Goal: Communication & Community: Answer question/provide support

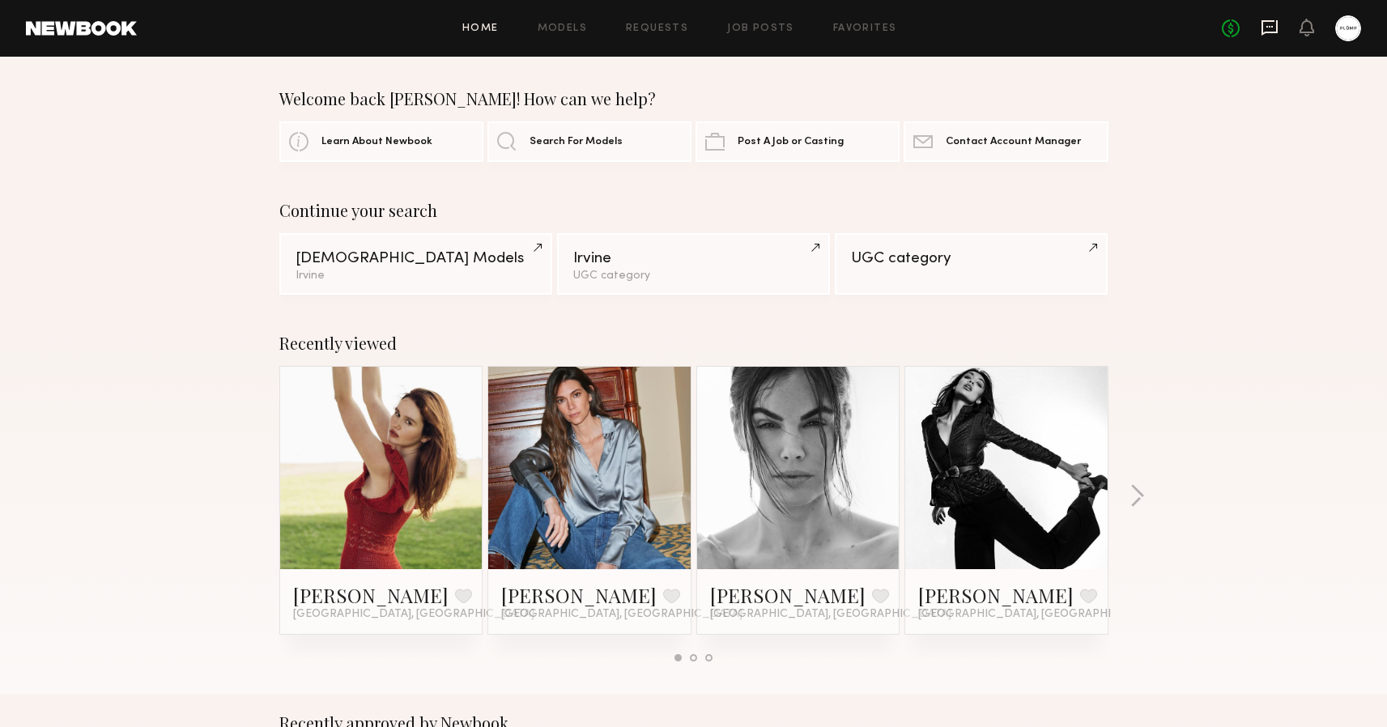
click at [1270, 29] on icon at bounding box center [1270, 28] width 18 height 18
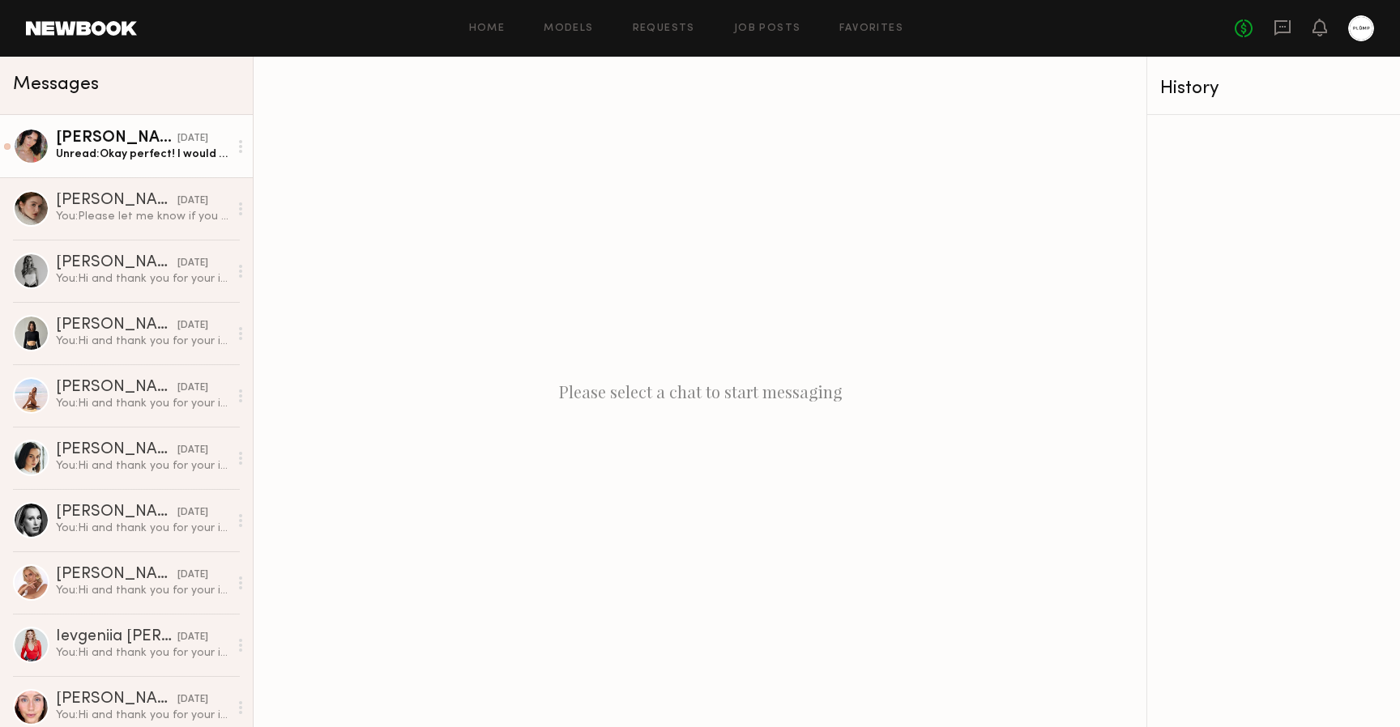
click at [121, 153] on div "Unread: Okay perfect! I would love to come in for a personalize consultation x" at bounding box center [142, 154] width 173 height 15
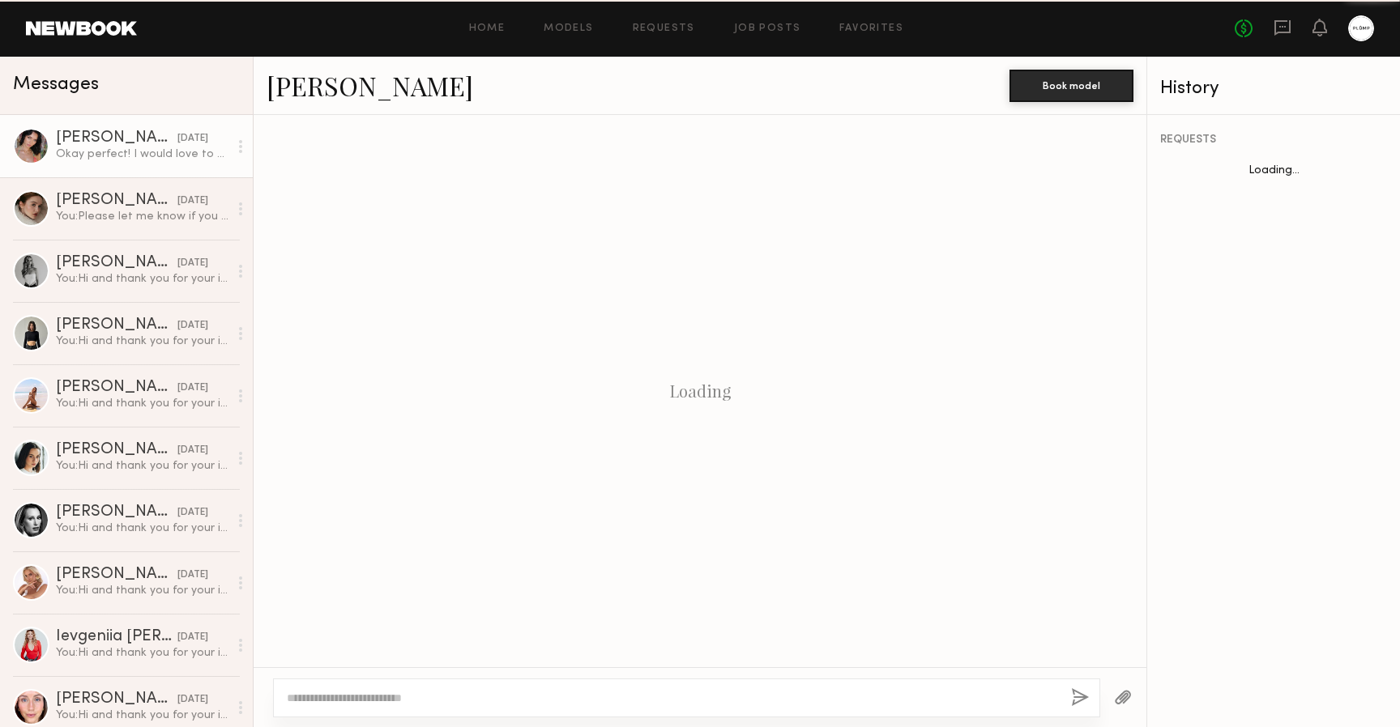
scroll to position [455, 0]
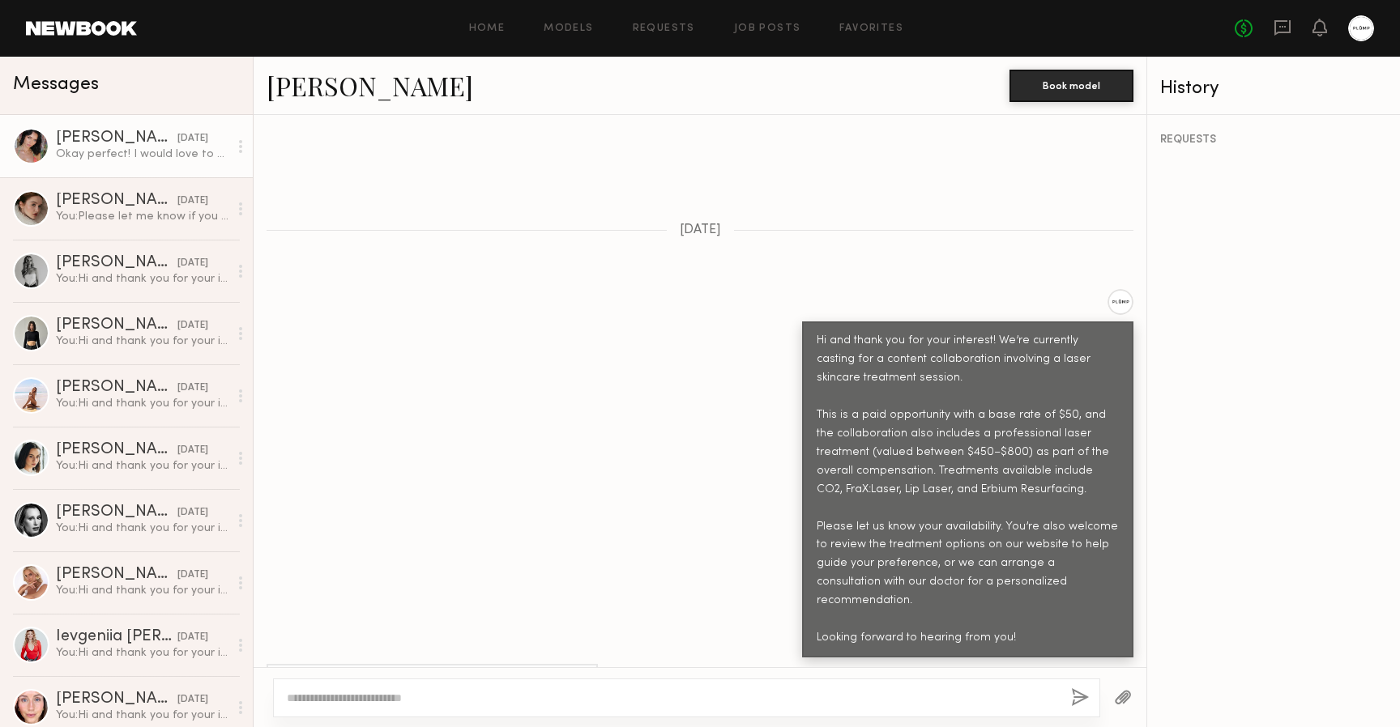
click at [323, 91] on link "[PERSON_NAME]" at bounding box center [369, 85] width 207 height 35
click at [549, 698] on textarea at bounding box center [672, 698] width 771 height 16
type textarea "*"
type textarea "**********"
click at [1078, 700] on button "button" at bounding box center [1080, 698] width 18 height 20
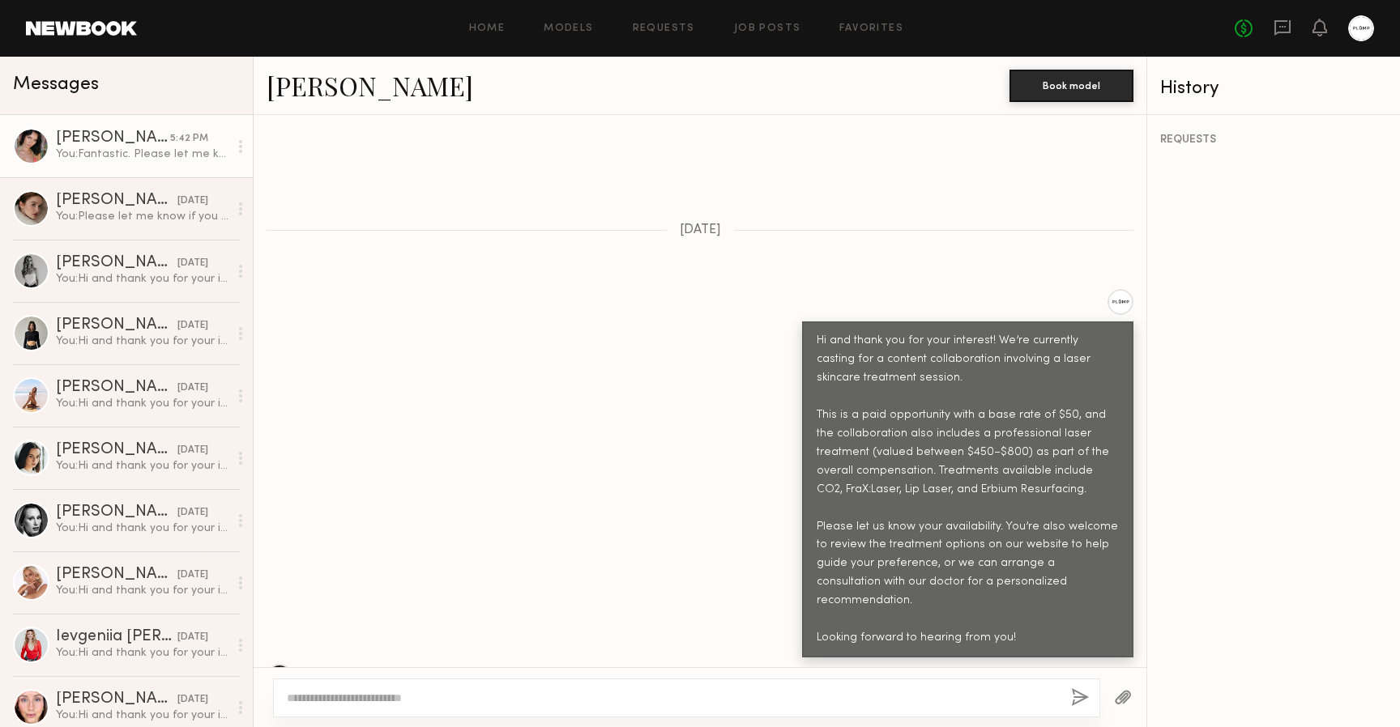
scroll to position [674, 0]
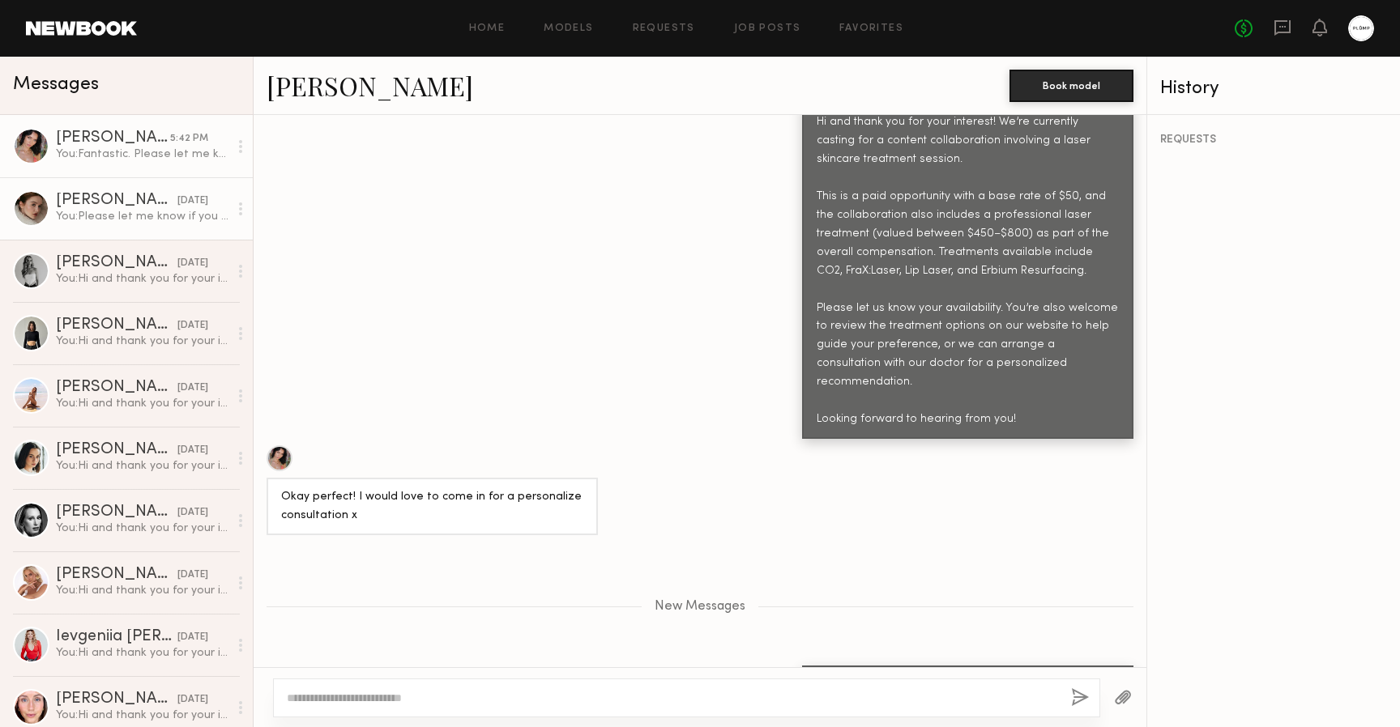
click at [115, 221] on div "You: Please let me know if you have any questions" at bounding box center [142, 216] width 173 height 15
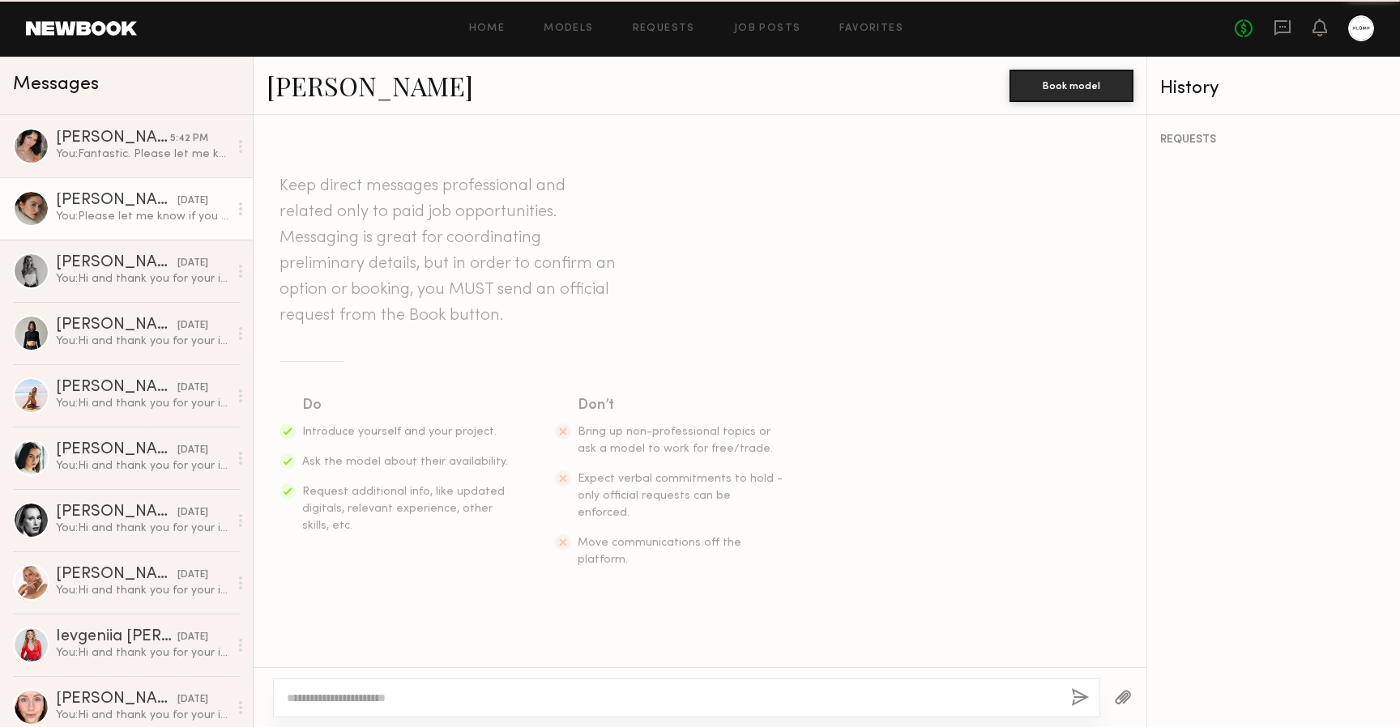
scroll to position [591, 0]
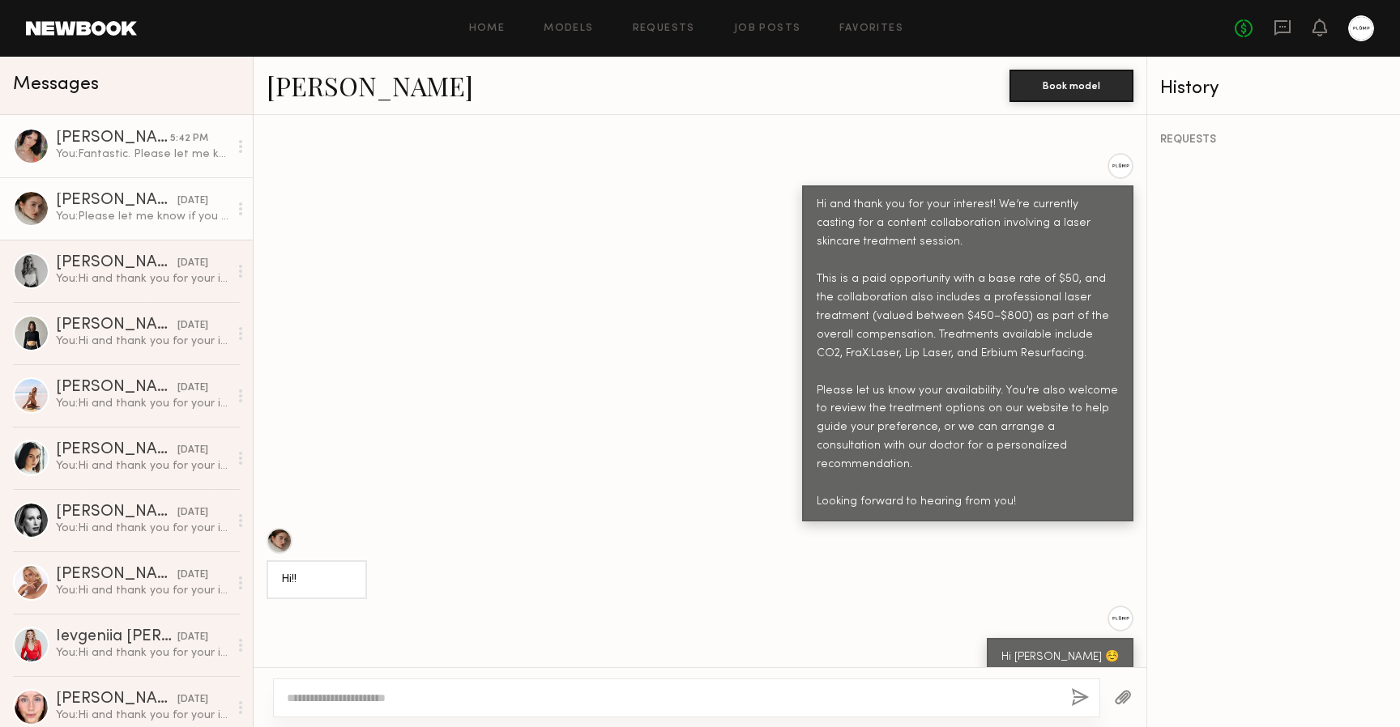
click at [103, 147] on div "You: Fantastic. Please let me know which day works best for you?" at bounding box center [142, 154] width 173 height 15
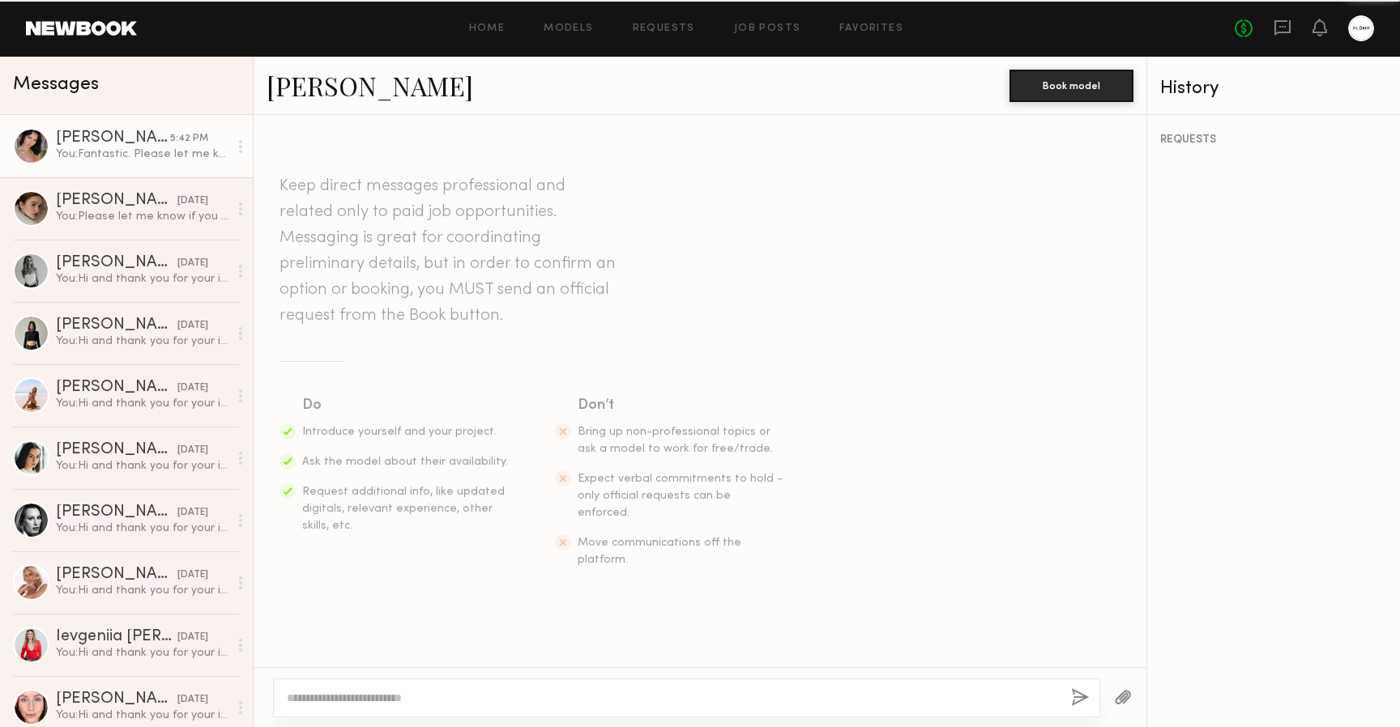
scroll to position [550, 0]
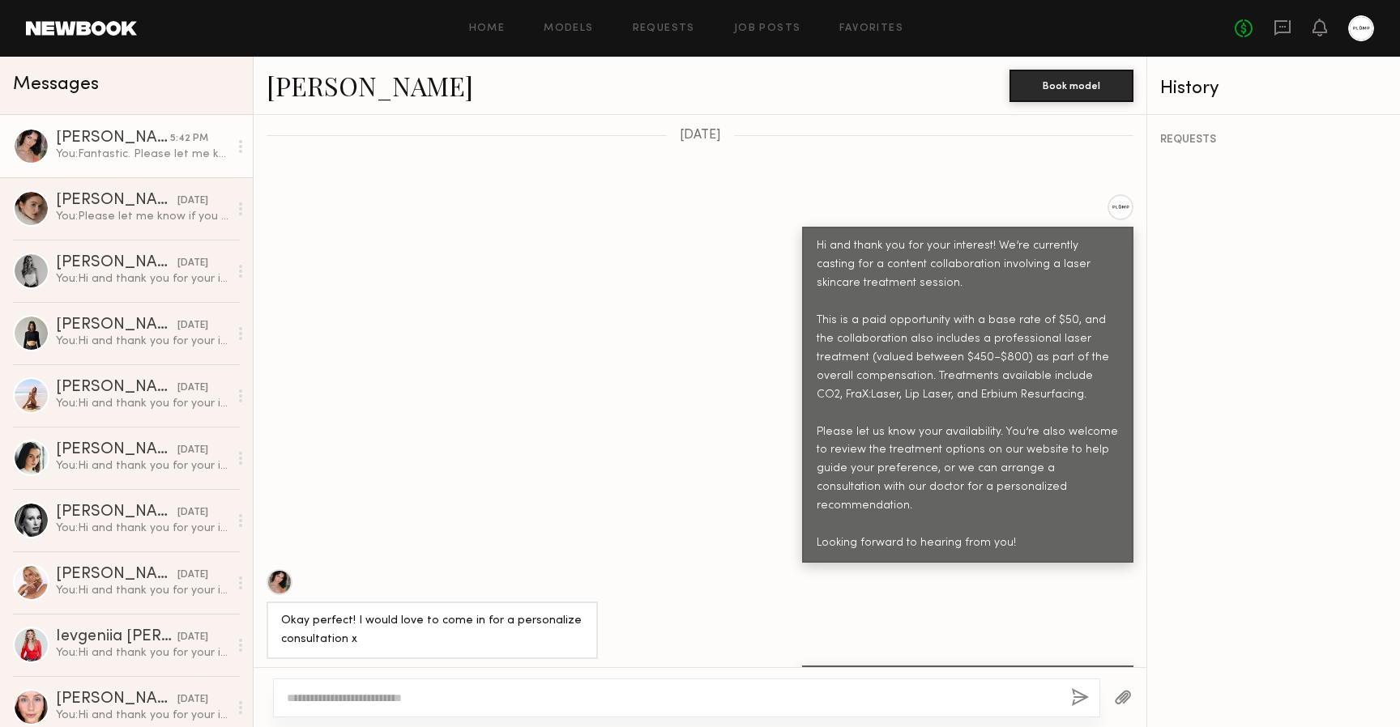
click at [291, 84] on link "Cristina L." at bounding box center [369, 85] width 207 height 35
click at [239, 143] on icon at bounding box center [240, 146] width 3 height 13
click at [167, 147] on div "You: Fantastic. Please let me know which day works best for you?" at bounding box center [142, 154] width 173 height 15
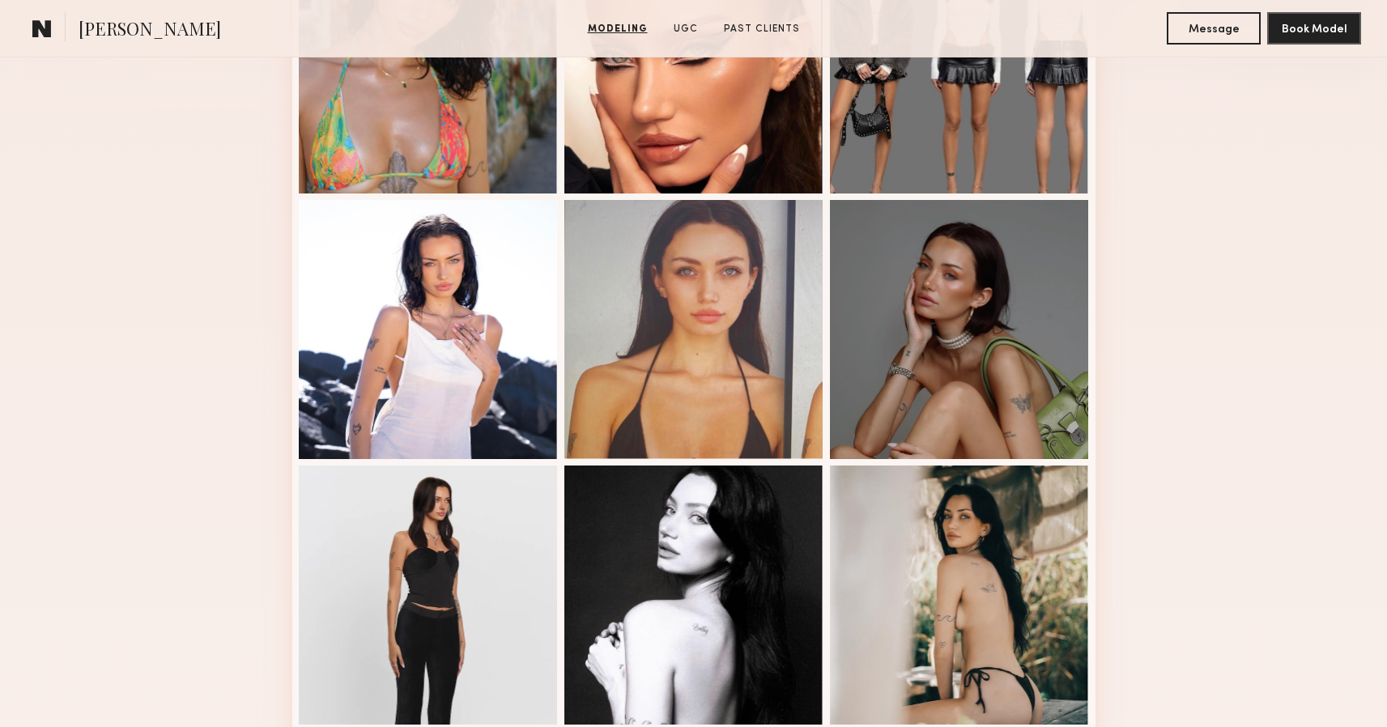
scroll to position [550, 0]
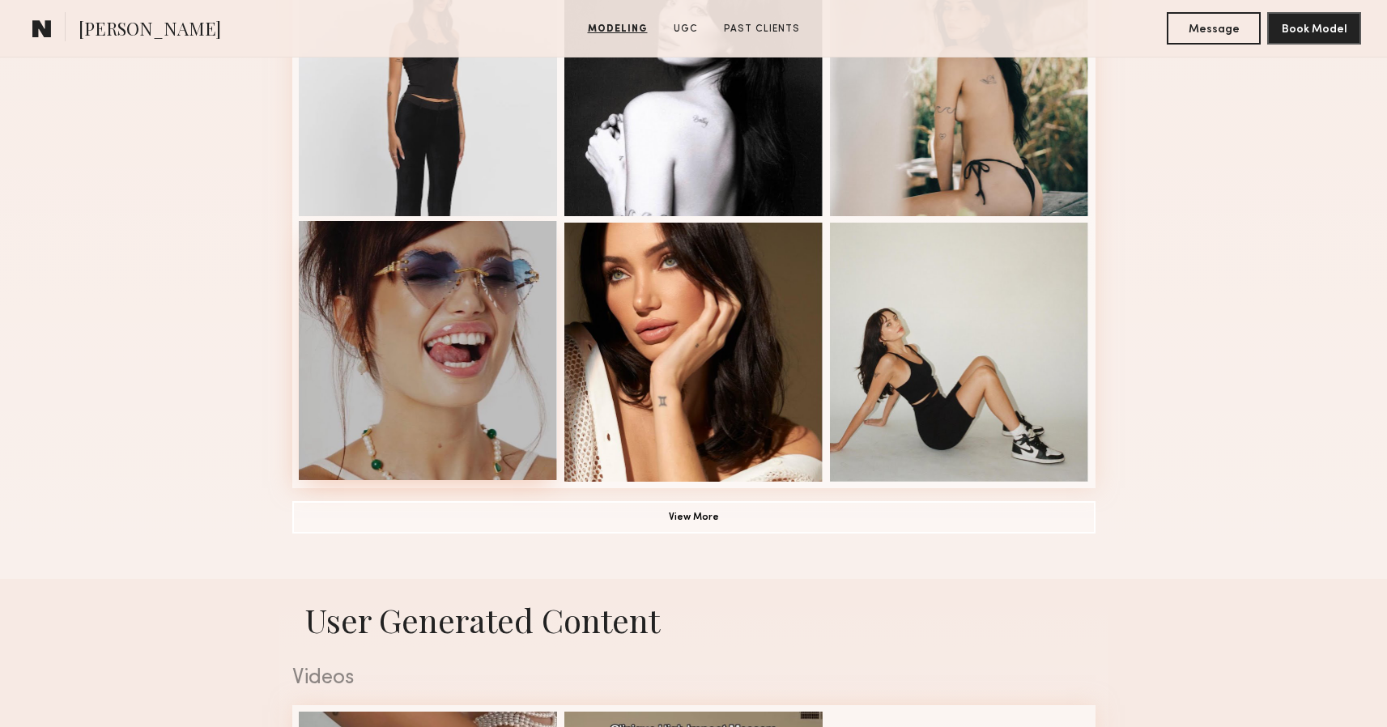
scroll to position [1062, 0]
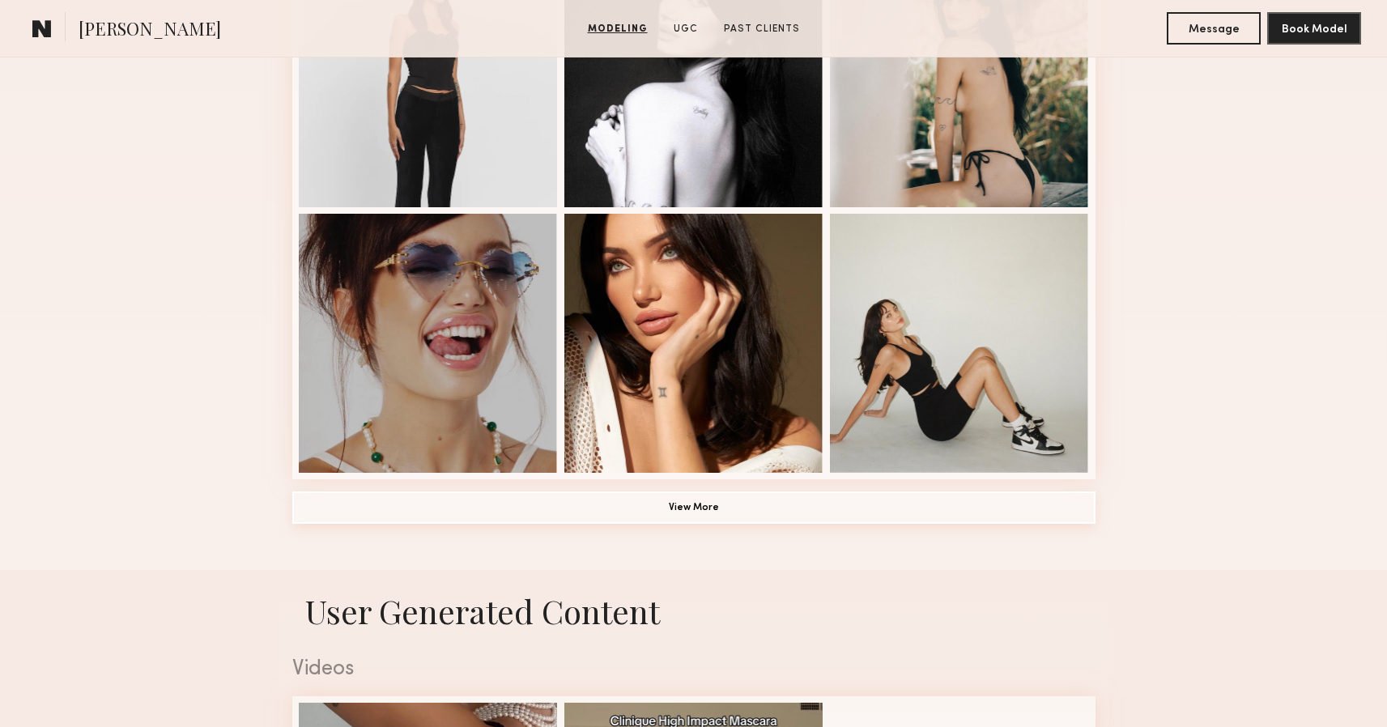
click at [657, 505] on button "View More" at bounding box center [693, 508] width 803 height 32
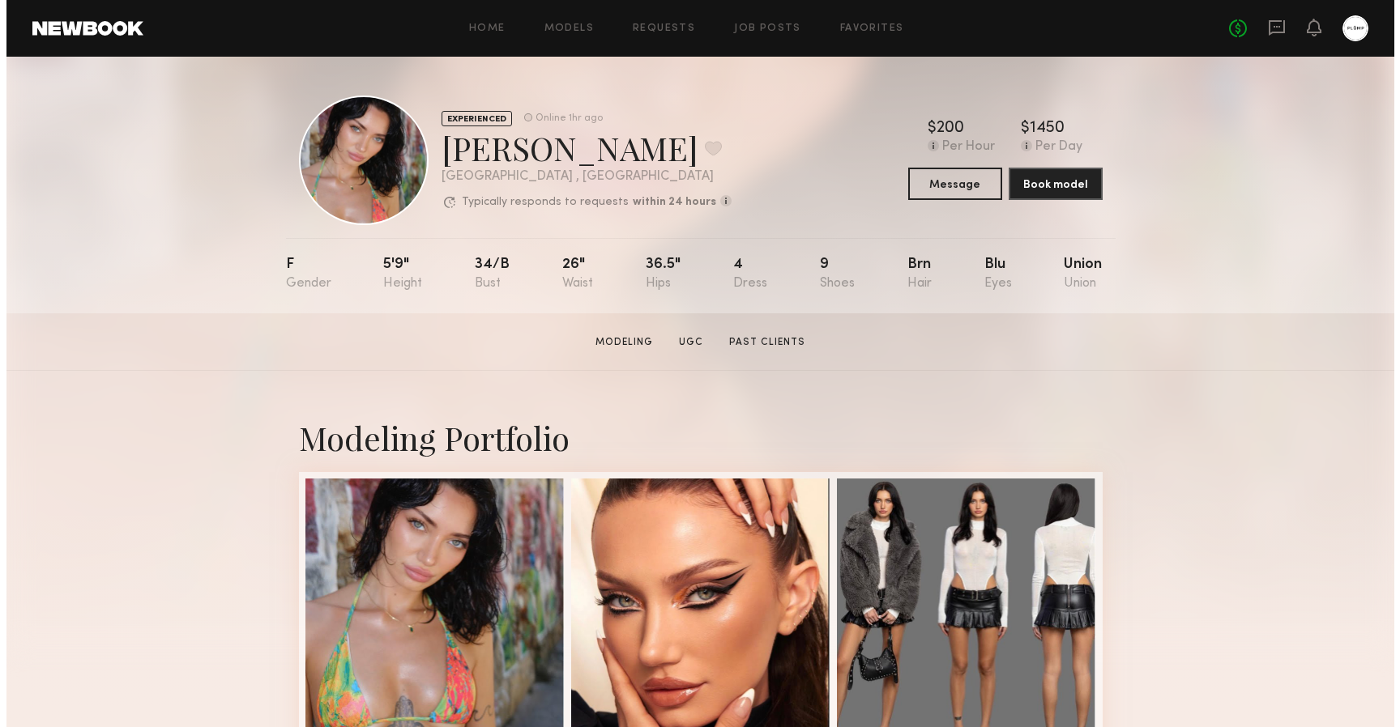
scroll to position [0, 0]
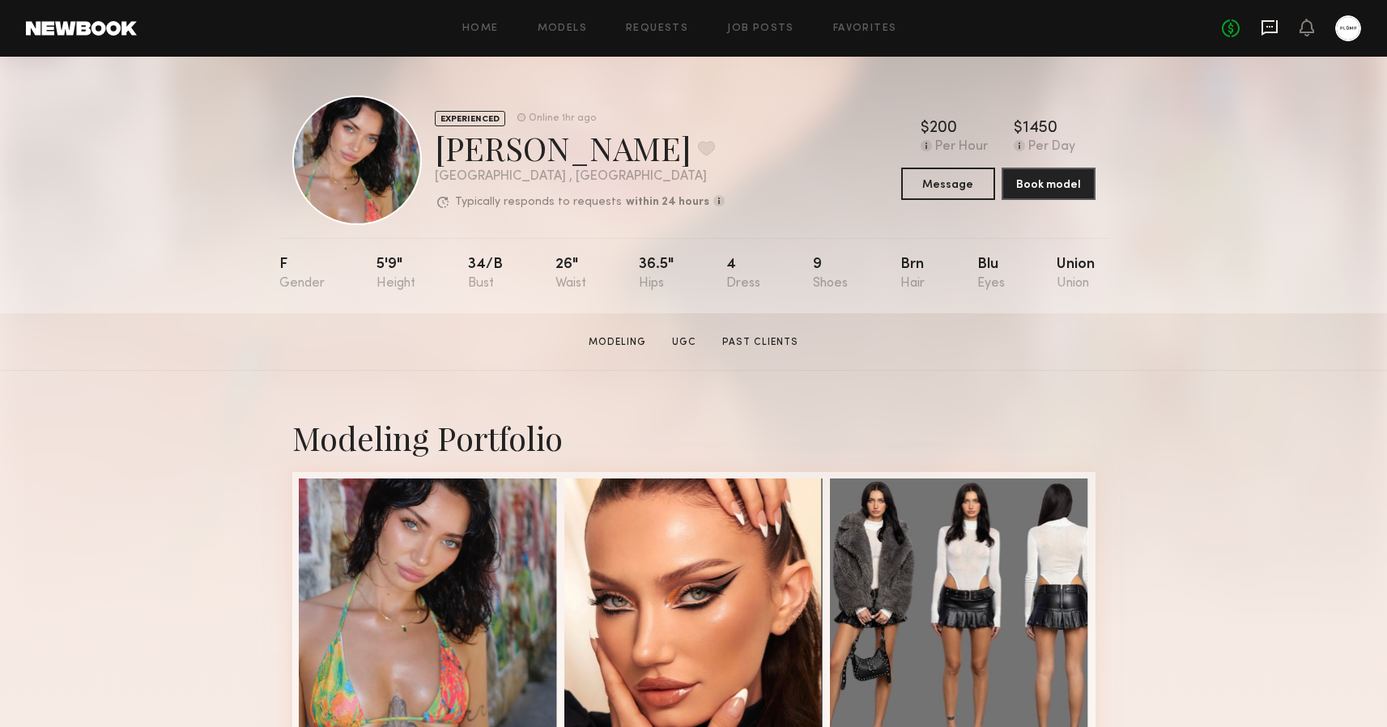
click at [1271, 36] on icon at bounding box center [1270, 28] width 18 height 18
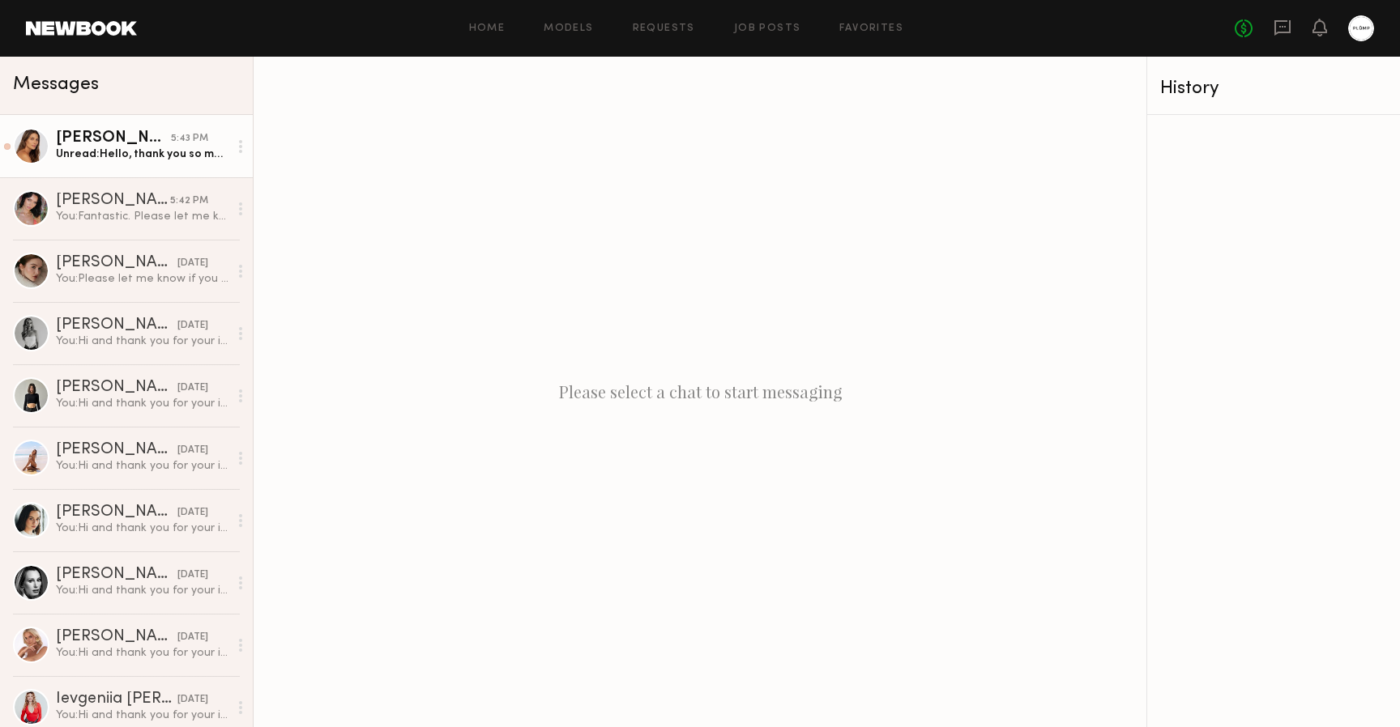
click at [129, 139] on div "Carly S." at bounding box center [113, 138] width 115 height 16
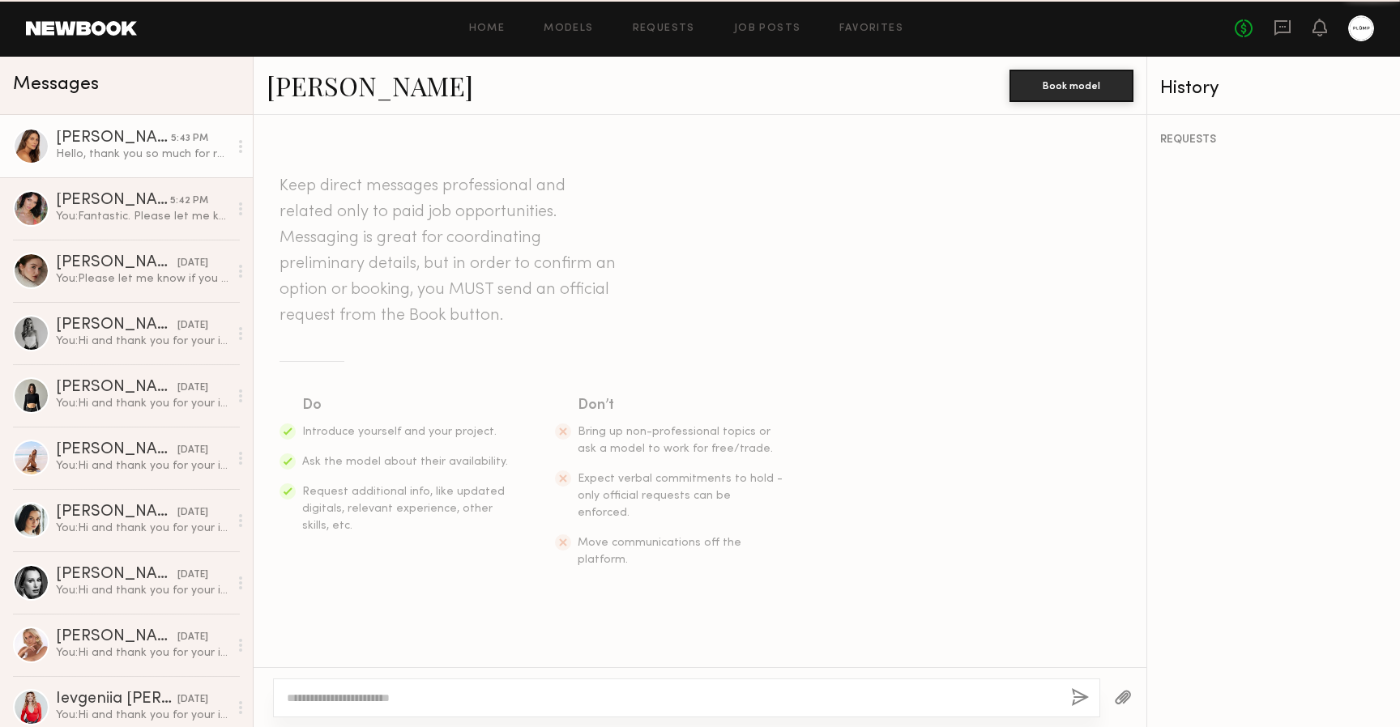
scroll to position [509, 0]
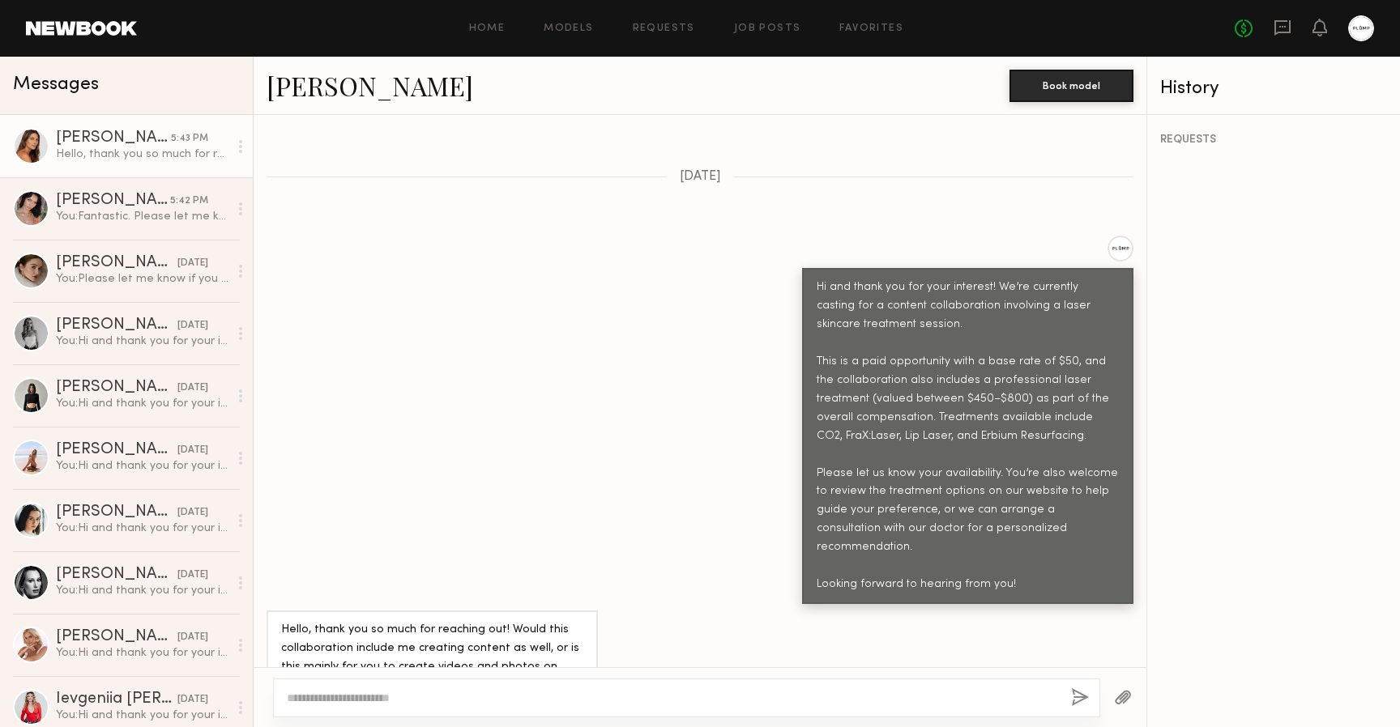
click at [314, 93] on link "Carly S." at bounding box center [369, 85] width 207 height 35
click at [424, 700] on textarea at bounding box center [672, 698] width 771 height 16
click at [314, 693] on textarea "*********" at bounding box center [672, 698] width 771 height 16
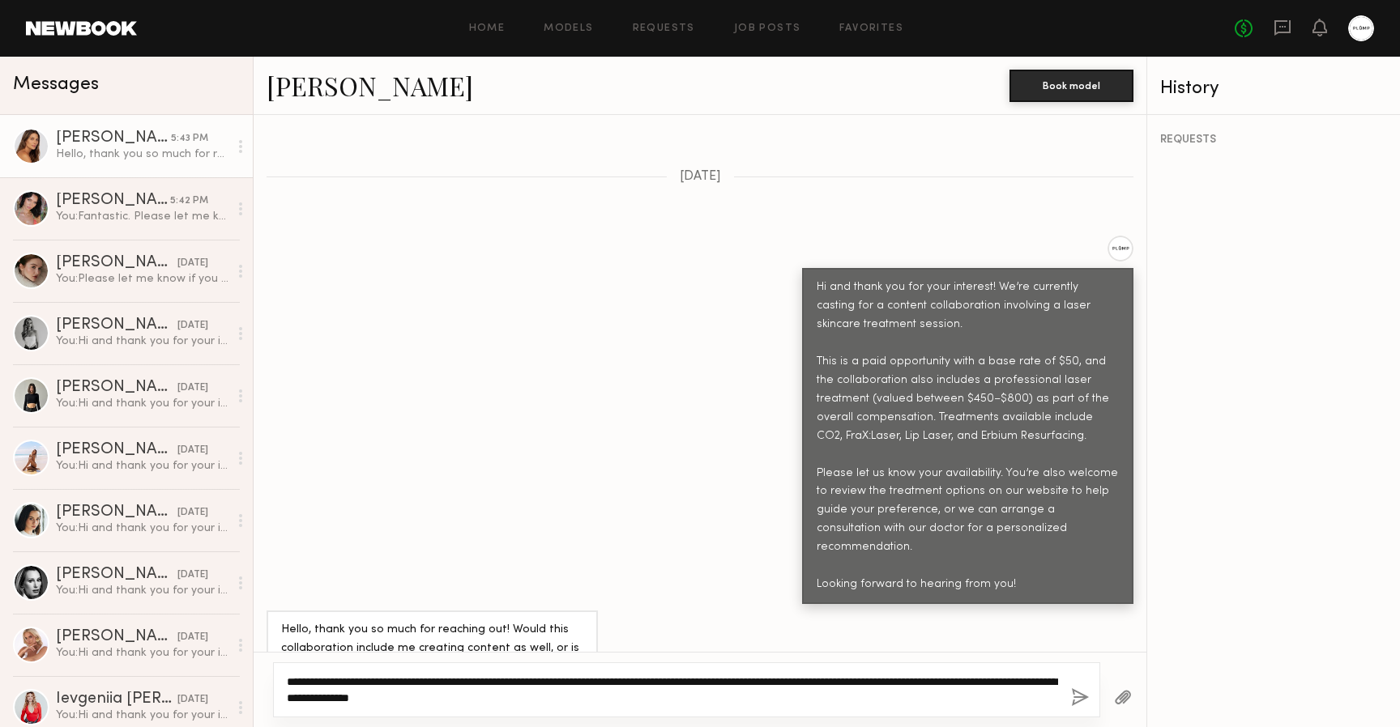
click at [390, 699] on textarea "**********" at bounding box center [672, 690] width 771 height 32
click at [479, 700] on textarea "**********" at bounding box center [672, 690] width 771 height 32
click at [624, 697] on textarea "**********" at bounding box center [672, 690] width 771 height 32
click at [471, 697] on textarea "**********" at bounding box center [672, 690] width 771 height 32
click at [657, 697] on textarea "**********" at bounding box center [672, 690] width 771 height 32
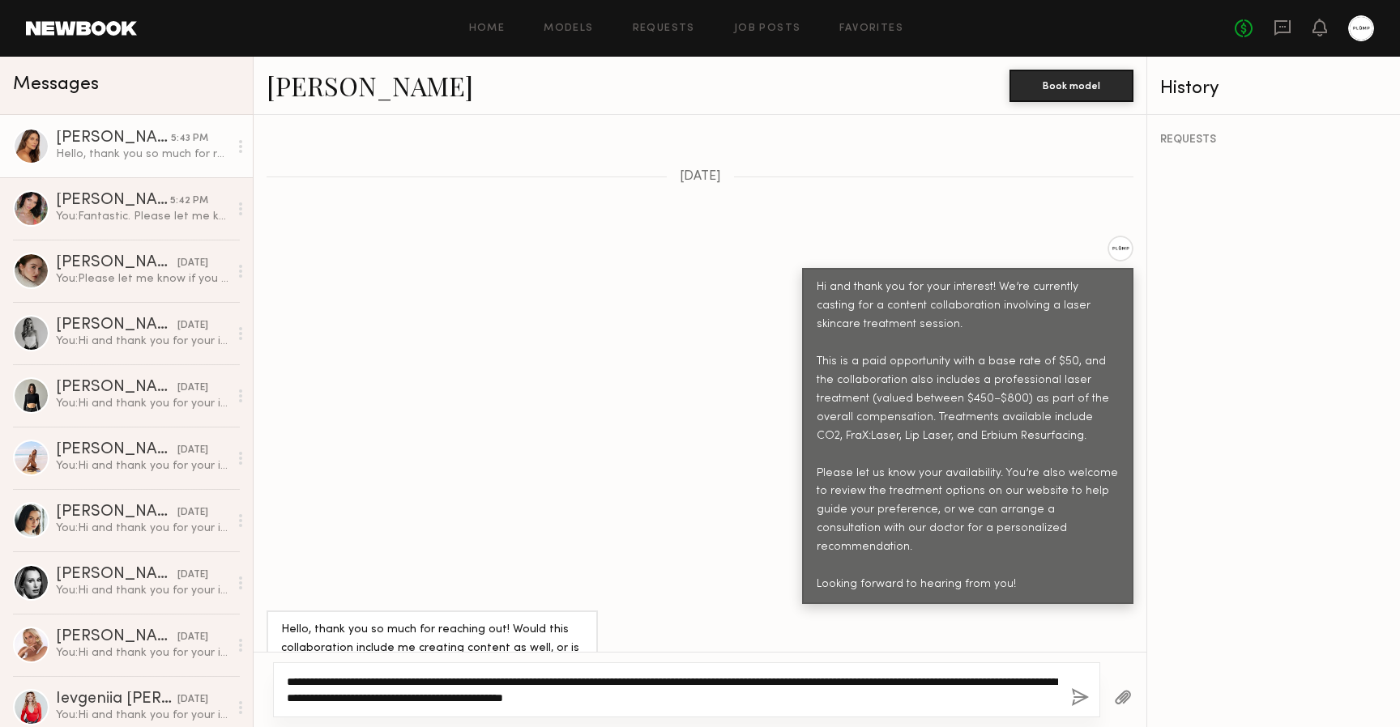
click at [786, 697] on textarea "**********" at bounding box center [672, 690] width 771 height 32
type textarea "**********"
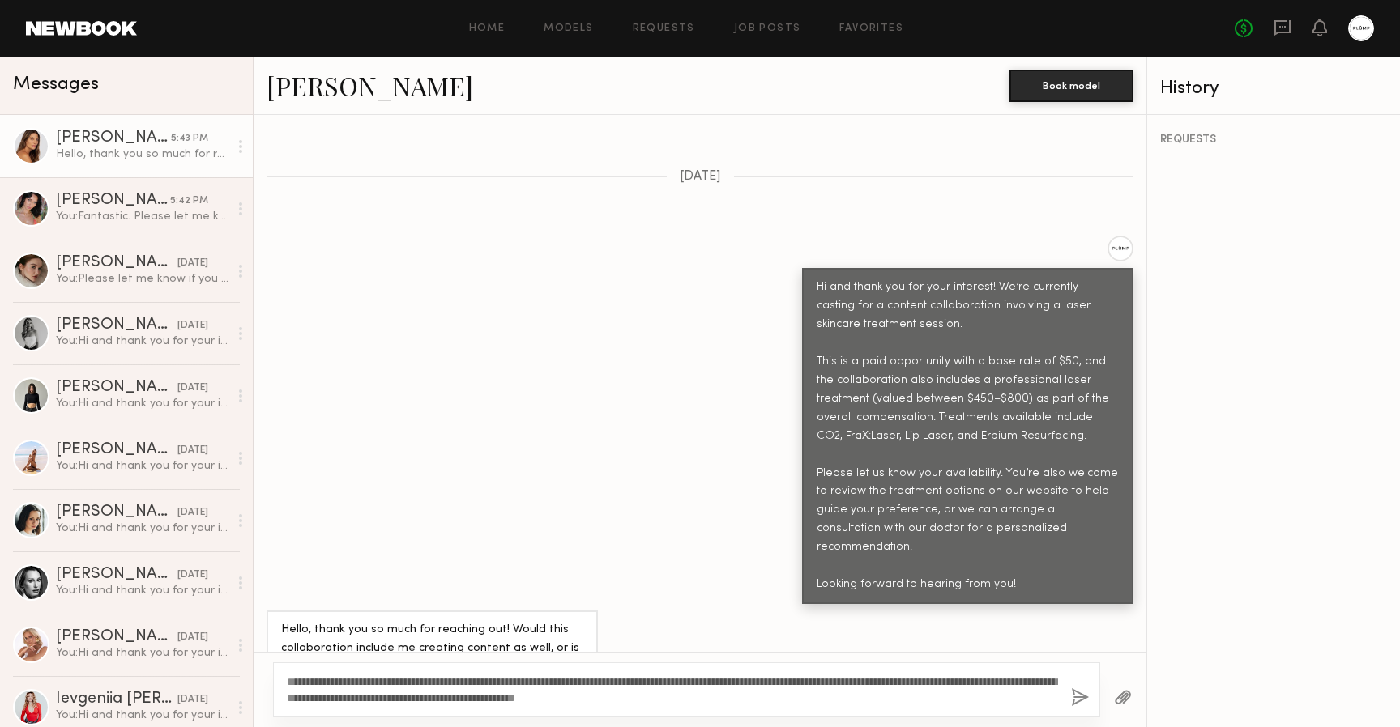
click at [1077, 699] on button "button" at bounding box center [1080, 698] width 18 height 20
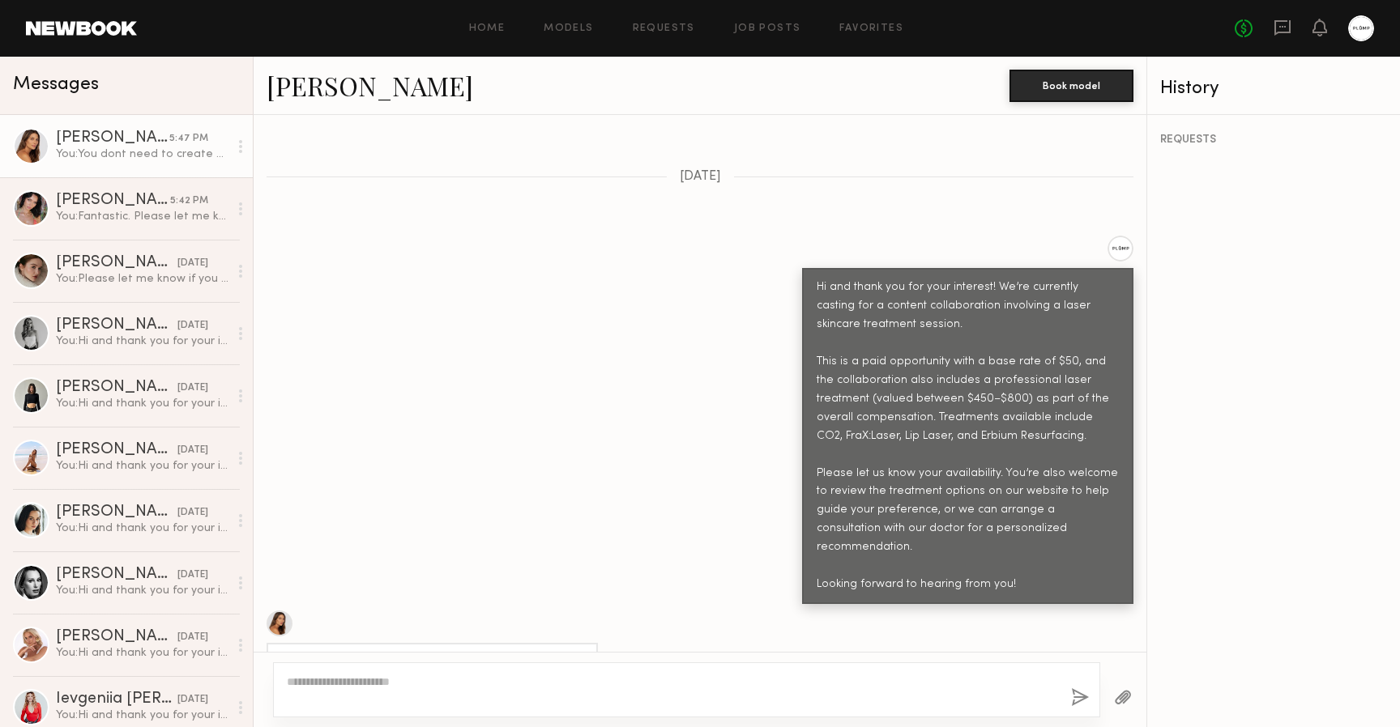
scroll to position [781, 0]
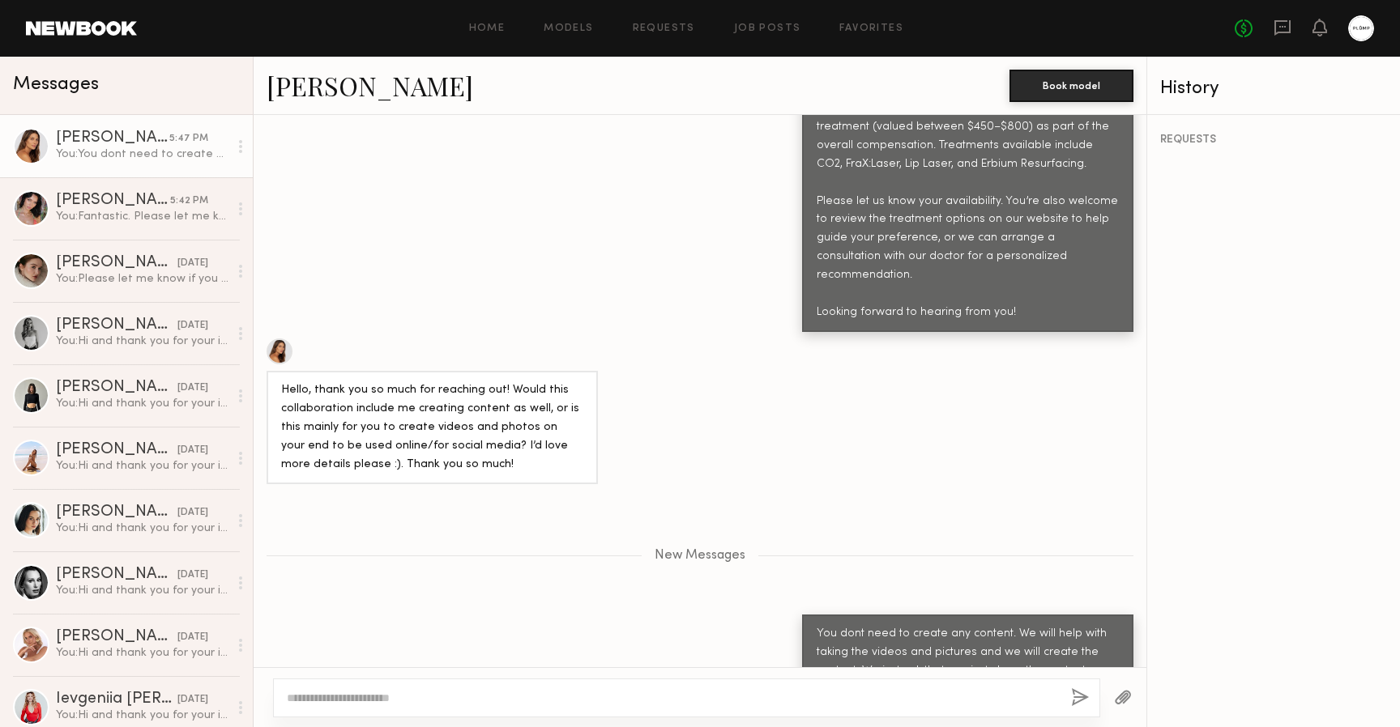
click at [552, 381] on div "Hello, thank you so much for reaching out! Would this collaboration include me …" at bounding box center [432, 427] width 302 height 93
click at [1293, 29] on div "No fees up to $5,000" at bounding box center [1303, 28] width 139 height 26
click at [1282, 29] on icon at bounding box center [1282, 28] width 18 height 18
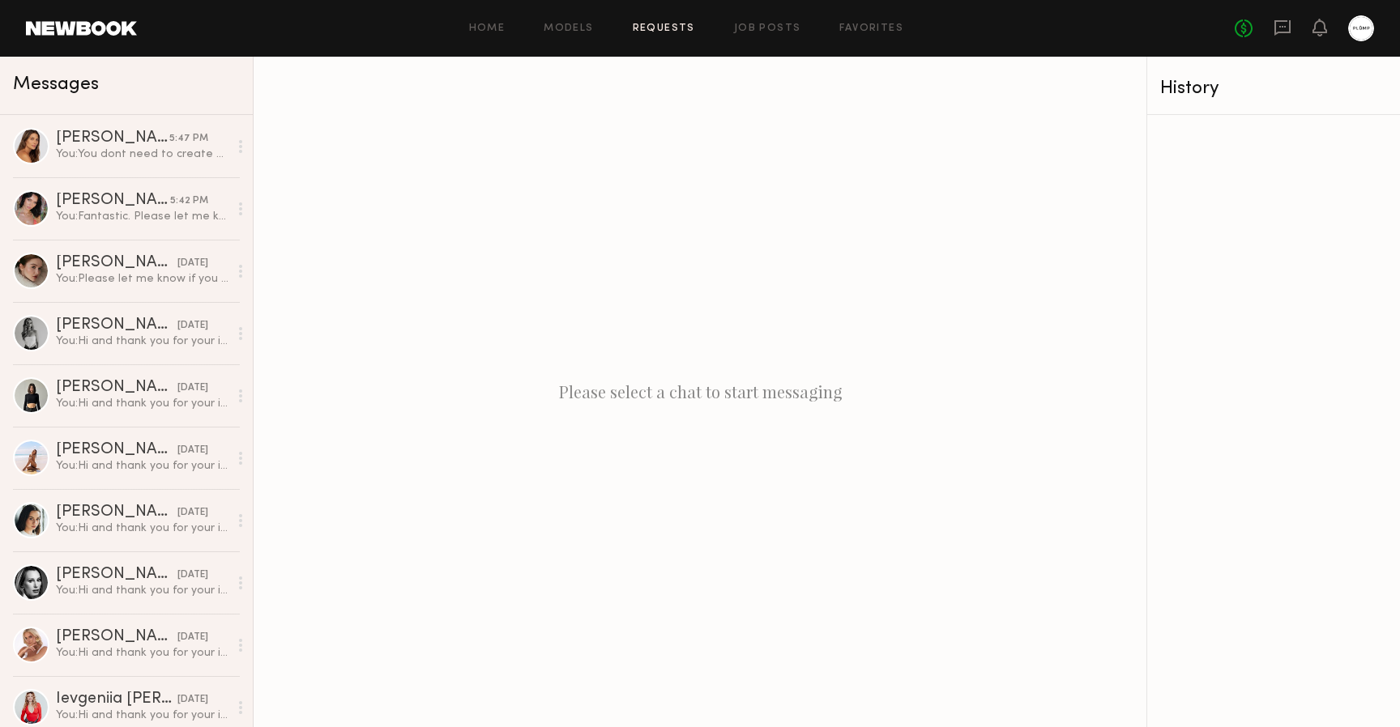
click at [676, 28] on link "Requests" at bounding box center [664, 28] width 62 height 11
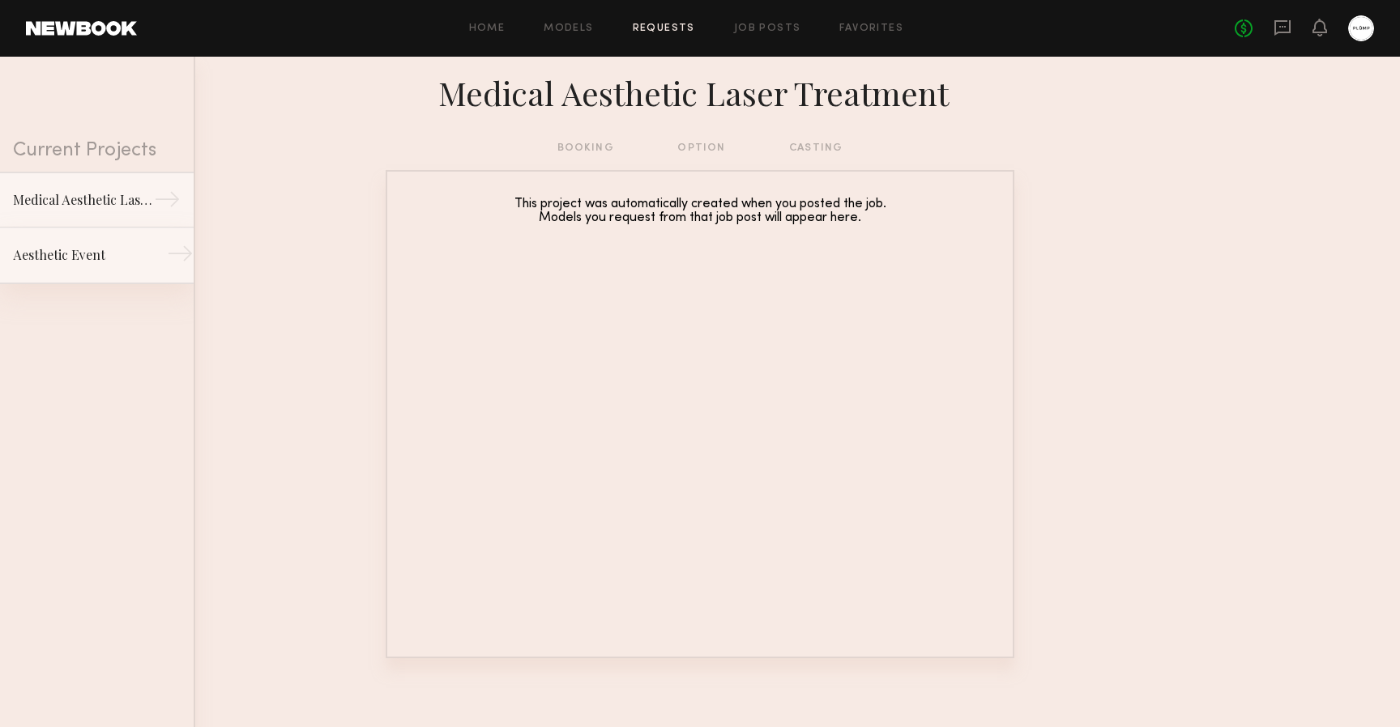
click at [37, 266] on link "Aesthetic Event →" at bounding box center [97, 256] width 194 height 57
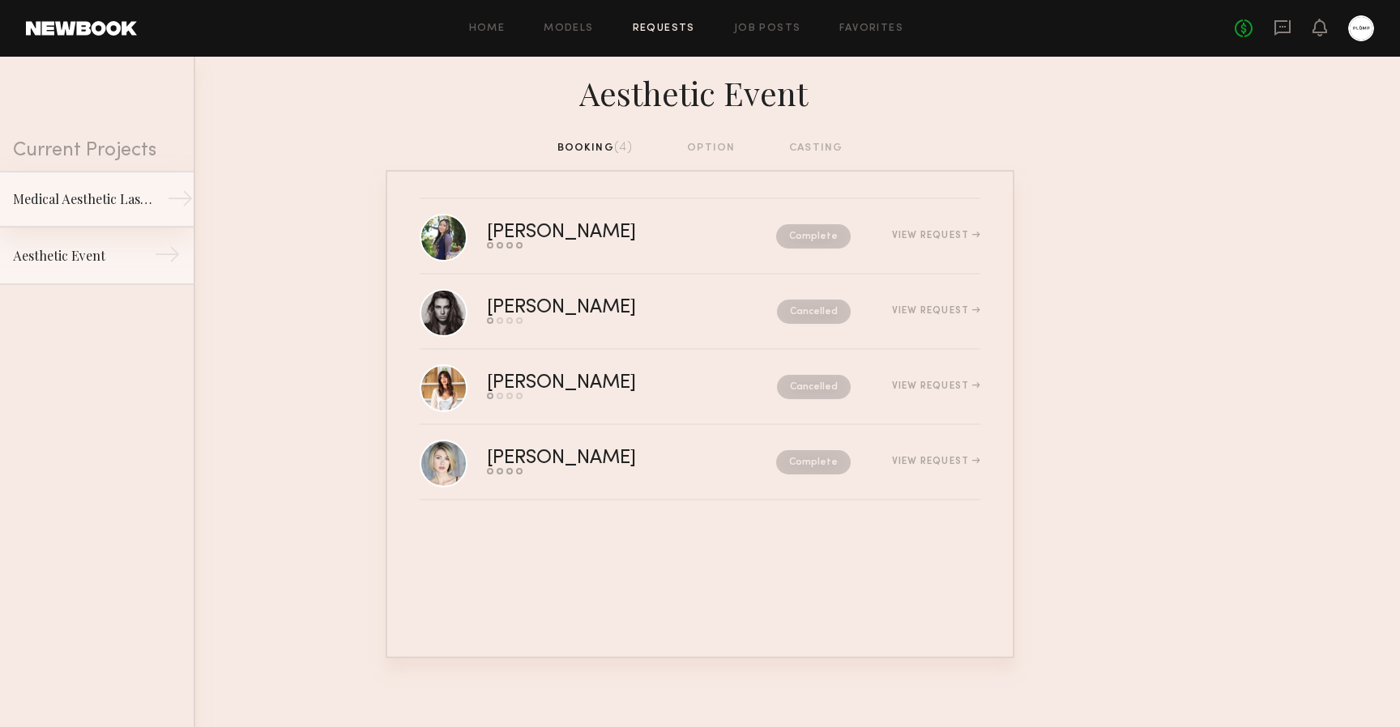
click at [97, 194] on div "Medical Aesthetic Laser Treatment" at bounding box center [83, 199] width 141 height 19
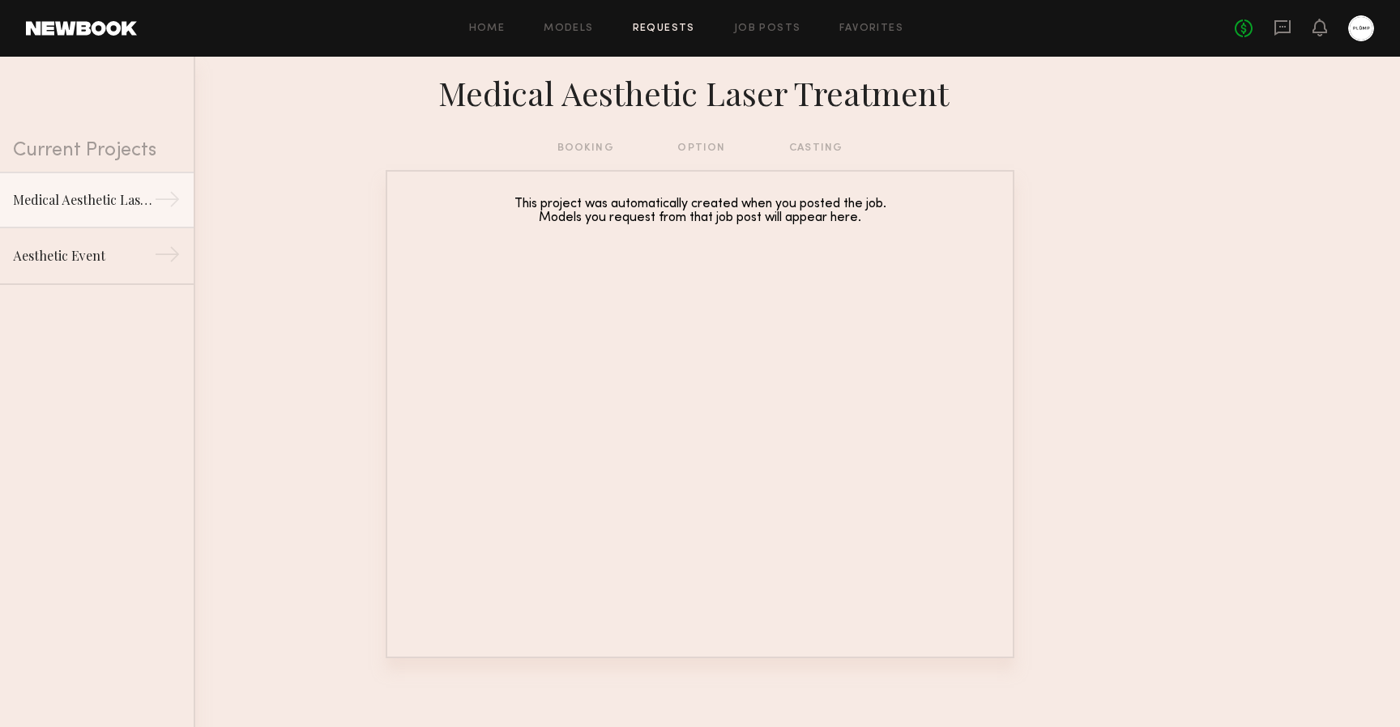
click at [833, 147] on div "booking option casting" at bounding box center [700, 148] width 286 height 18
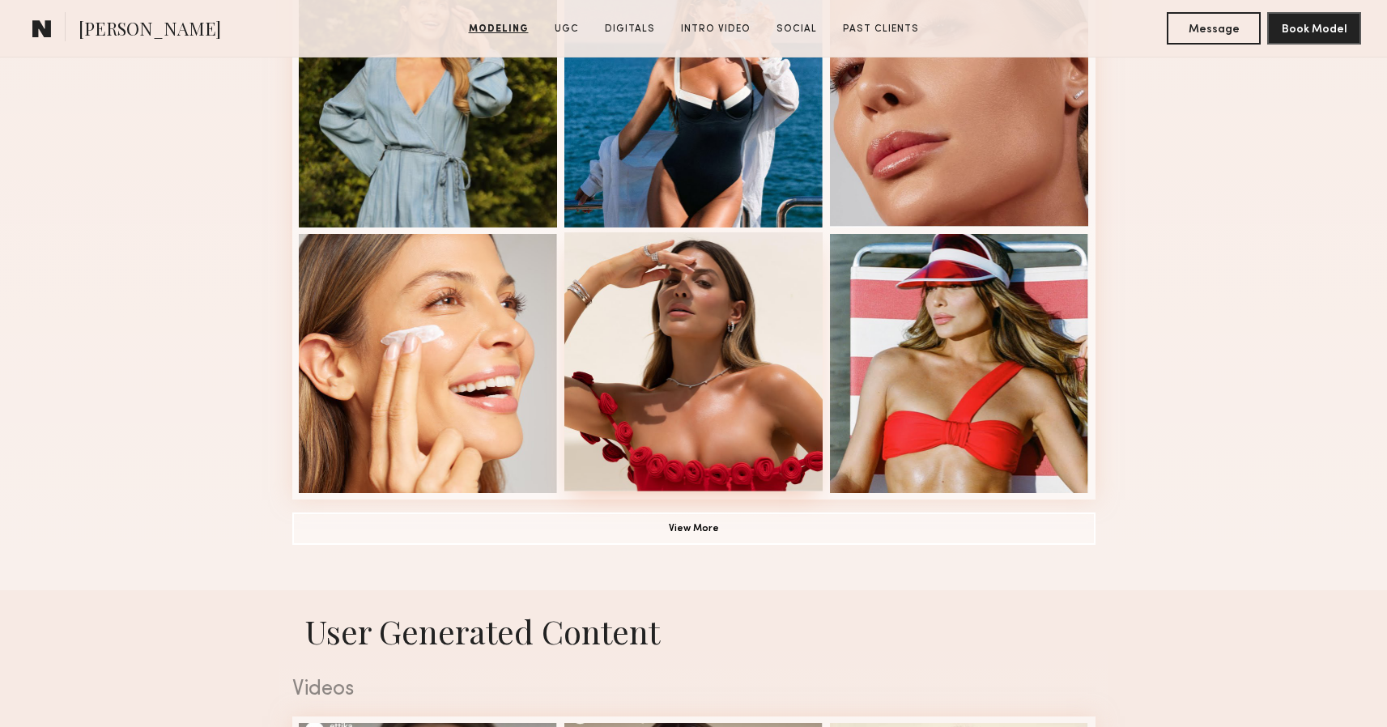
scroll to position [1051, 0]
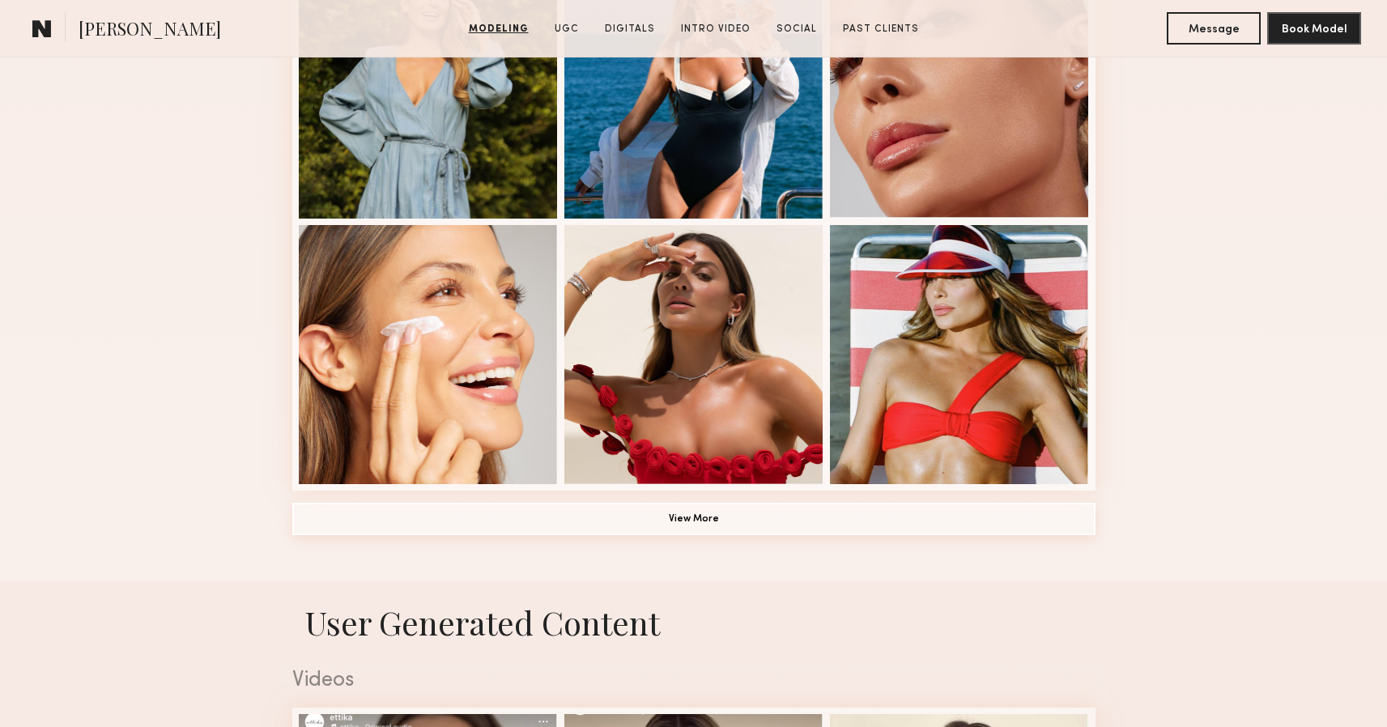
click at [695, 518] on button "View More" at bounding box center [693, 519] width 803 height 32
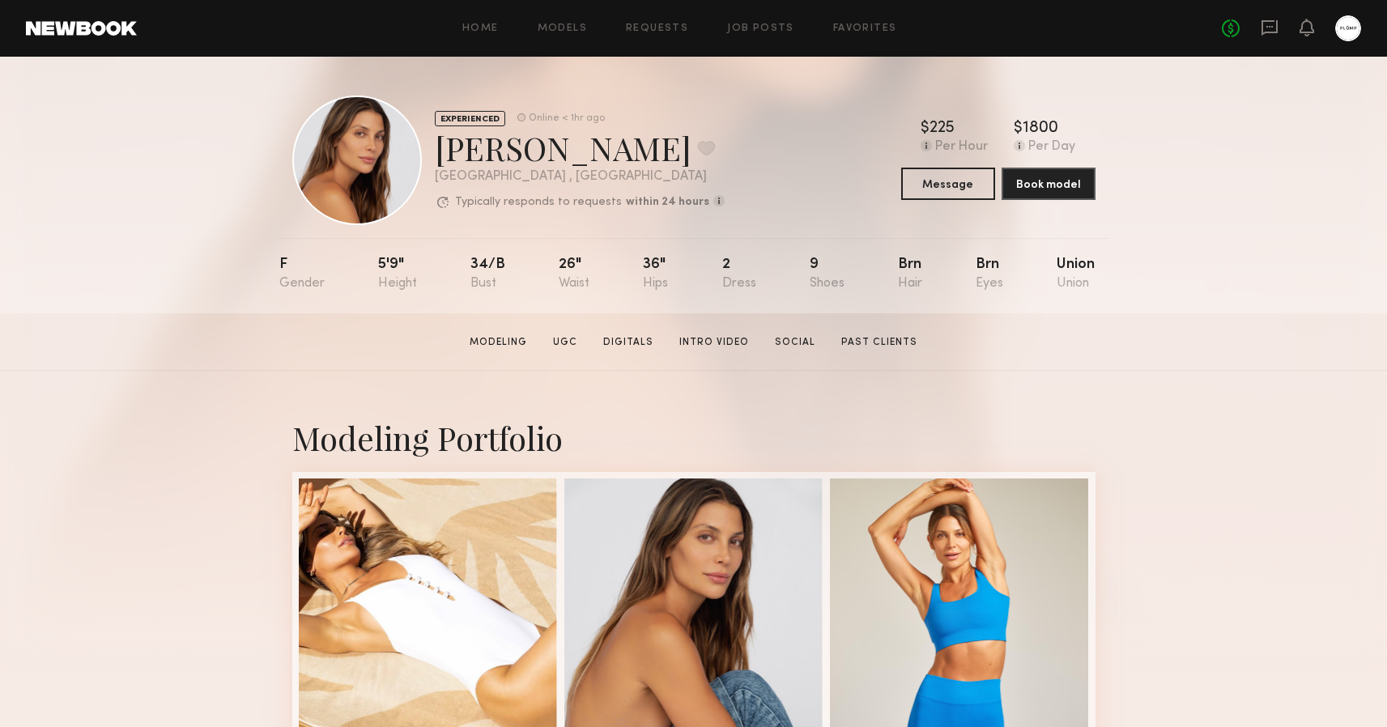
scroll to position [0, 0]
click at [787, 343] on link "Social" at bounding box center [795, 342] width 53 height 15
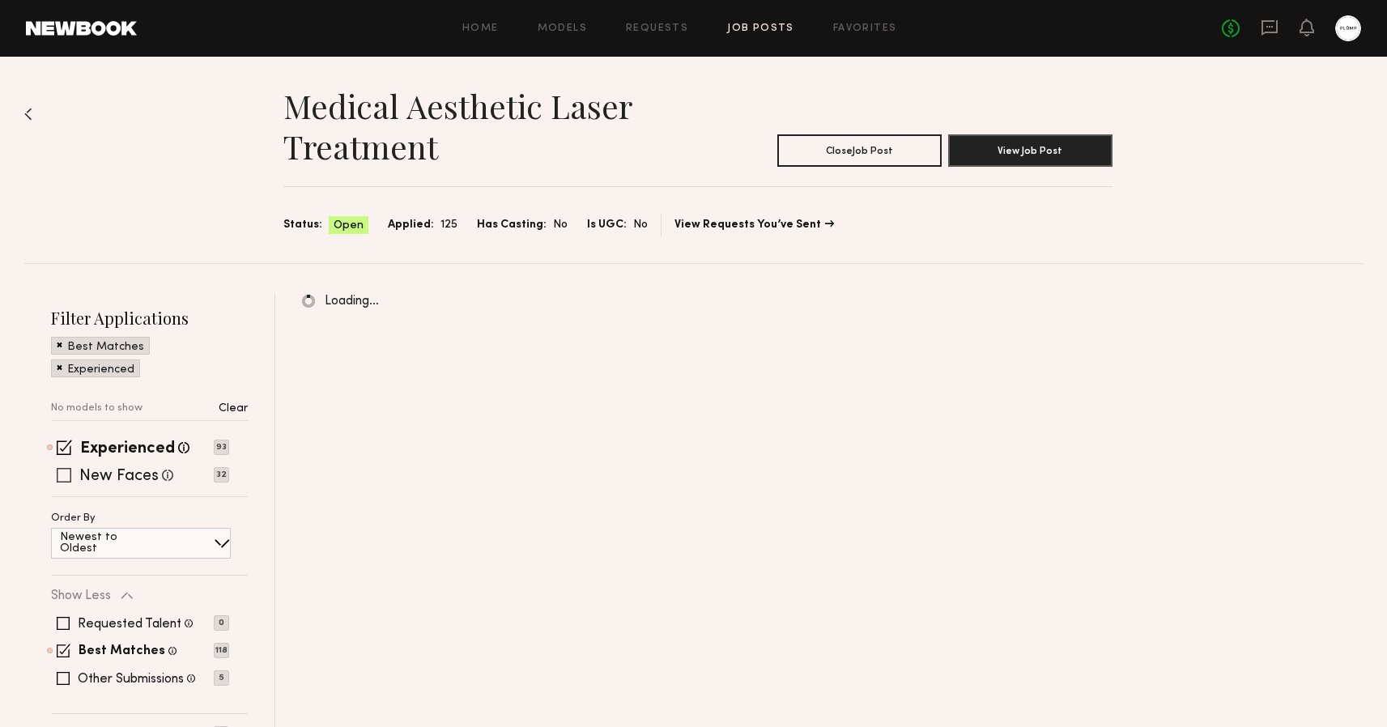
click at [62, 476] on span at bounding box center [64, 475] width 15 height 15
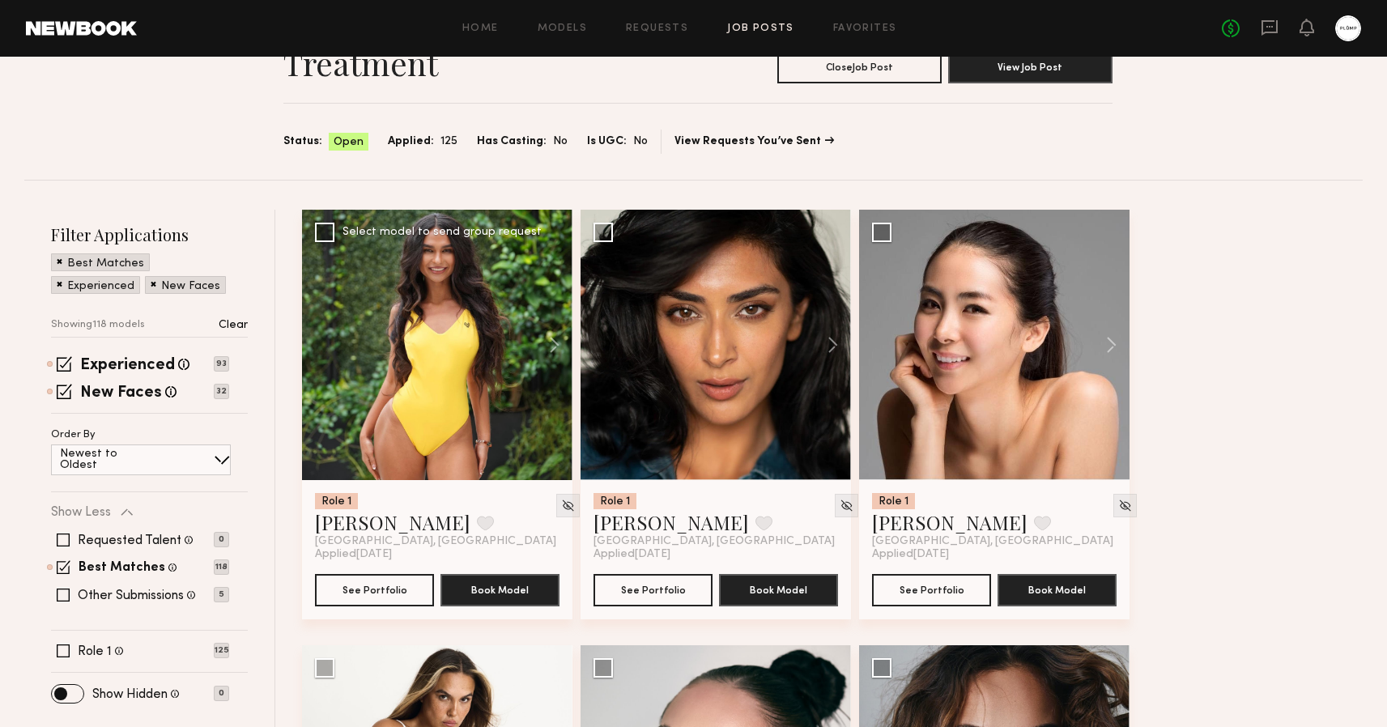
scroll to position [76, 0]
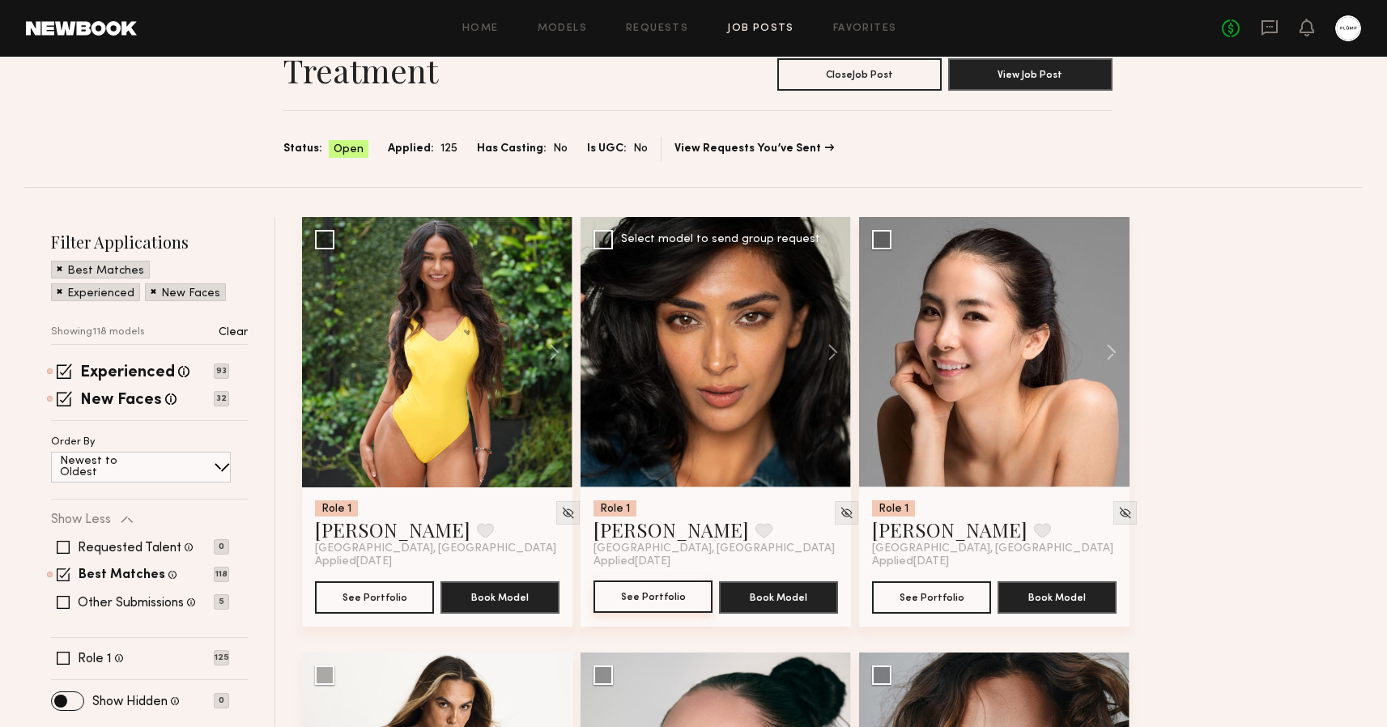
click at [654, 601] on button "See Portfolio" at bounding box center [653, 597] width 119 height 32
click at [394, 601] on button "See Portfolio" at bounding box center [374, 597] width 119 height 32
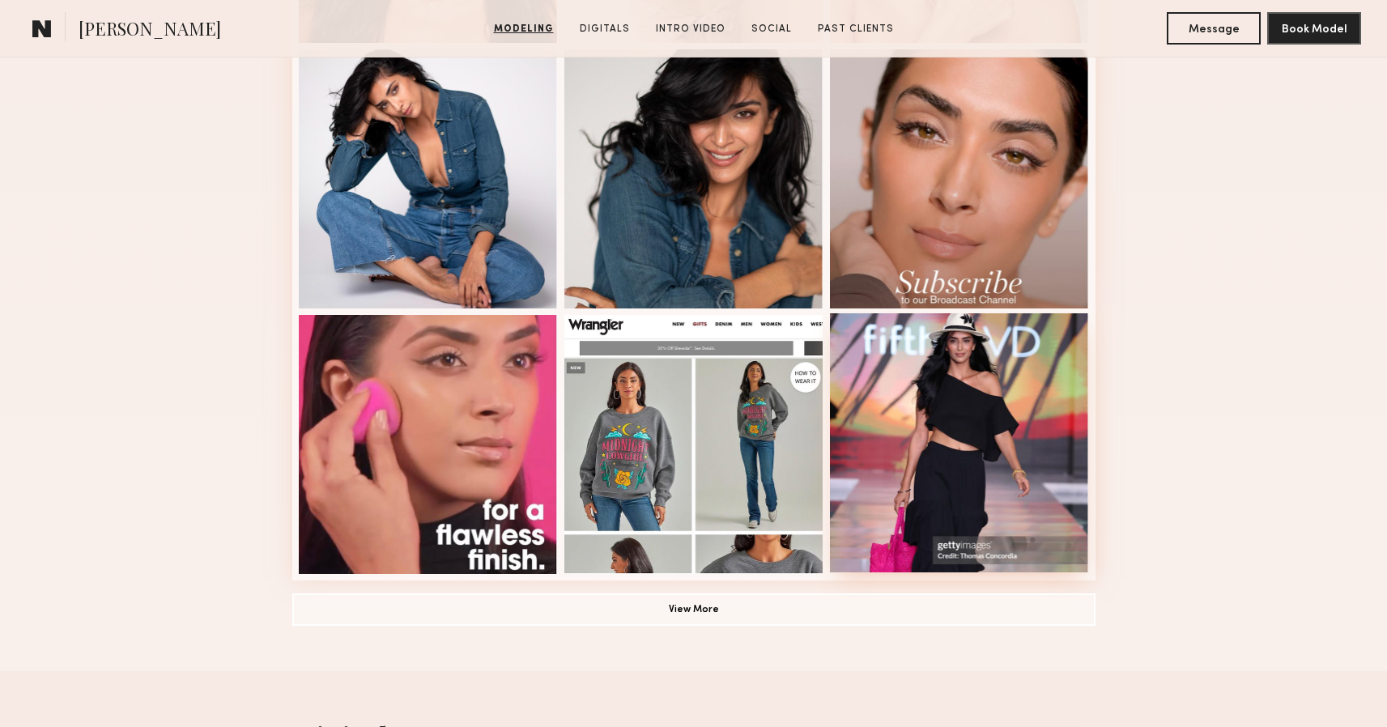
scroll to position [974, 0]
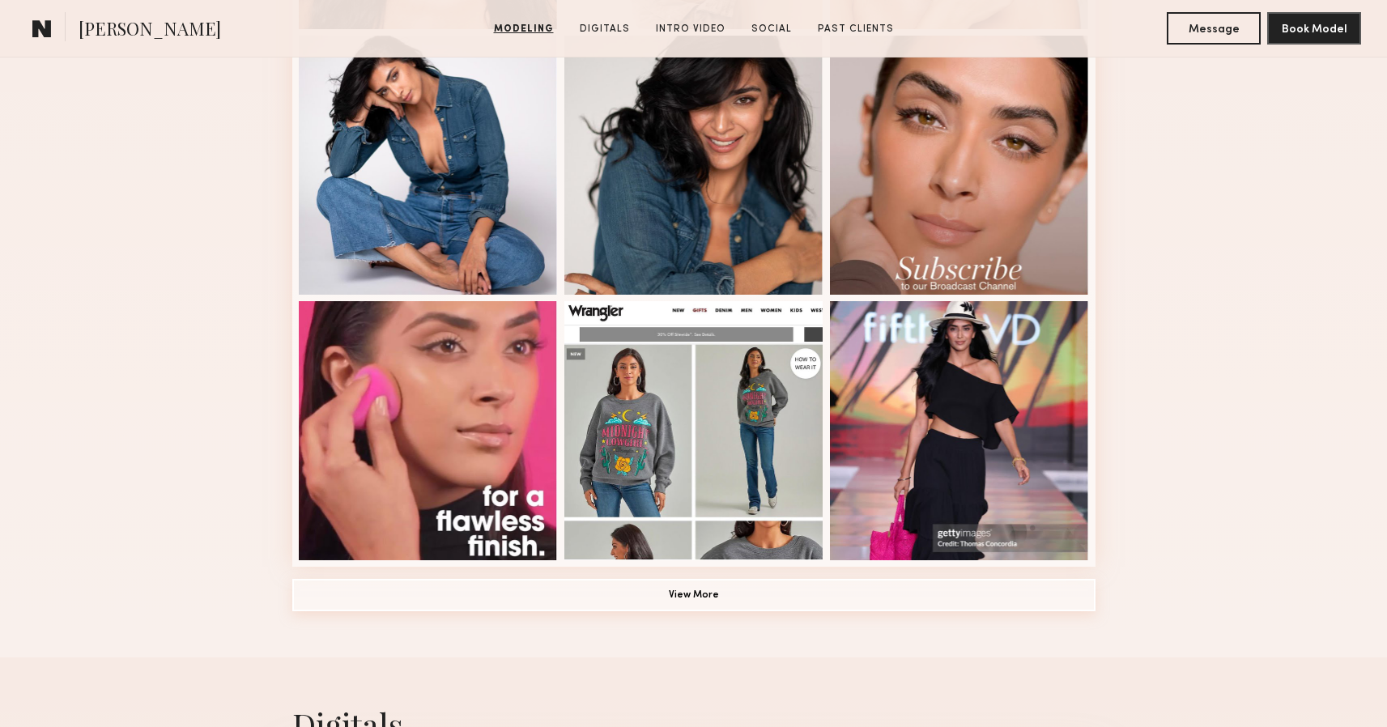
click at [704, 592] on button "View More" at bounding box center [693, 595] width 803 height 32
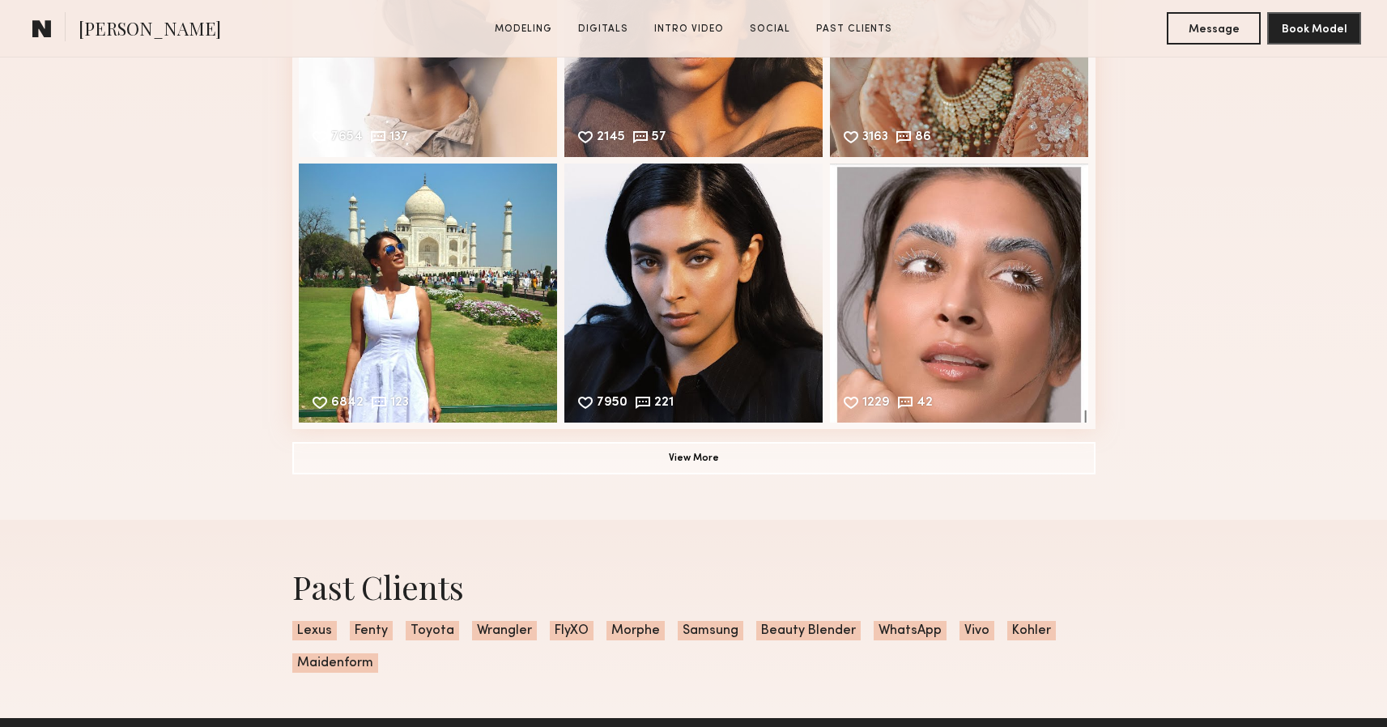
scroll to position [3103, 0]
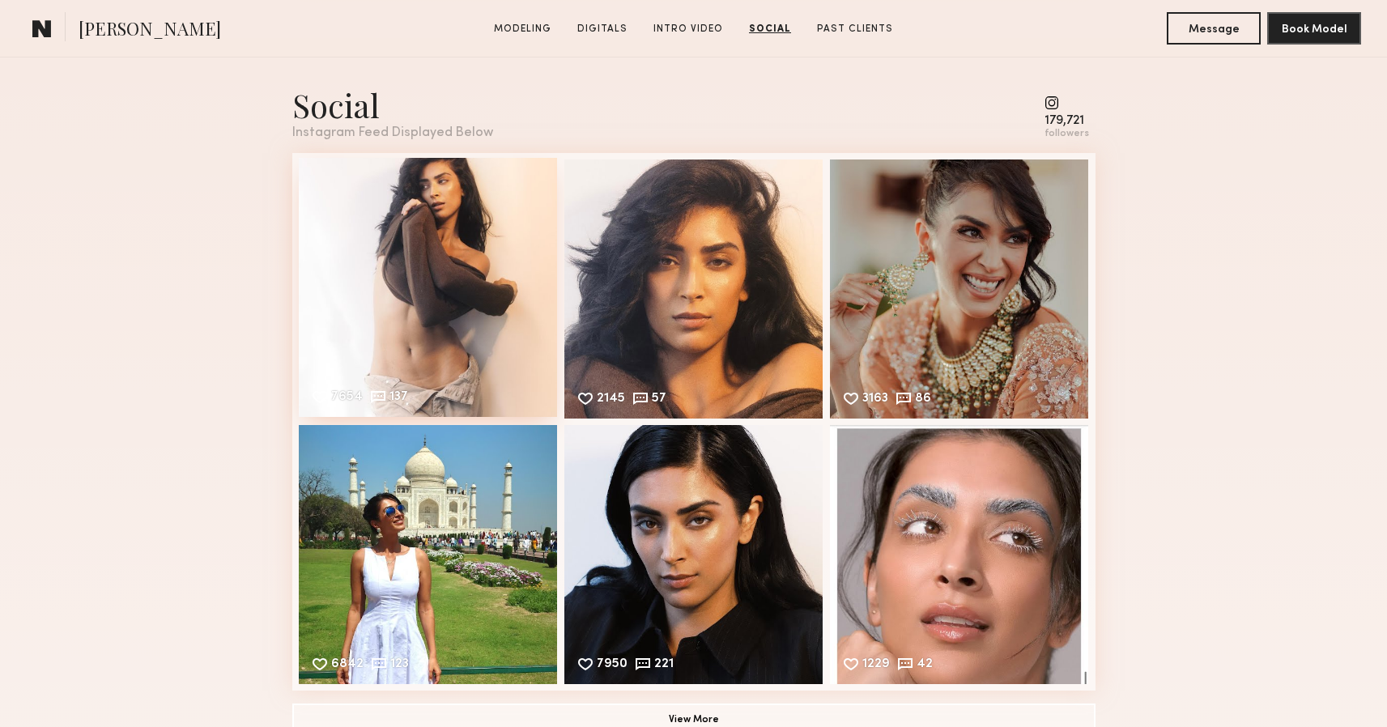
click at [437, 259] on div "7654 137 Likes & comments displayed to show model’s engagement" at bounding box center [428, 287] width 259 height 259
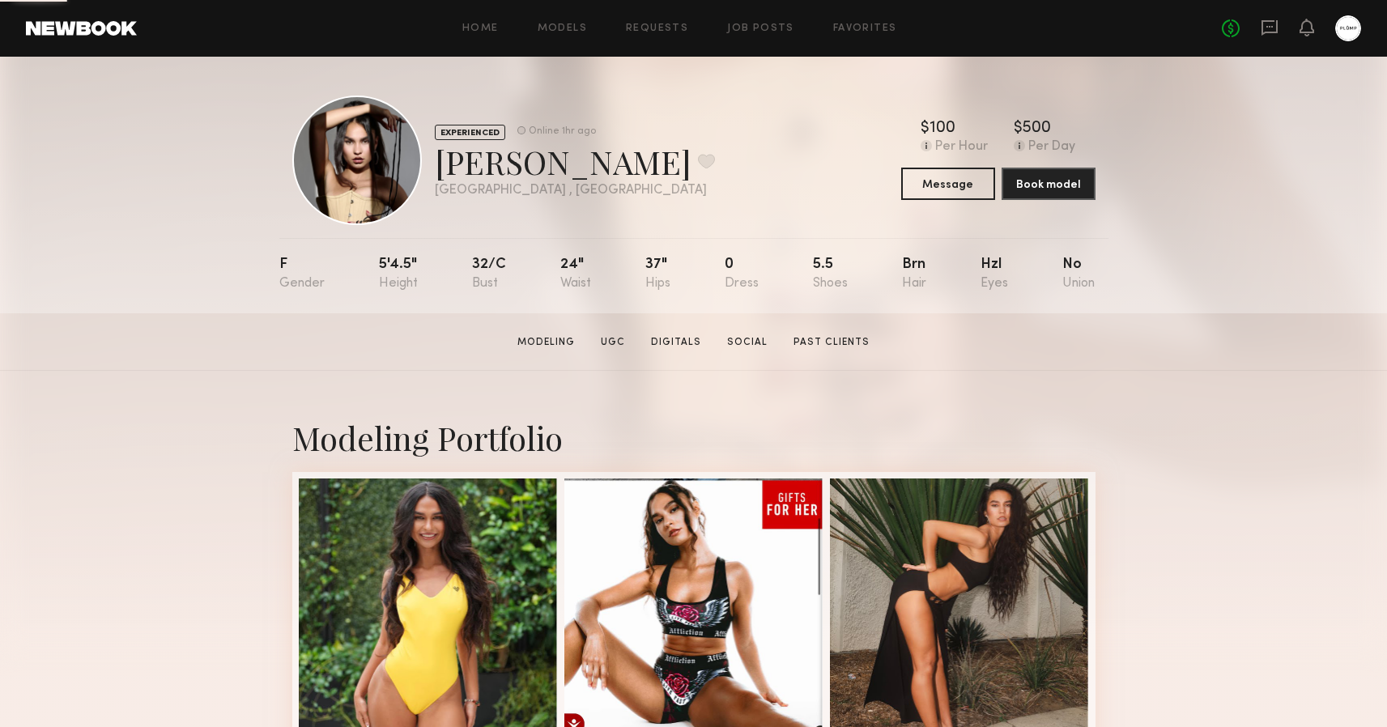
scroll to position [394, 0]
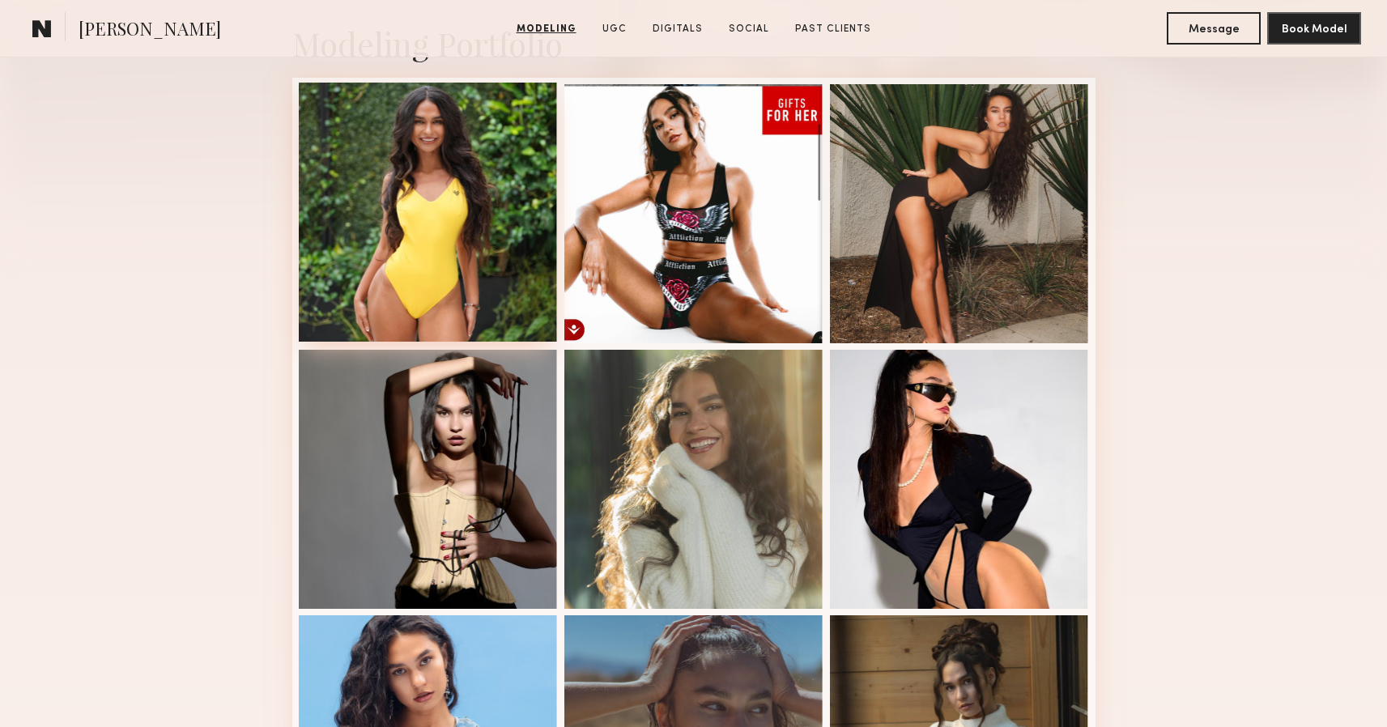
click at [476, 251] on div at bounding box center [428, 212] width 259 height 259
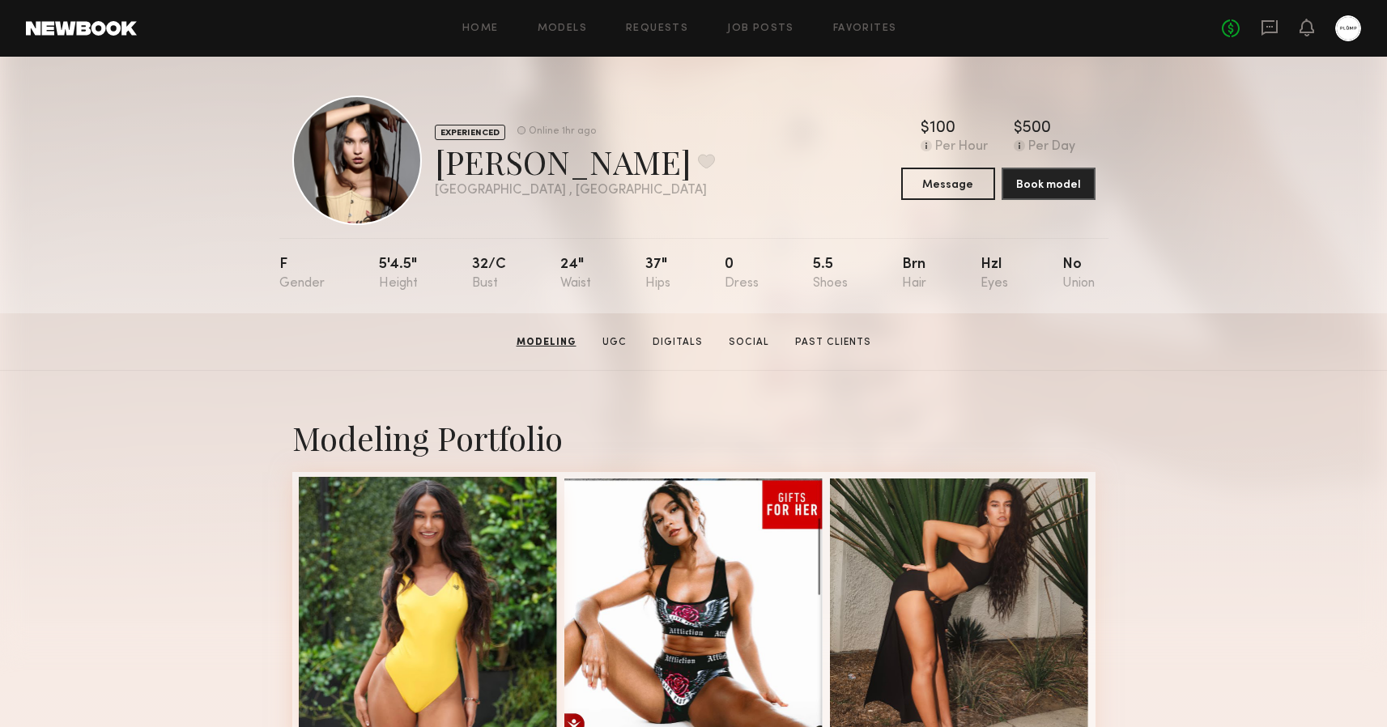
scroll to position [0, 0]
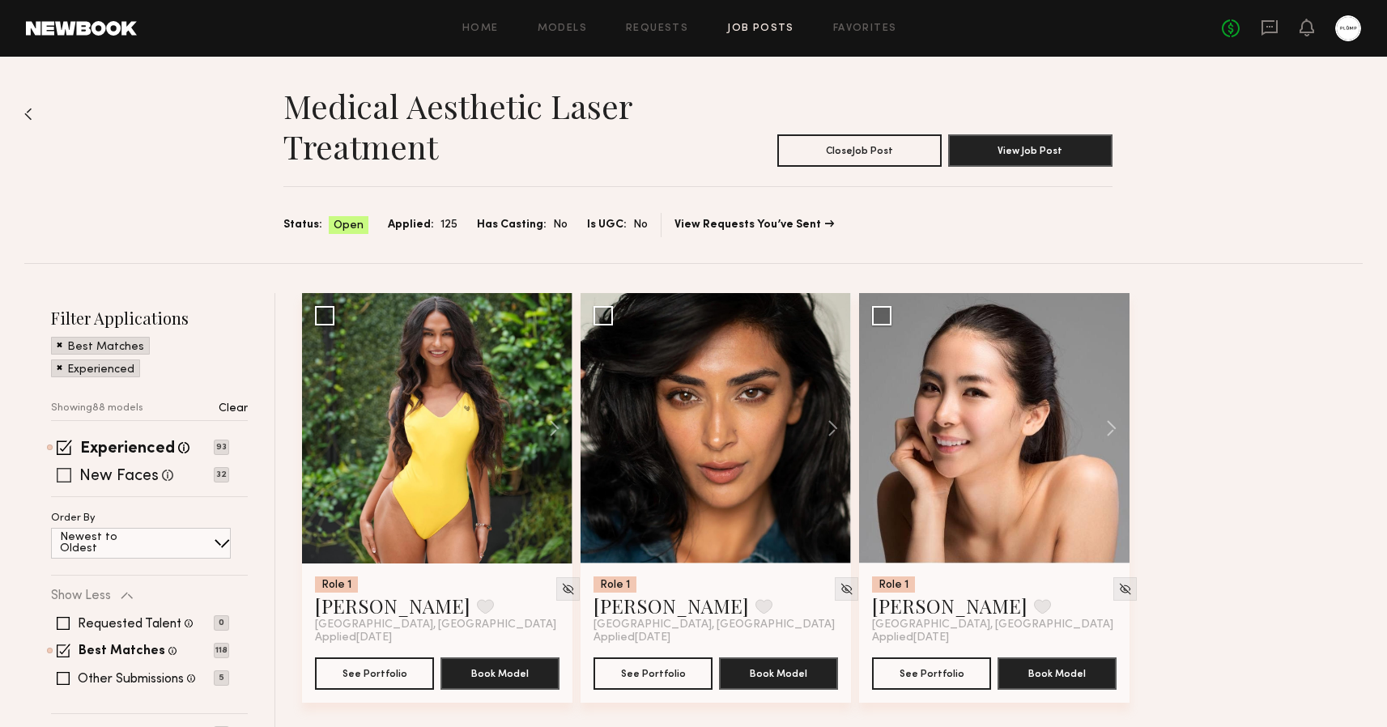
click at [59, 472] on span at bounding box center [64, 475] width 15 height 15
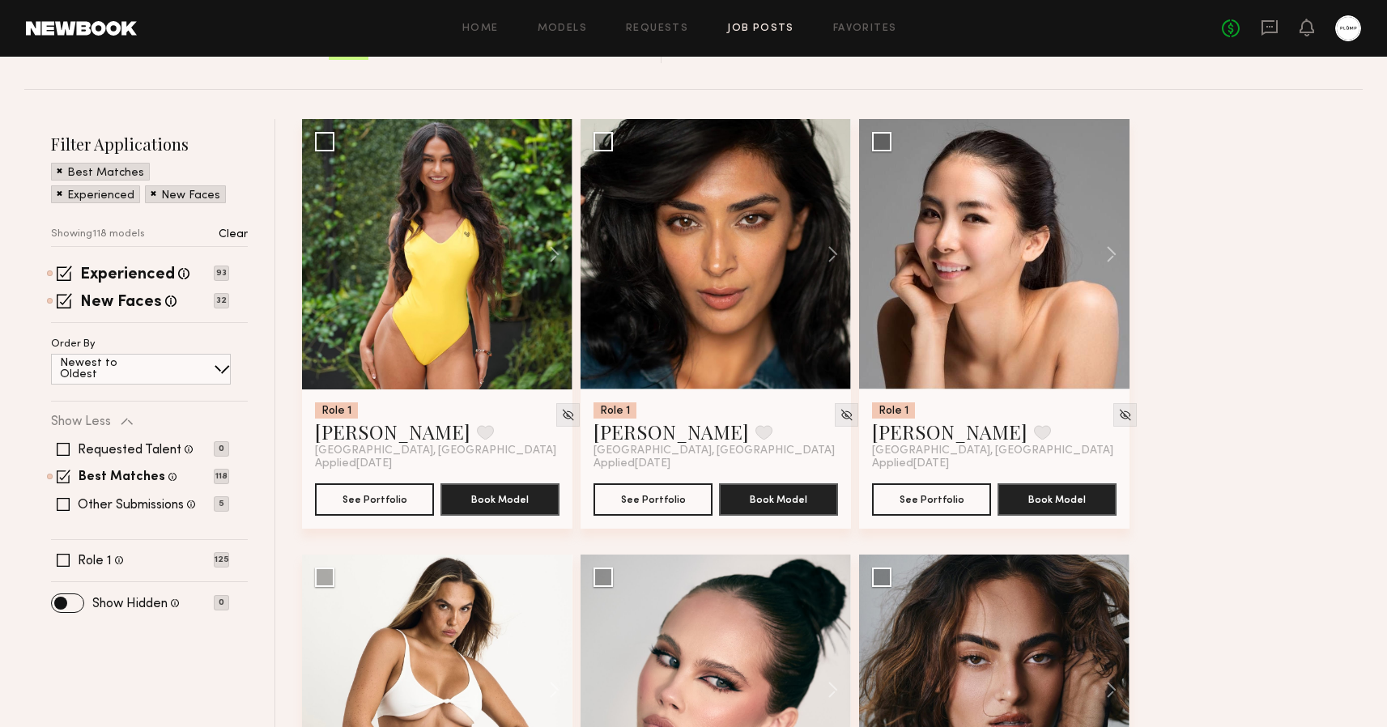
scroll to position [323, 0]
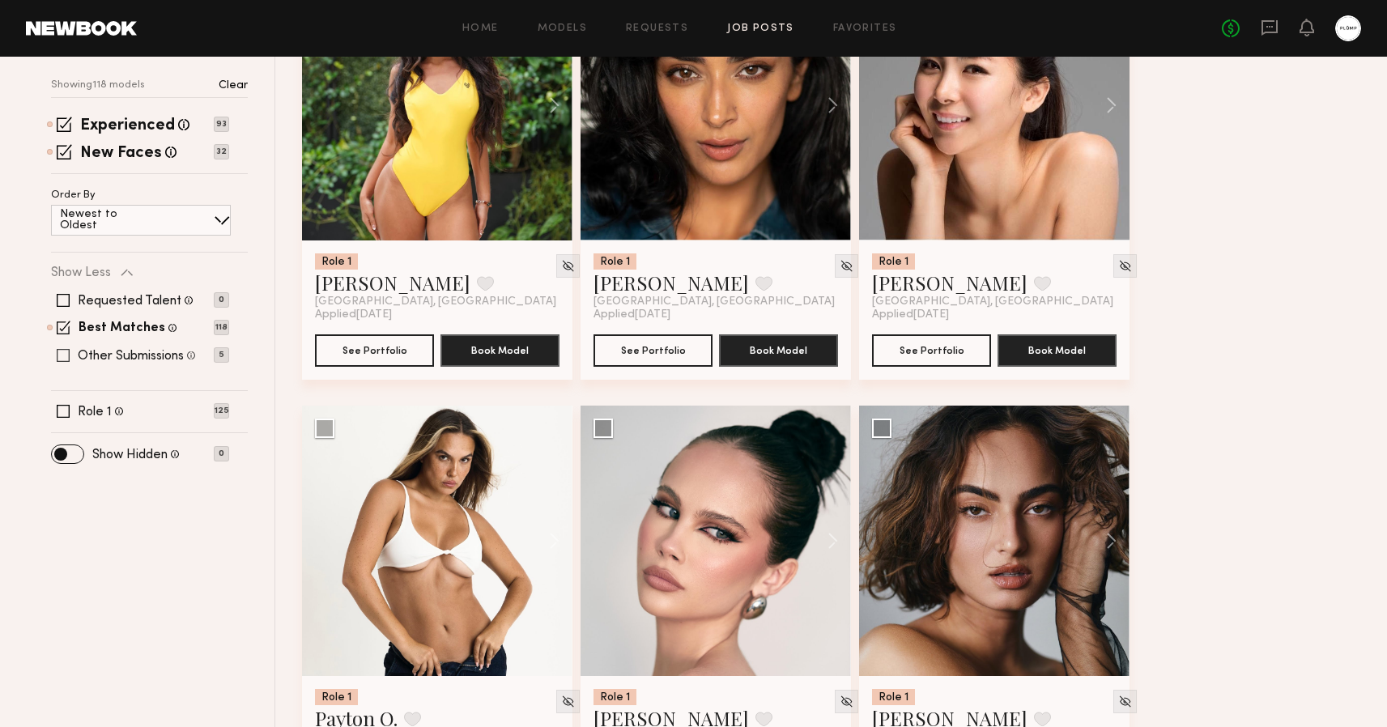
click at [62, 356] on span at bounding box center [63, 355] width 13 height 13
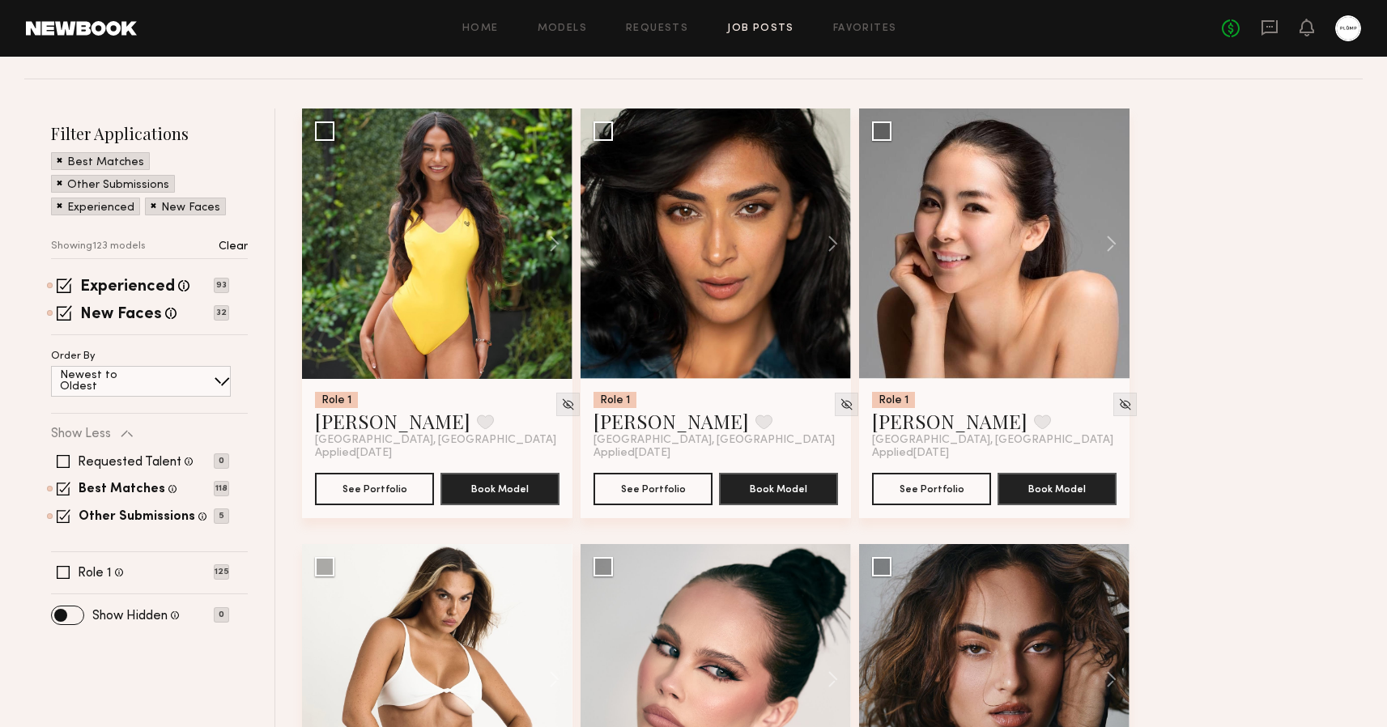
scroll to position [193, 0]
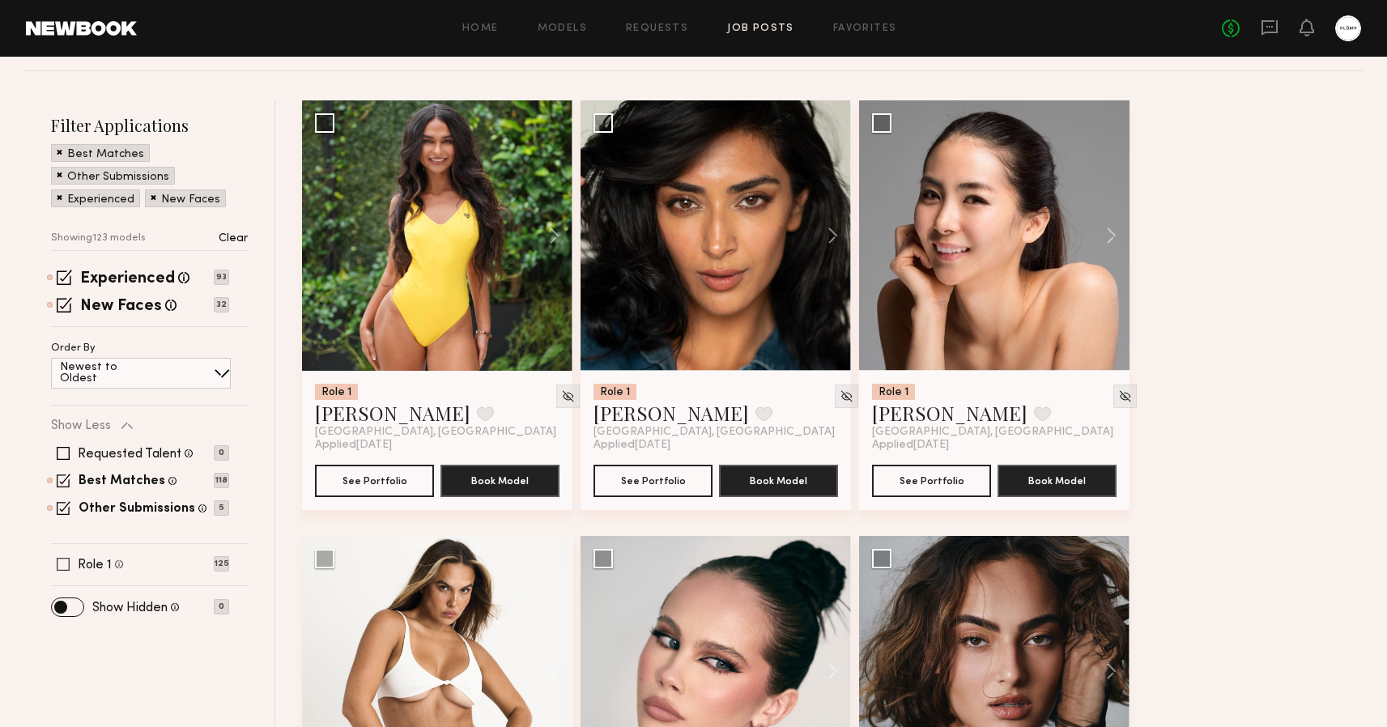
click at [61, 569] on span at bounding box center [63, 564] width 13 height 13
click at [56, 506] on div "Other Submissions Models shown below have applied to this job but do not match …" at bounding box center [140, 508] width 178 height 13
click at [61, 482] on span at bounding box center [64, 481] width 14 height 14
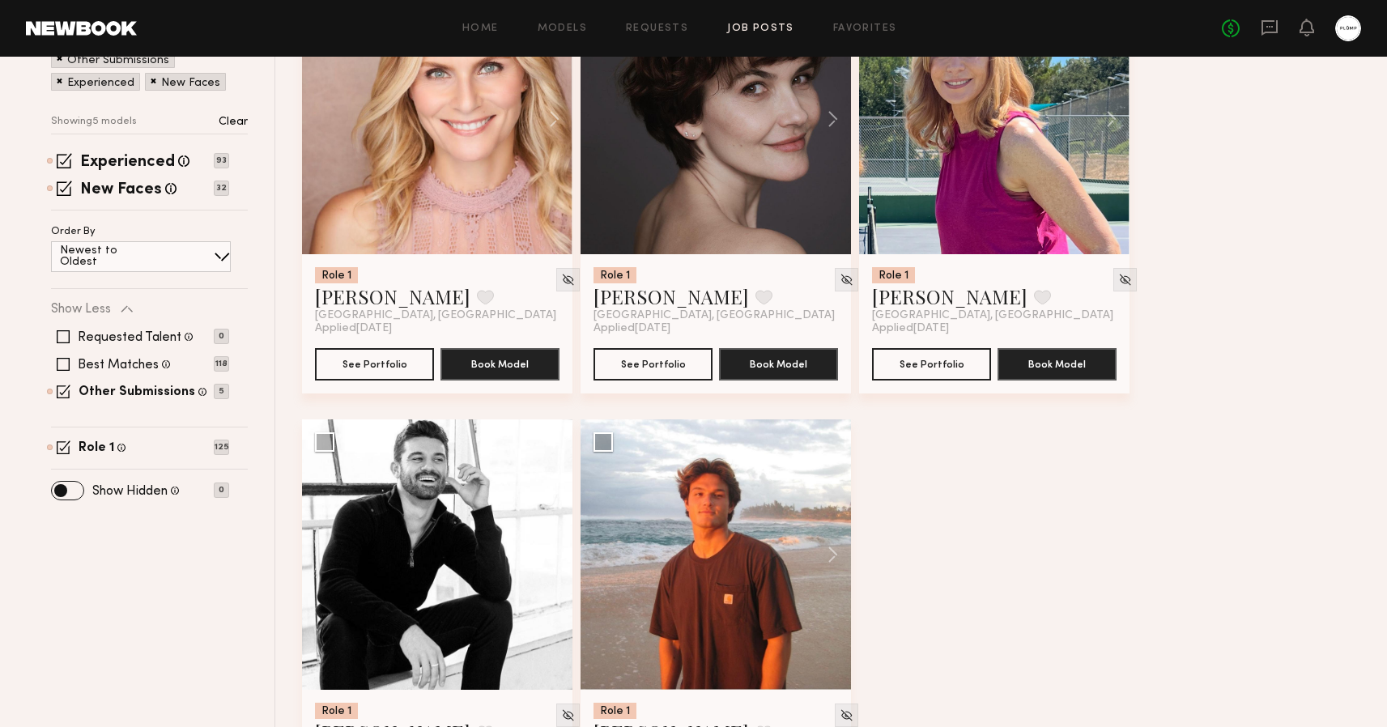
scroll to position [218, 0]
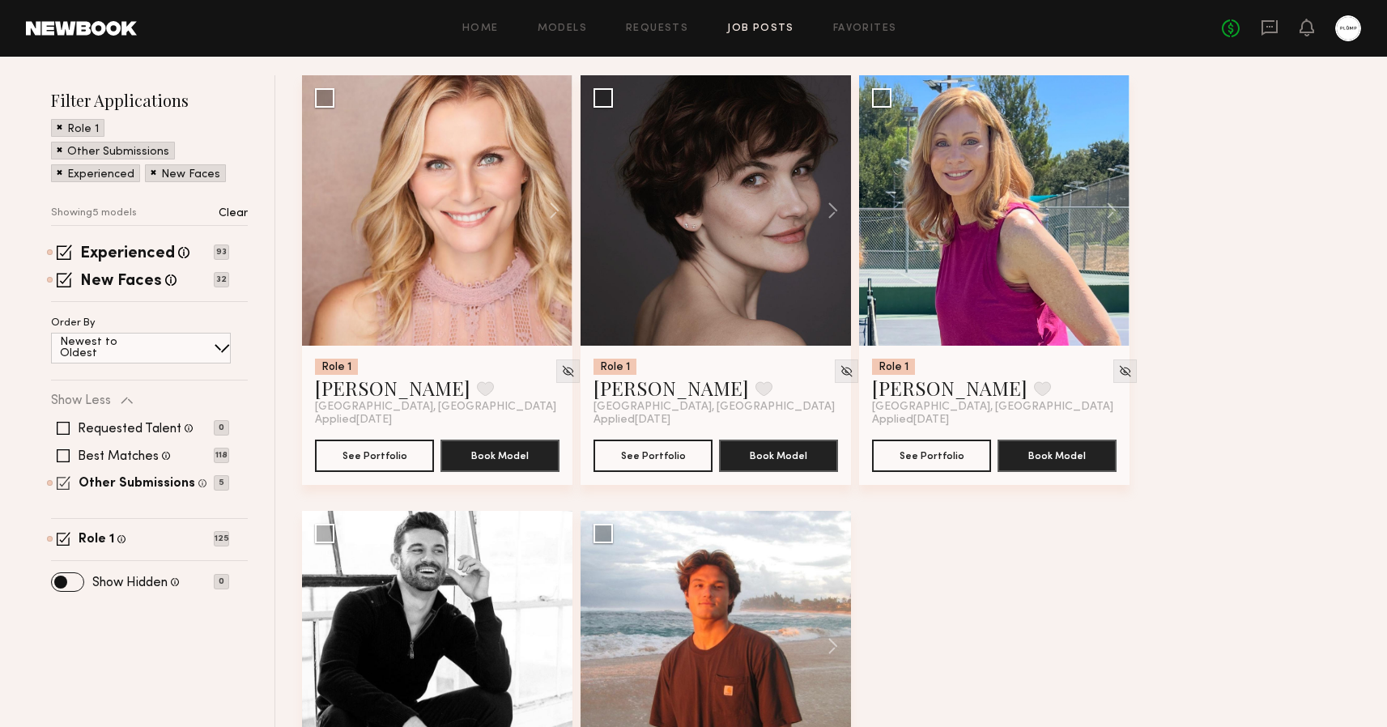
click at [61, 476] on span at bounding box center [64, 483] width 14 height 14
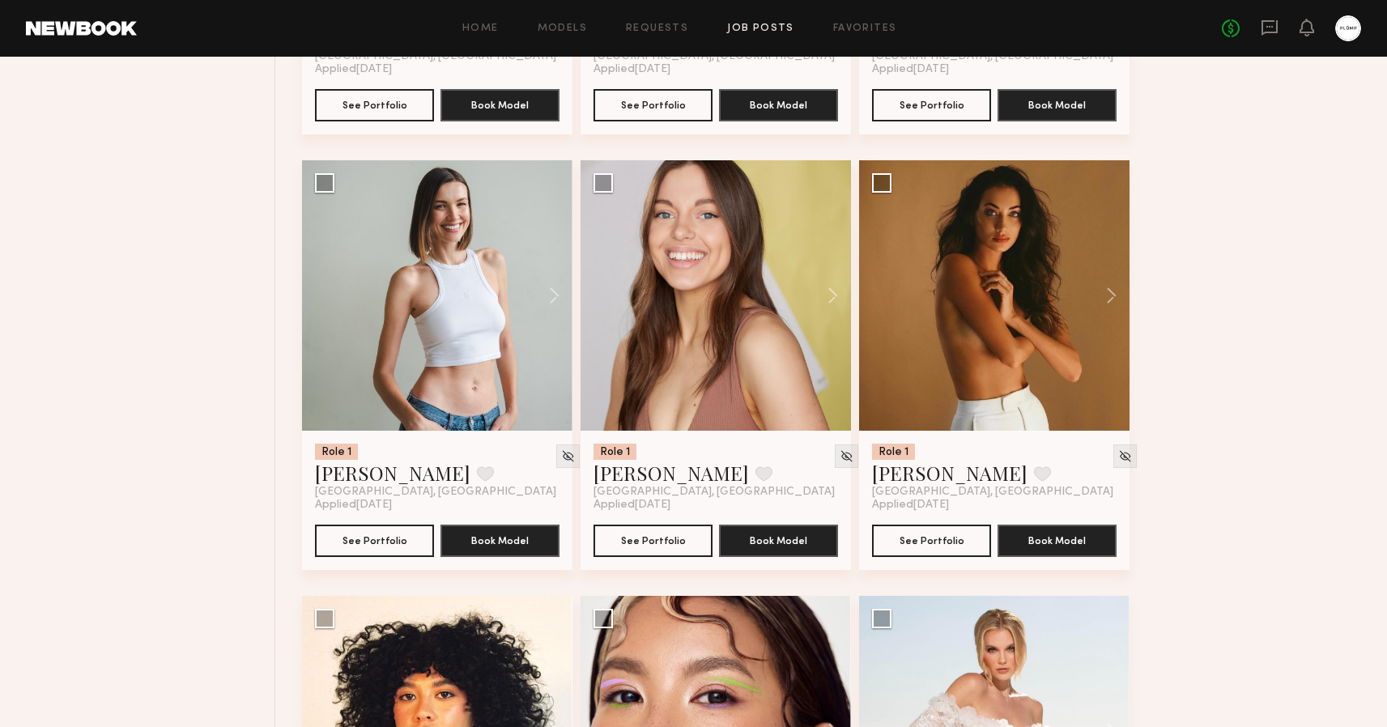
scroll to position [5274, 0]
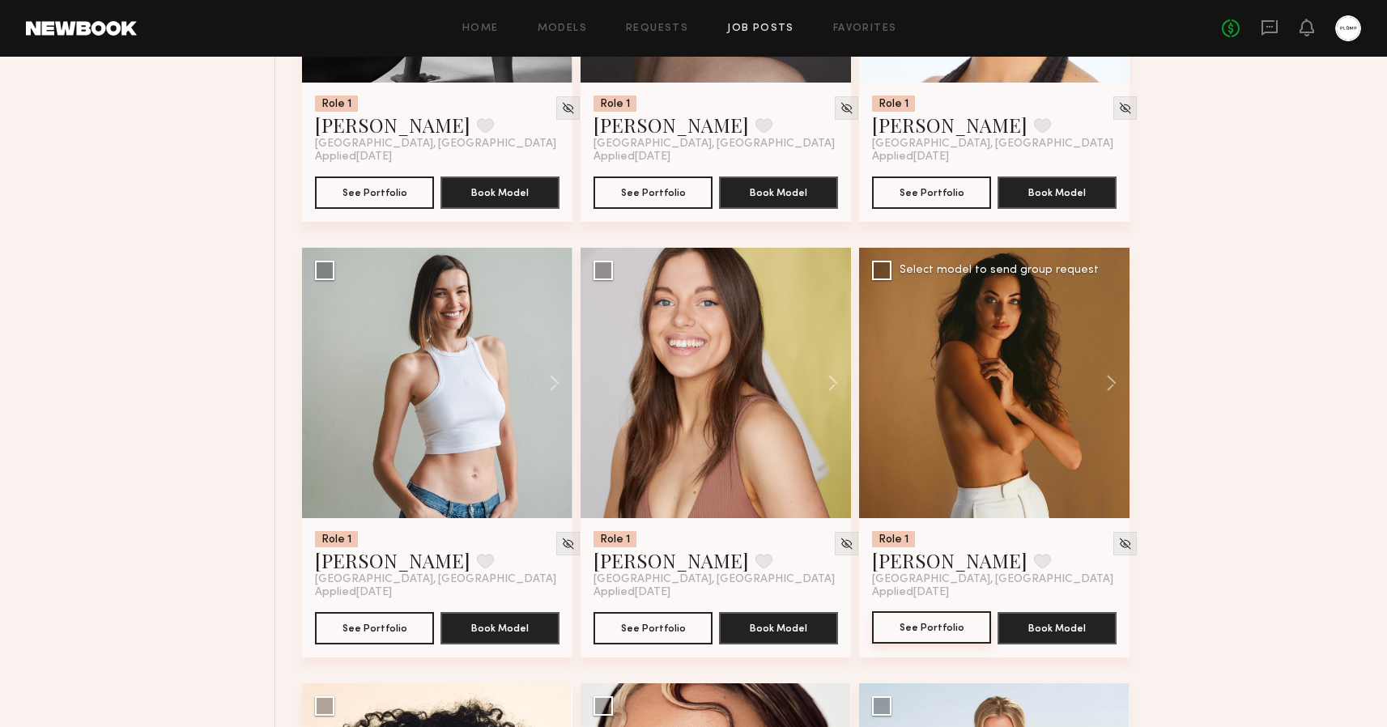
click at [936, 633] on button "See Portfolio" at bounding box center [931, 628] width 119 height 32
click at [952, 631] on button "See Portfolio" at bounding box center [931, 628] width 119 height 32
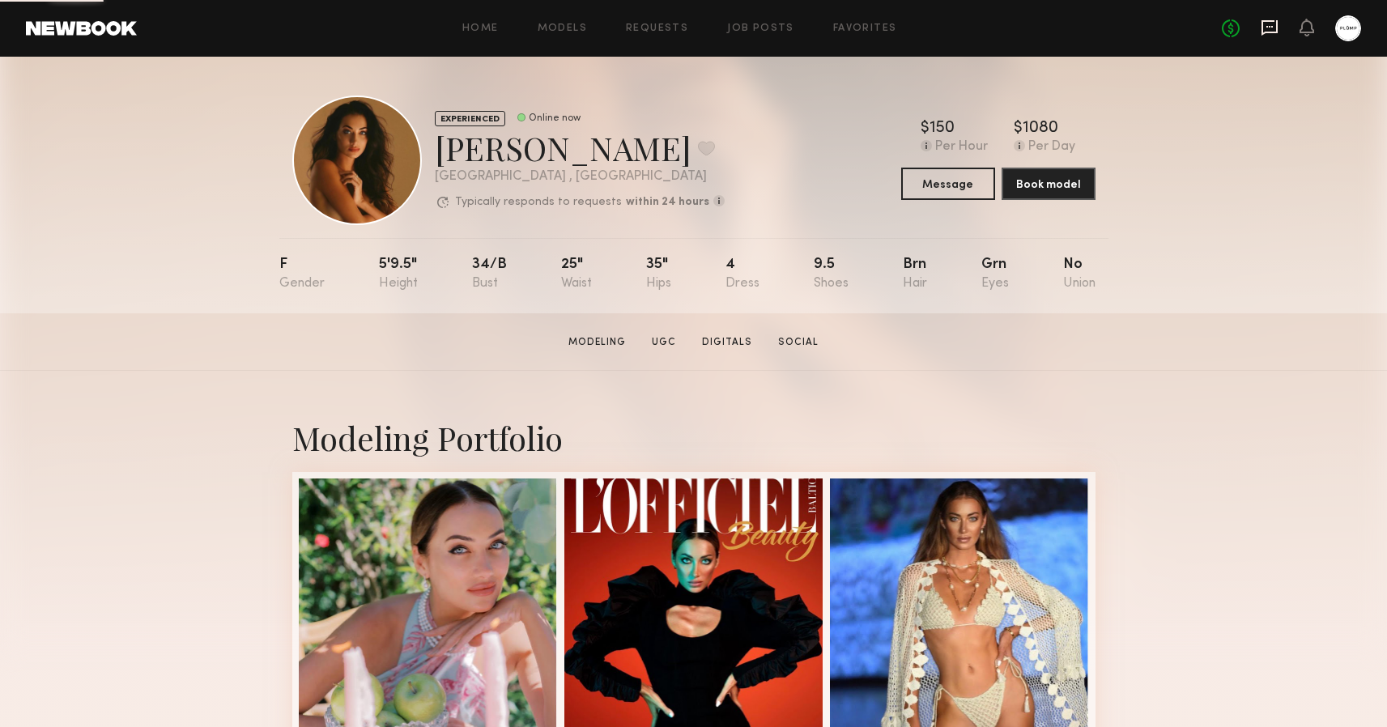
click at [1270, 36] on icon at bounding box center [1270, 28] width 18 height 18
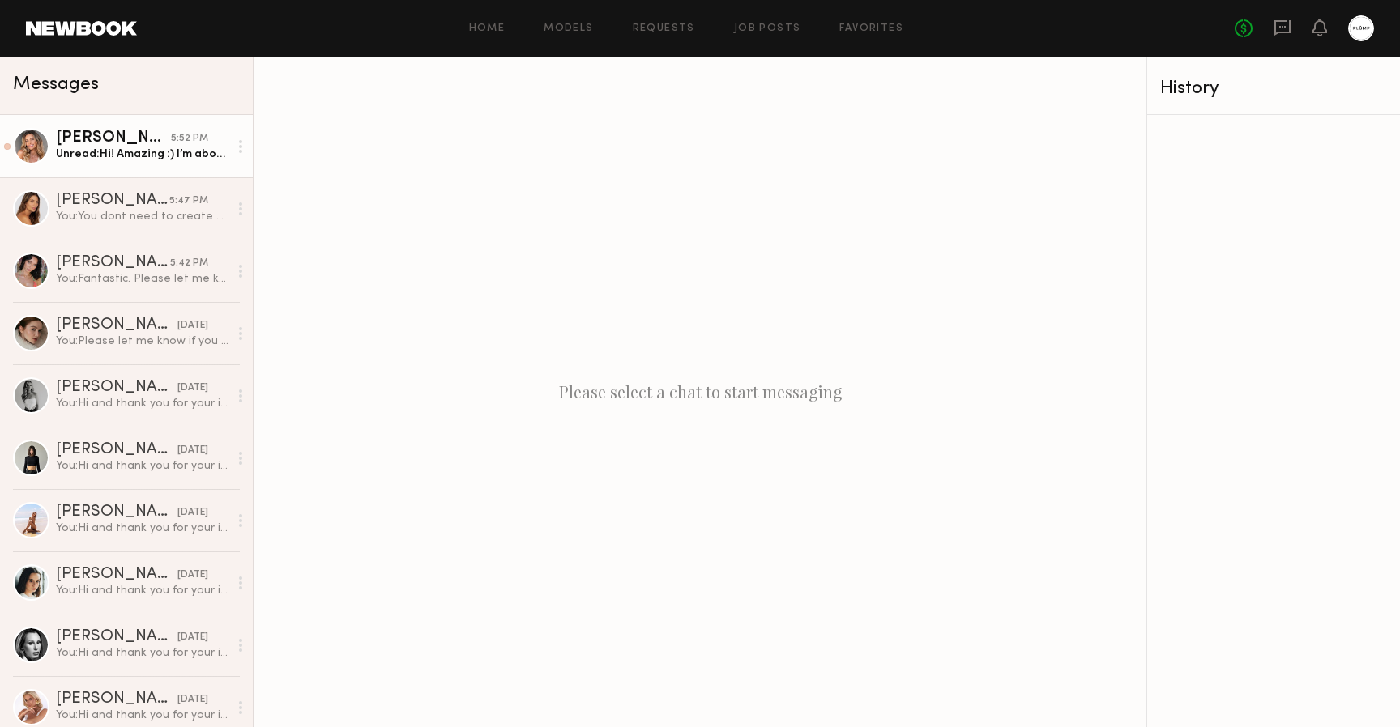
click at [120, 148] on div "Unread: Hi! Amazing :) I’m about to leave for a trip to [GEOGRAPHIC_DATA] but I…" at bounding box center [142, 154] width 173 height 15
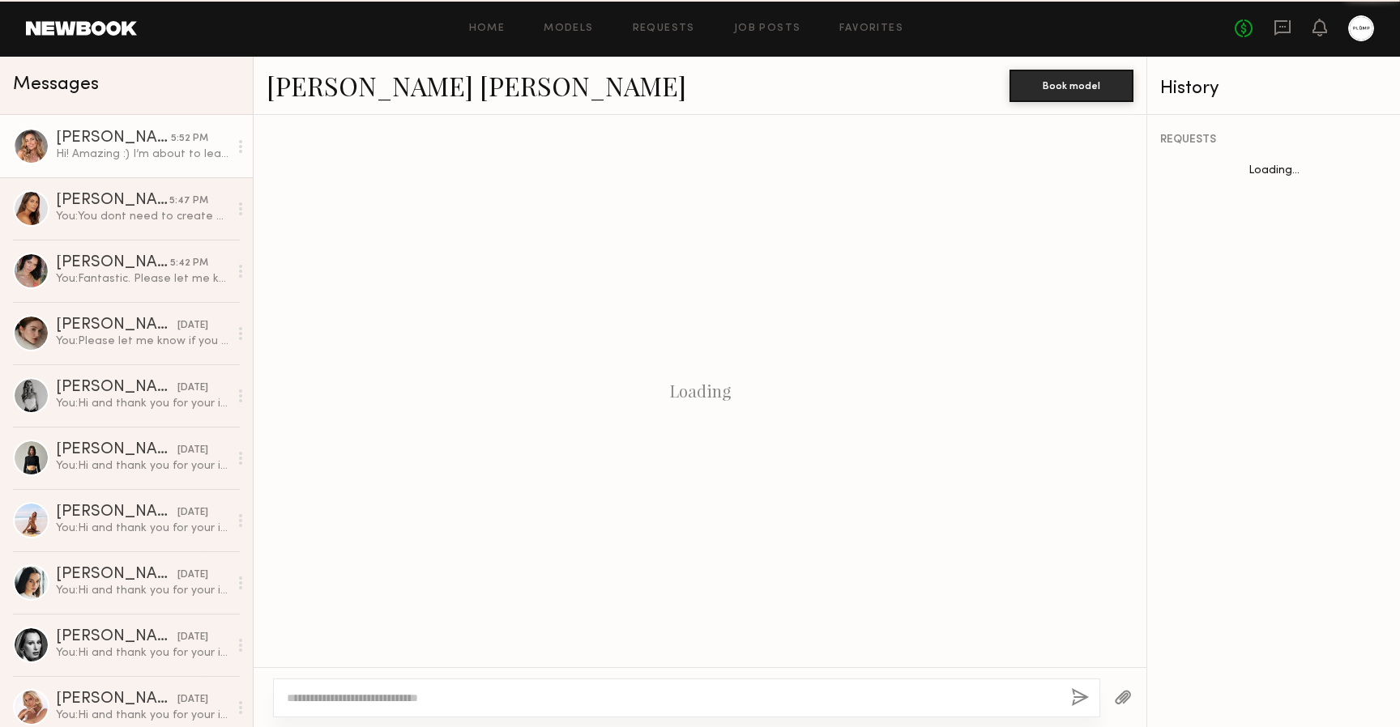
scroll to position [491, 0]
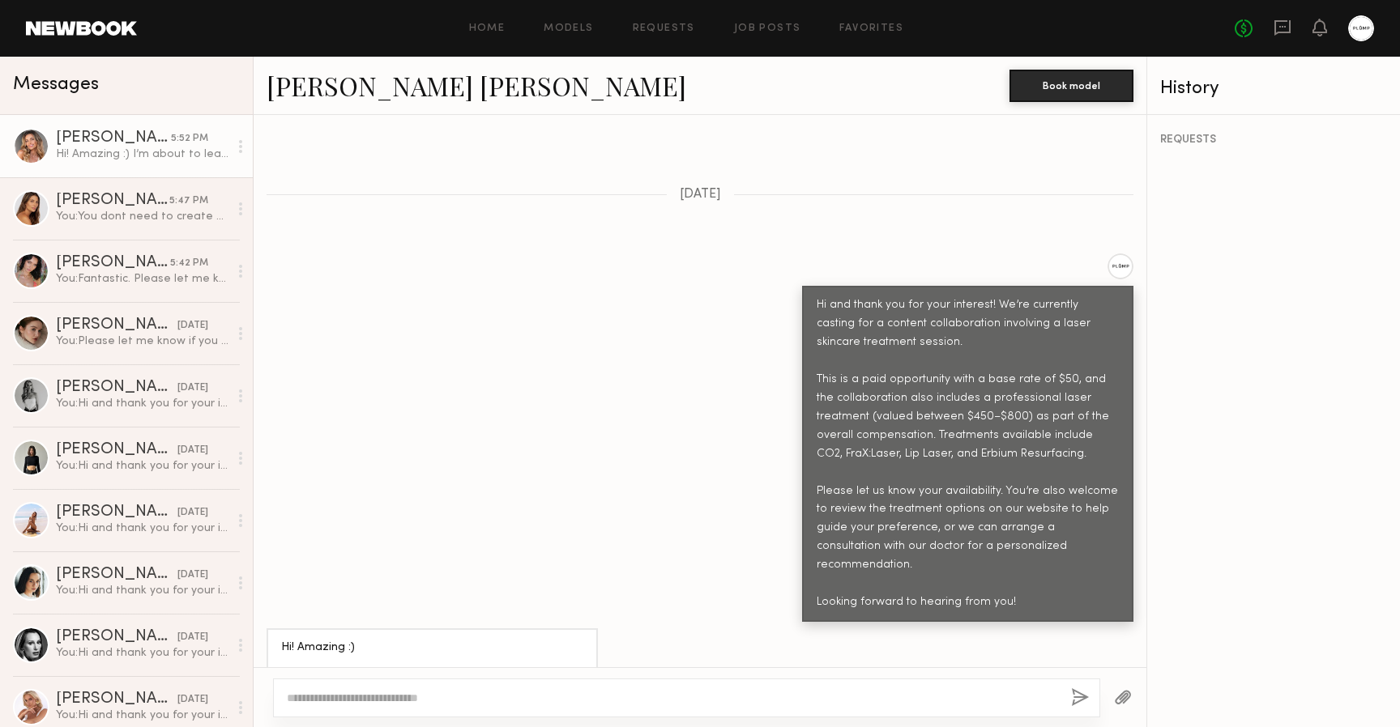
click at [29, 139] on div at bounding box center [31, 146] width 36 height 36
click at [312, 100] on link "[PERSON_NAME] [PERSON_NAME]" at bounding box center [476, 85] width 420 height 35
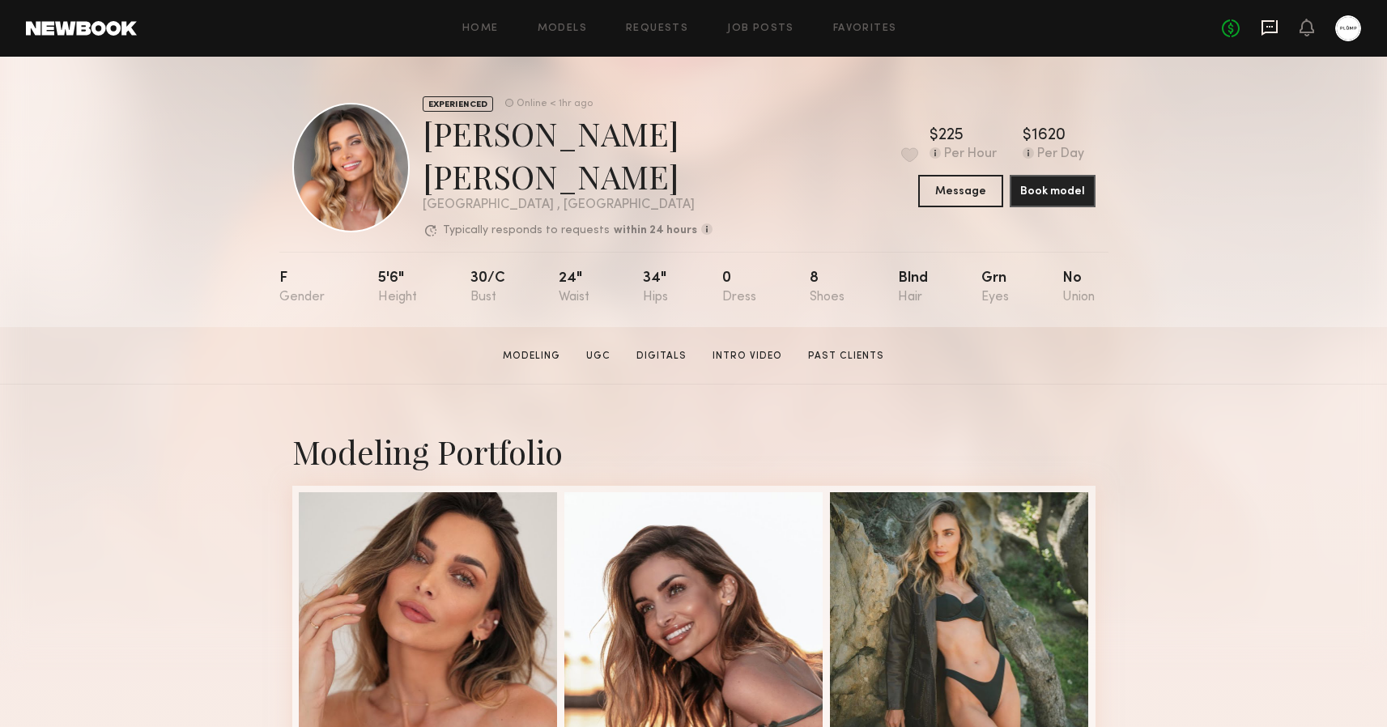
click at [1269, 28] on icon at bounding box center [1270, 28] width 18 height 18
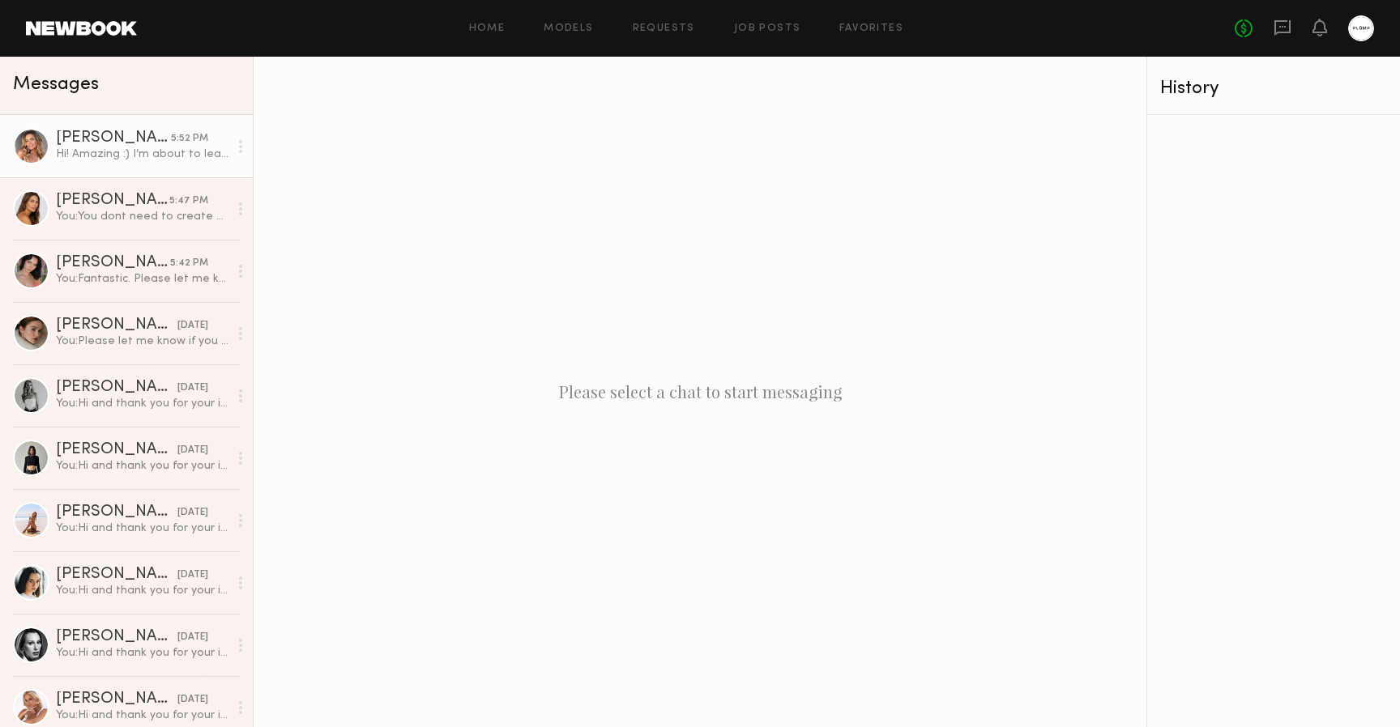
click at [186, 147] on div "Hi! Amazing :) I’m about to leave for a trip to [GEOGRAPHIC_DATA] but I’ll be b…" at bounding box center [142, 154] width 173 height 15
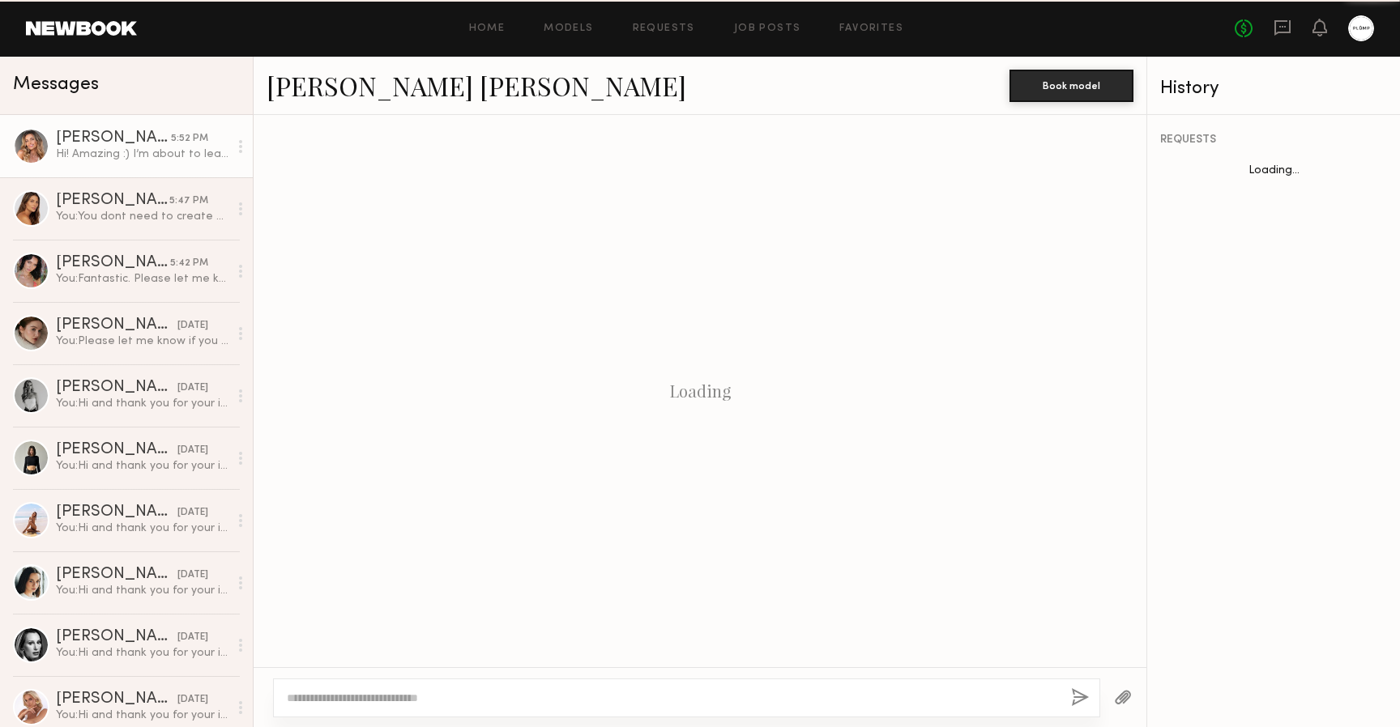
scroll to position [491, 0]
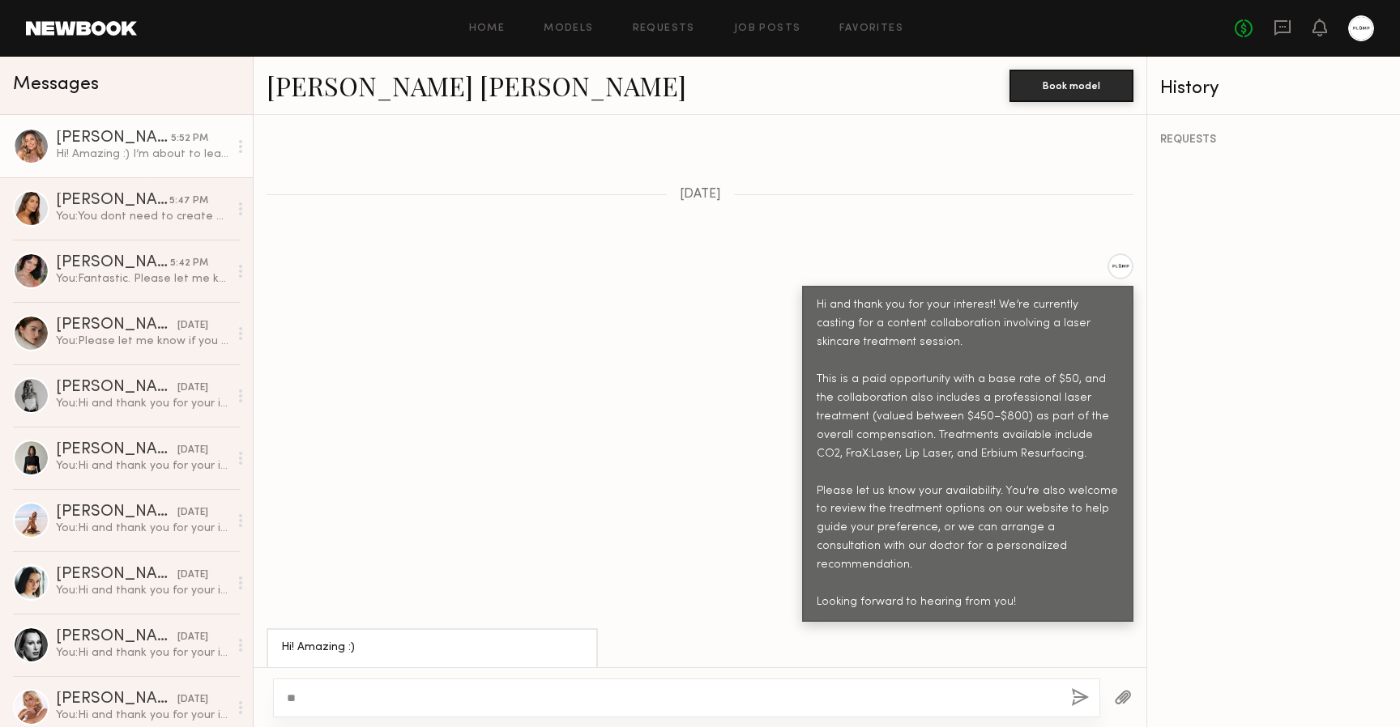
type textarea "*"
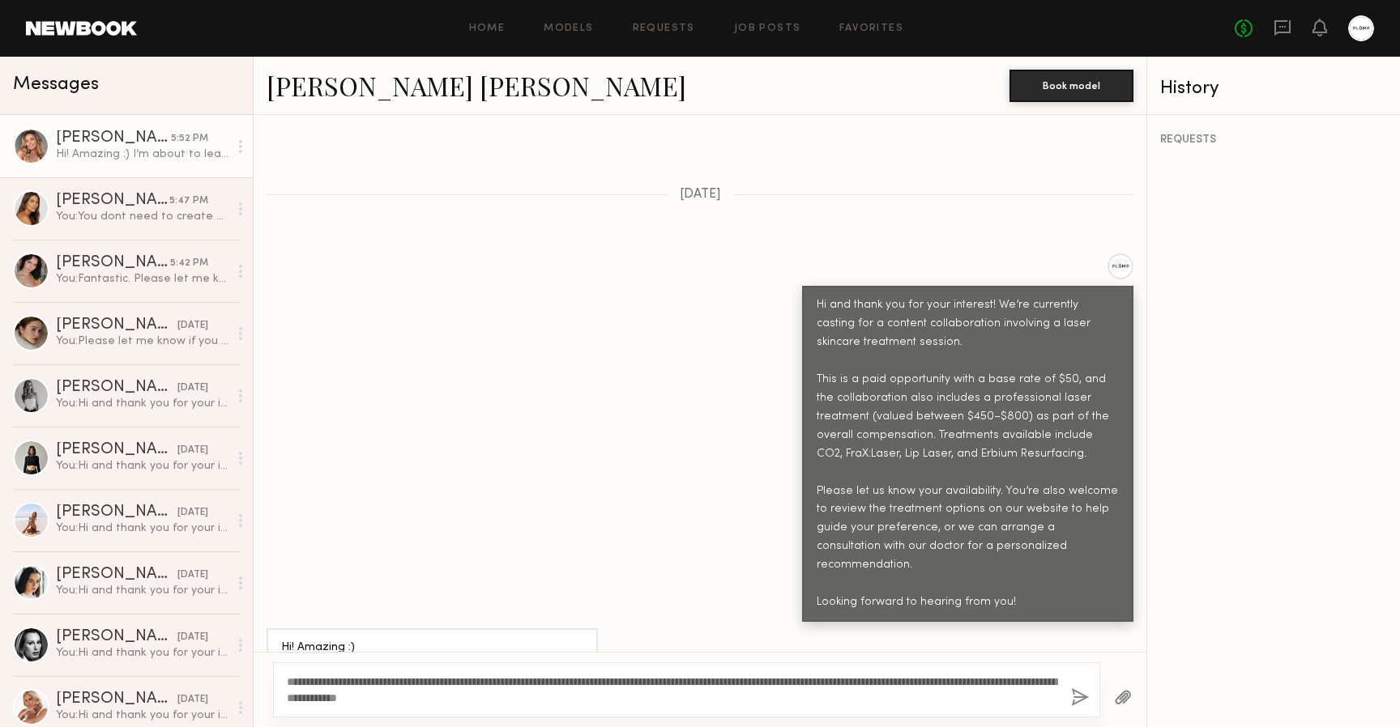
type textarea "**********"
click at [1076, 697] on button "button" at bounding box center [1080, 698] width 18 height 20
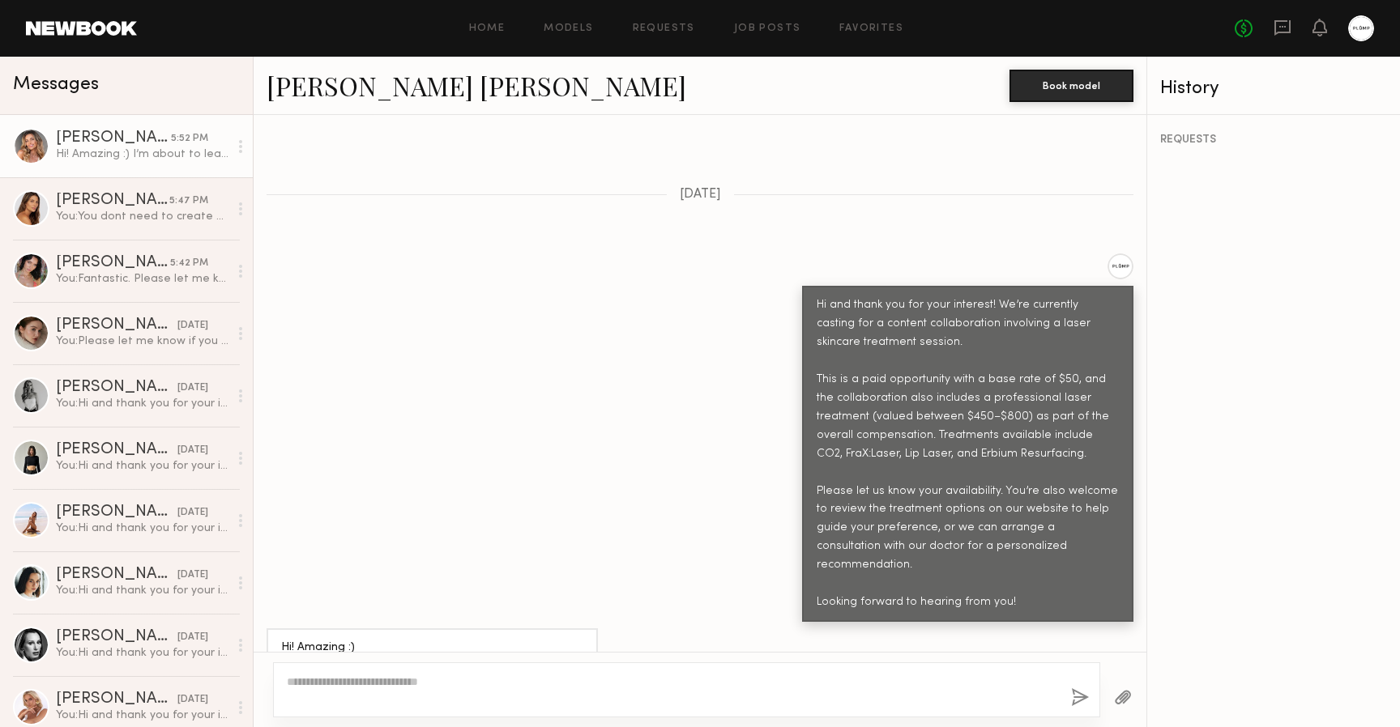
scroll to position [745, 0]
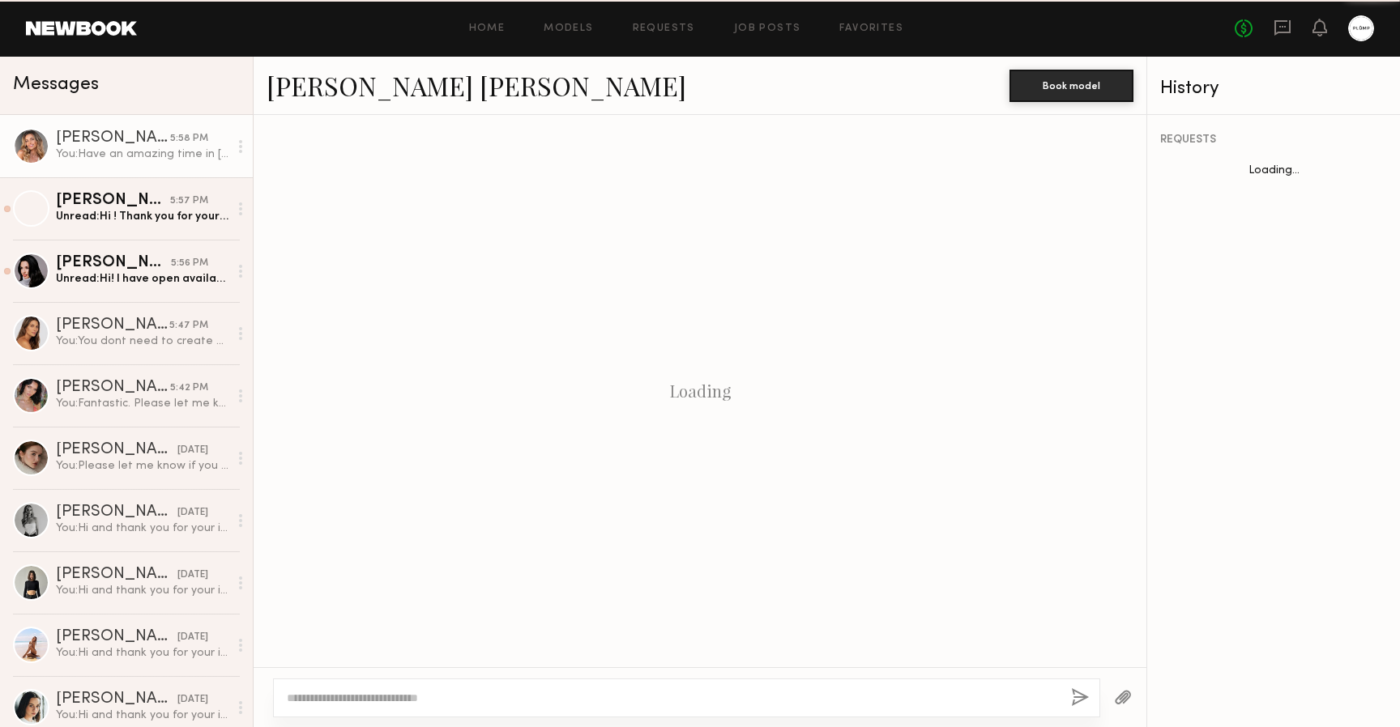
scroll to position [621, 0]
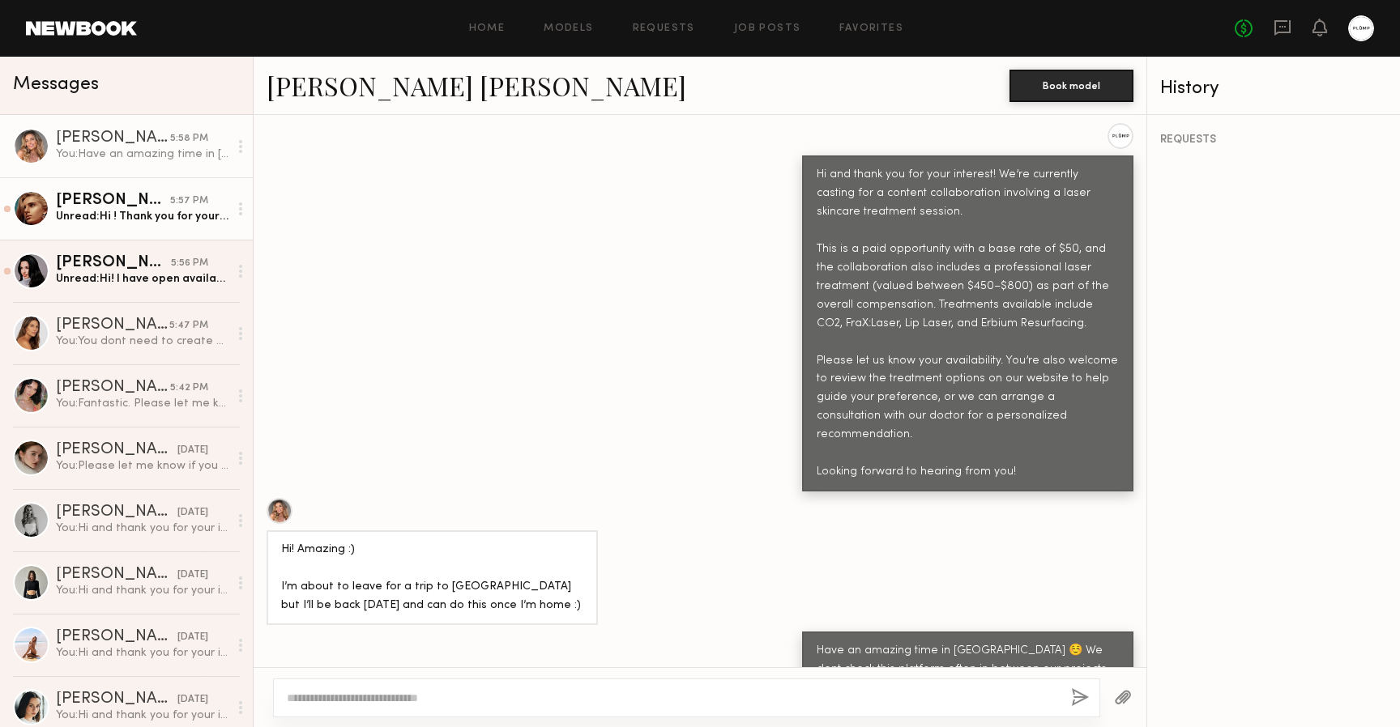
click at [170, 197] on div "5:57 PM" at bounding box center [189, 201] width 38 height 15
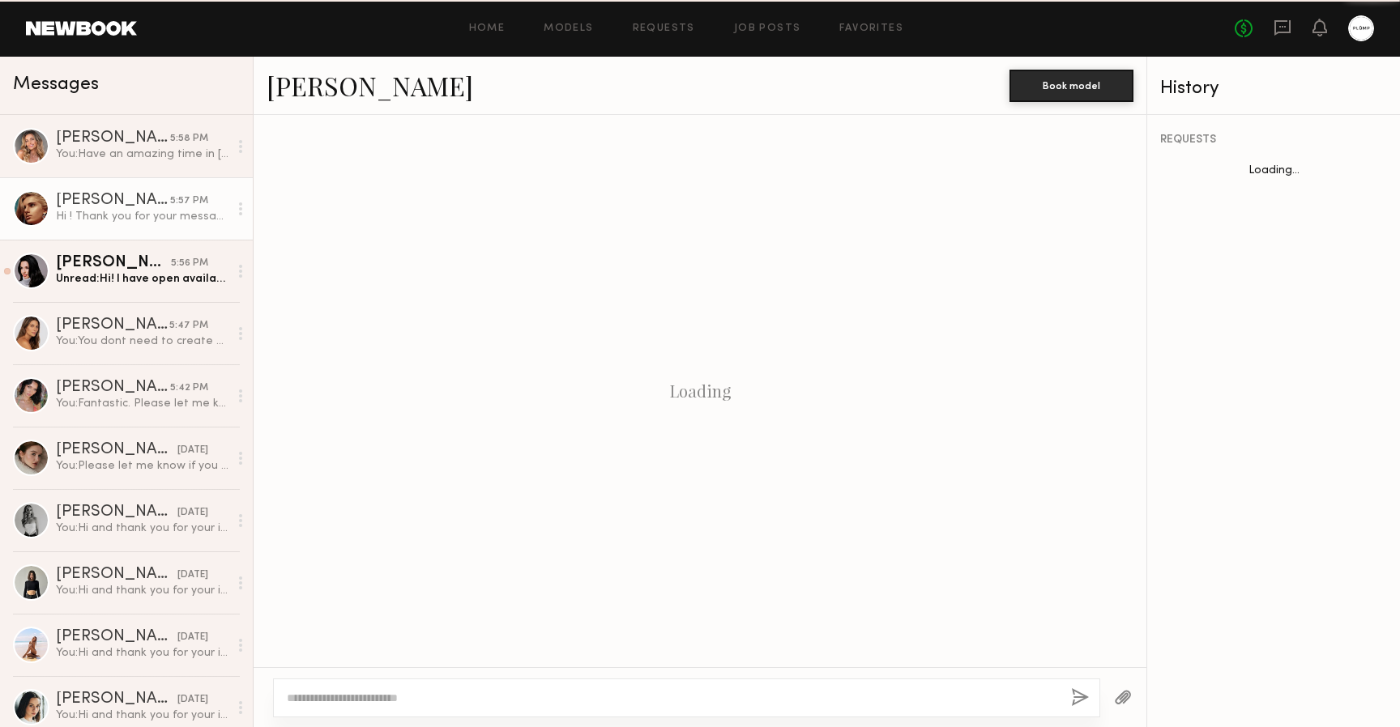
scroll to position [616, 0]
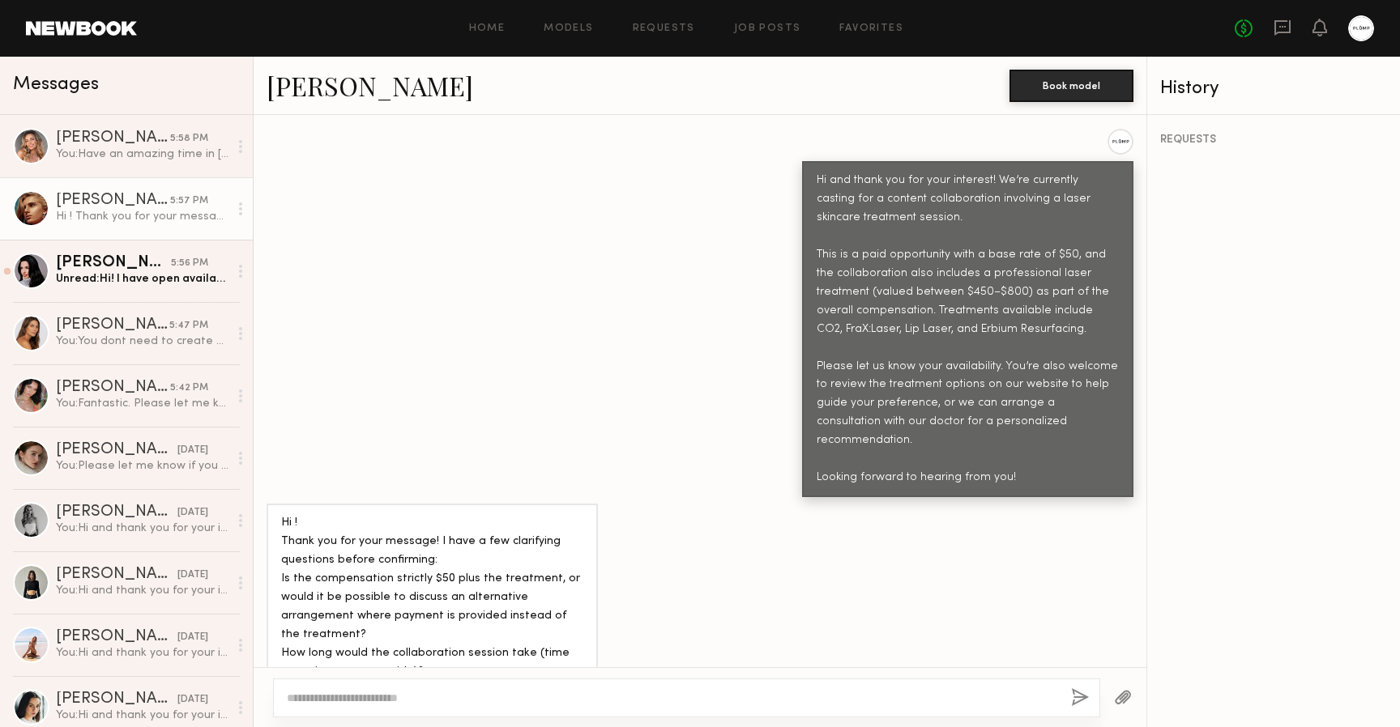
click at [321, 98] on link "[PERSON_NAME]" at bounding box center [369, 85] width 207 height 35
click at [112, 273] on div "Unread: Hi! I have open availability. I can come in tomorrow if needed. -Adriana" at bounding box center [142, 278] width 173 height 15
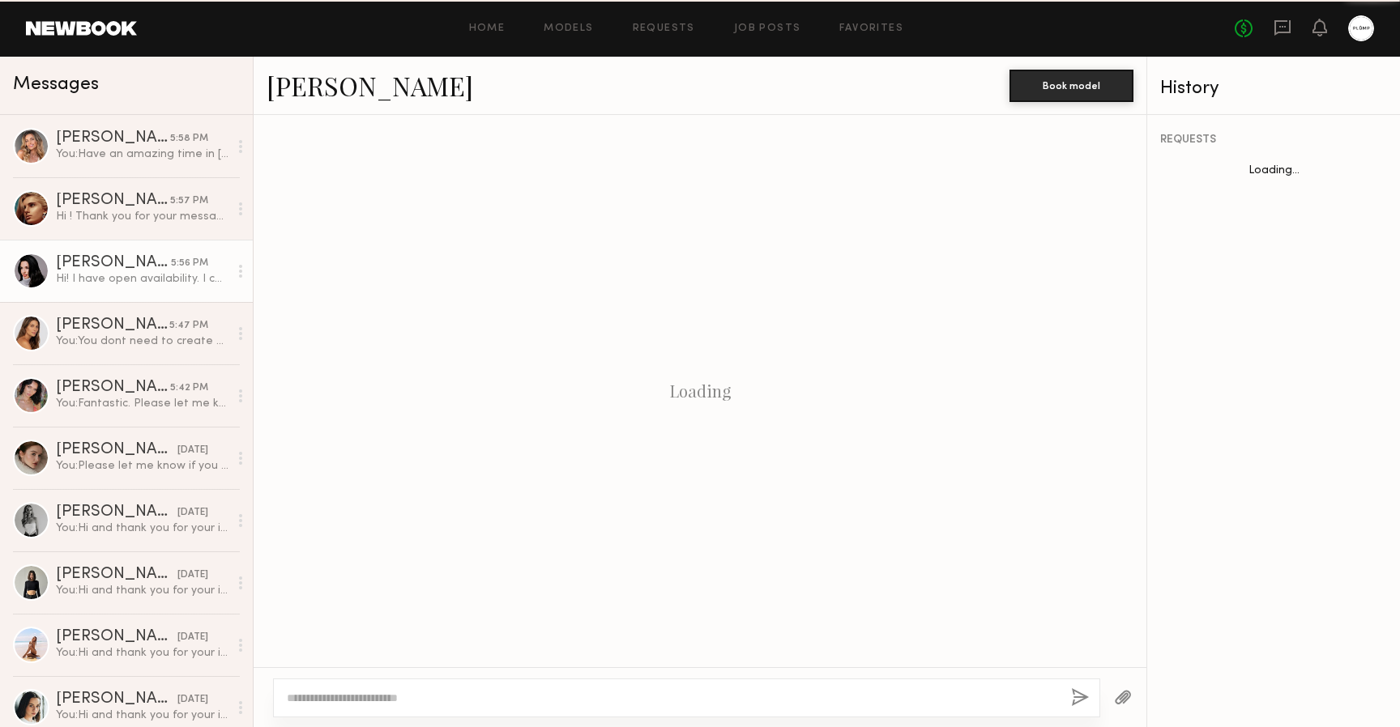
scroll to position [455, 0]
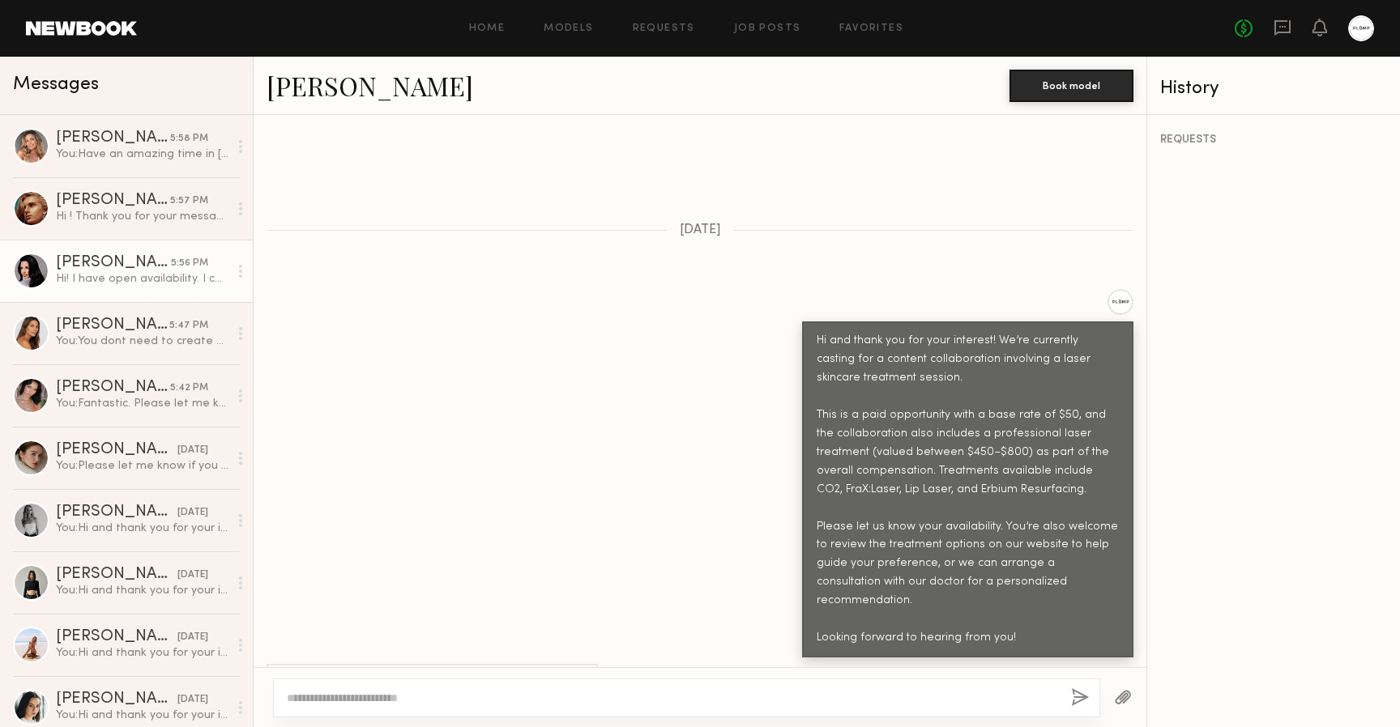
click at [318, 84] on link "[PERSON_NAME]" at bounding box center [369, 85] width 207 height 35
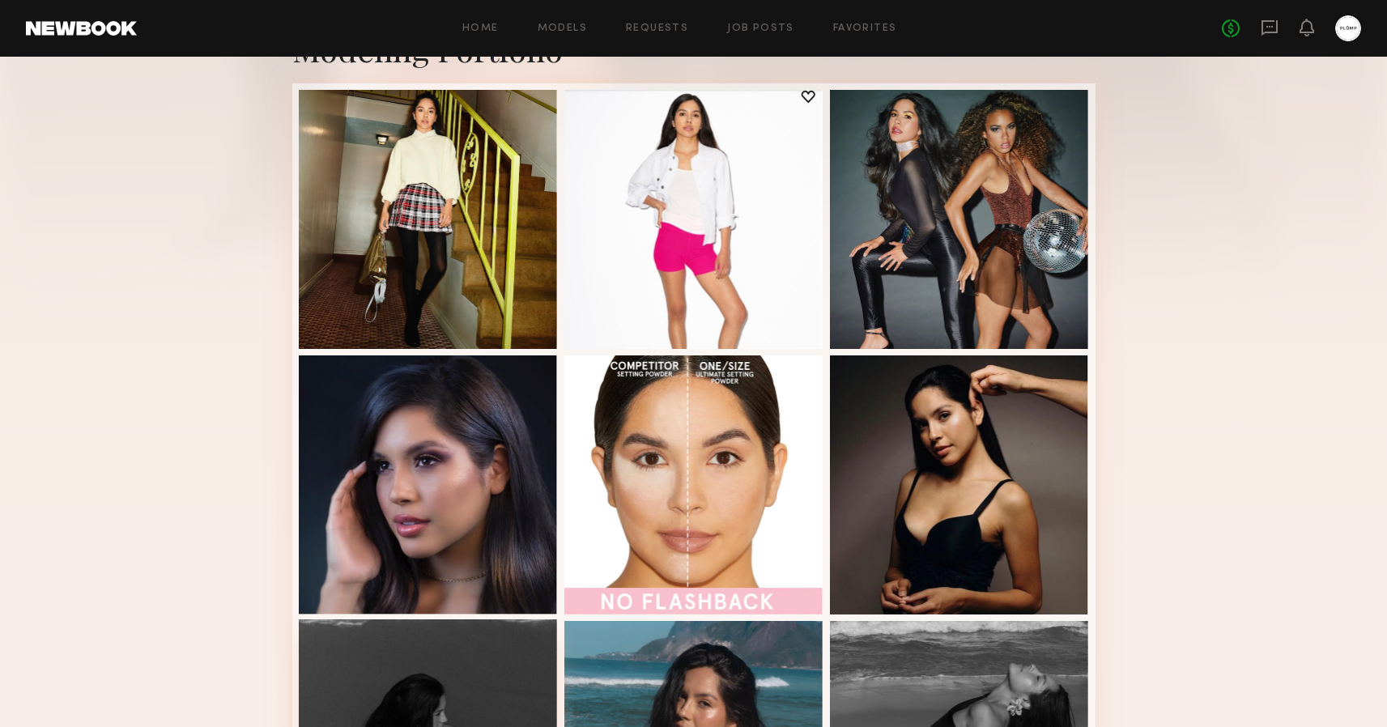
scroll to position [280, 0]
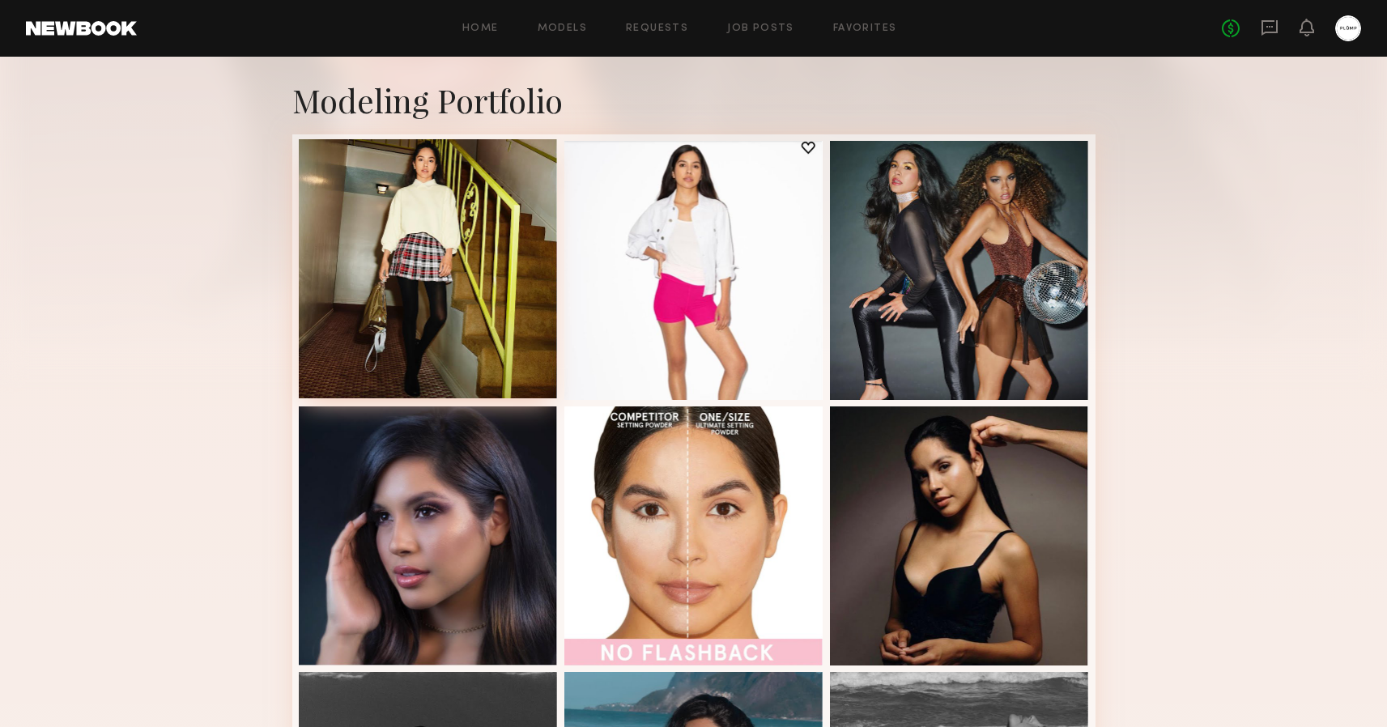
click at [407, 245] on div at bounding box center [428, 268] width 259 height 259
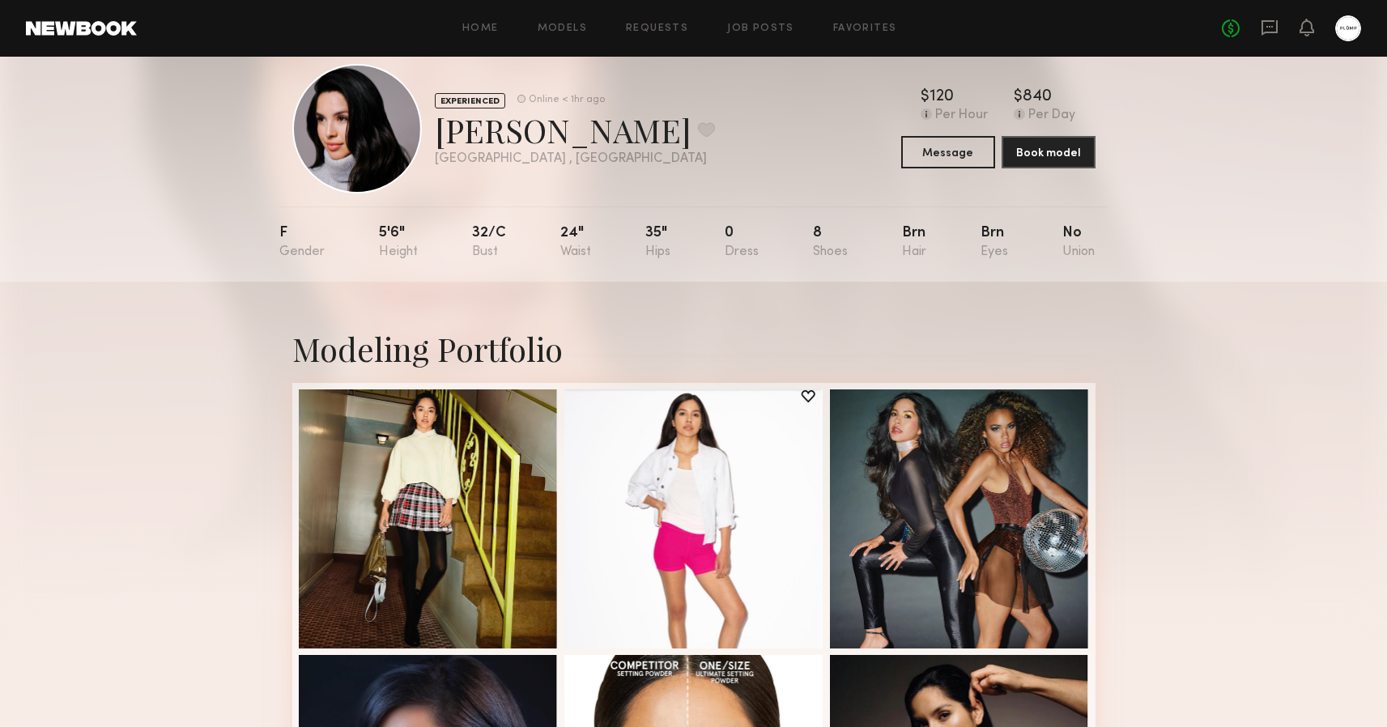
scroll to position [34, 0]
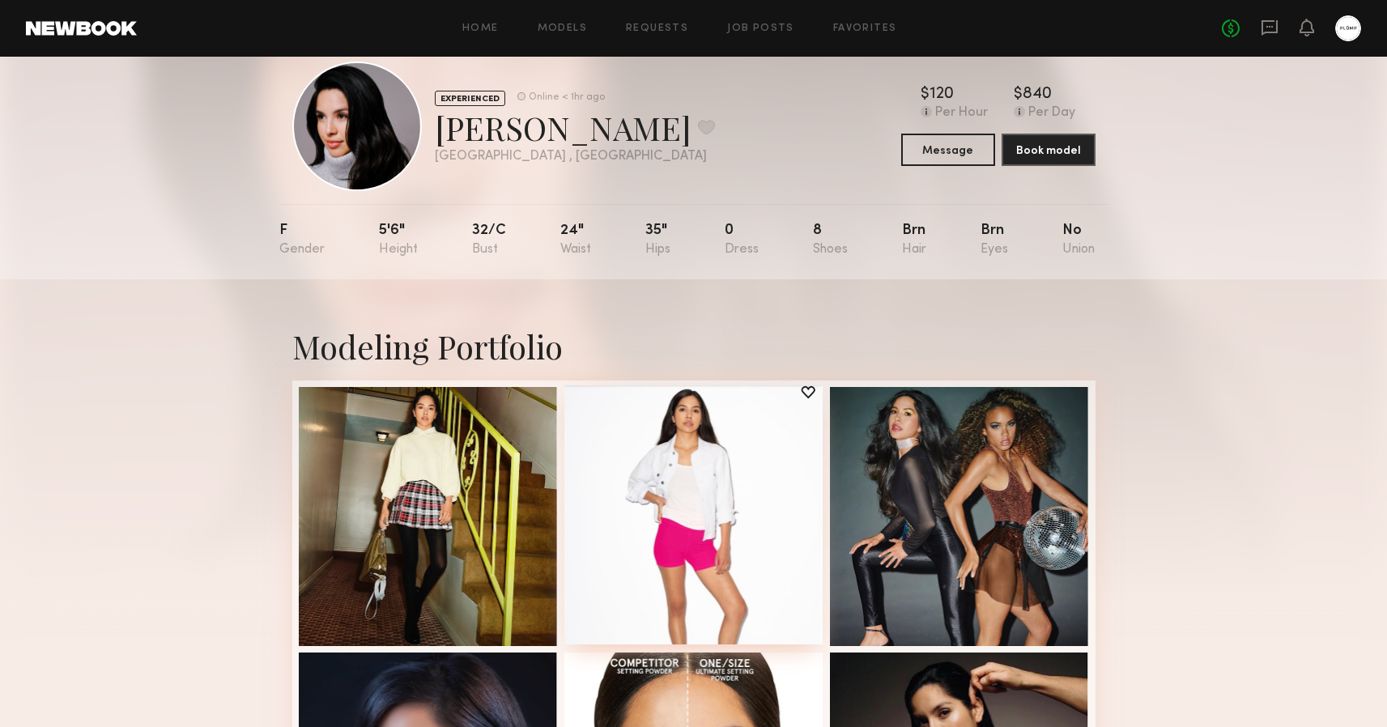
click at [627, 477] on div at bounding box center [694, 515] width 259 height 259
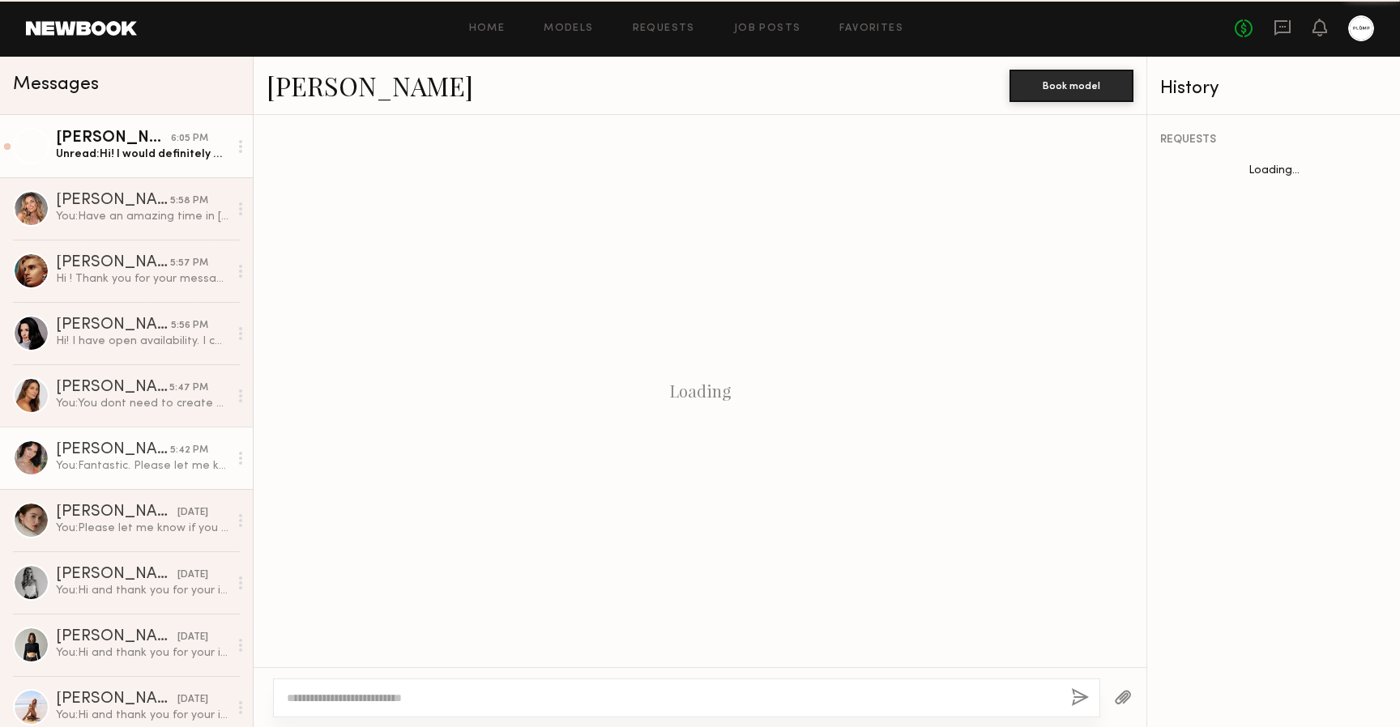
scroll to position [550, 0]
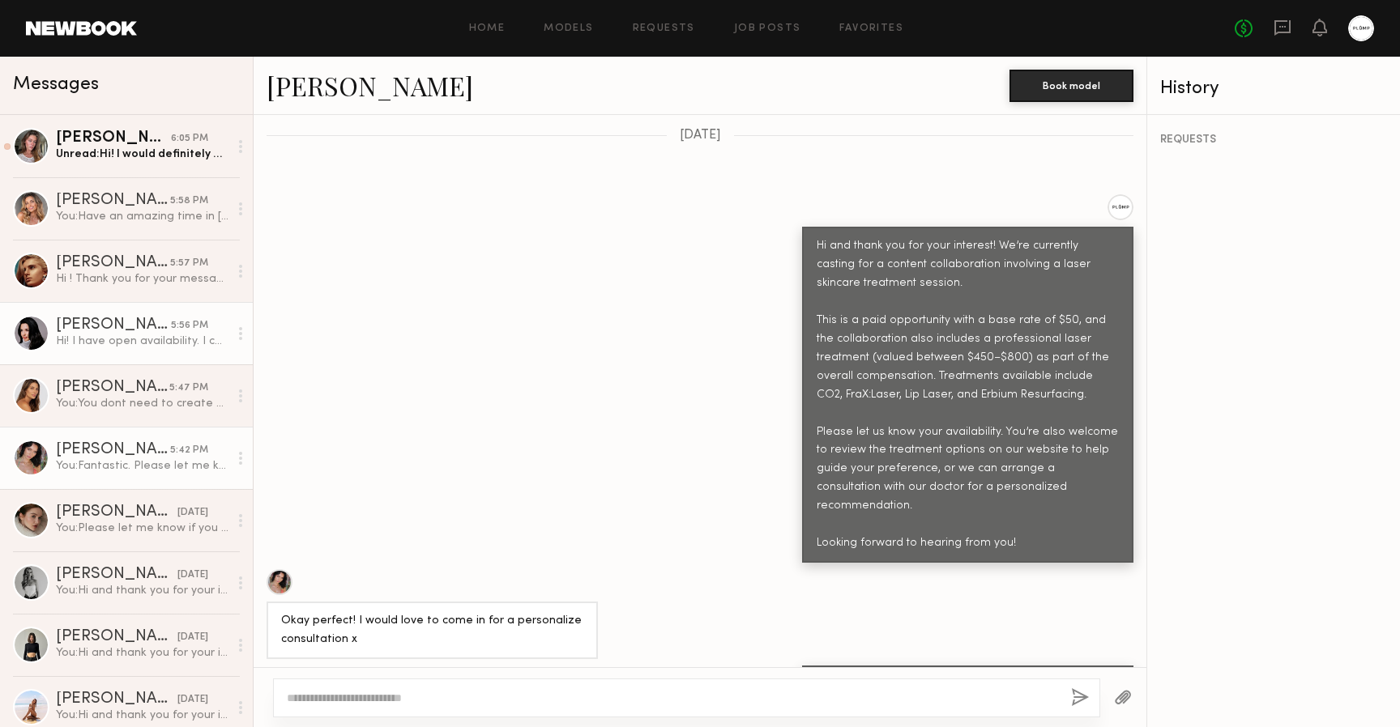
click at [239, 335] on circle at bounding box center [240, 333] width 3 height 3
click at [202, 364] on div "Mark unread" at bounding box center [192, 365] width 117 height 36
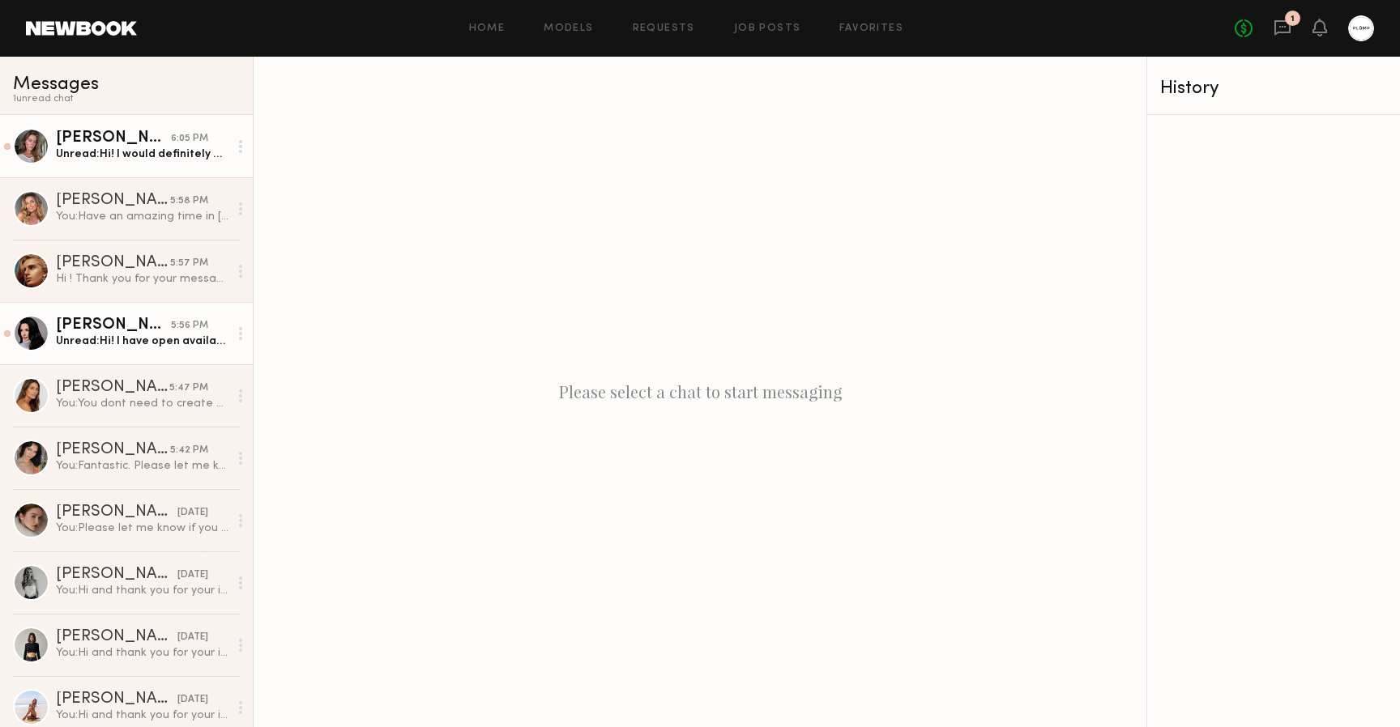
click at [109, 152] on div "Unread: Hi! I would definitely be interested in the FraX Laser and Lip Laser tr…" at bounding box center [142, 154] width 173 height 15
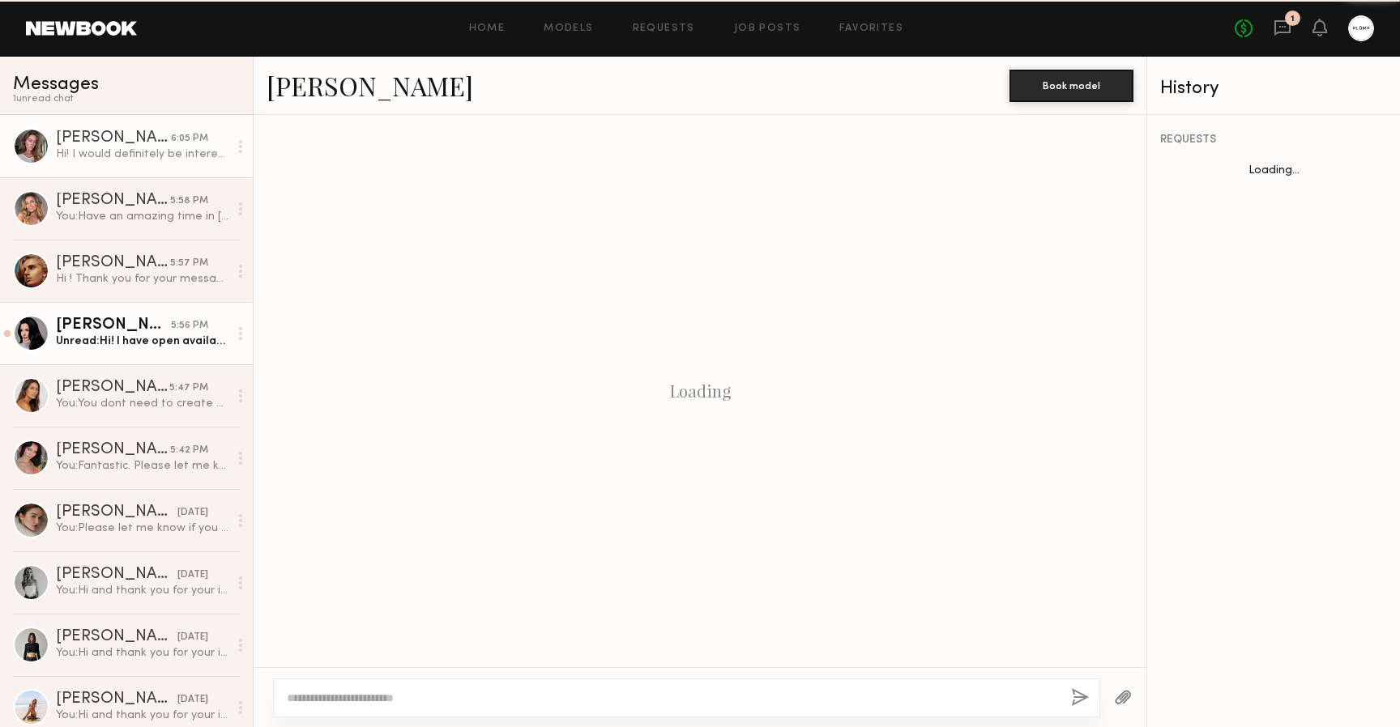
scroll to position [491, 0]
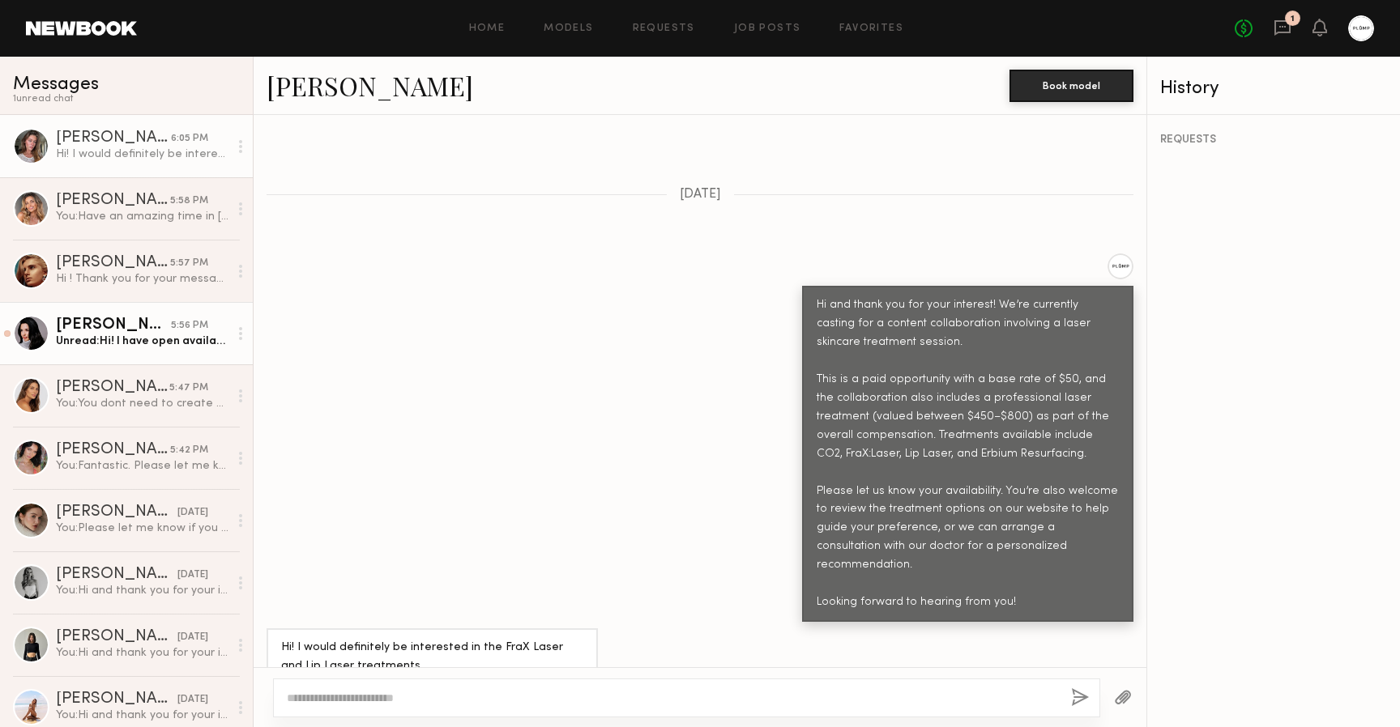
click at [312, 95] on link "[PERSON_NAME]" at bounding box center [369, 85] width 207 height 35
click at [383, 693] on textarea at bounding box center [672, 698] width 771 height 16
click at [490, 701] on textarea "**********" at bounding box center [672, 698] width 771 height 16
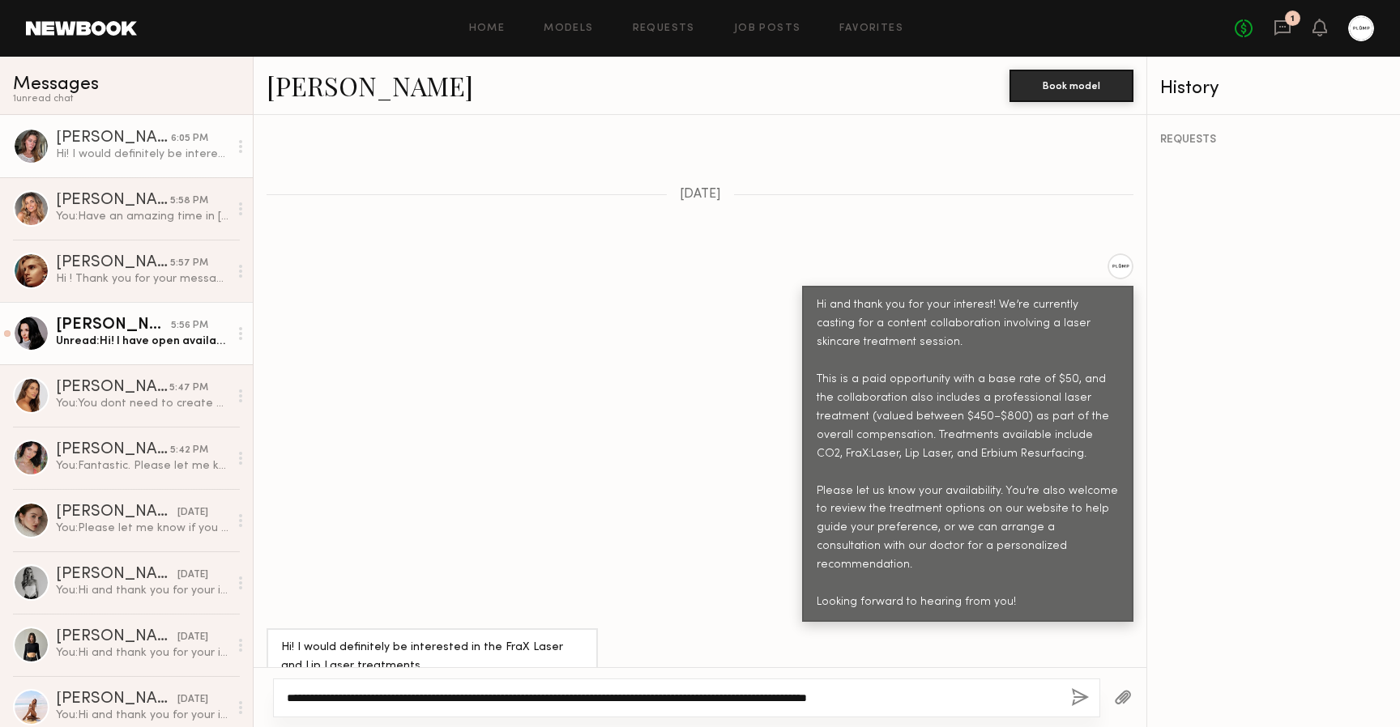
click at [978, 697] on textarea "**********" at bounding box center [672, 698] width 771 height 16
type textarea "**********"
click at [1080, 697] on button "button" at bounding box center [1080, 698] width 18 height 20
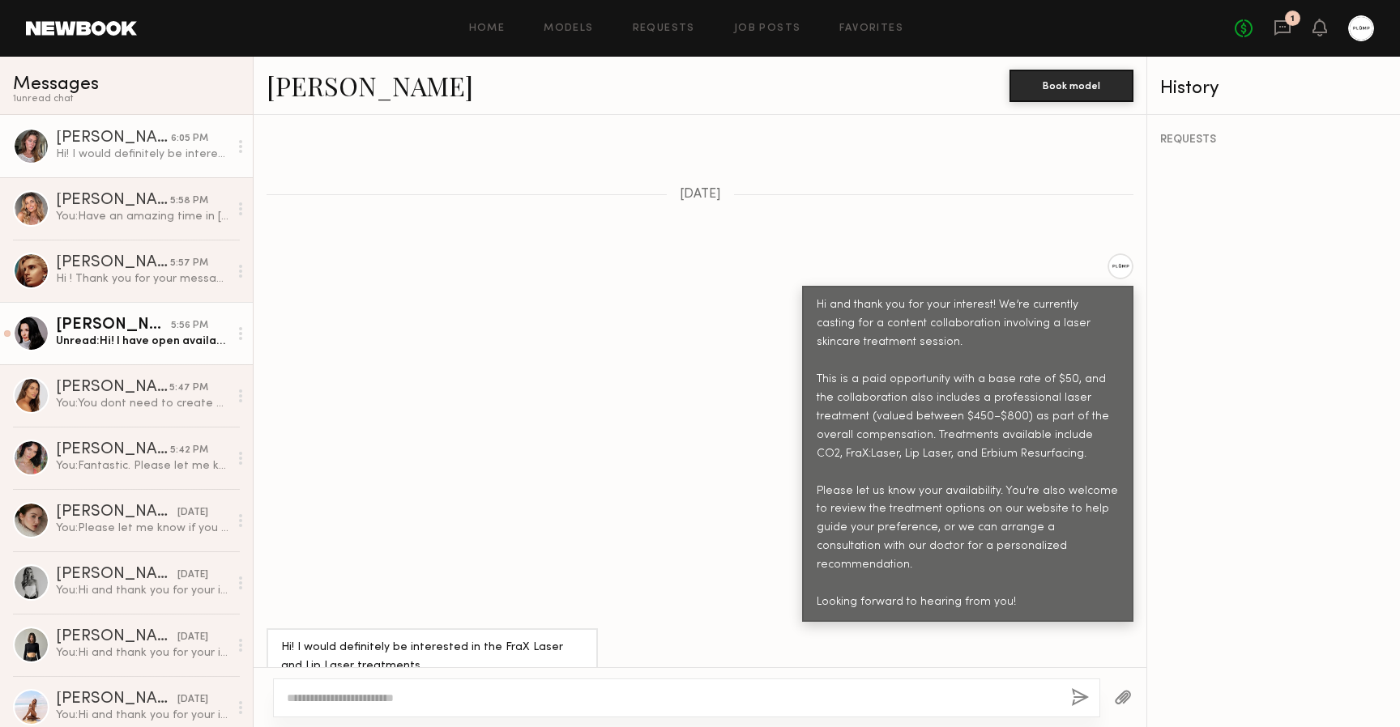
scroll to position [727, 0]
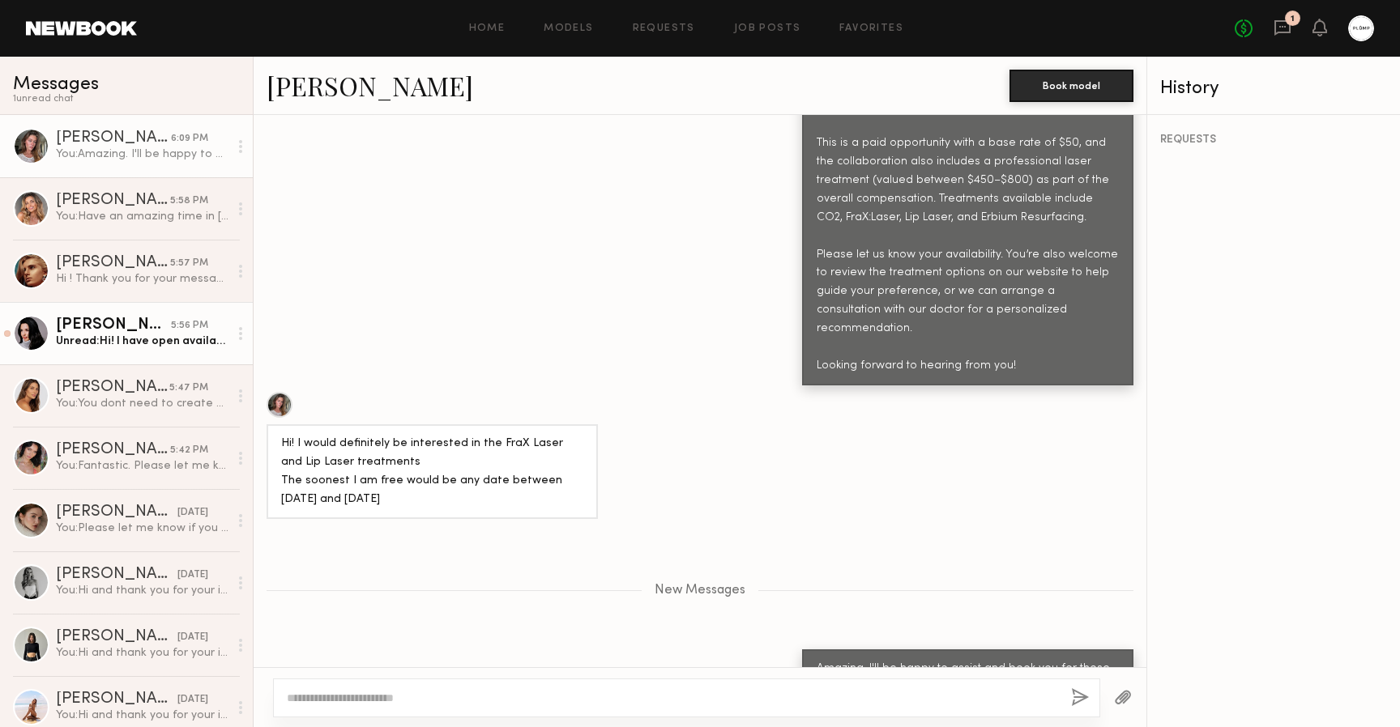
click at [1290, 36] on link "1" at bounding box center [1282, 29] width 18 height 20
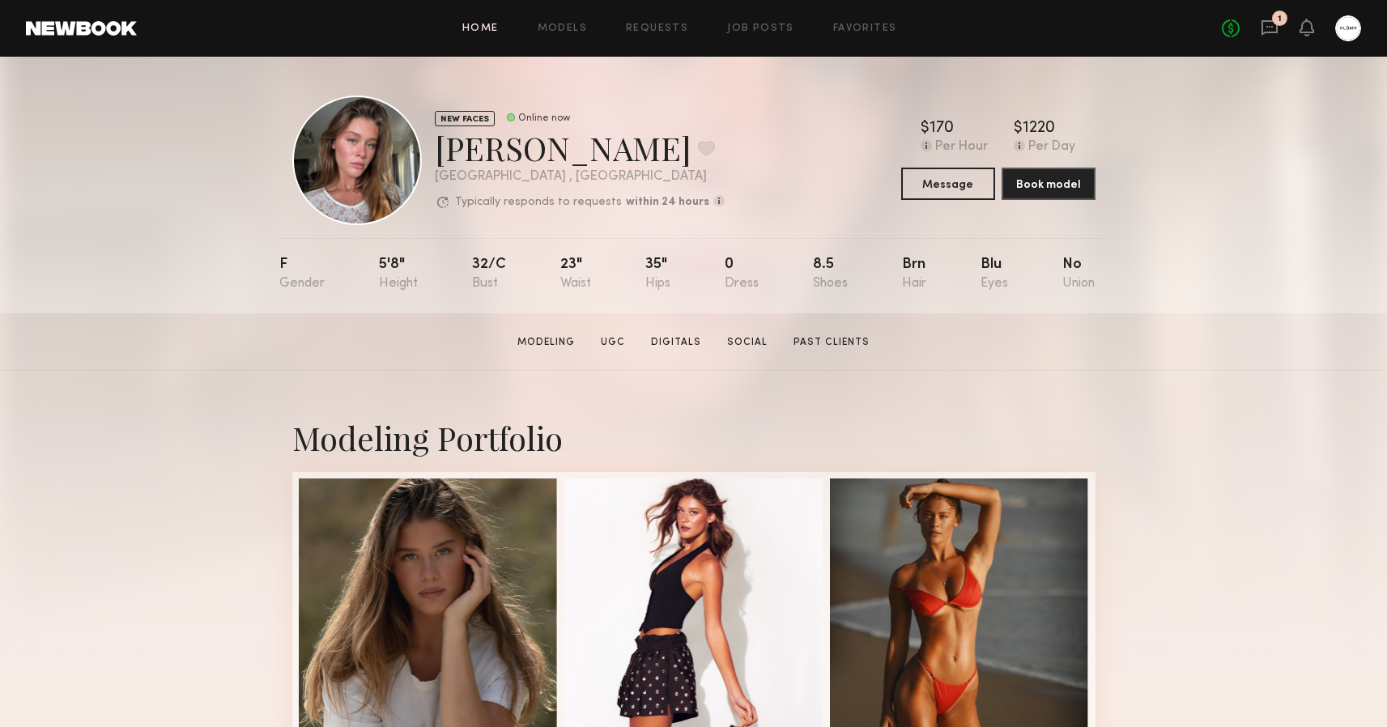
click at [484, 28] on link "Home" at bounding box center [480, 28] width 36 height 11
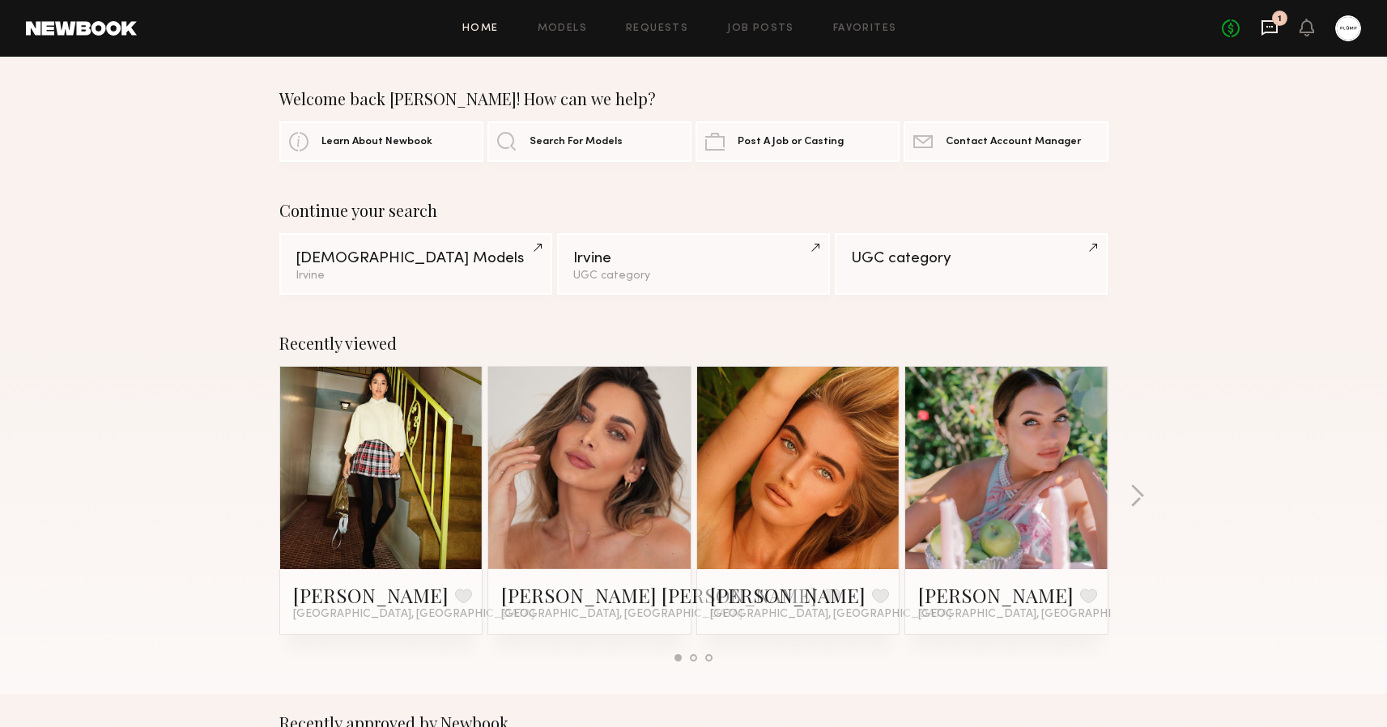
click at [1271, 32] on icon at bounding box center [1270, 27] width 16 height 15
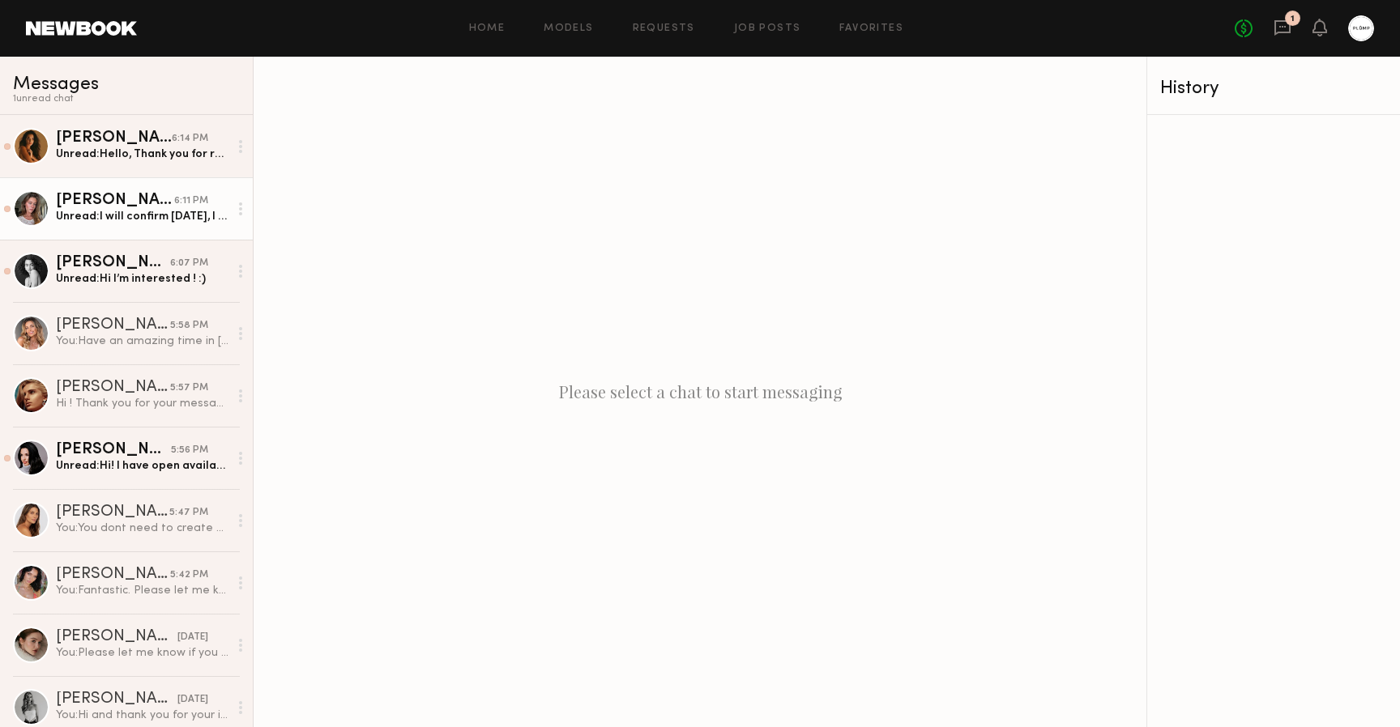
click at [122, 207] on div "[PERSON_NAME]" at bounding box center [115, 201] width 118 height 16
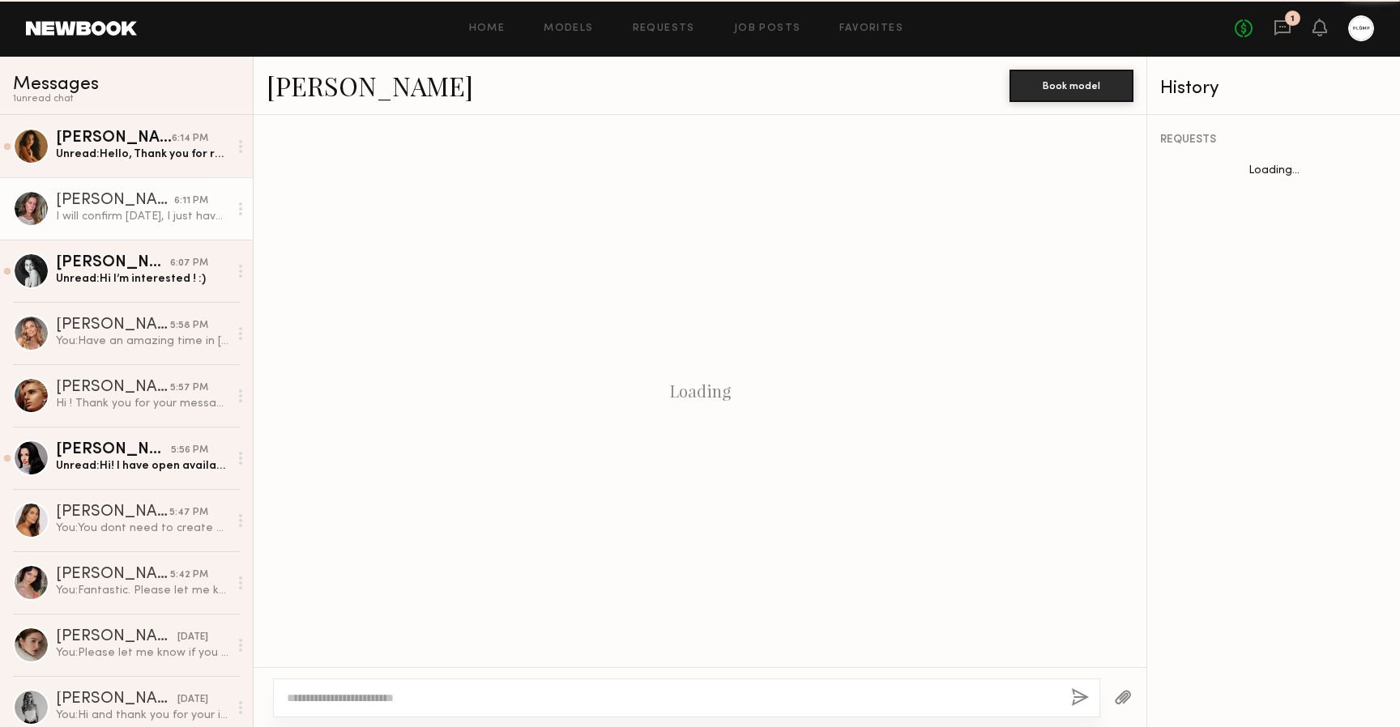
scroll to position [698, 0]
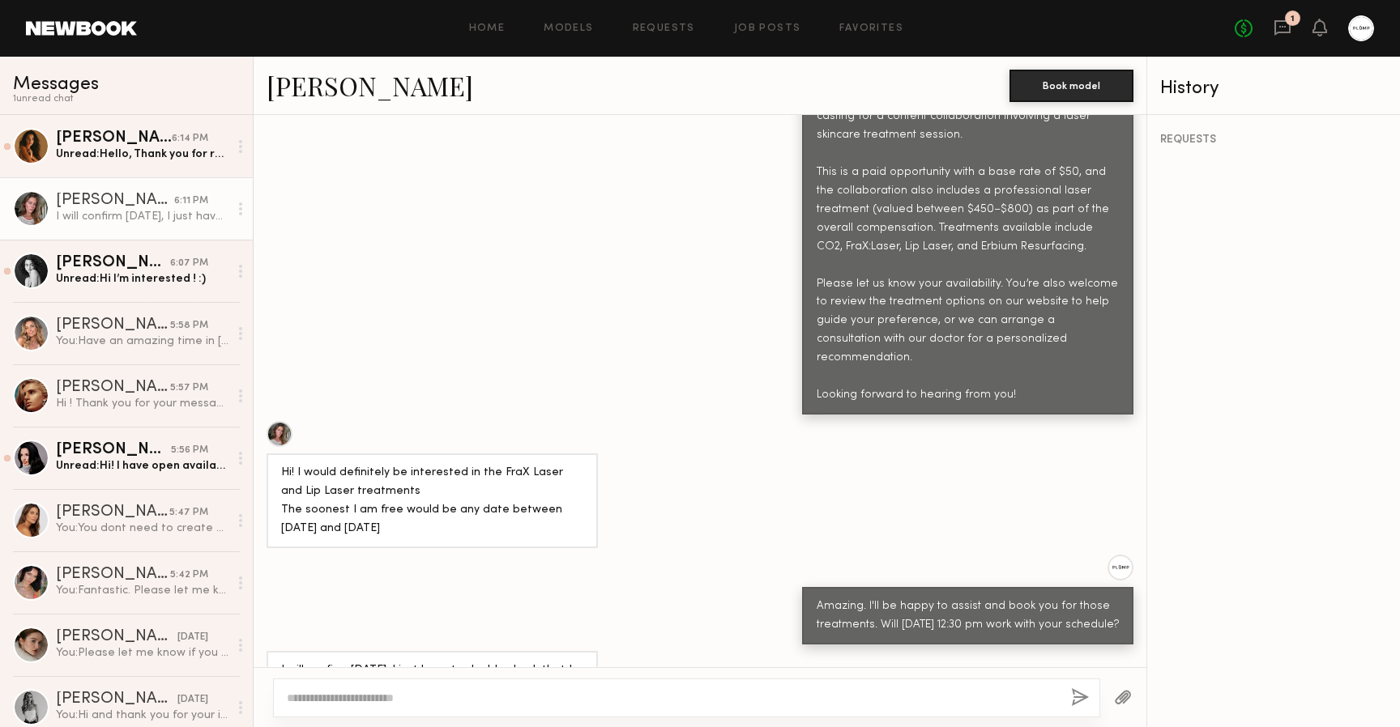
click at [484, 694] on textarea at bounding box center [672, 698] width 771 height 16
type textarea "**********"
click at [1079, 697] on button "button" at bounding box center [1080, 698] width 18 height 20
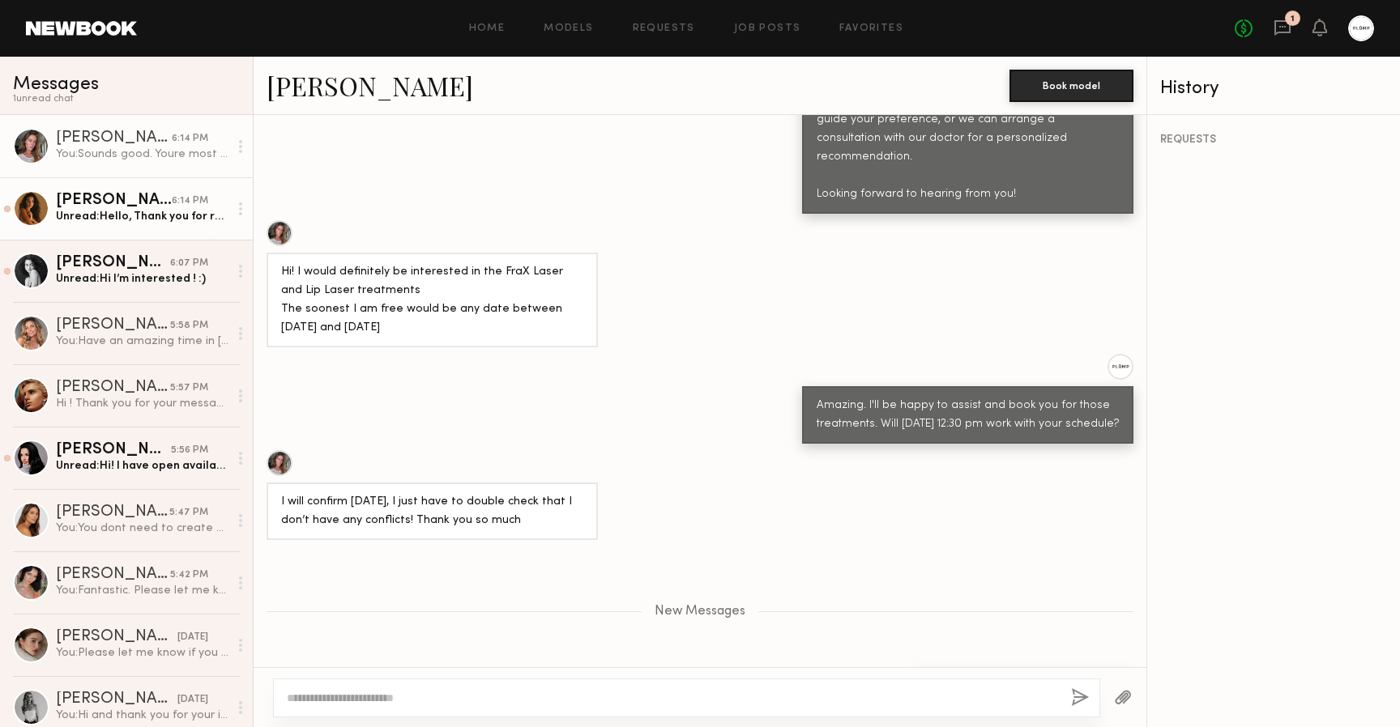
click at [101, 205] on div "[PERSON_NAME]" at bounding box center [114, 201] width 116 height 16
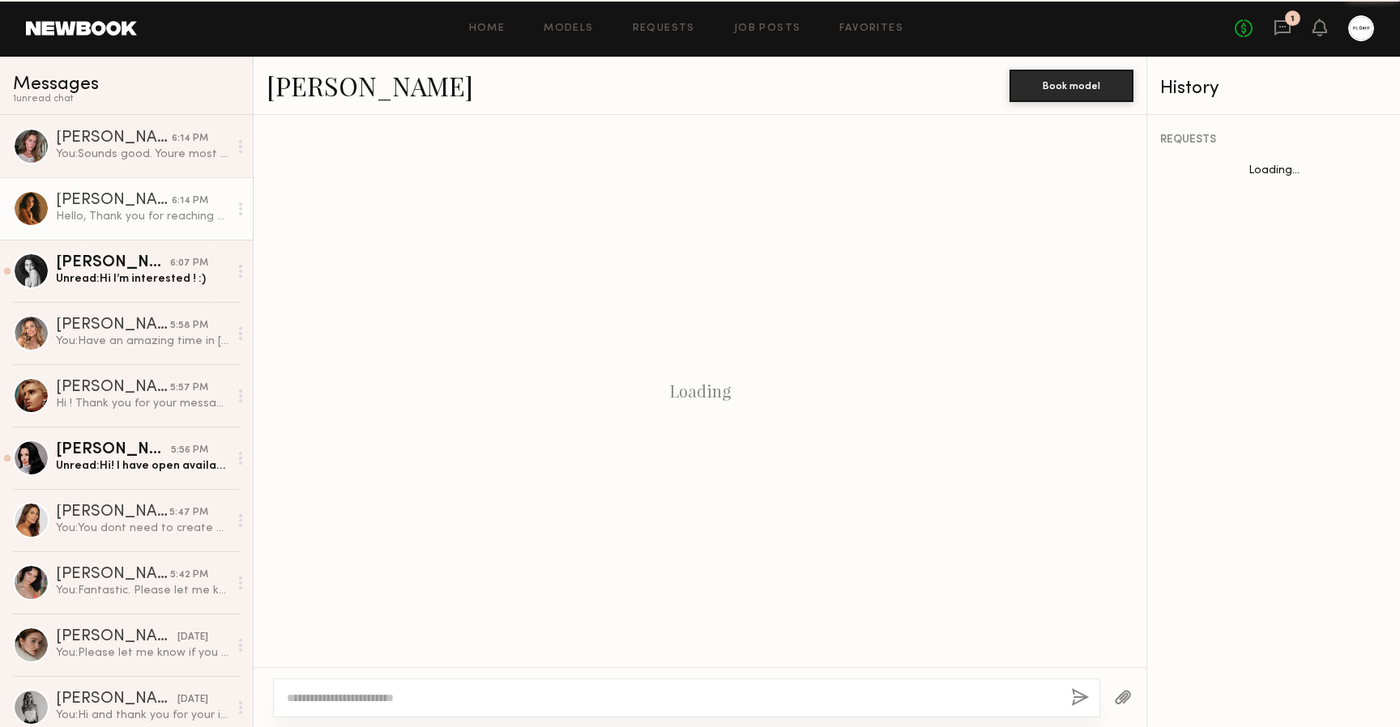
scroll to position [687, 0]
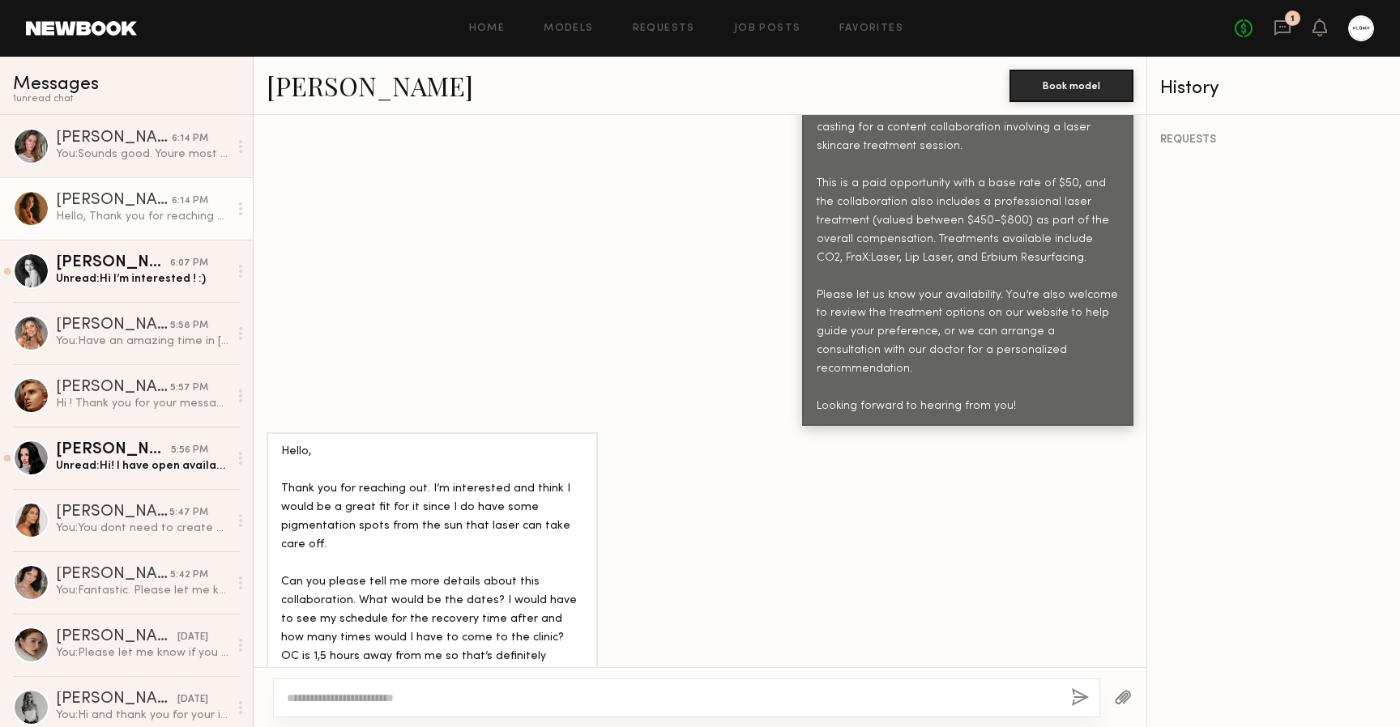
click at [312, 93] on link "[PERSON_NAME]" at bounding box center [369, 85] width 207 height 35
click at [110, 582] on div "Cristina L." at bounding box center [113, 575] width 114 height 16
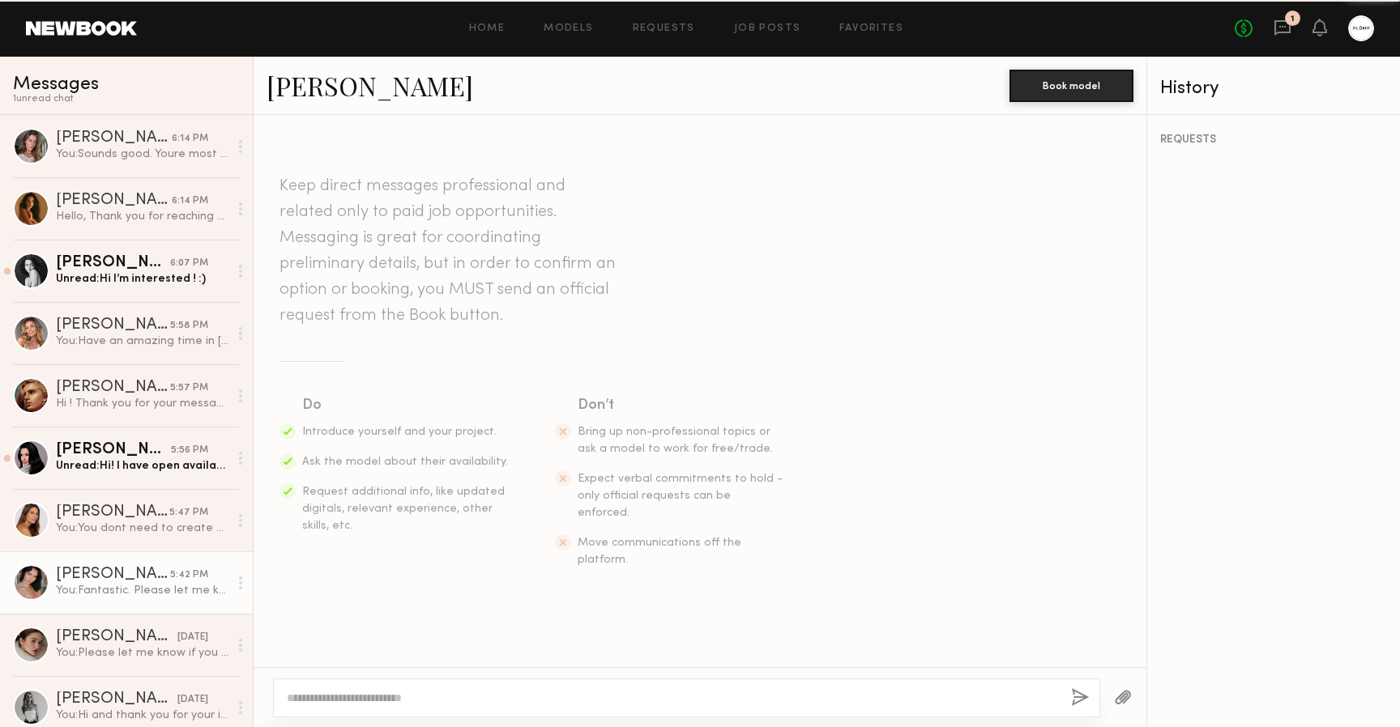
scroll to position [550, 0]
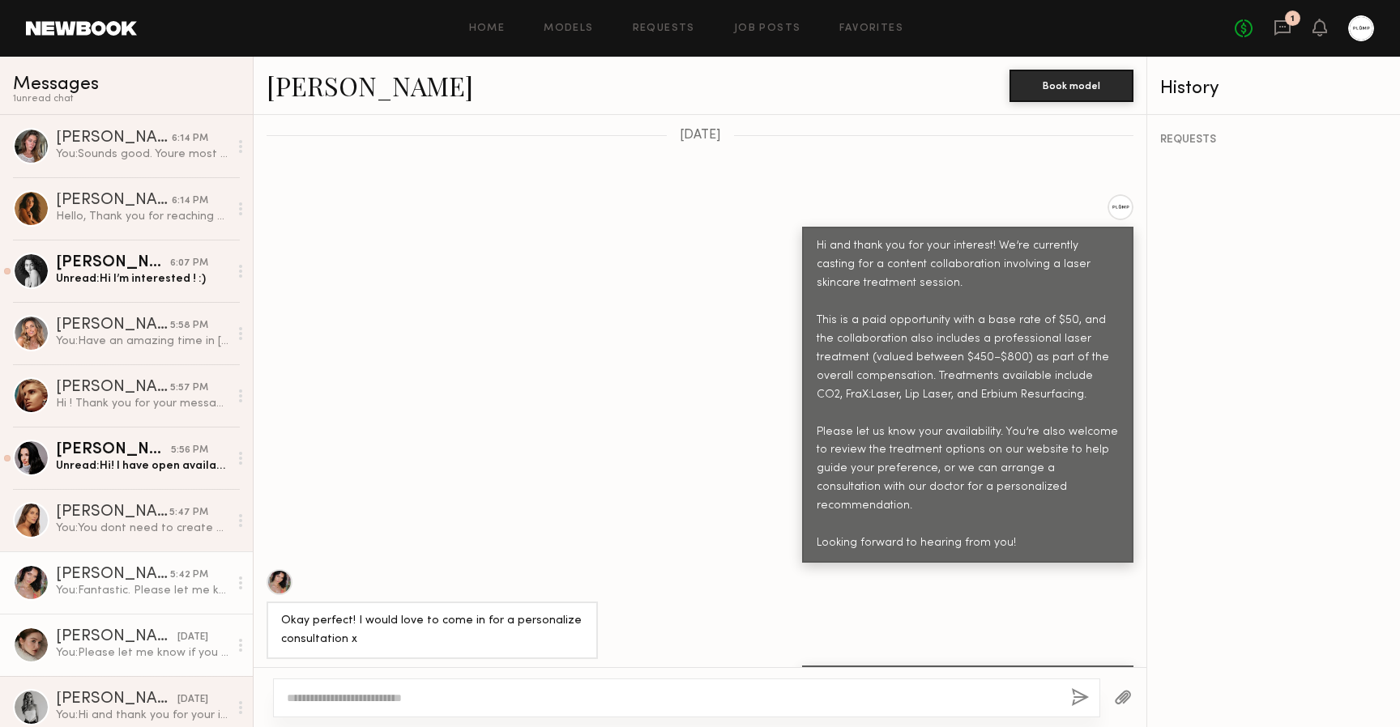
click at [116, 641] on div "Olga N." at bounding box center [116, 637] width 121 height 16
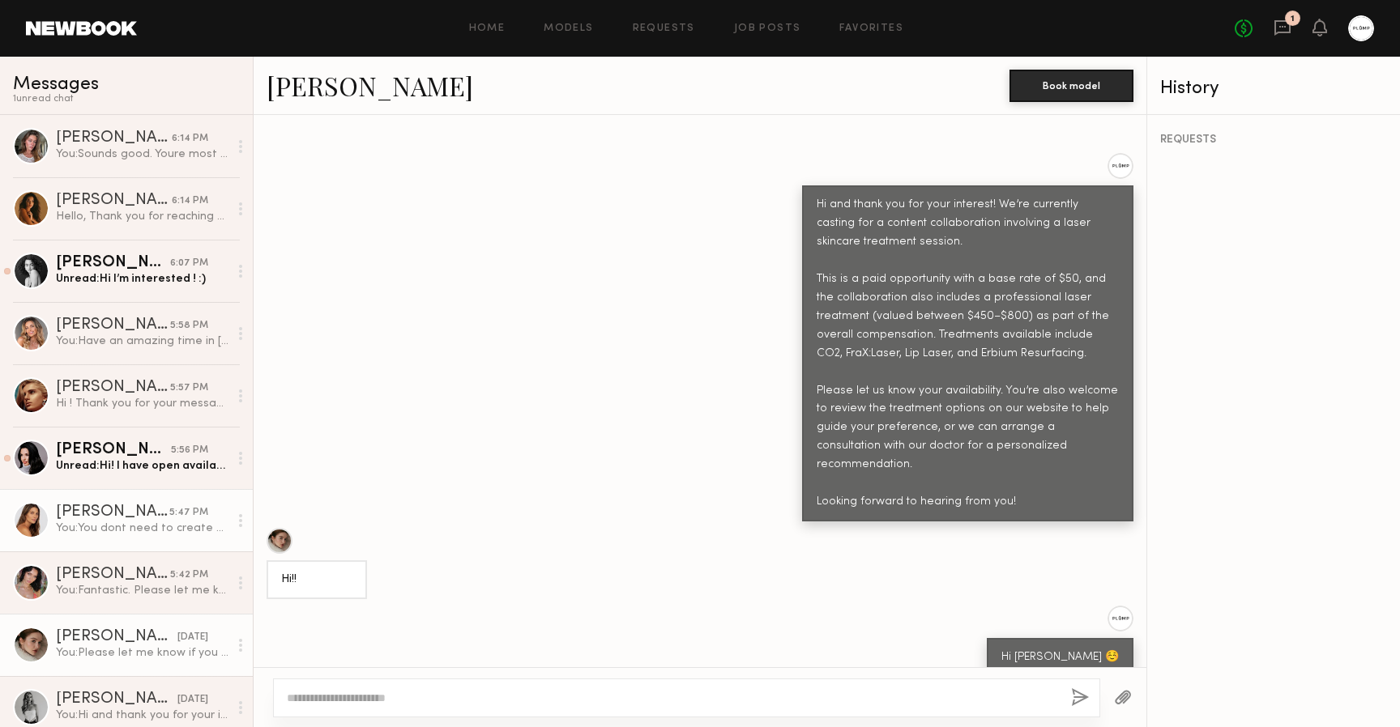
click at [124, 526] on div "You: You dont need to create any content. We will help with taking the videos a…" at bounding box center [142, 528] width 173 height 15
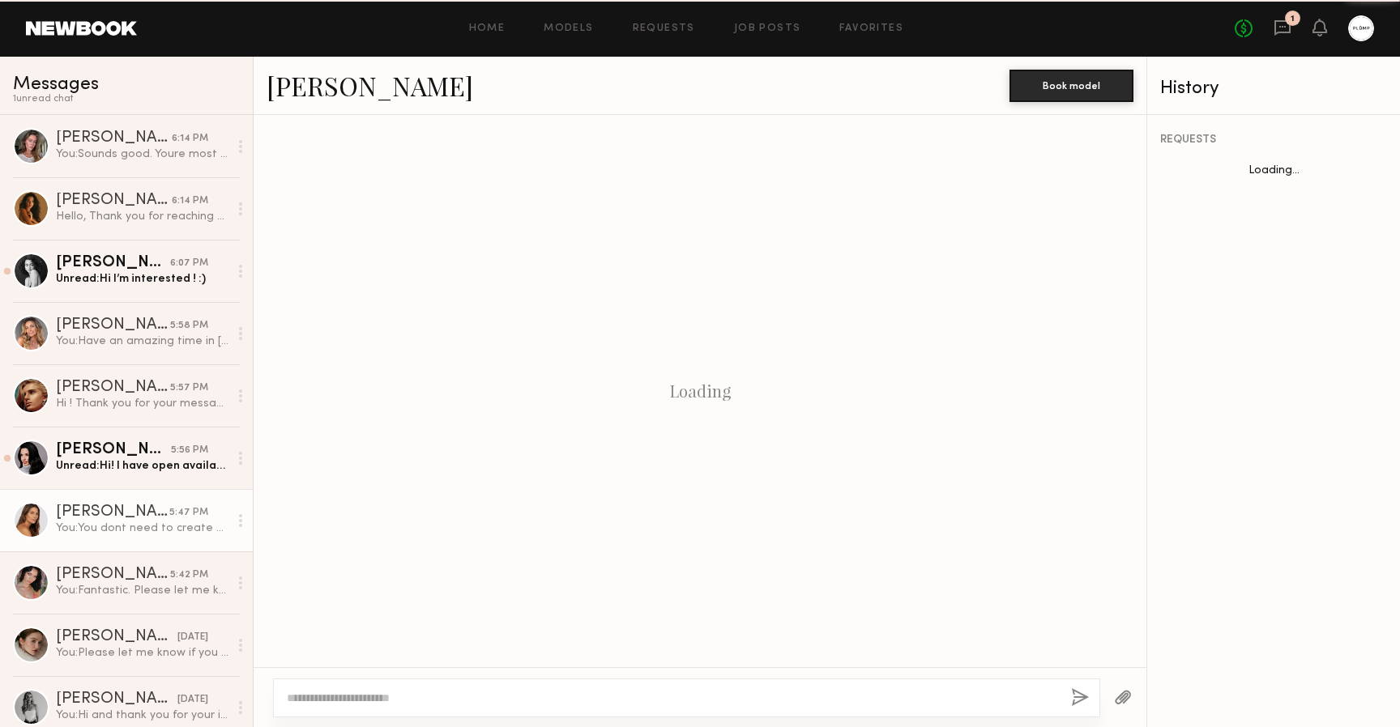
scroll to position [657, 0]
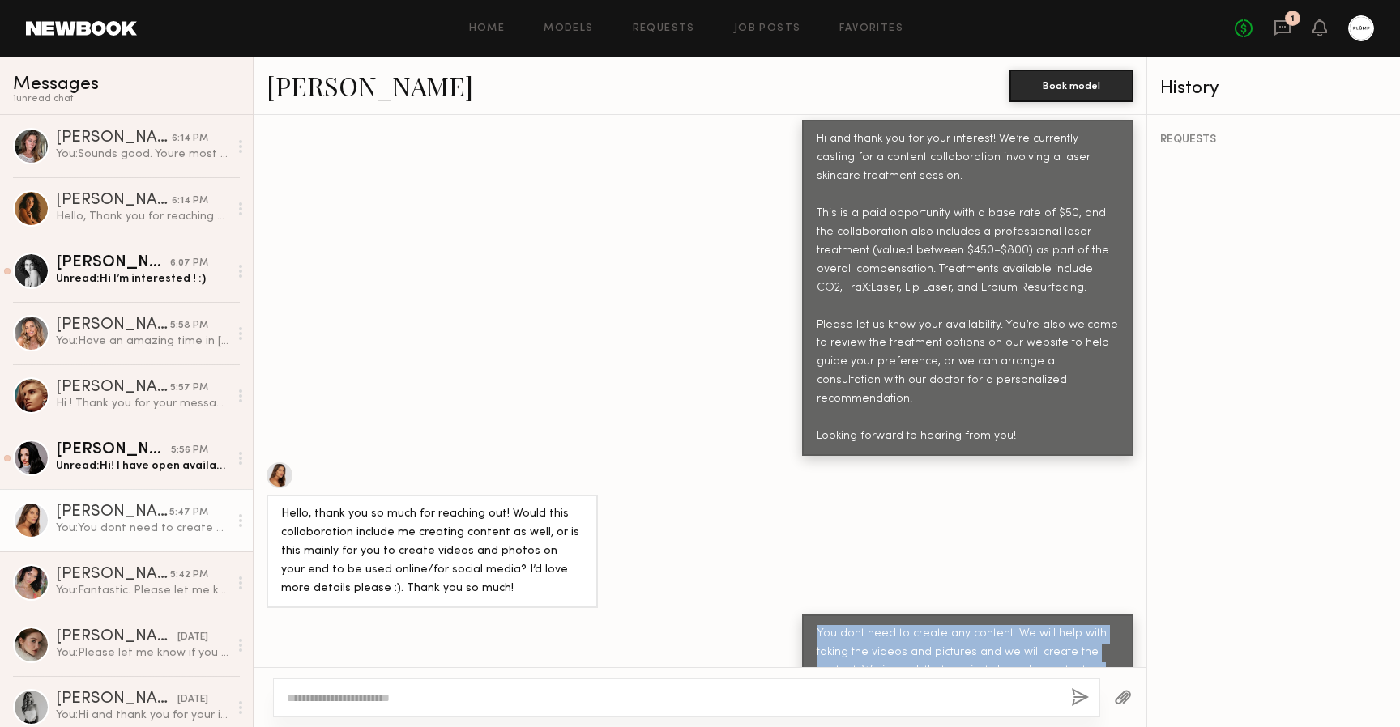
drag, startPoint x: 804, startPoint y: 563, endPoint x: 918, endPoint y: 634, distance: 133.9
click at [918, 634] on div "You dont need to create any content. We will help with taking the videos and pi…" at bounding box center [967, 671] width 302 height 93
copy div "You dont need to create any content. We will help with taking the videos and pi…"
click at [116, 201] on div "Dianie B." at bounding box center [114, 201] width 116 height 16
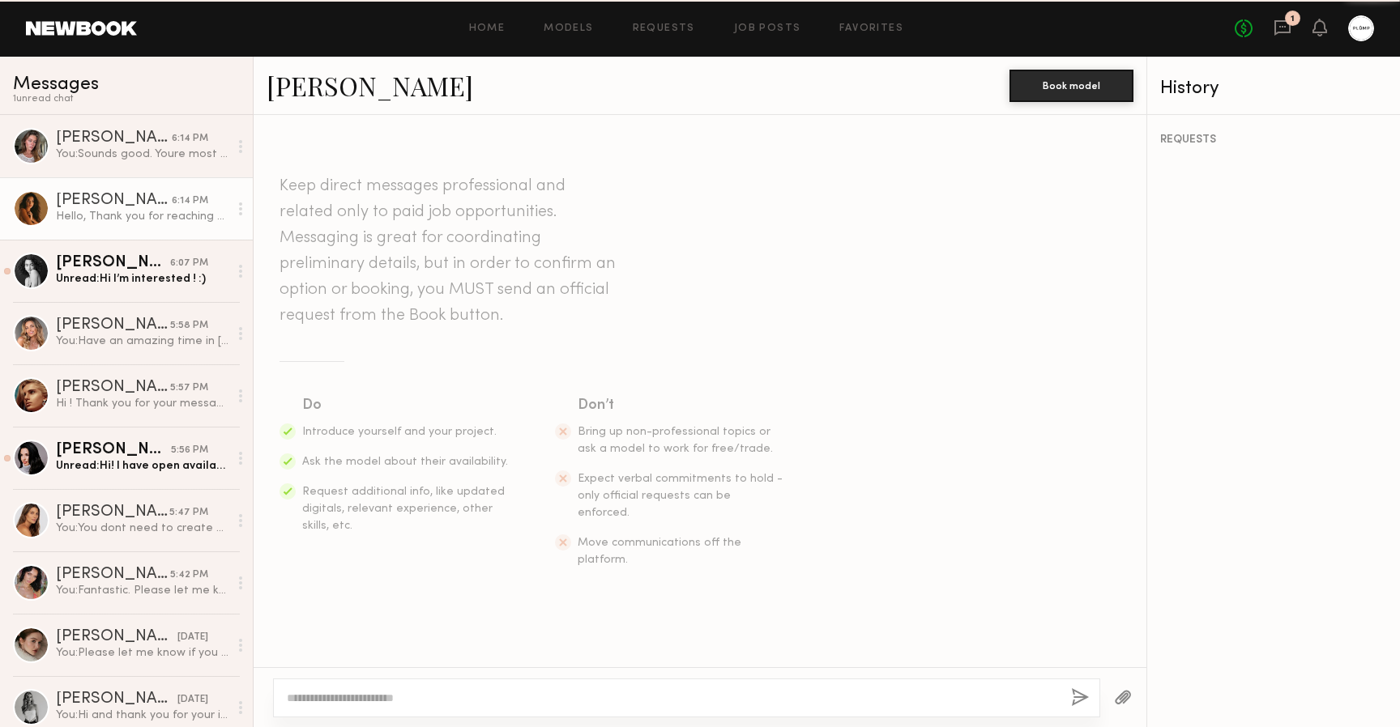
scroll to position [687, 0]
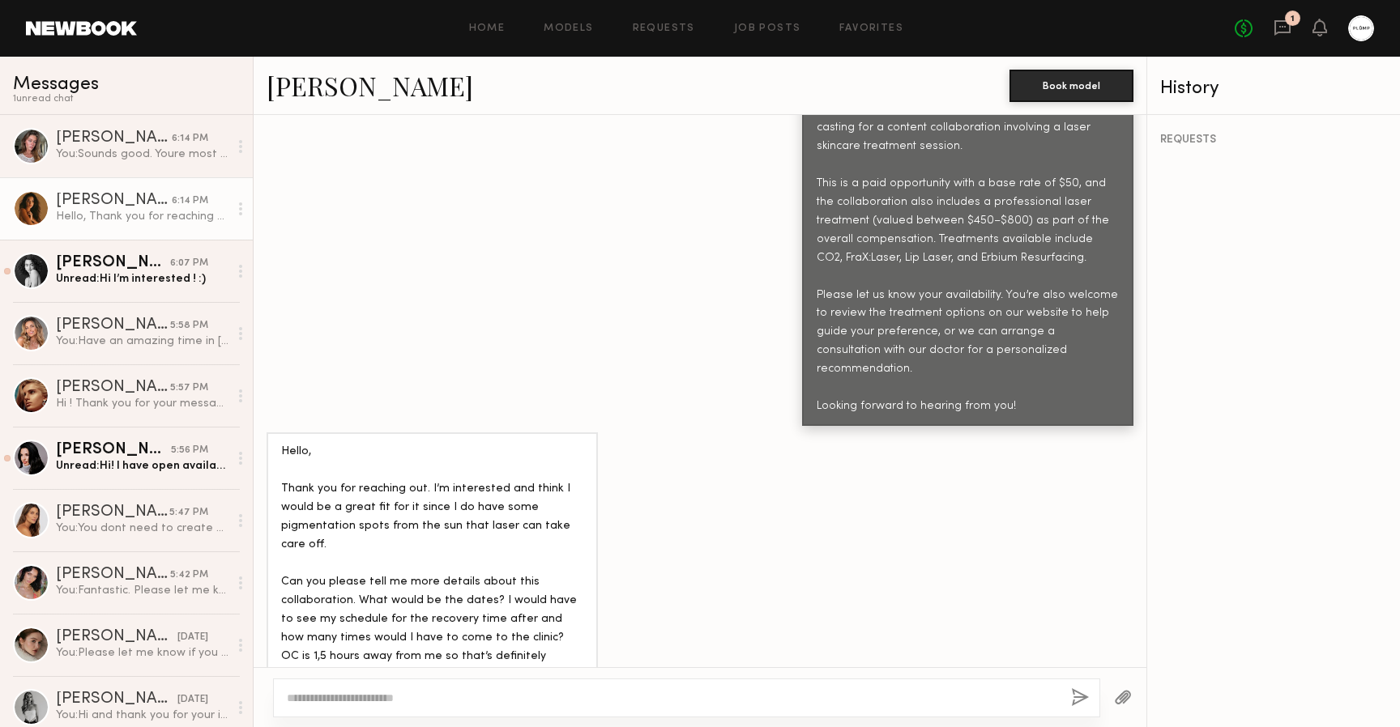
click at [414, 705] on textarea at bounding box center [672, 698] width 771 height 16
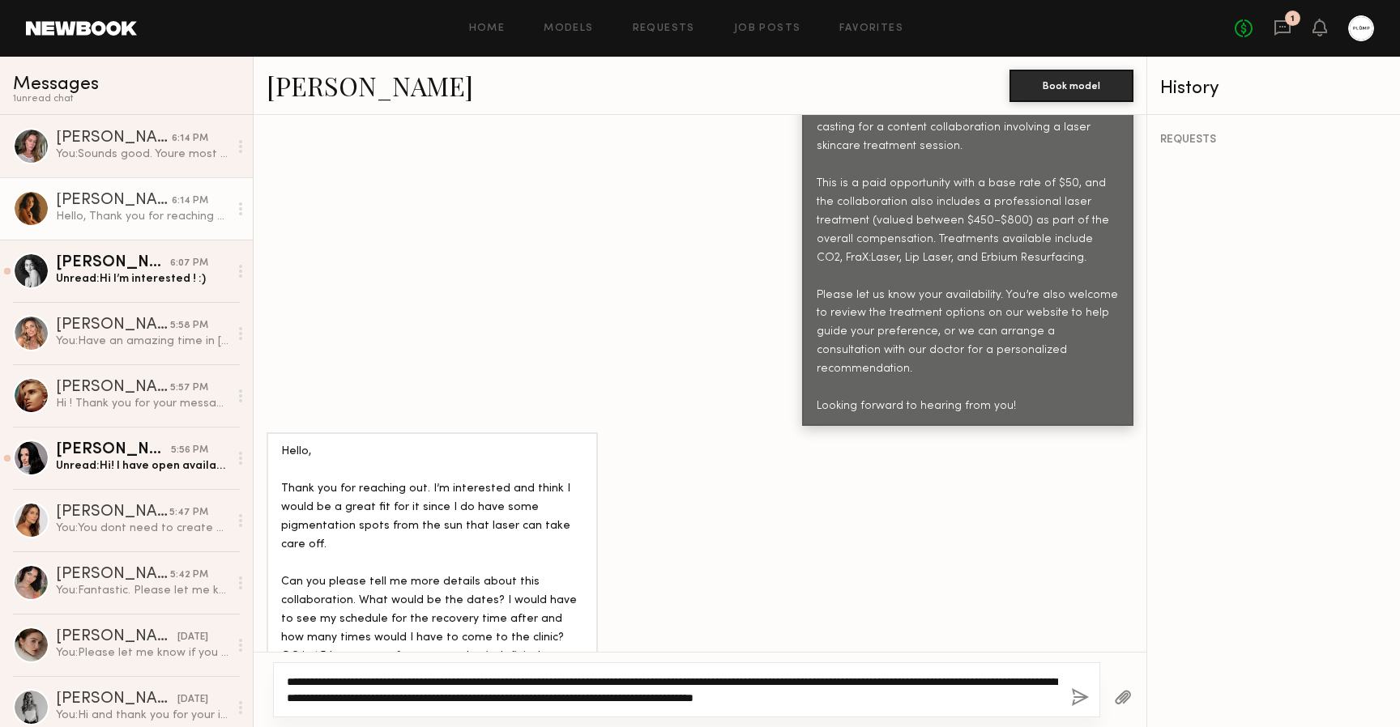
paste textarea "**********"
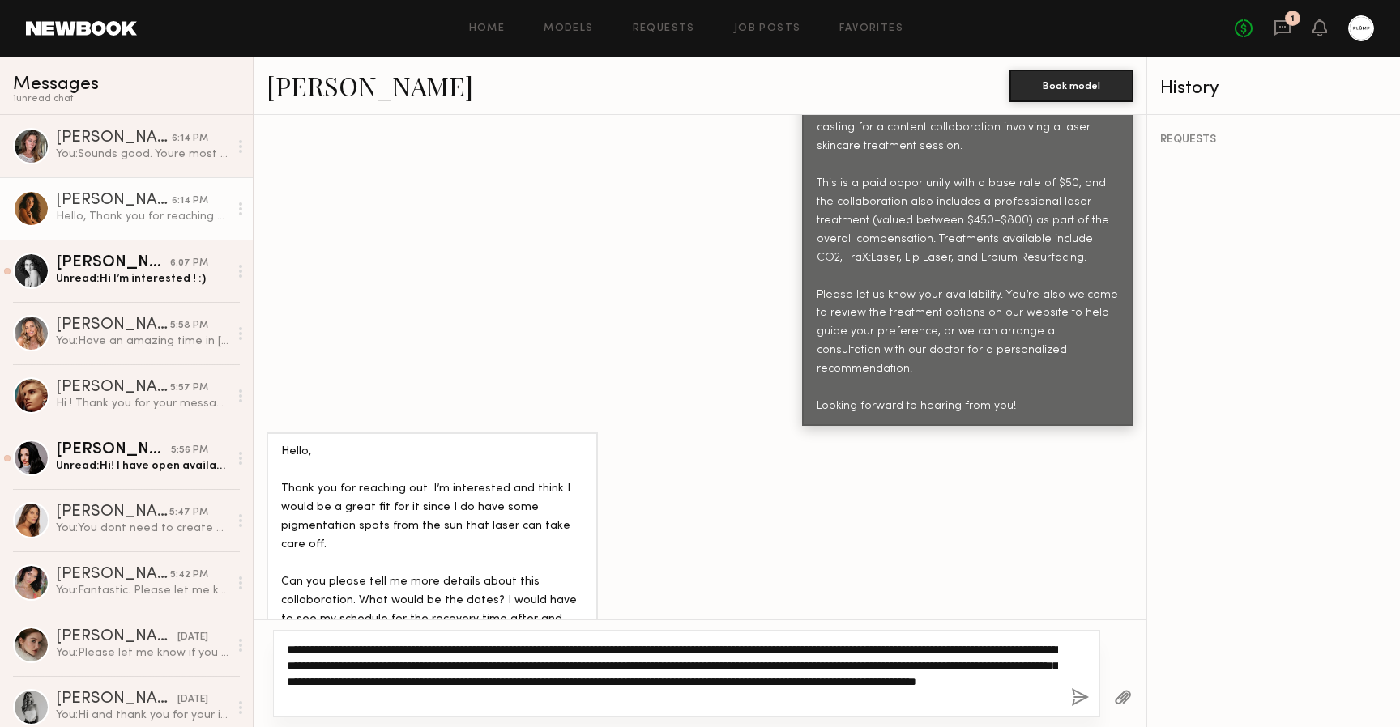
click at [635, 701] on textarea "**********" at bounding box center [672, 673] width 771 height 65
click at [846, 697] on textarea "**********" at bounding box center [672, 673] width 771 height 65
click at [529, 667] on textarea "**********" at bounding box center [672, 673] width 771 height 65
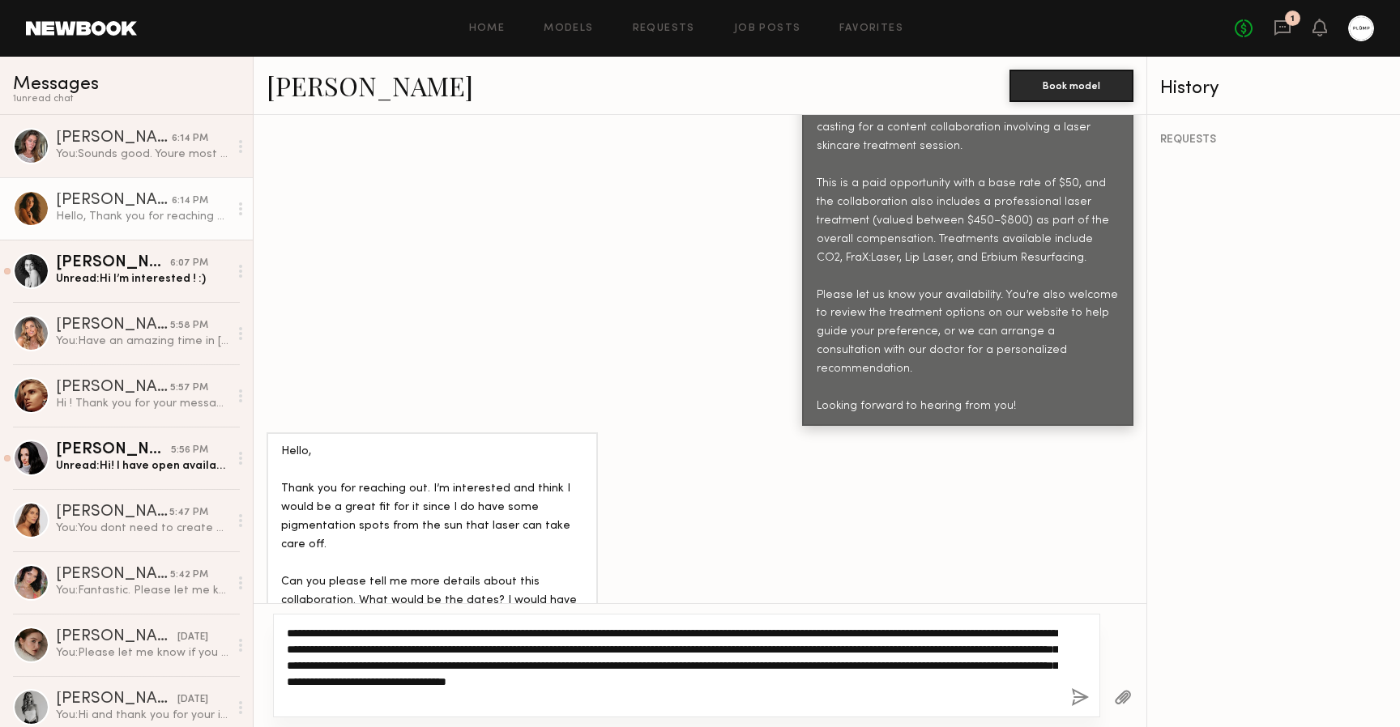
click at [571, 652] on textarea "**********" at bounding box center [672, 665] width 771 height 81
click at [953, 650] on textarea "**********" at bounding box center [672, 665] width 771 height 81
type textarea "**********"
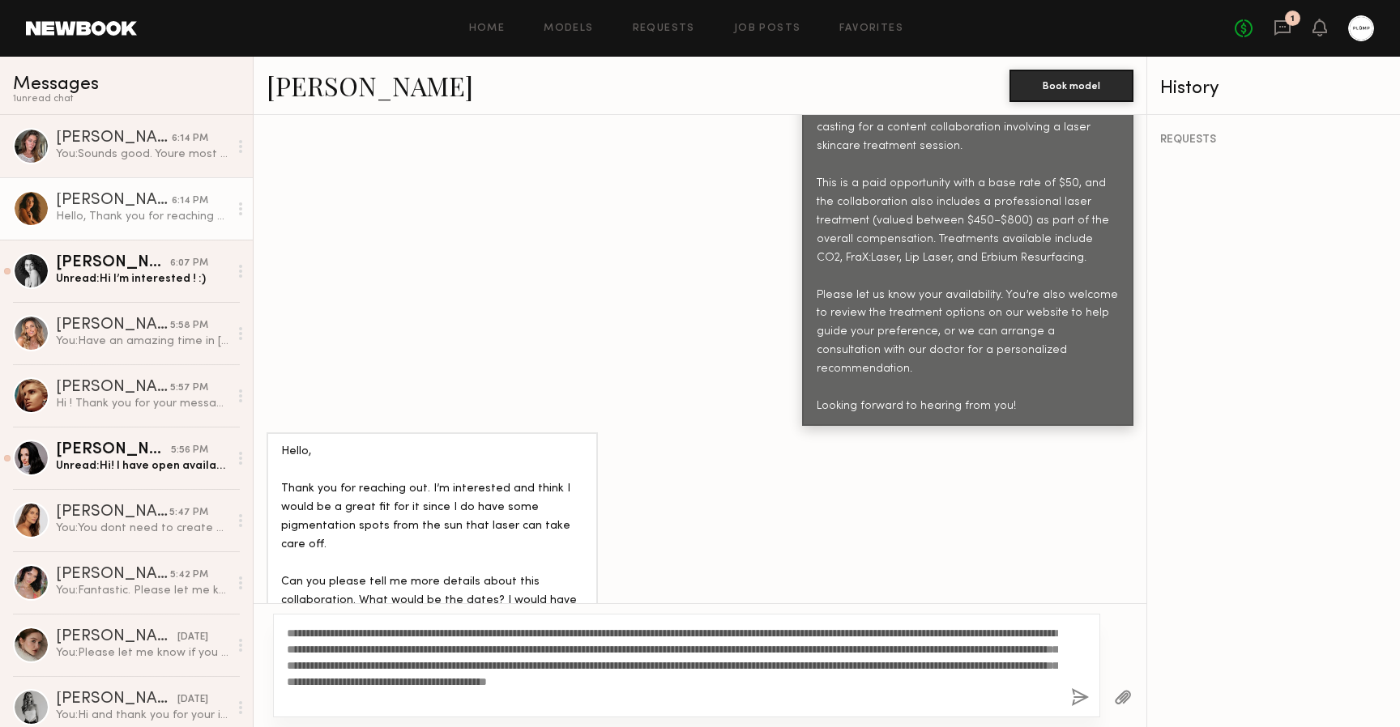
click at [1081, 697] on button "button" at bounding box center [1080, 698] width 18 height 20
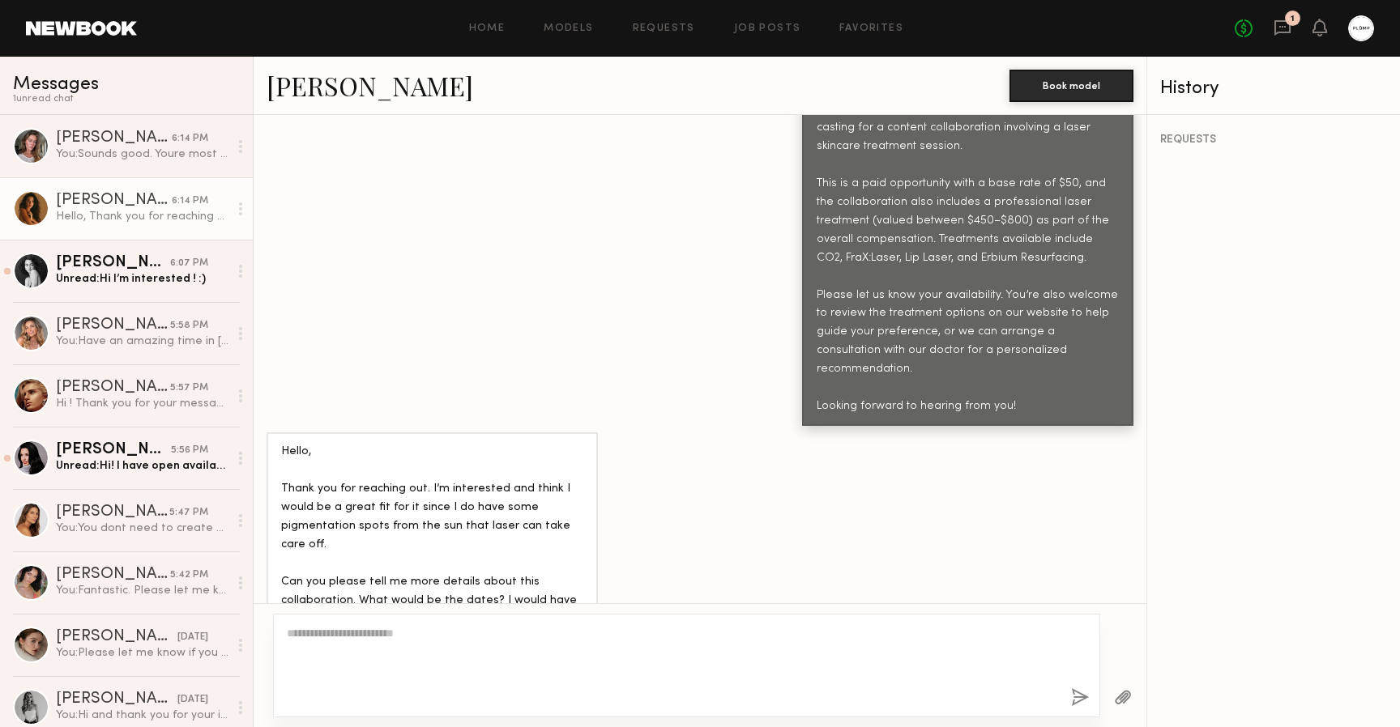
scroll to position [1066, 0]
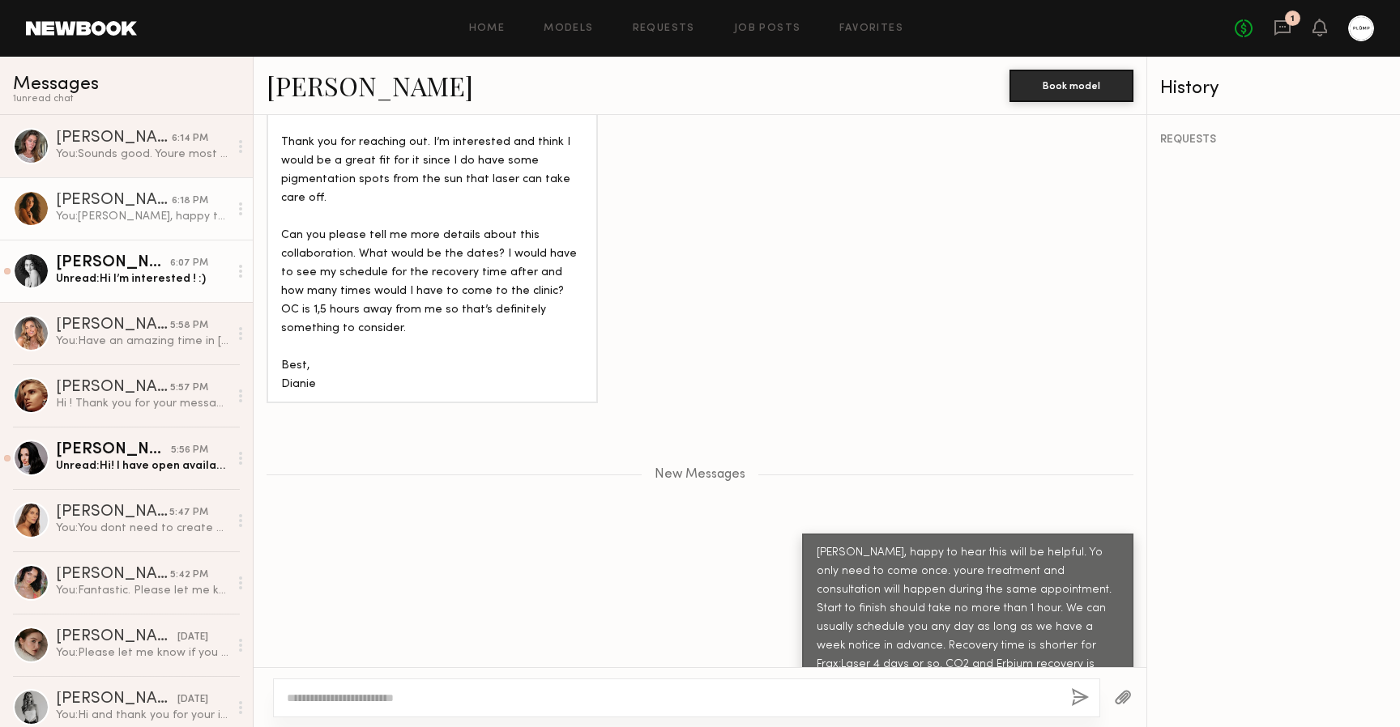
click at [142, 287] on link "Paige F. 6:07 PM Unread: Hi I’m interested ! :)" at bounding box center [126, 271] width 253 height 62
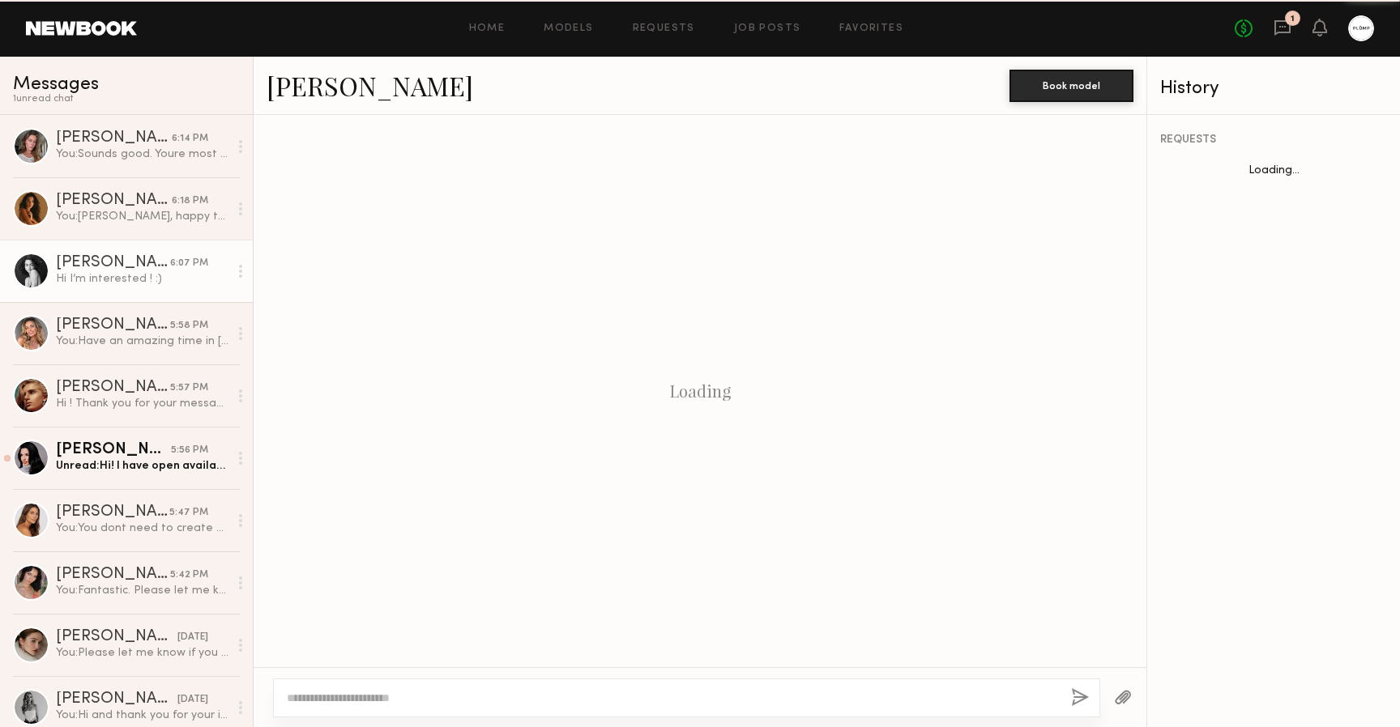
scroll to position [437, 0]
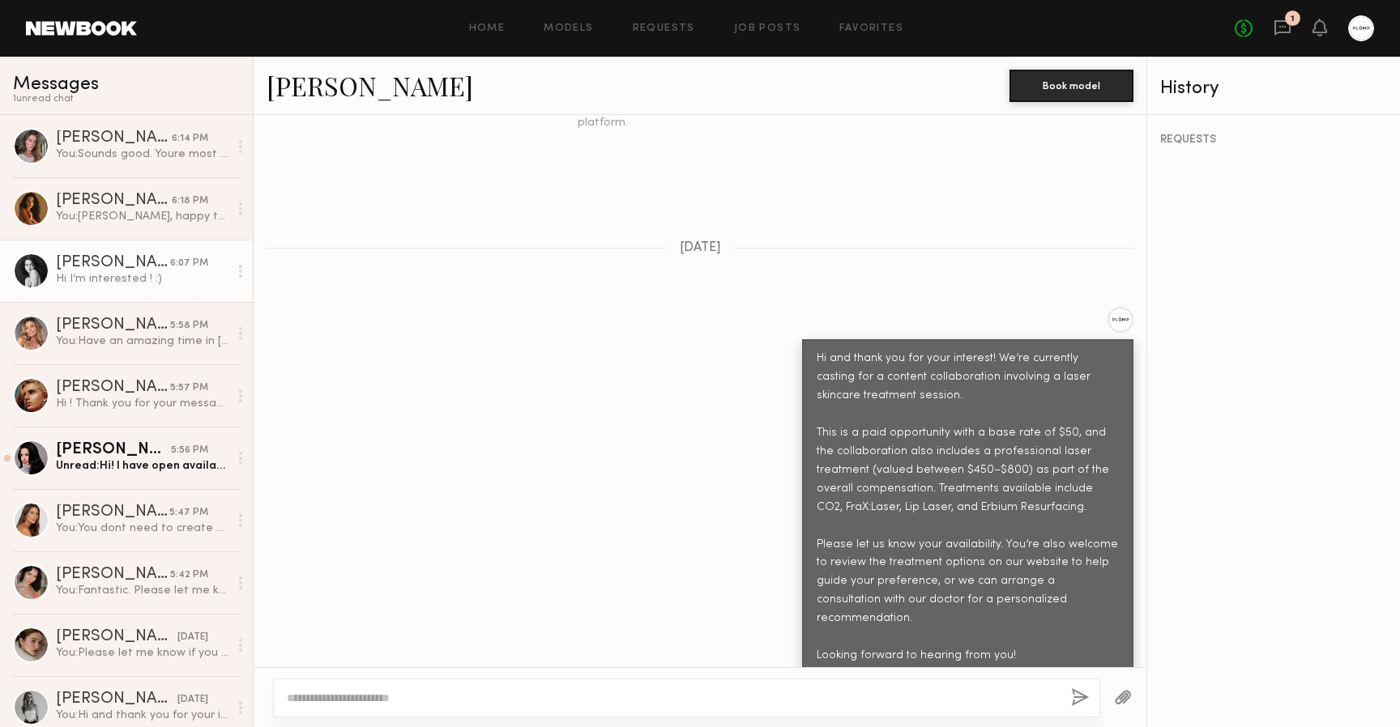
click at [288, 83] on link "[PERSON_NAME]" at bounding box center [369, 85] width 207 height 35
click at [374, 697] on textarea at bounding box center [672, 698] width 771 height 16
click at [108, 149] on div "You: Sounds good. Youre most welcome" at bounding box center [142, 154] width 173 height 15
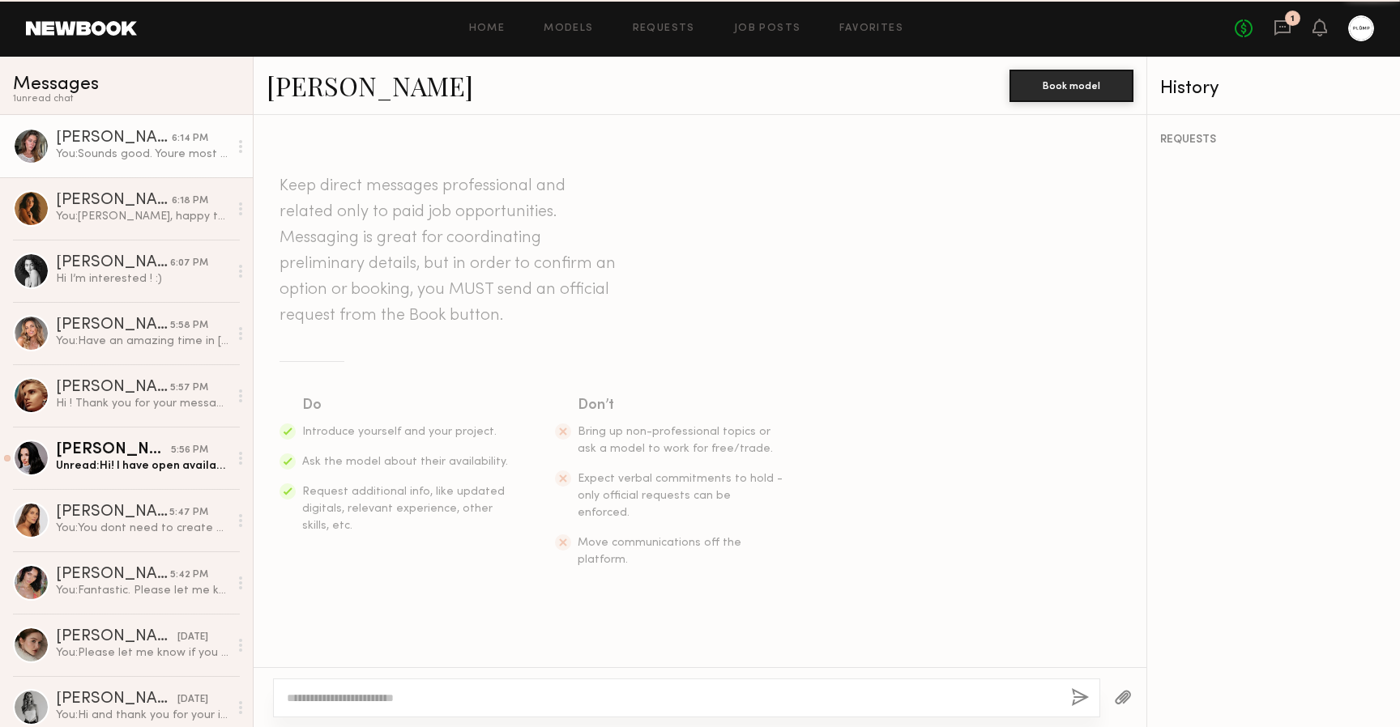
scroll to position [775, 0]
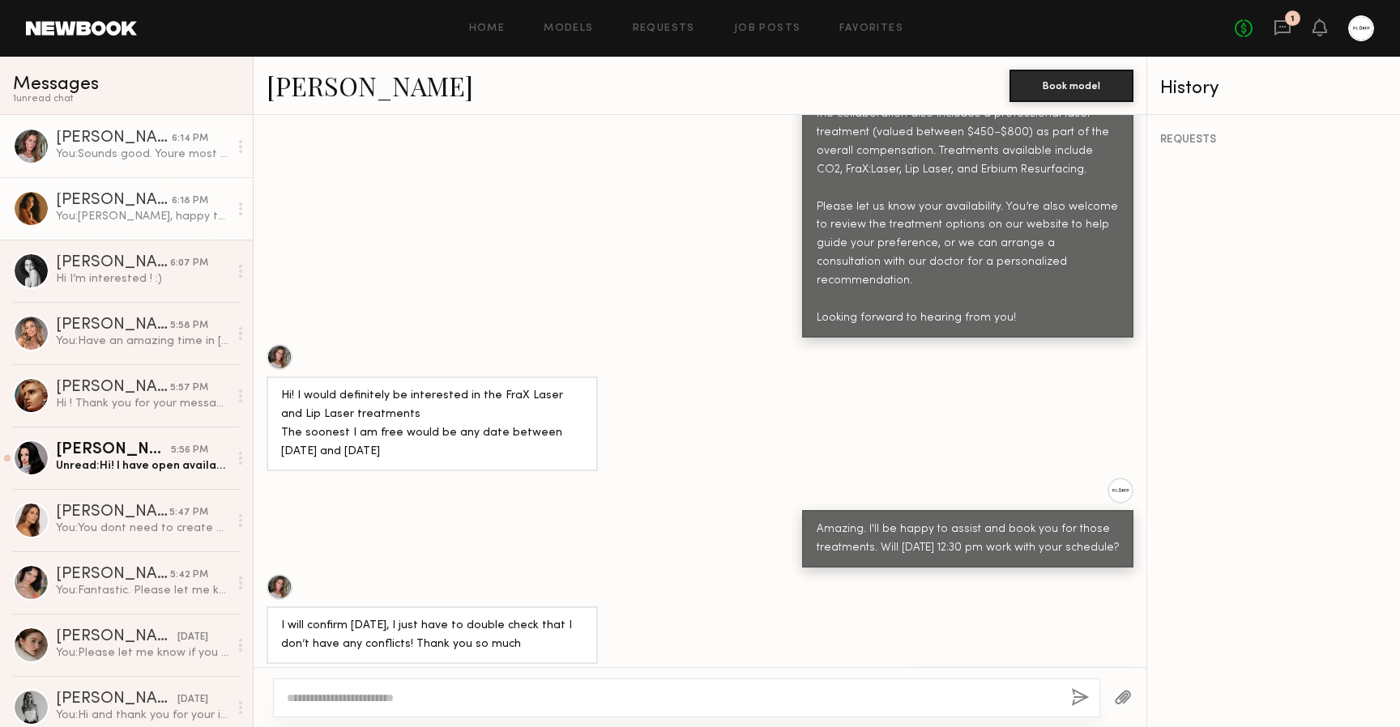
click at [117, 215] on div "You: Diane, happy to hear this will be helpful. Yo only need to come once. your…" at bounding box center [142, 216] width 173 height 15
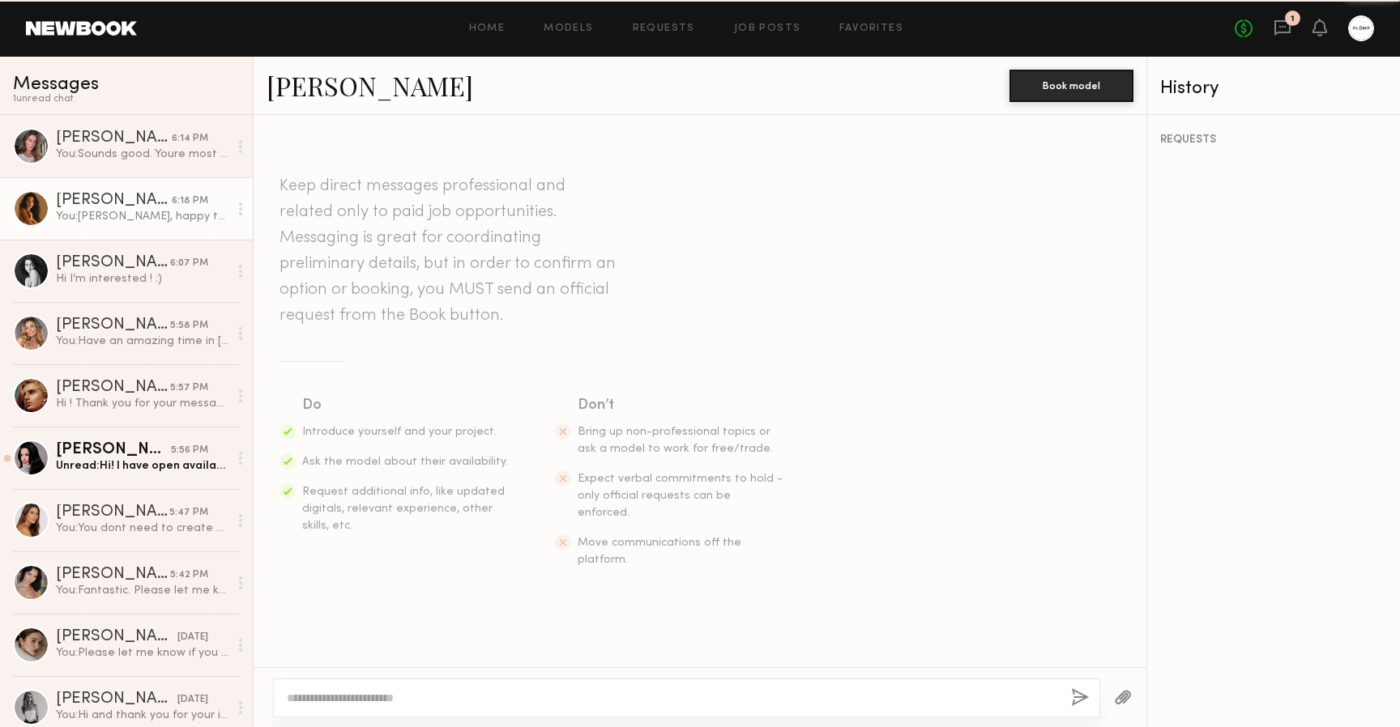
scroll to position [942, 0]
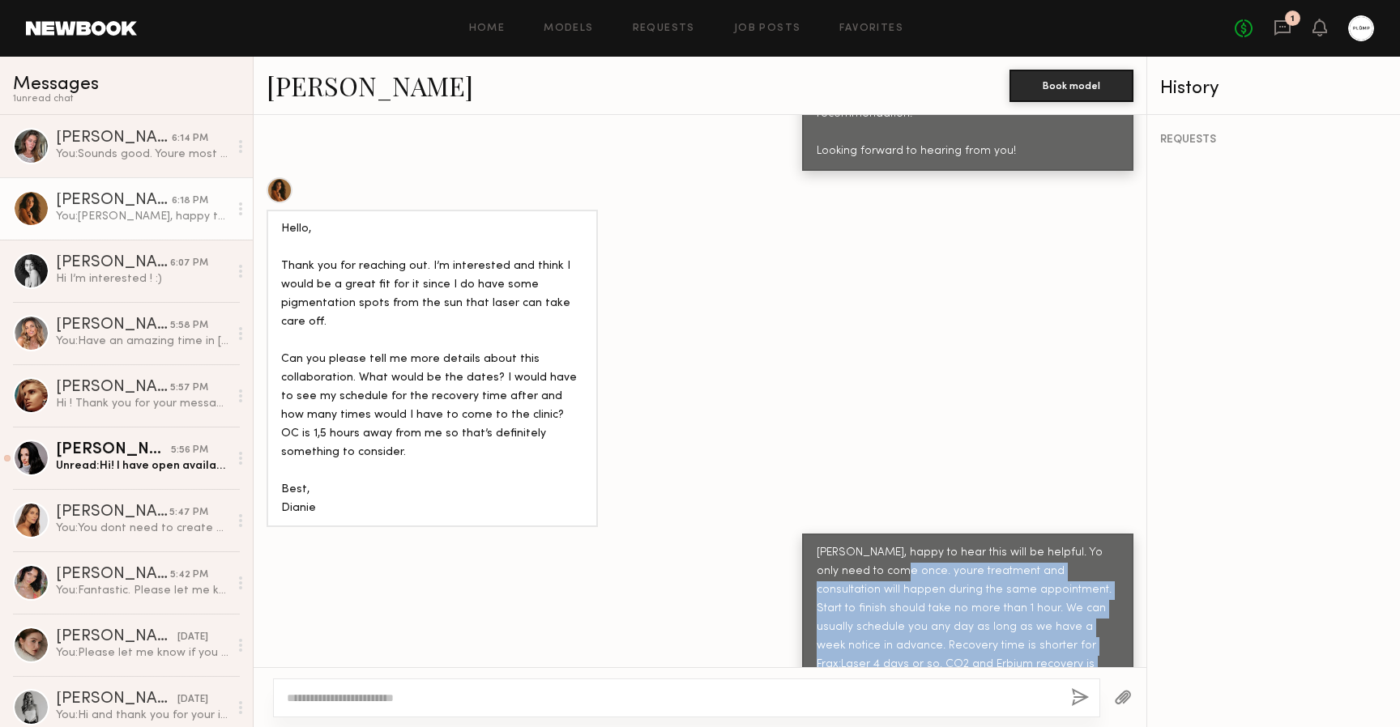
drag, startPoint x: 867, startPoint y: 475, endPoint x: 1063, endPoint y: 641, distance: 257.4
click at [1063, 641] on div "[PERSON_NAME], happy to hear this will be helpful. Yo only need to come once. y…" at bounding box center [967, 655] width 302 height 223
copy div "youre treatment and consultation will happen during the same appointment. Start…"
click at [108, 269] on div "[PERSON_NAME]" at bounding box center [113, 263] width 114 height 16
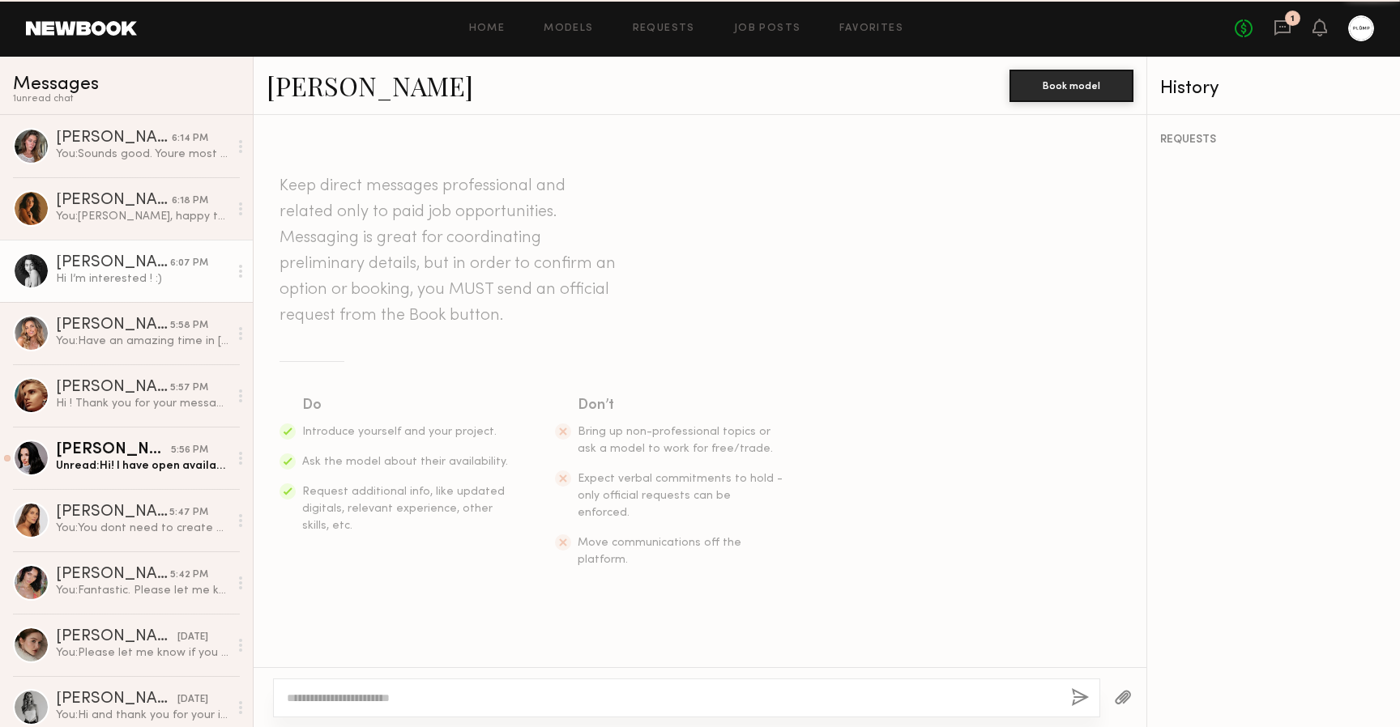
scroll to position [437, 0]
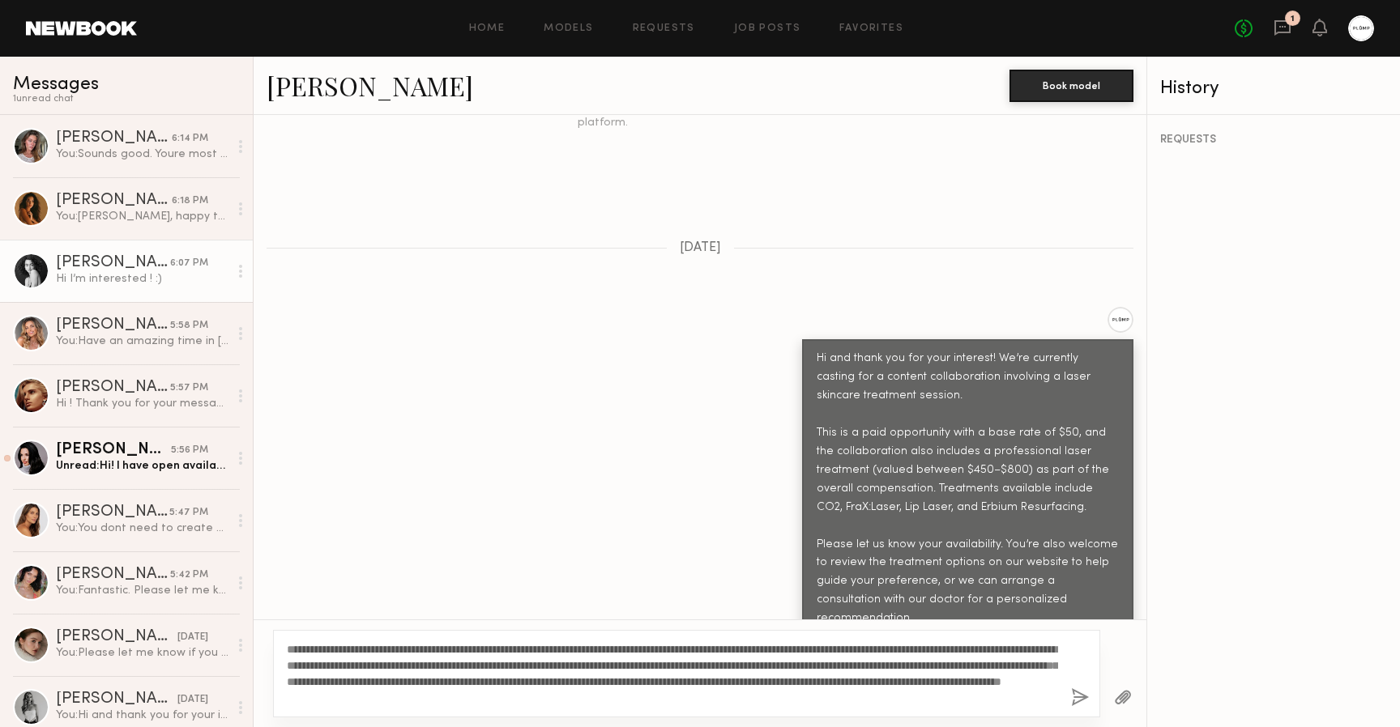
click at [325, 646] on textarea "**********" at bounding box center [672, 673] width 771 height 65
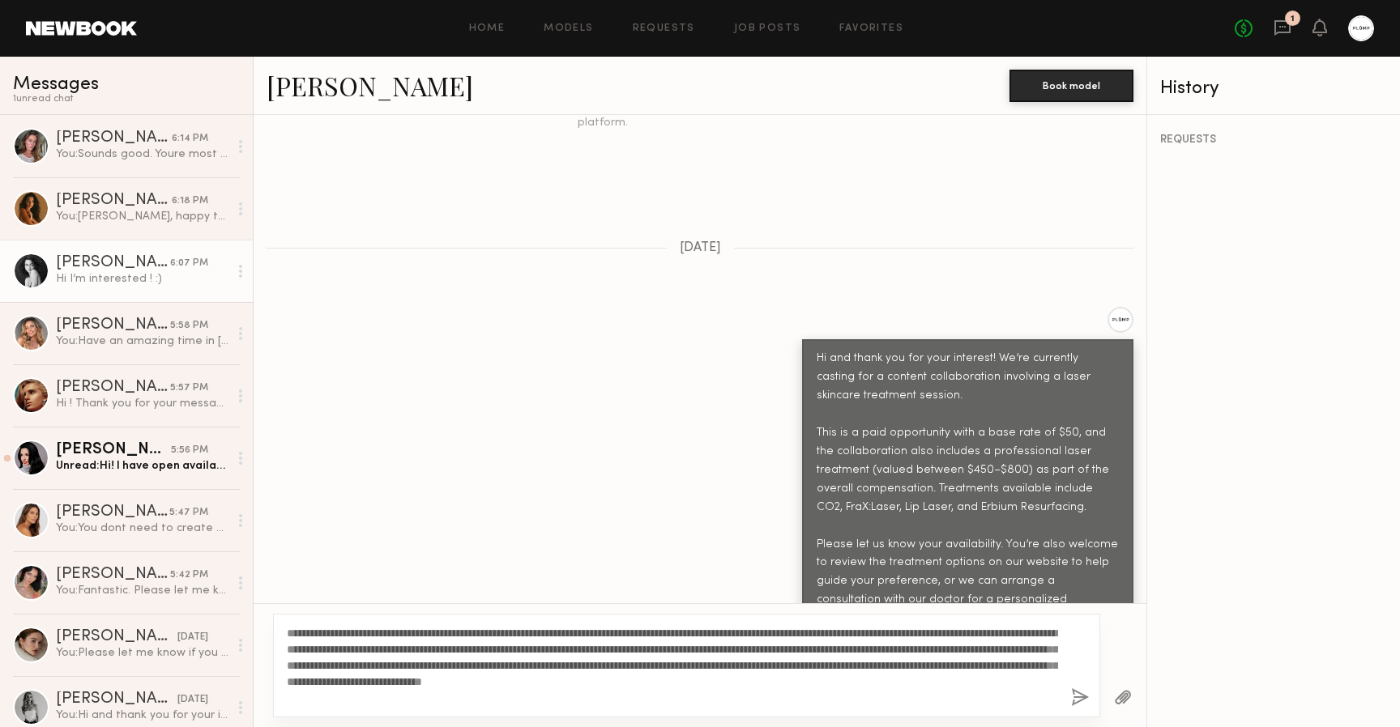
click at [489, 701] on textarea "**********" at bounding box center [672, 665] width 771 height 81
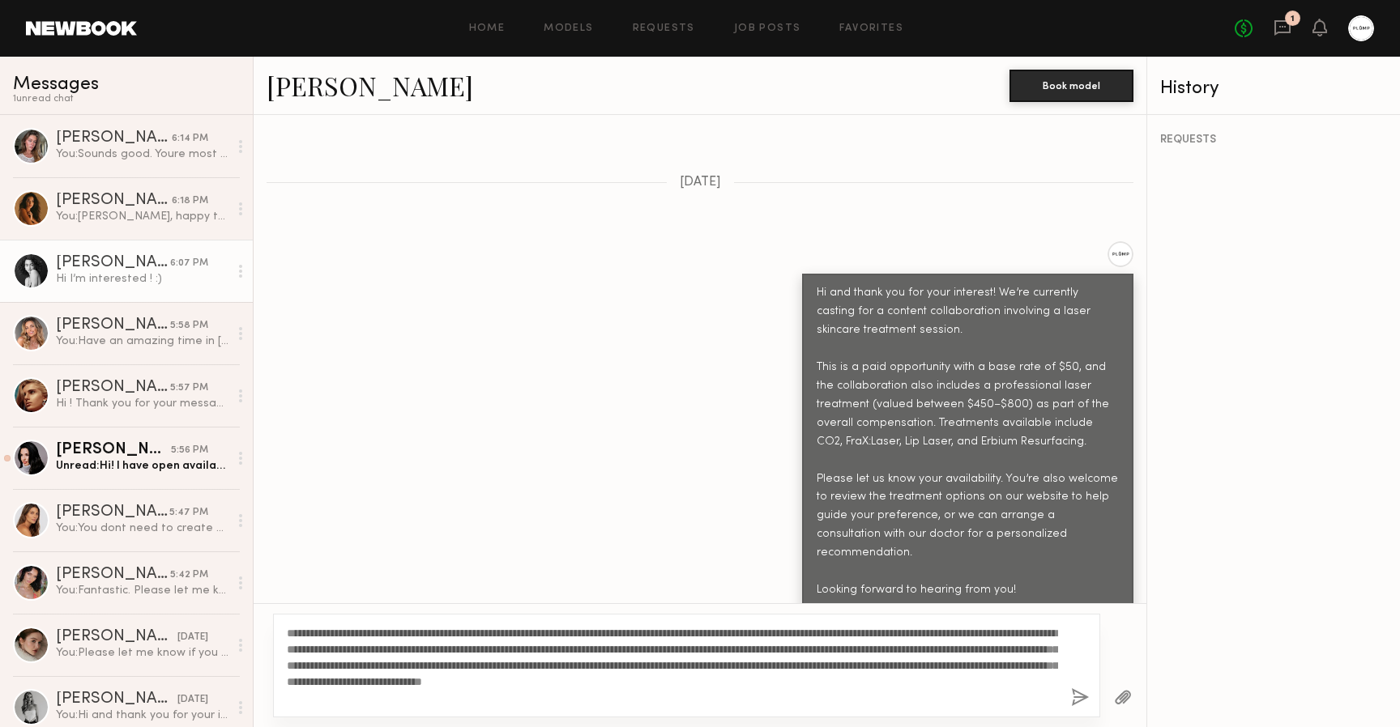
scroll to position [502, 0]
type textarea "**********"
click at [1079, 699] on button "button" at bounding box center [1080, 698] width 18 height 20
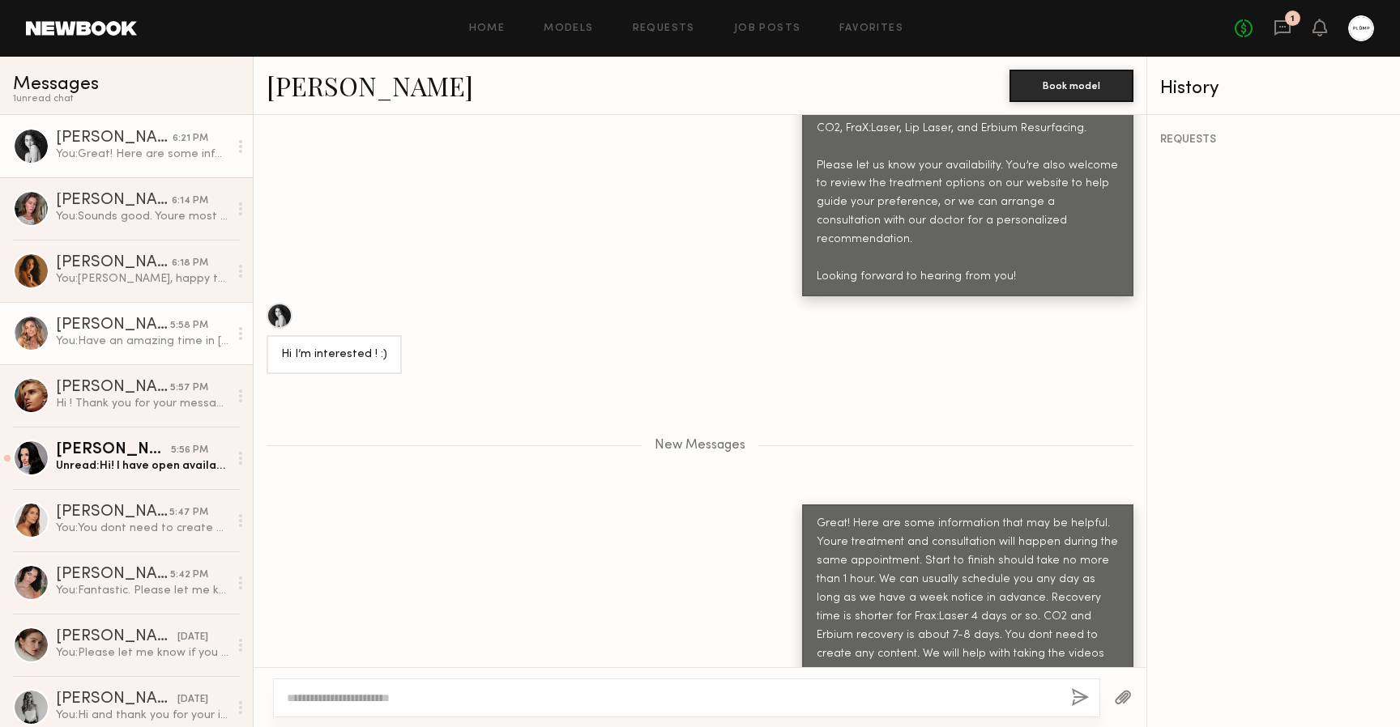
scroll to position [0, 0]
click at [500, 29] on link "Home" at bounding box center [487, 28] width 36 height 11
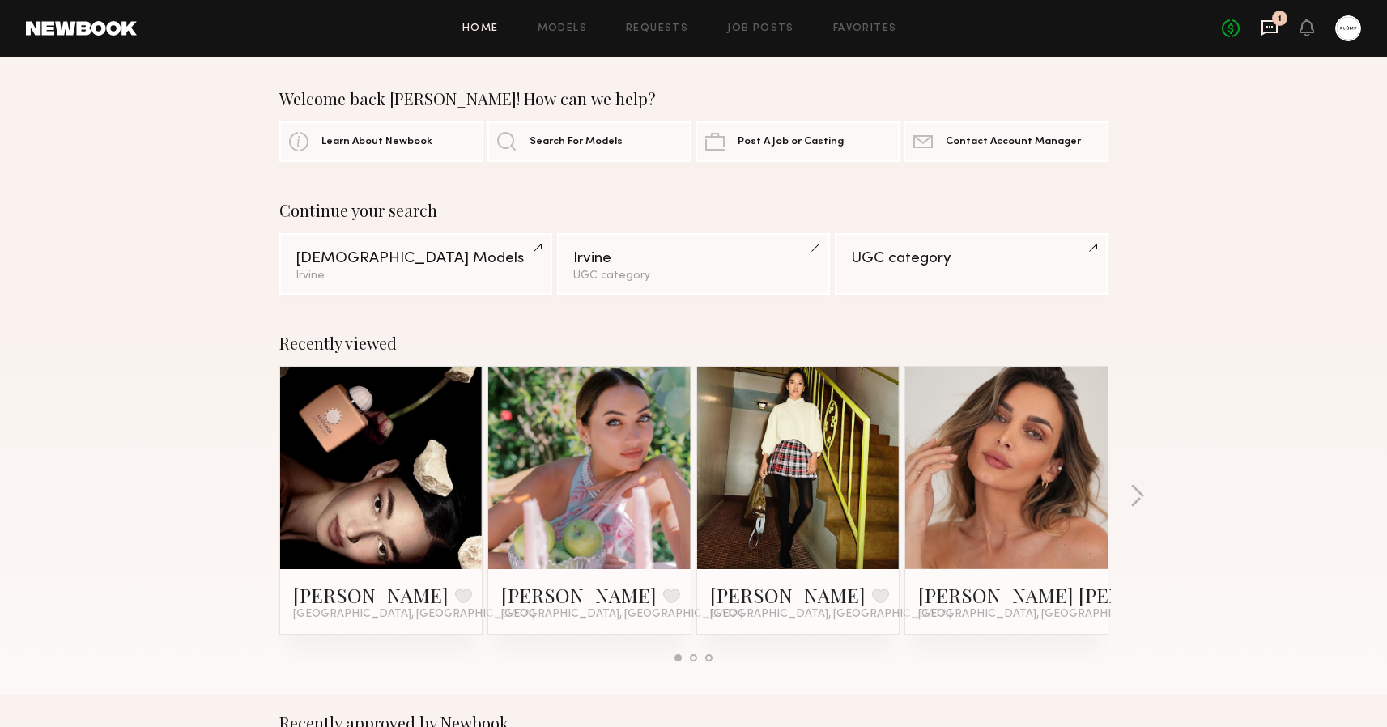
click at [1270, 28] on icon at bounding box center [1270, 28] width 18 height 18
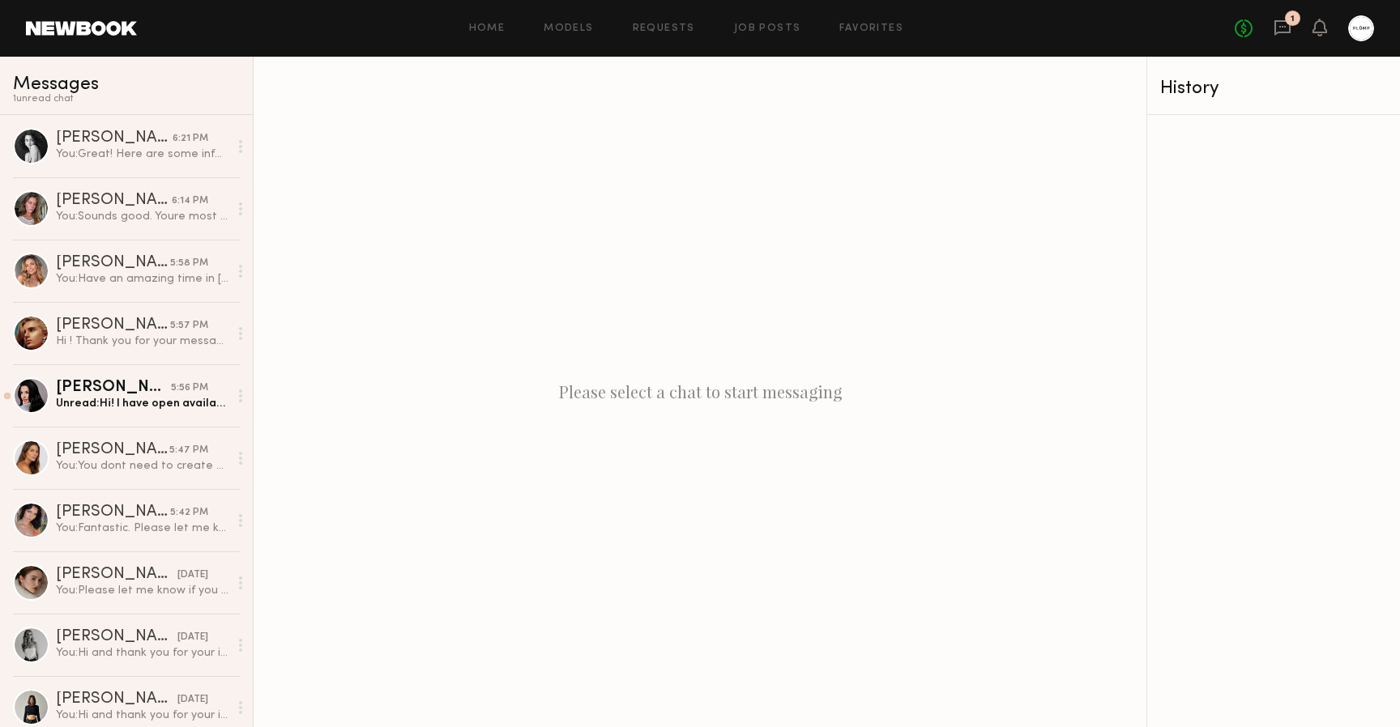
click at [62, 25] on link at bounding box center [81, 28] width 111 height 15
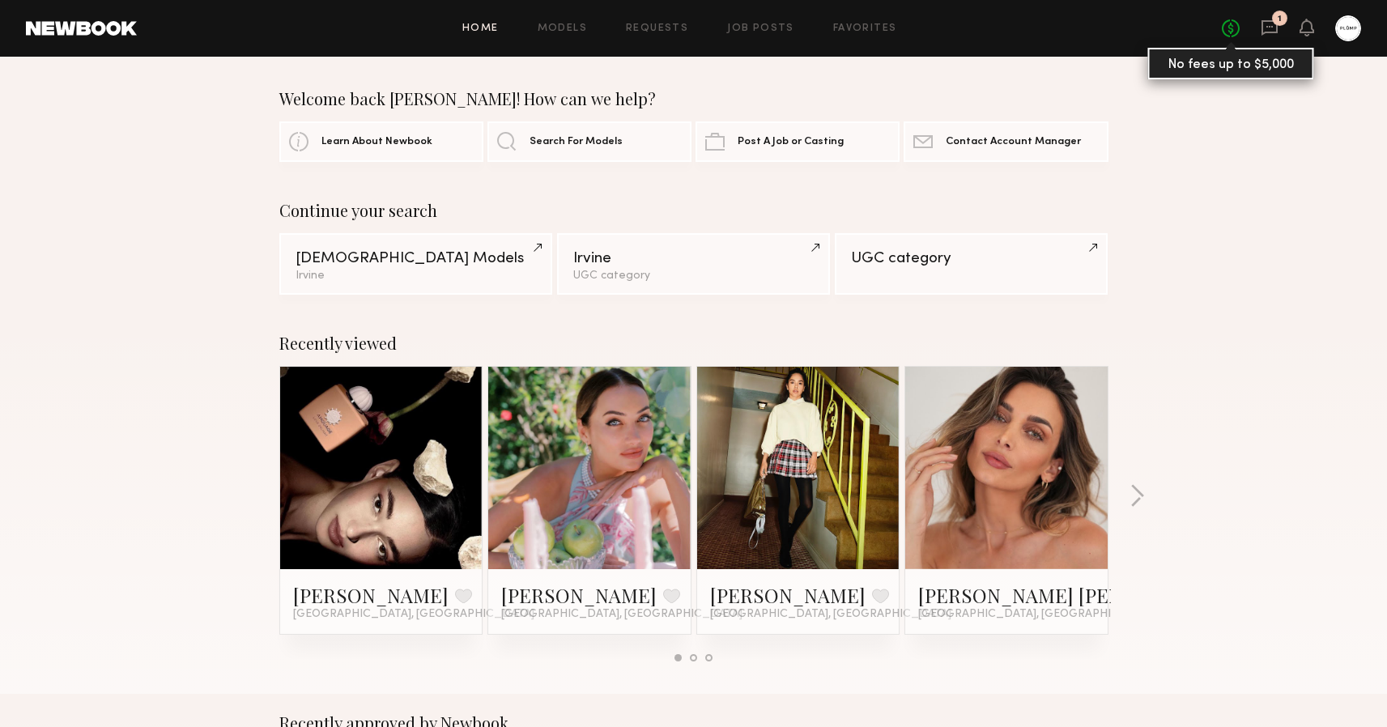
click at [1238, 29] on link "No fees up to $5,000" at bounding box center [1231, 28] width 18 height 18
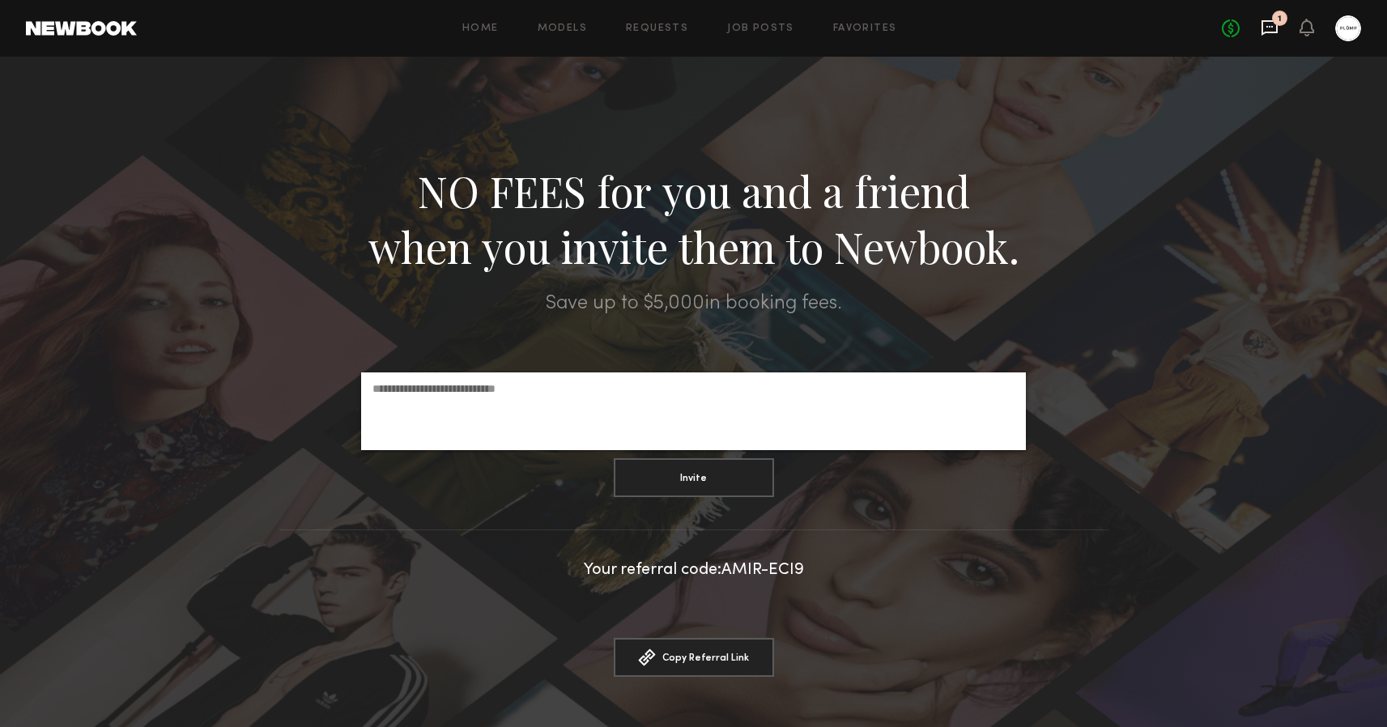
click at [1271, 32] on icon at bounding box center [1270, 27] width 16 height 15
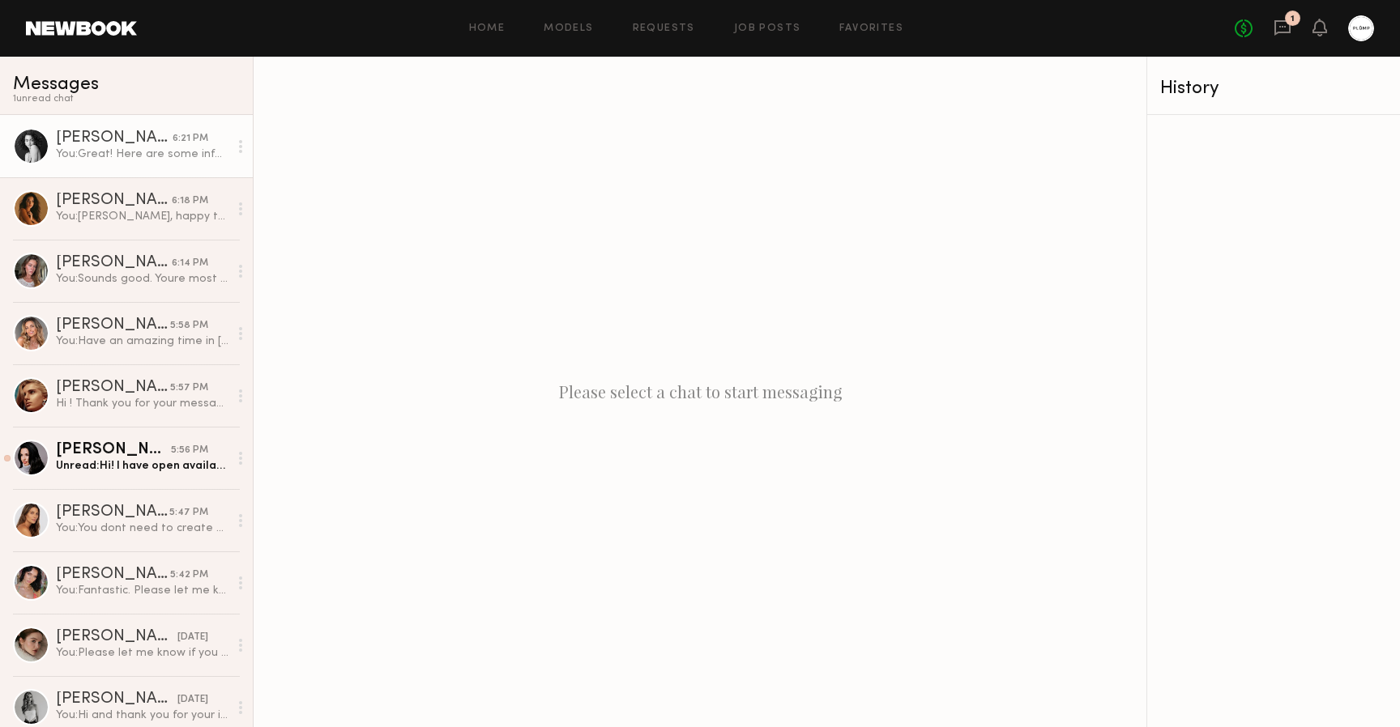
click at [135, 160] on div "You: Great! Here are some information that may be helpful. Youre treatment and …" at bounding box center [142, 154] width 173 height 15
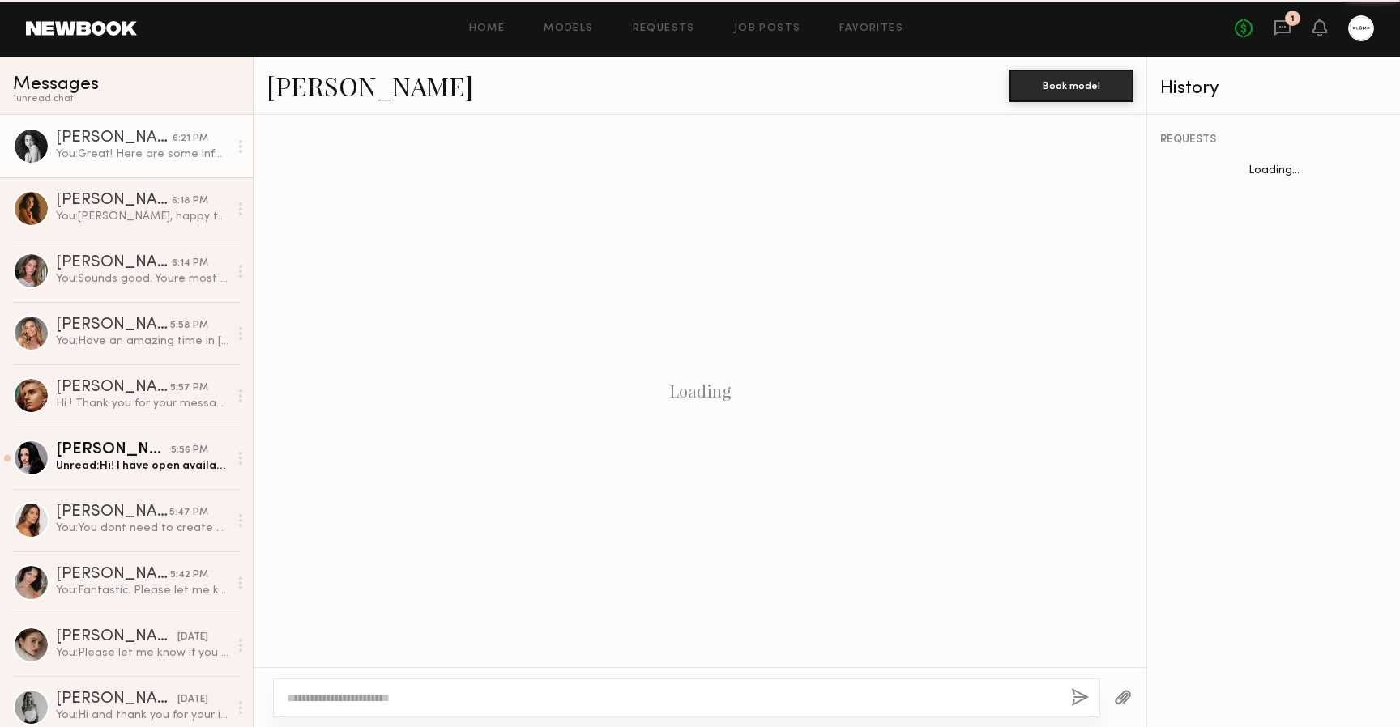
scroll to position [693, 0]
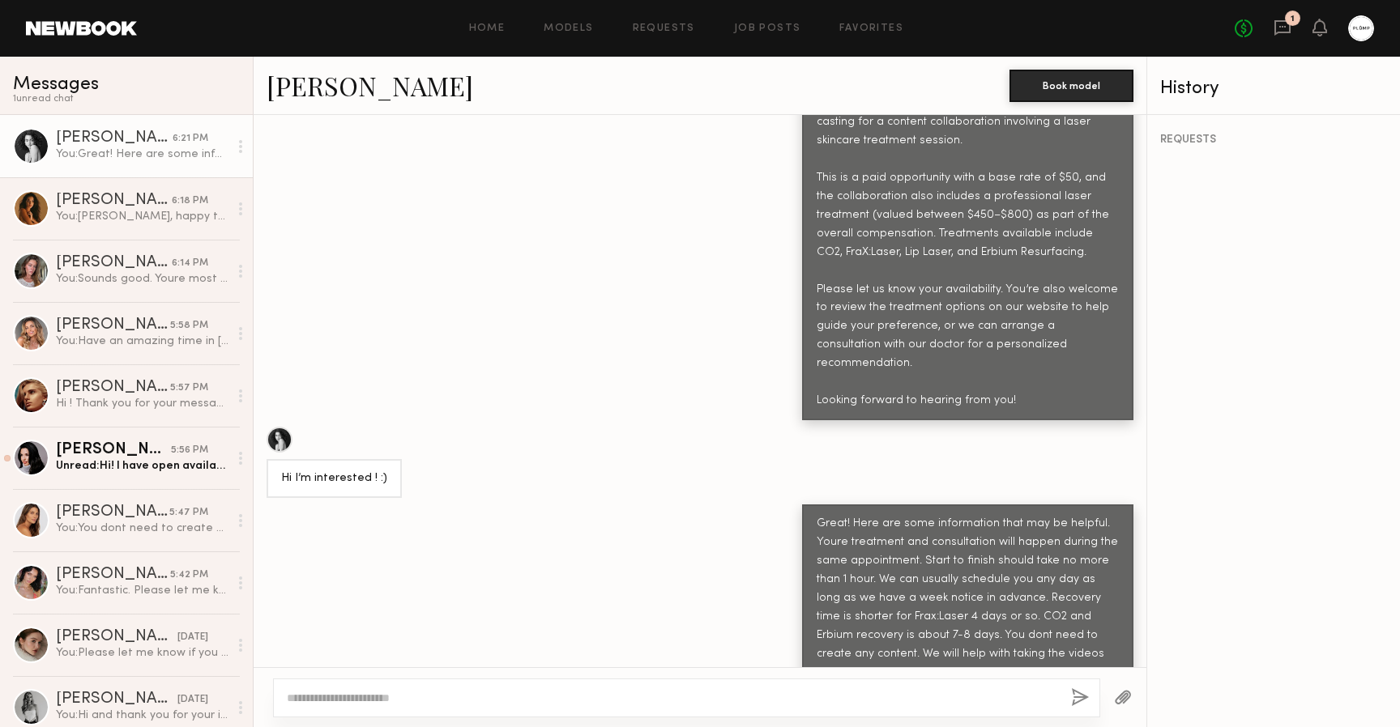
click at [282, 427] on div at bounding box center [279, 440] width 26 height 26
click at [39, 83] on span "Messages" at bounding box center [56, 84] width 86 height 19
click at [1281, 26] on icon at bounding box center [1282, 27] width 6 height 2
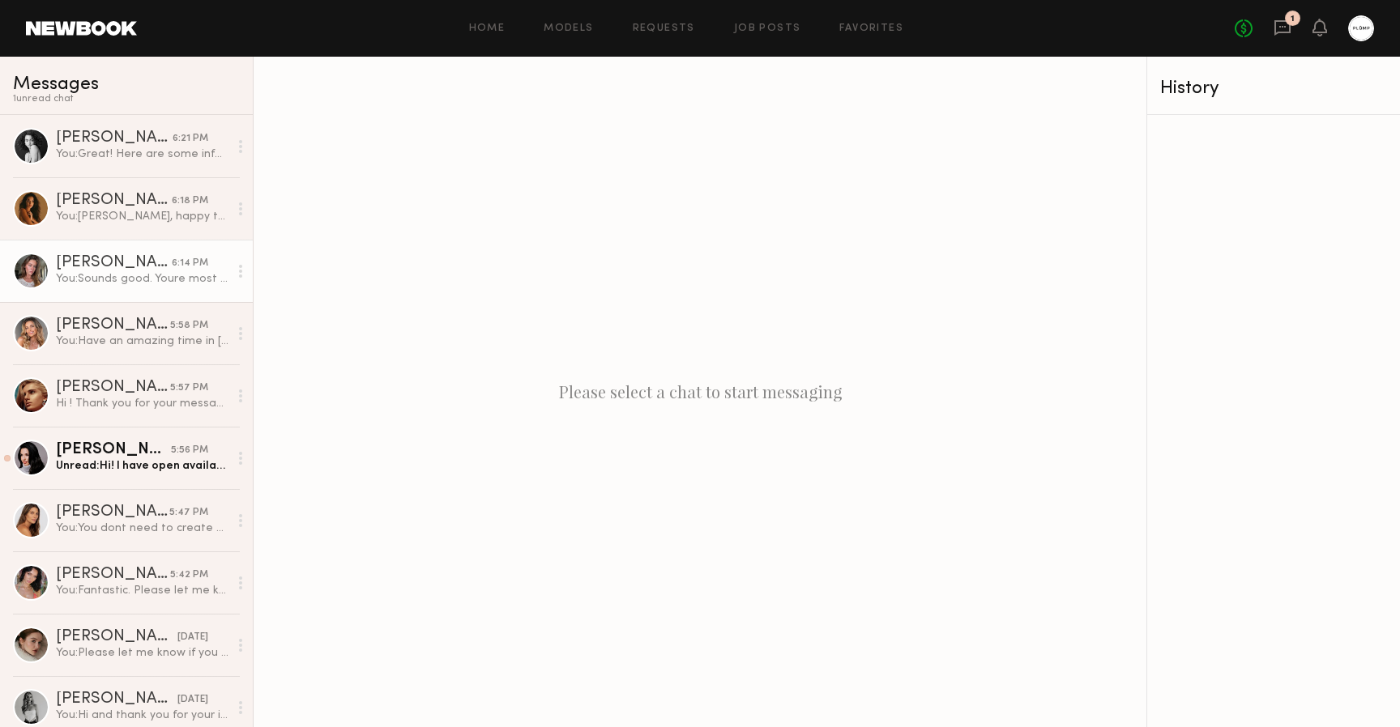
click at [100, 279] on div "You: Sounds good. Youre most welcome" at bounding box center [142, 278] width 173 height 15
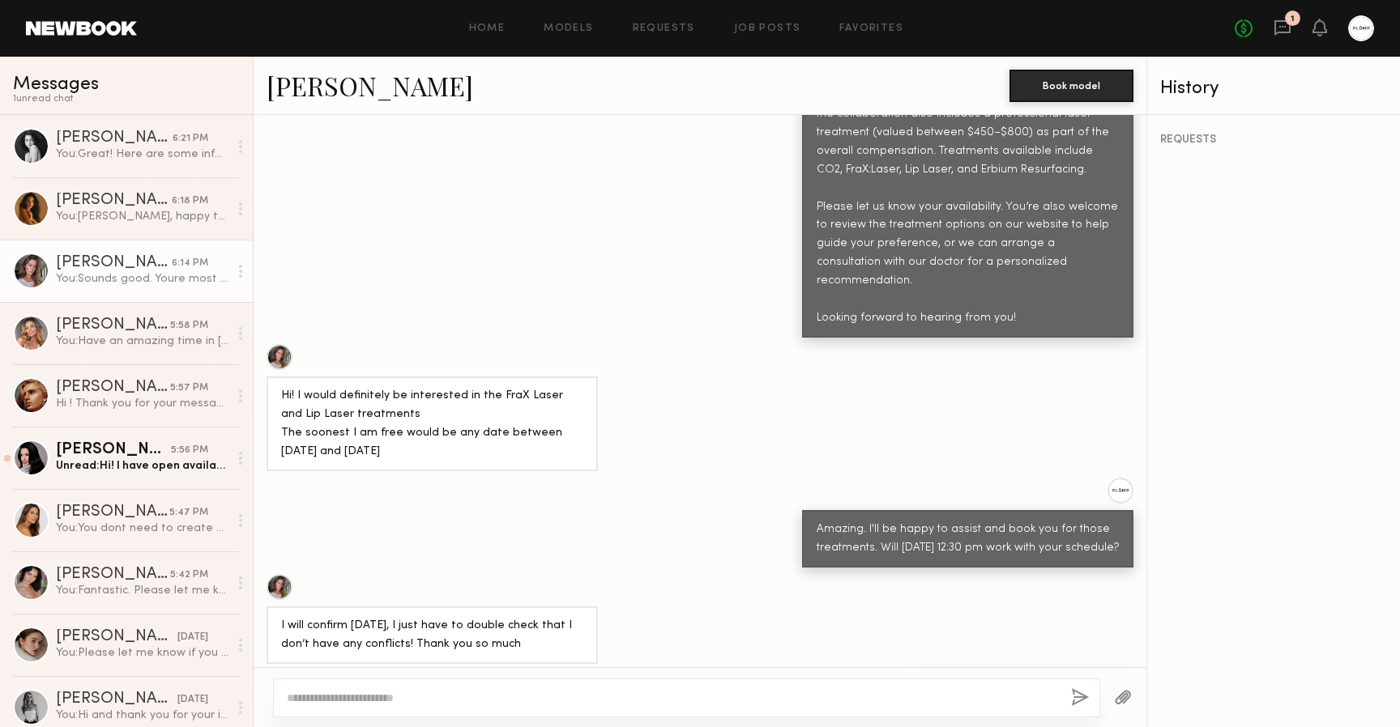
click at [56, 104] on div "Messages 1 unread chat" at bounding box center [126, 86] width 253 height 58
click at [72, 35] on link at bounding box center [81, 28] width 111 height 15
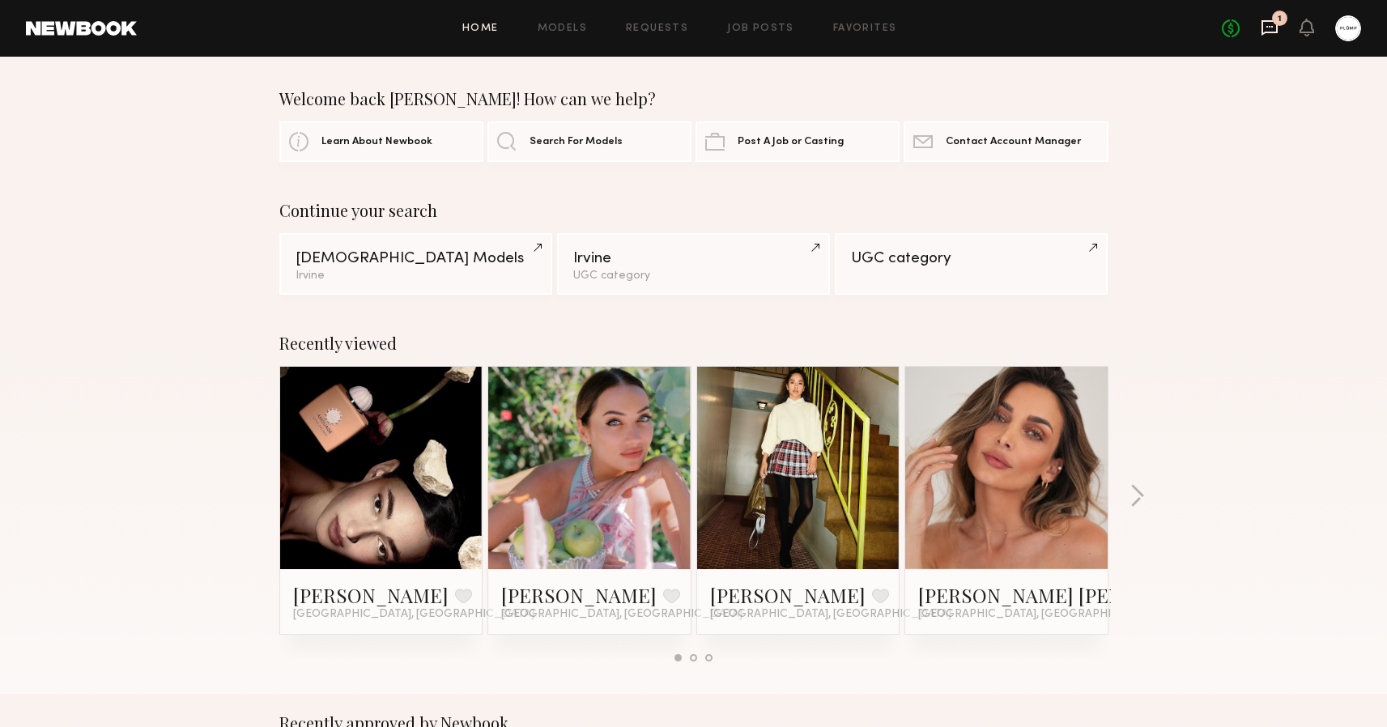
click at [1278, 32] on icon at bounding box center [1270, 27] width 16 height 15
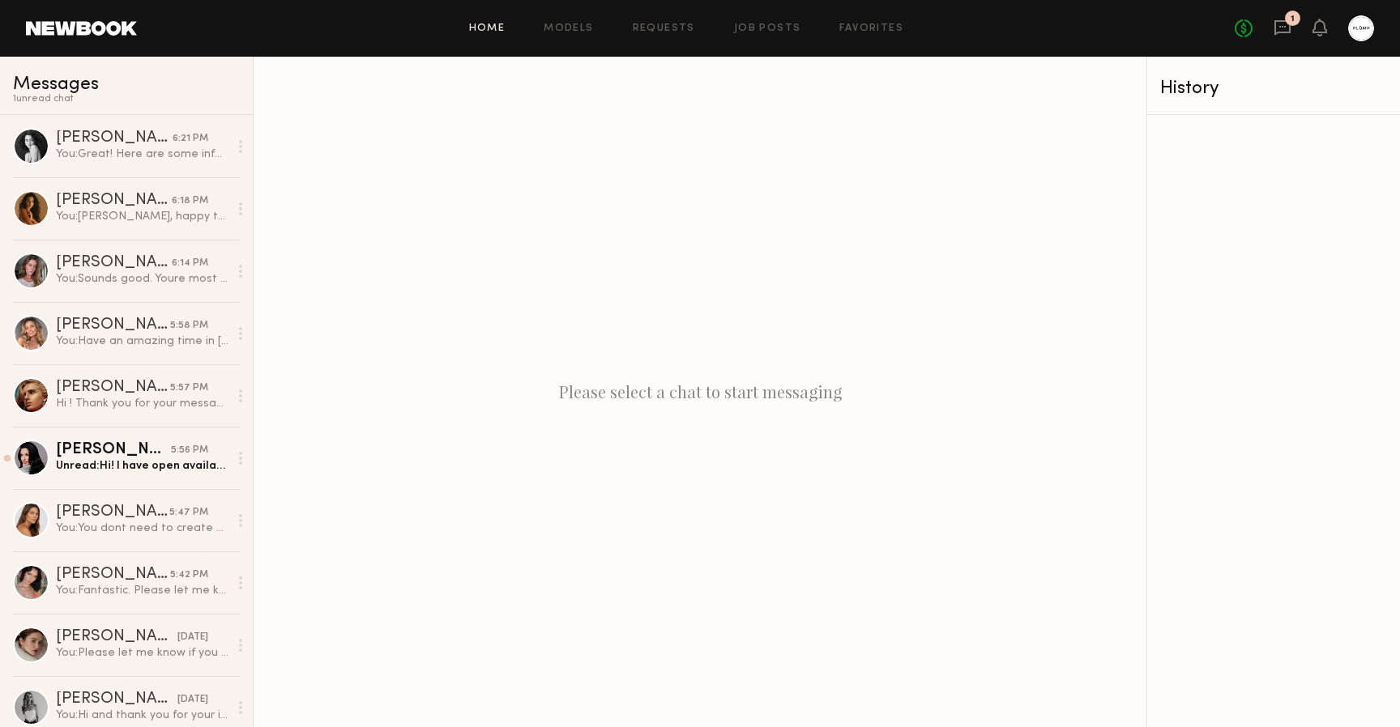
click at [488, 31] on link "Home" at bounding box center [487, 28] width 36 height 11
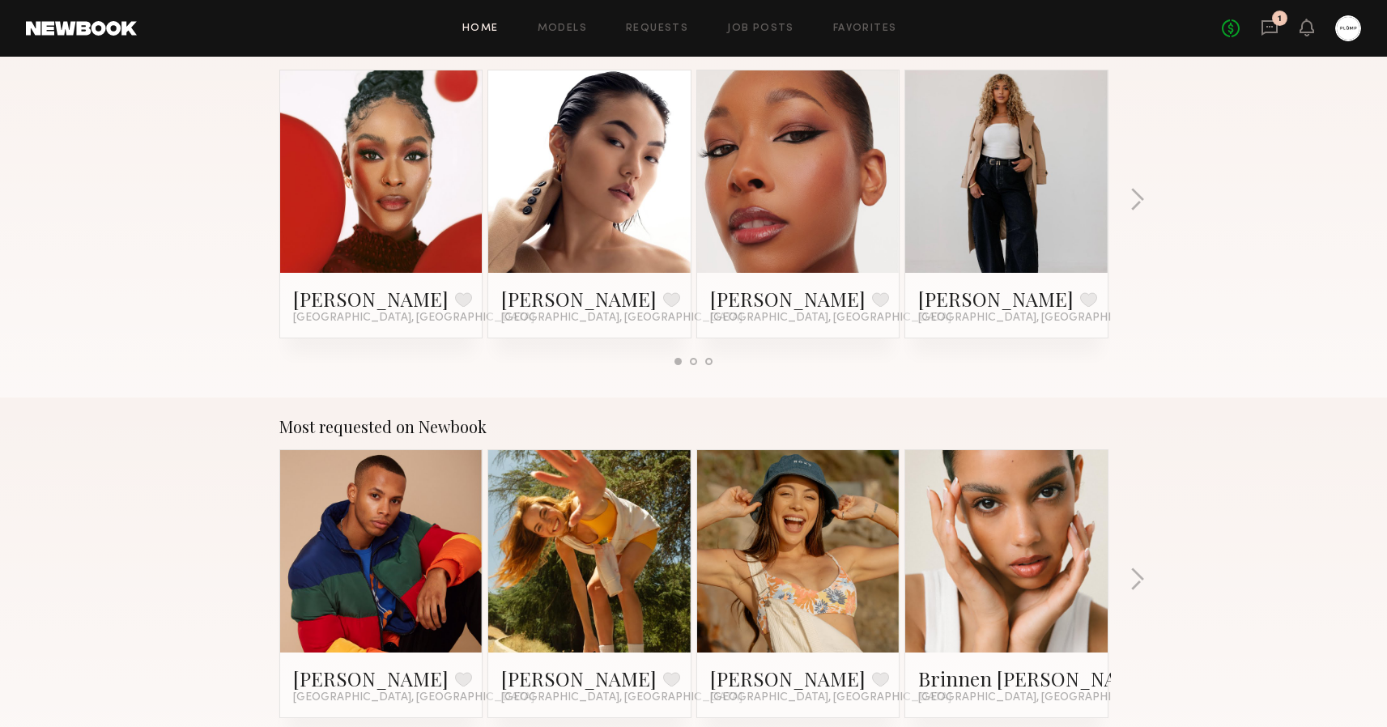
scroll to position [1072, 0]
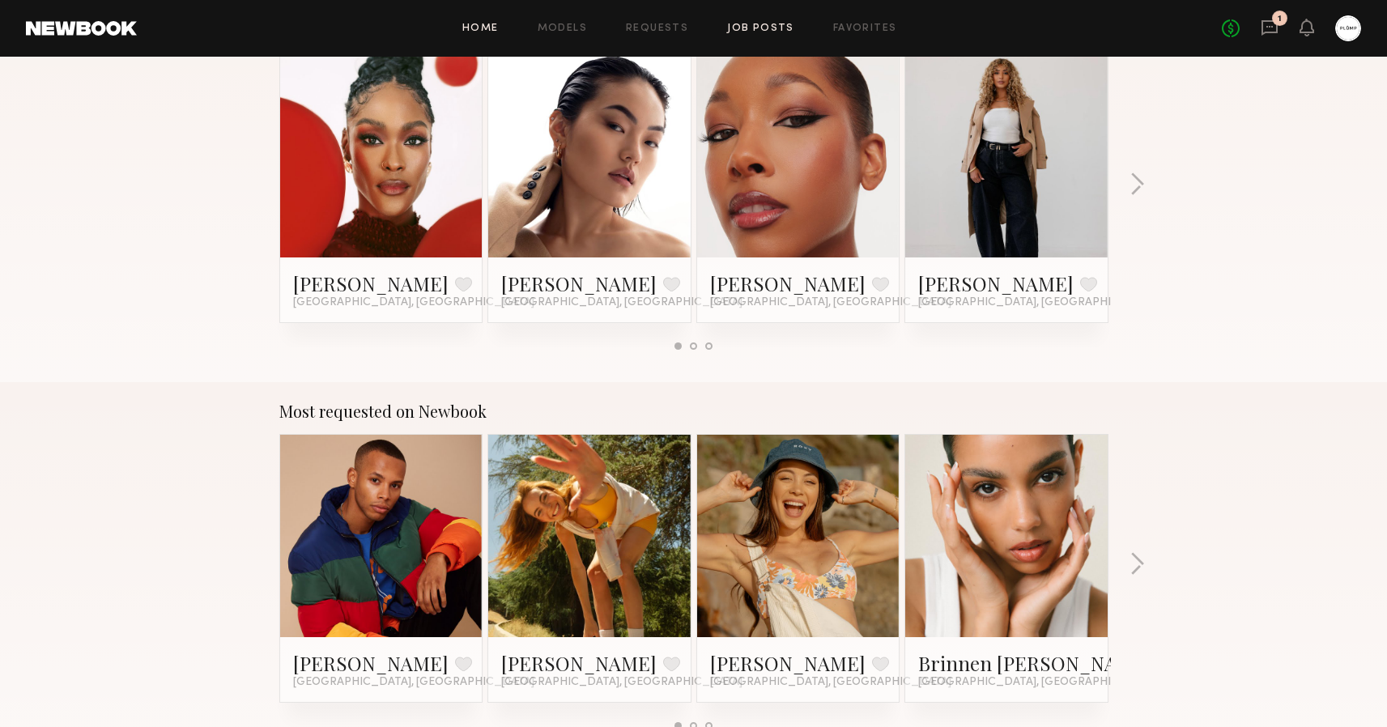
click at [751, 25] on link "Job Posts" at bounding box center [760, 28] width 67 height 11
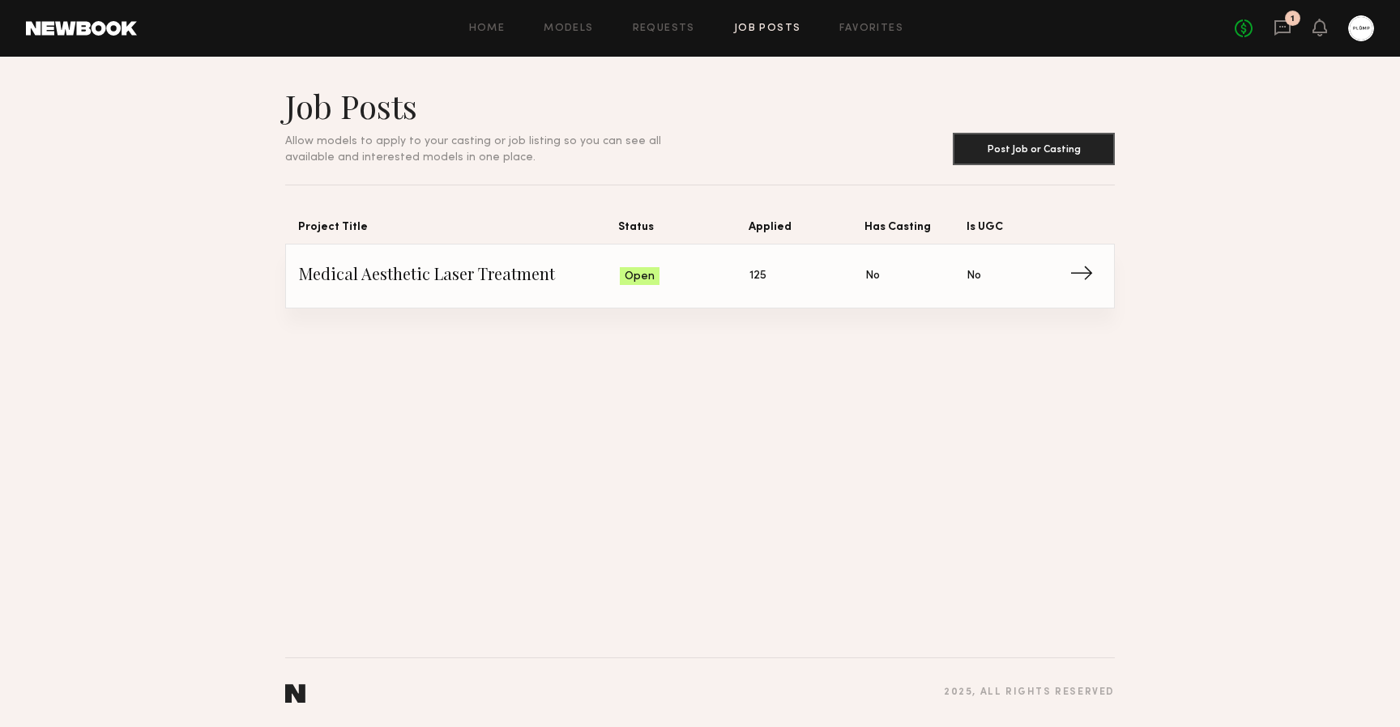
click at [1078, 271] on span "→" at bounding box center [1085, 276] width 33 height 24
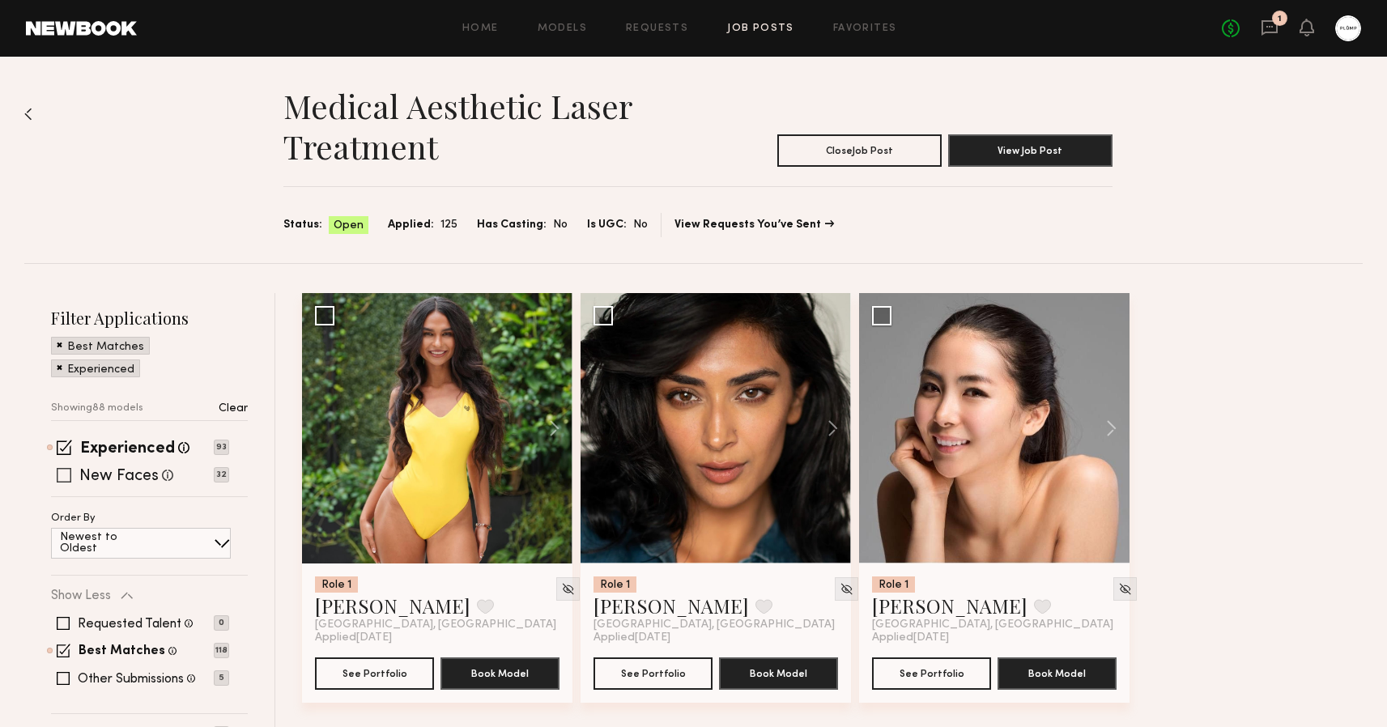
click at [66, 474] on span at bounding box center [64, 475] width 15 height 15
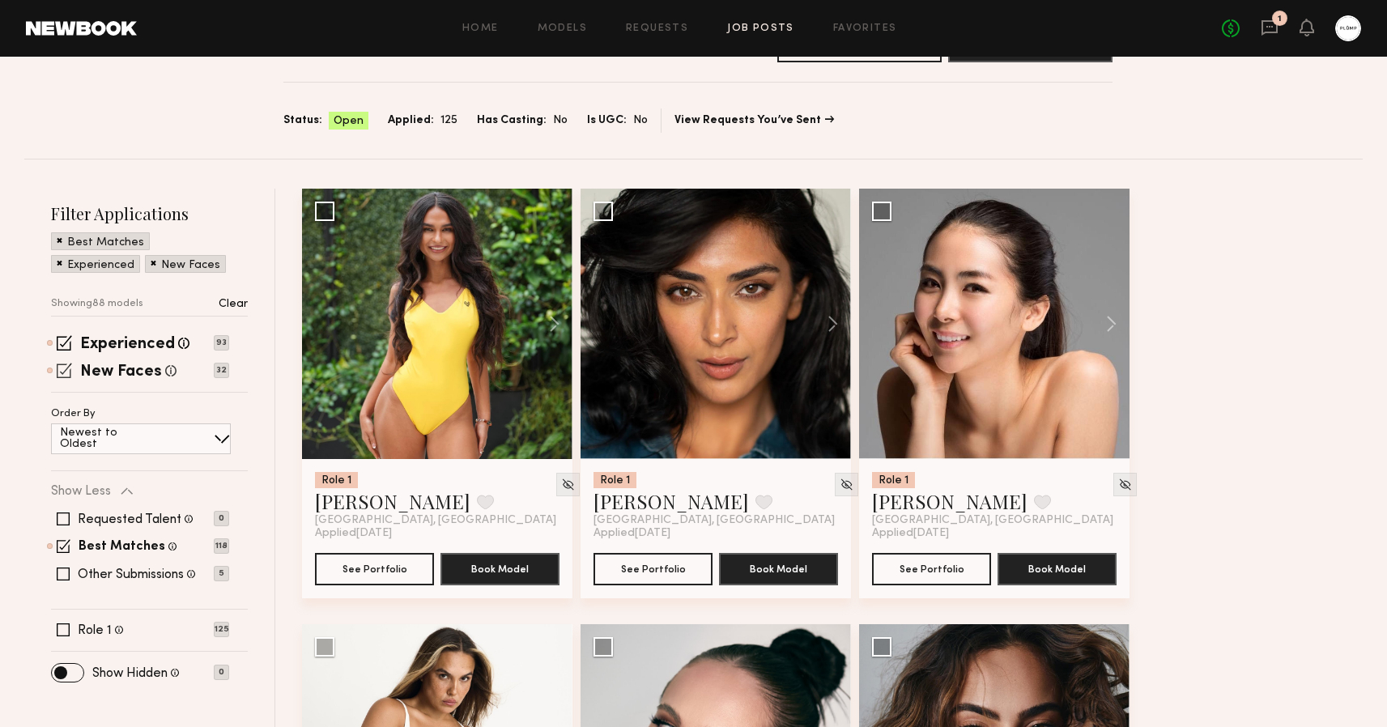
scroll to position [133, 0]
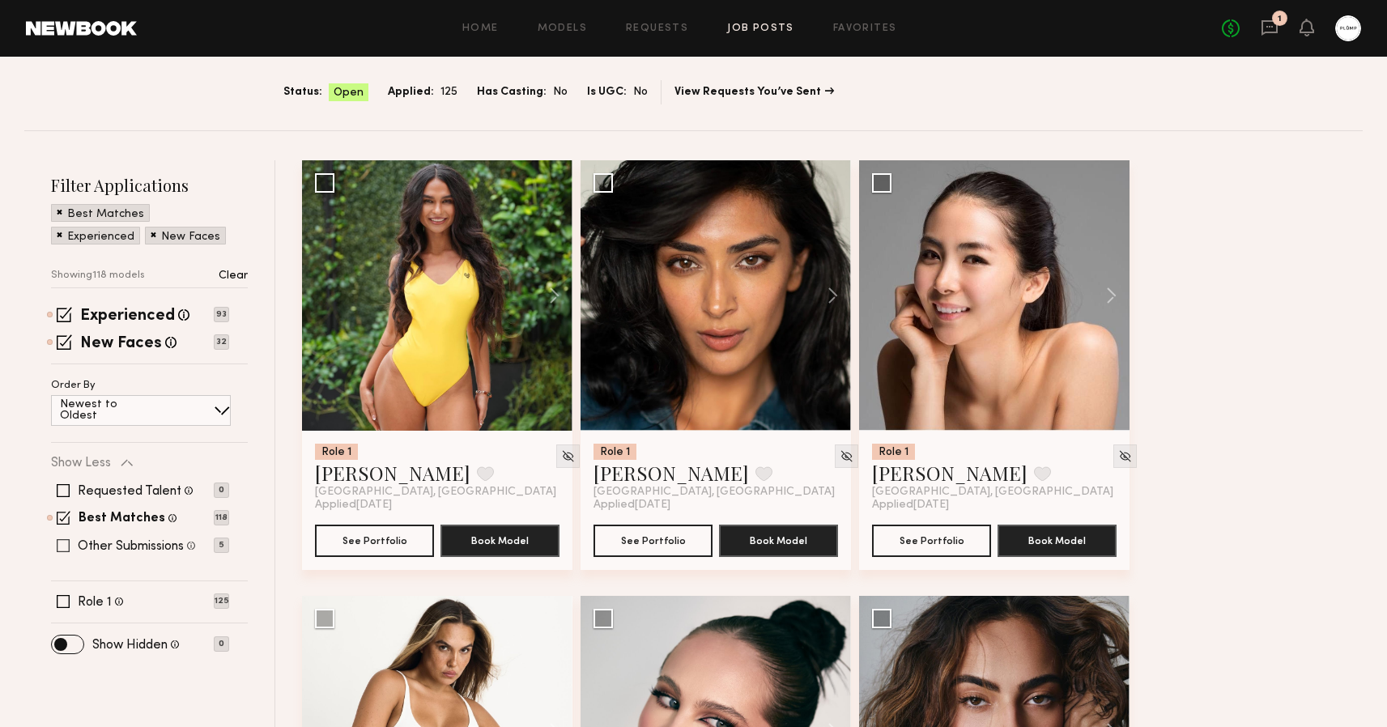
click at [59, 545] on span at bounding box center [63, 545] width 13 height 13
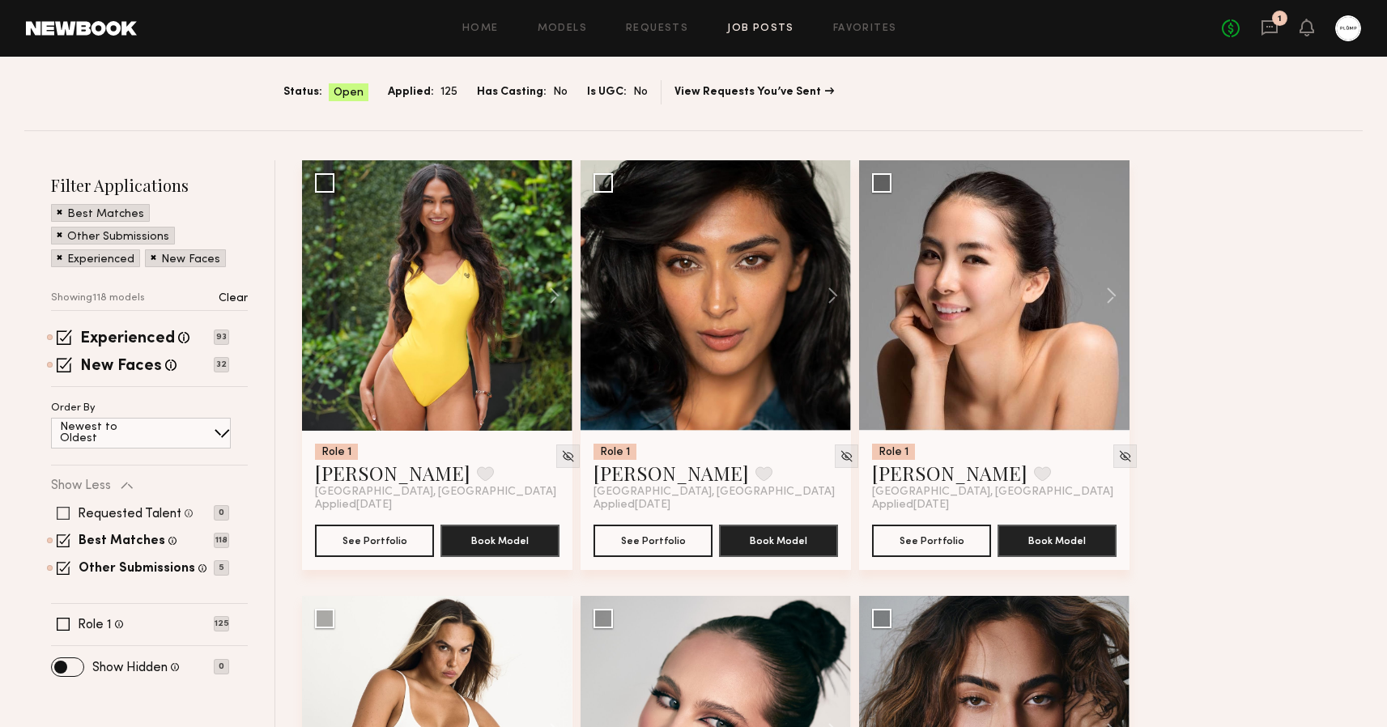
click at [62, 517] on span at bounding box center [63, 513] width 13 height 13
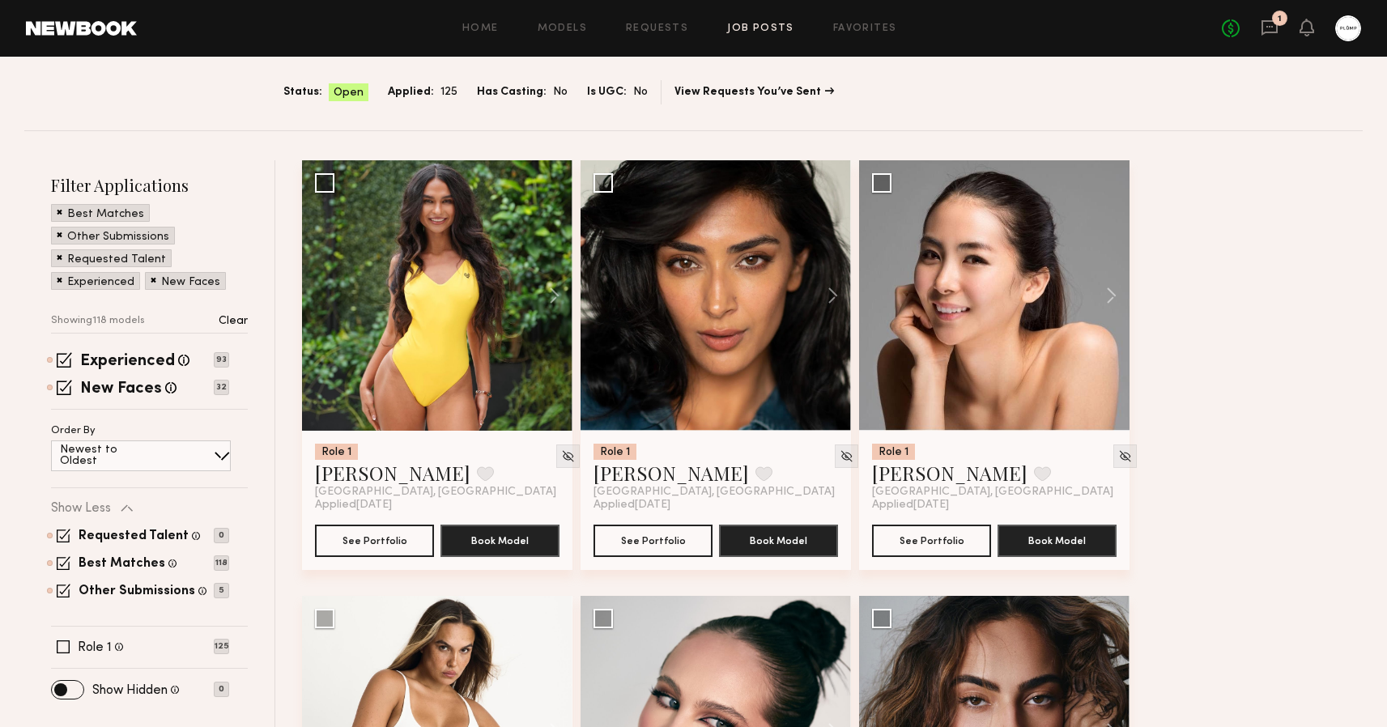
scroll to position [117, 0]
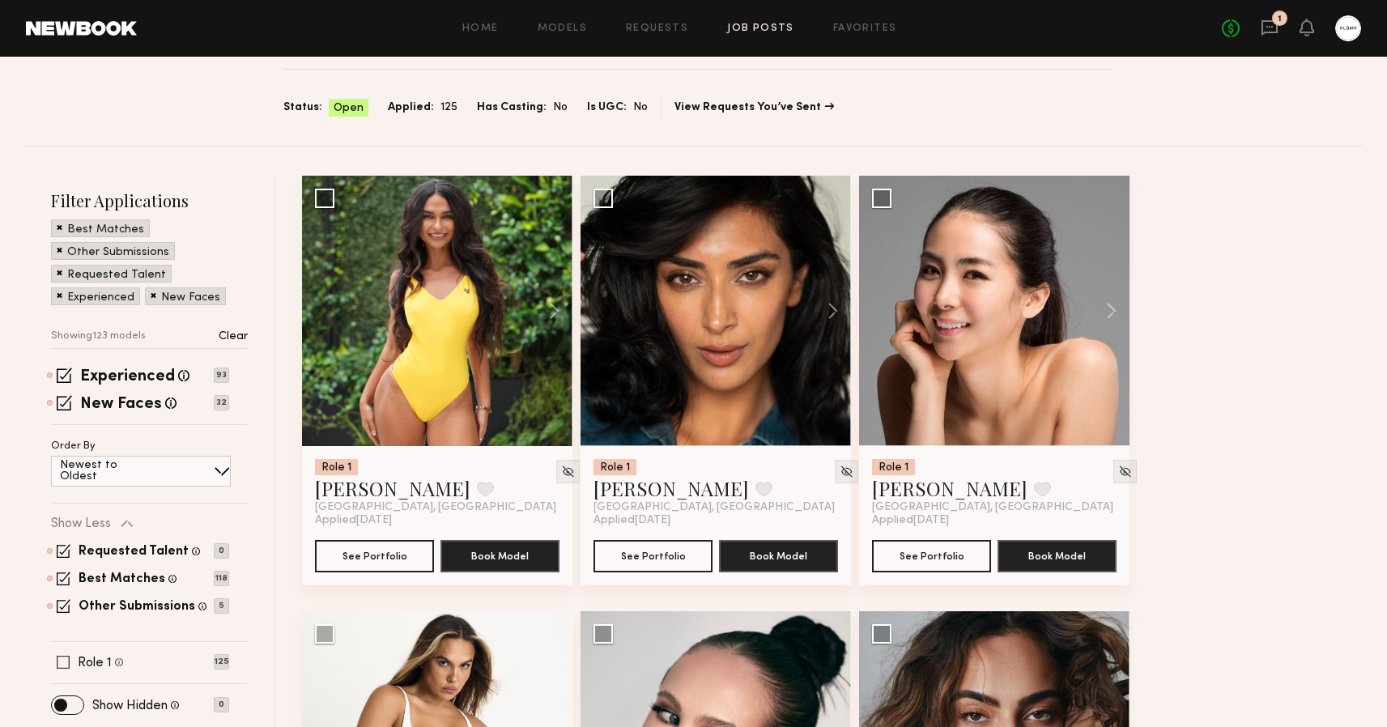
click at [62, 662] on span at bounding box center [63, 662] width 13 height 13
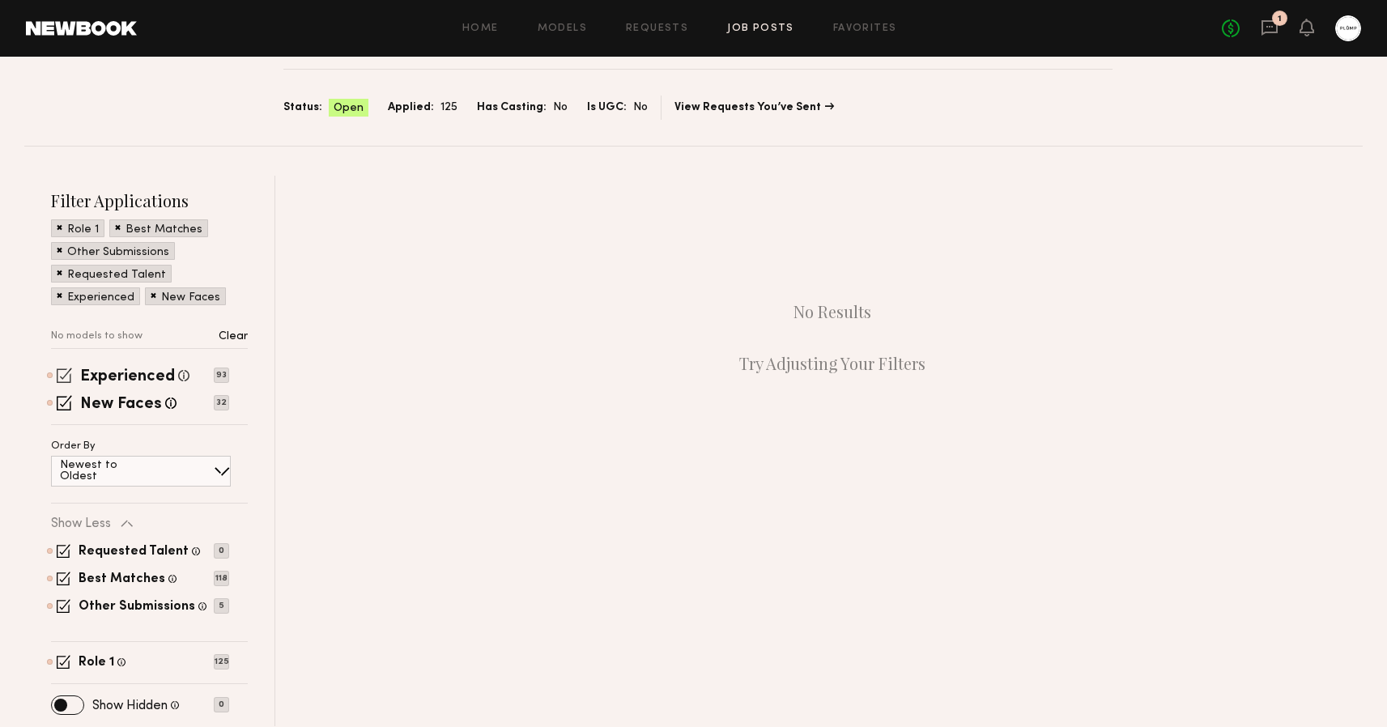
click at [63, 372] on span at bounding box center [64, 375] width 15 height 15
click at [58, 298] on span at bounding box center [60, 295] width 6 height 15
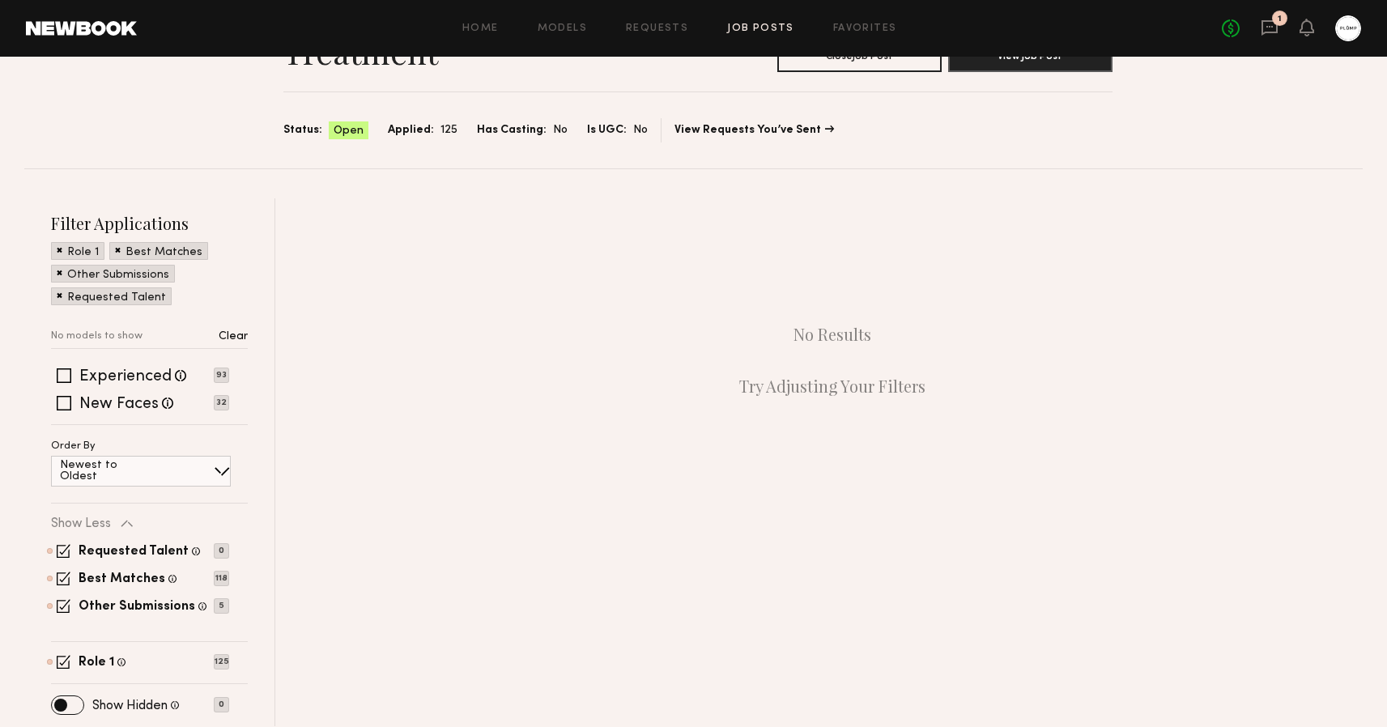
click at [60, 294] on span at bounding box center [60, 295] width 6 height 15
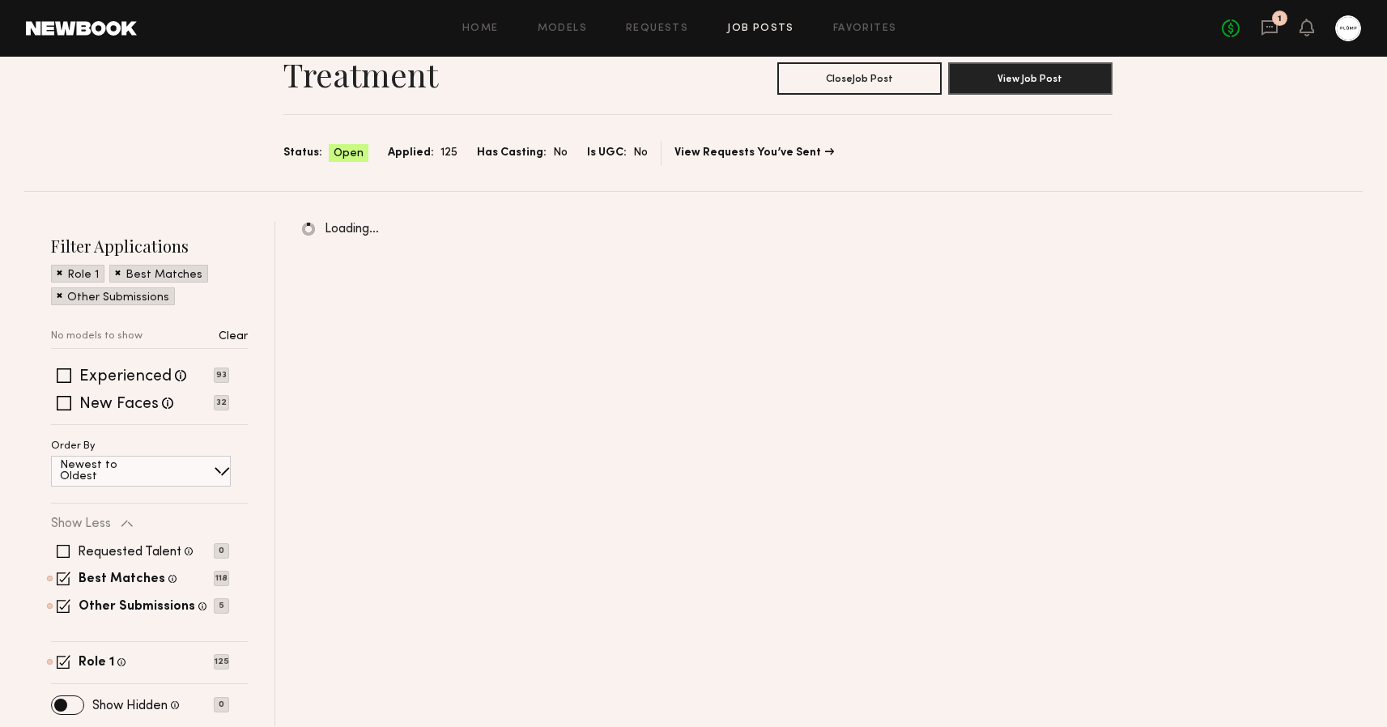
click at [60, 299] on span at bounding box center [60, 295] width 6 height 15
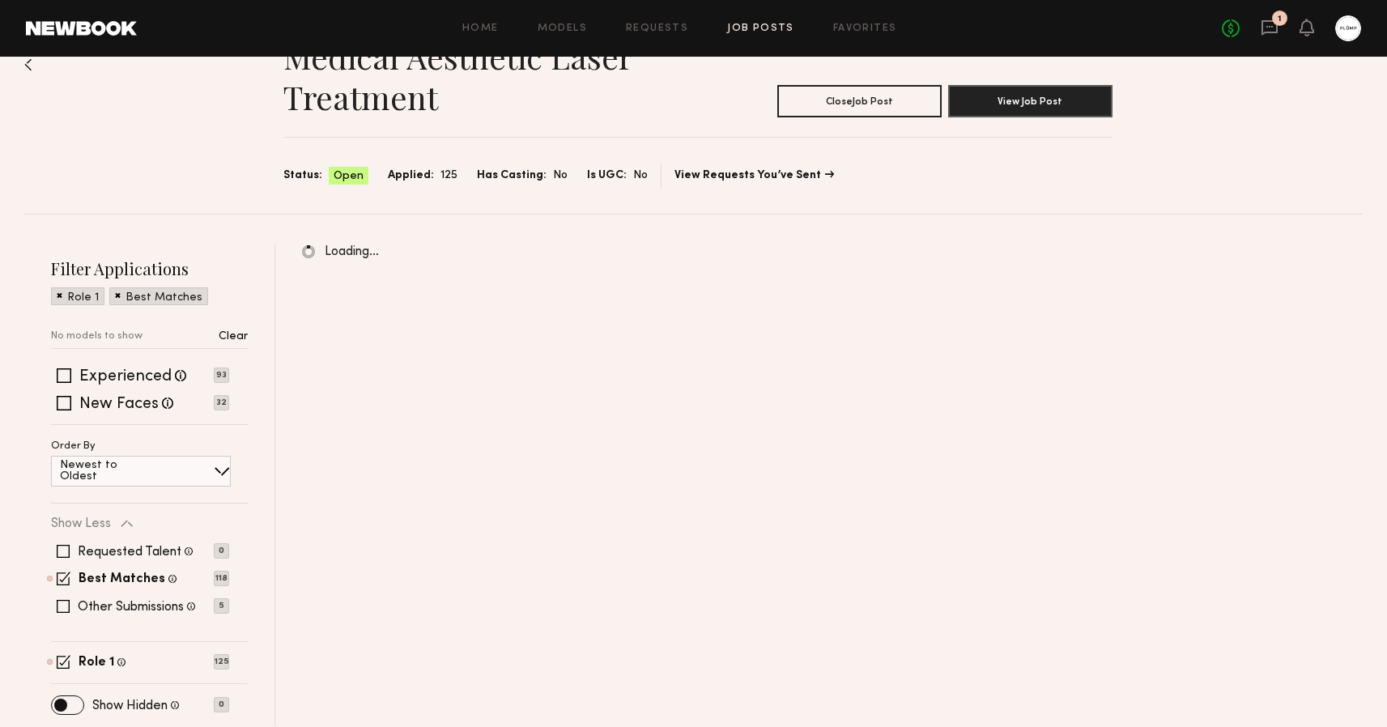
scroll to position [49, 0]
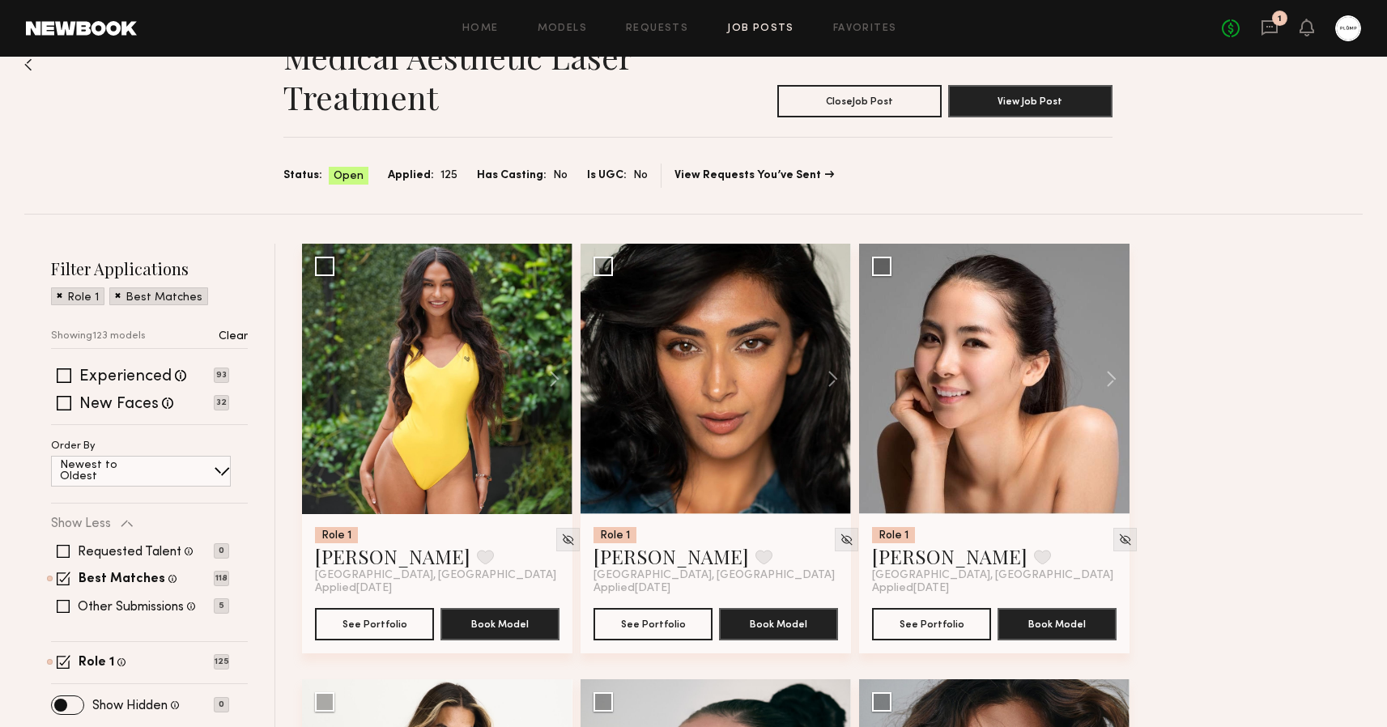
click at [59, 294] on span at bounding box center [60, 295] width 6 height 15
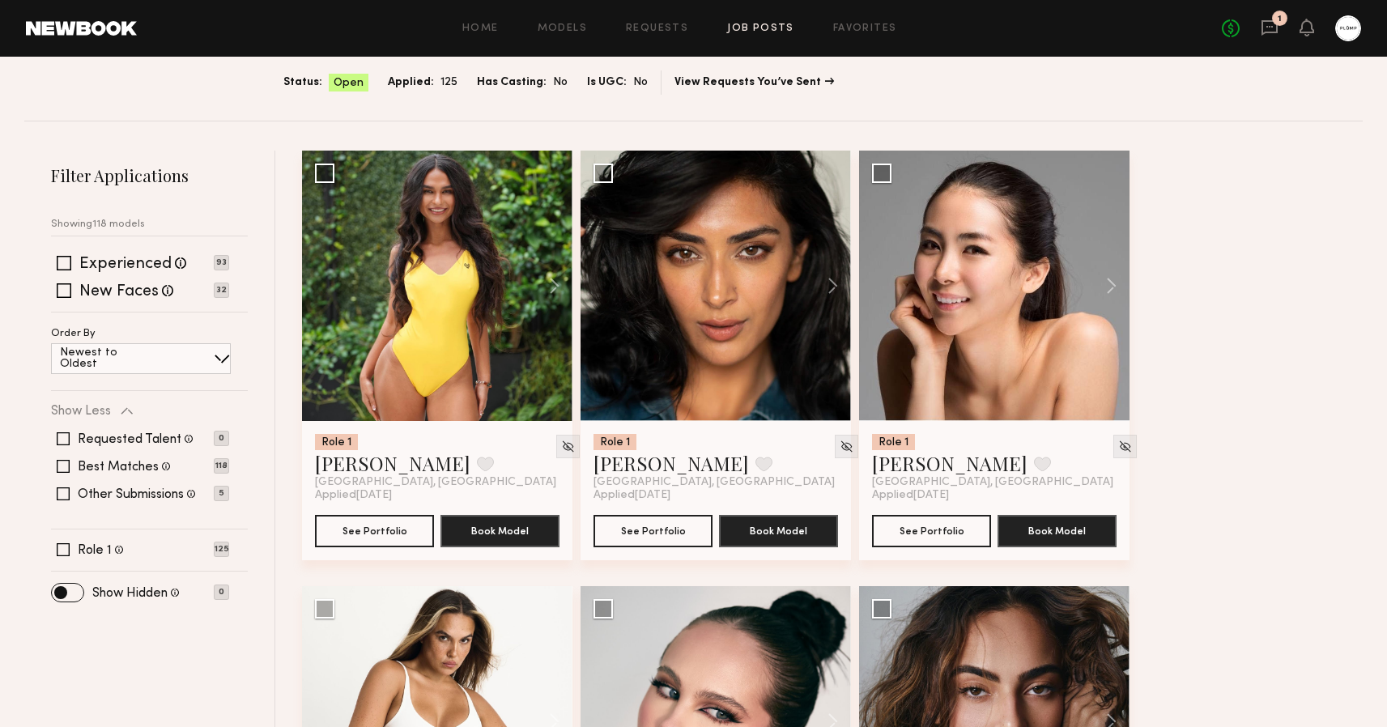
scroll to position [219, 0]
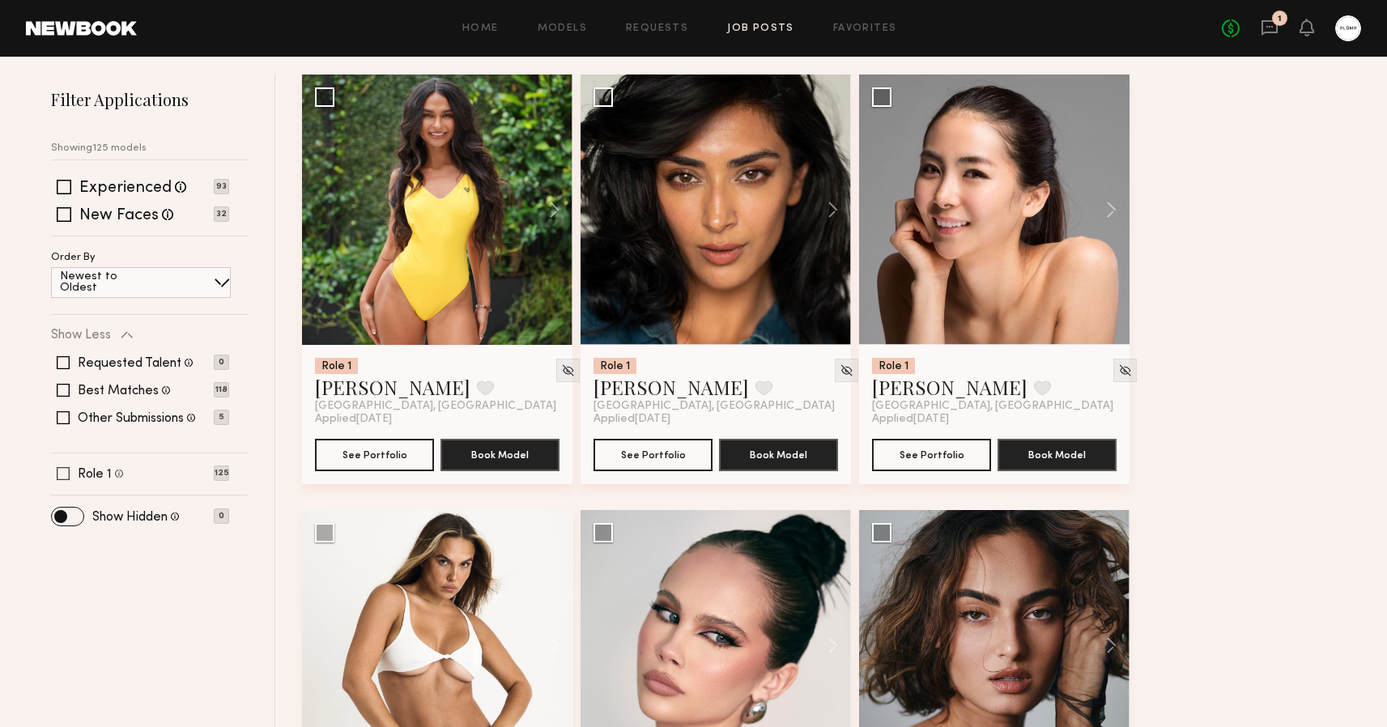
click at [61, 477] on span at bounding box center [63, 473] width 13 height 13
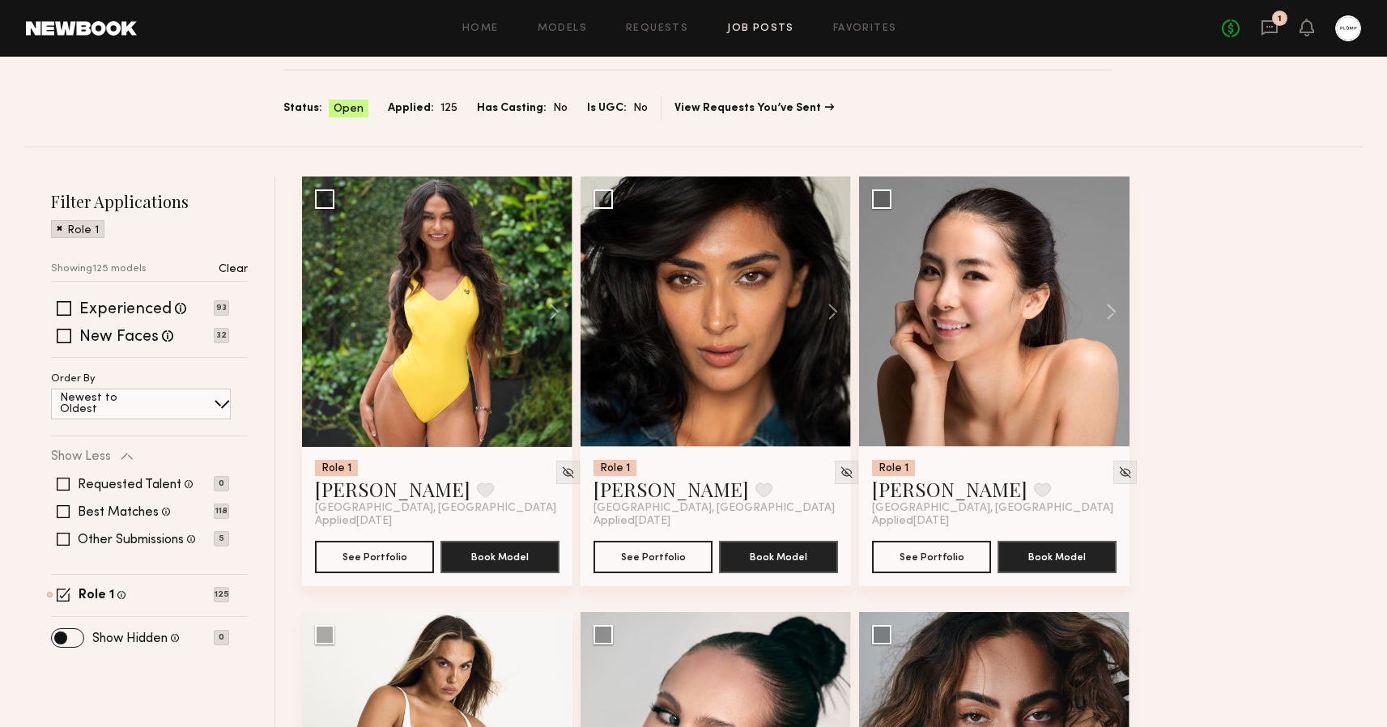
scroll to position [125, 0]
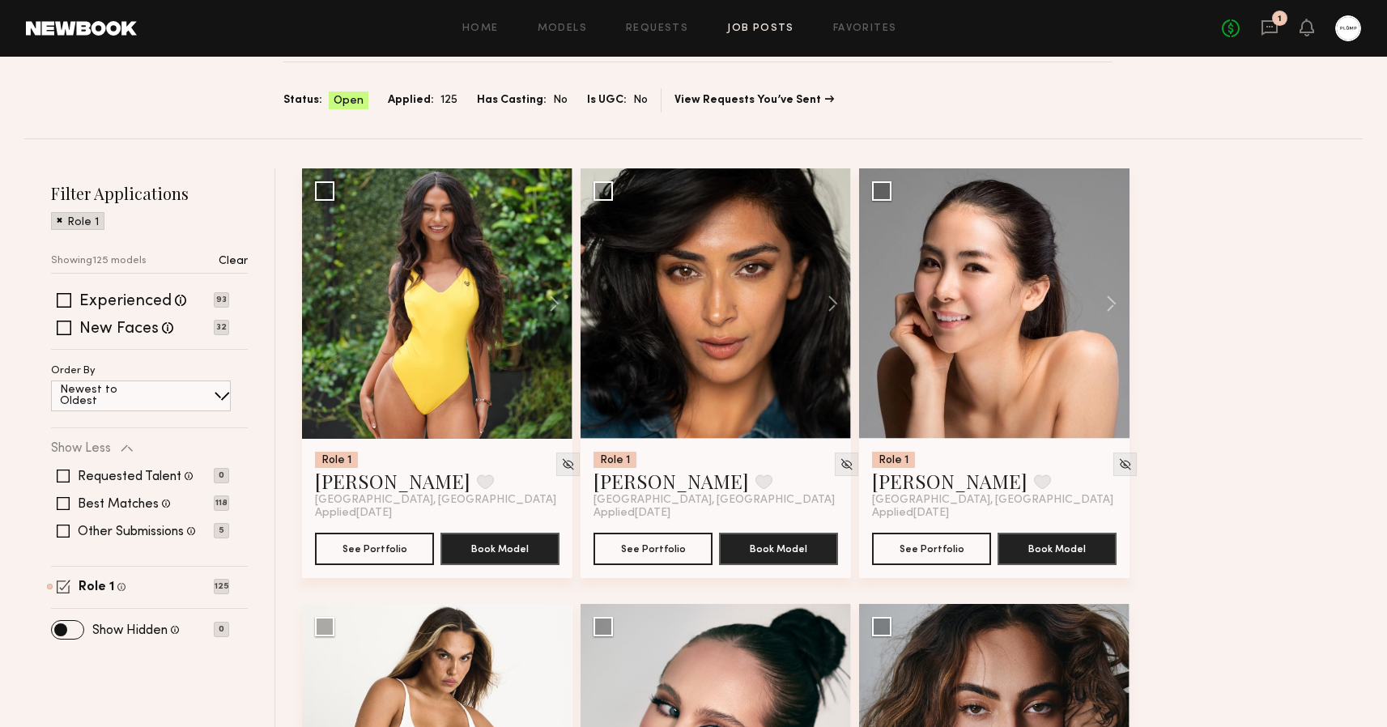
click at [66, 586] on span at bounding box center [64, 587] width 14 height 14
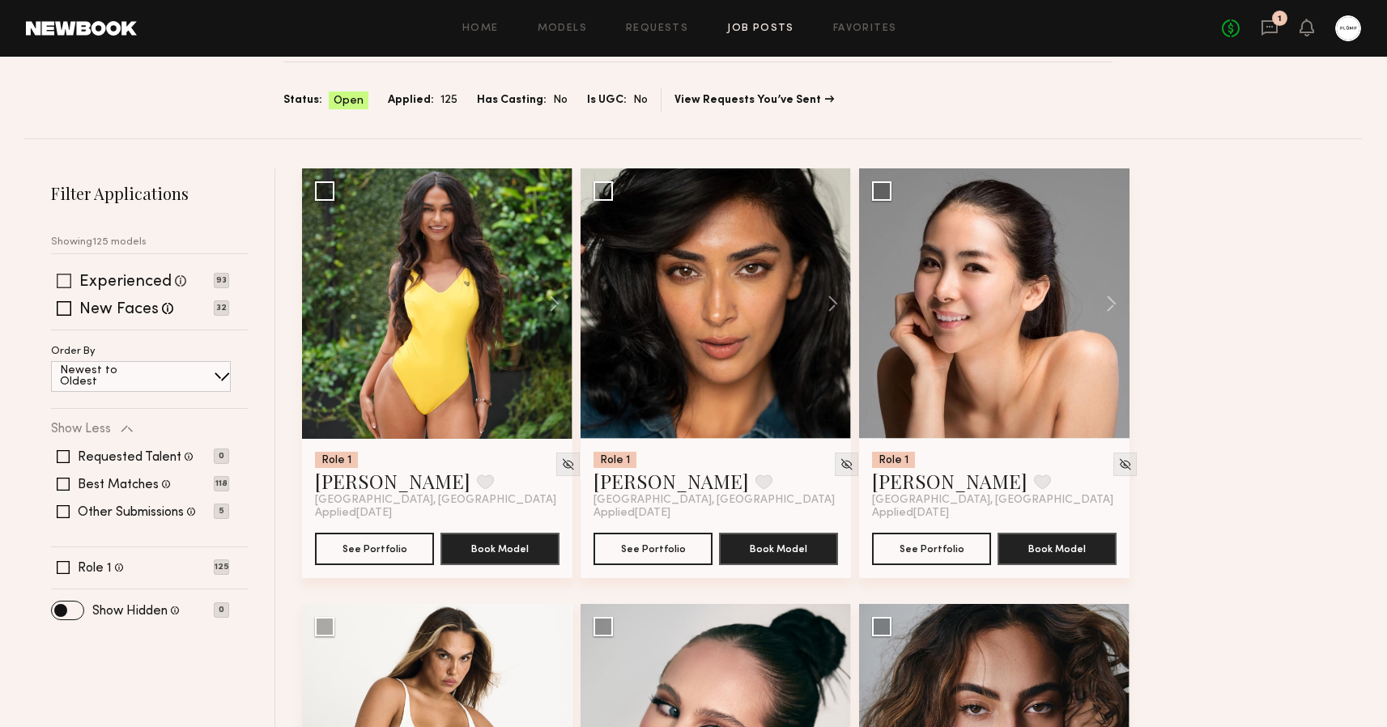
click at [64, 284] on span at bounding box center [64, 281] width 15 height 15
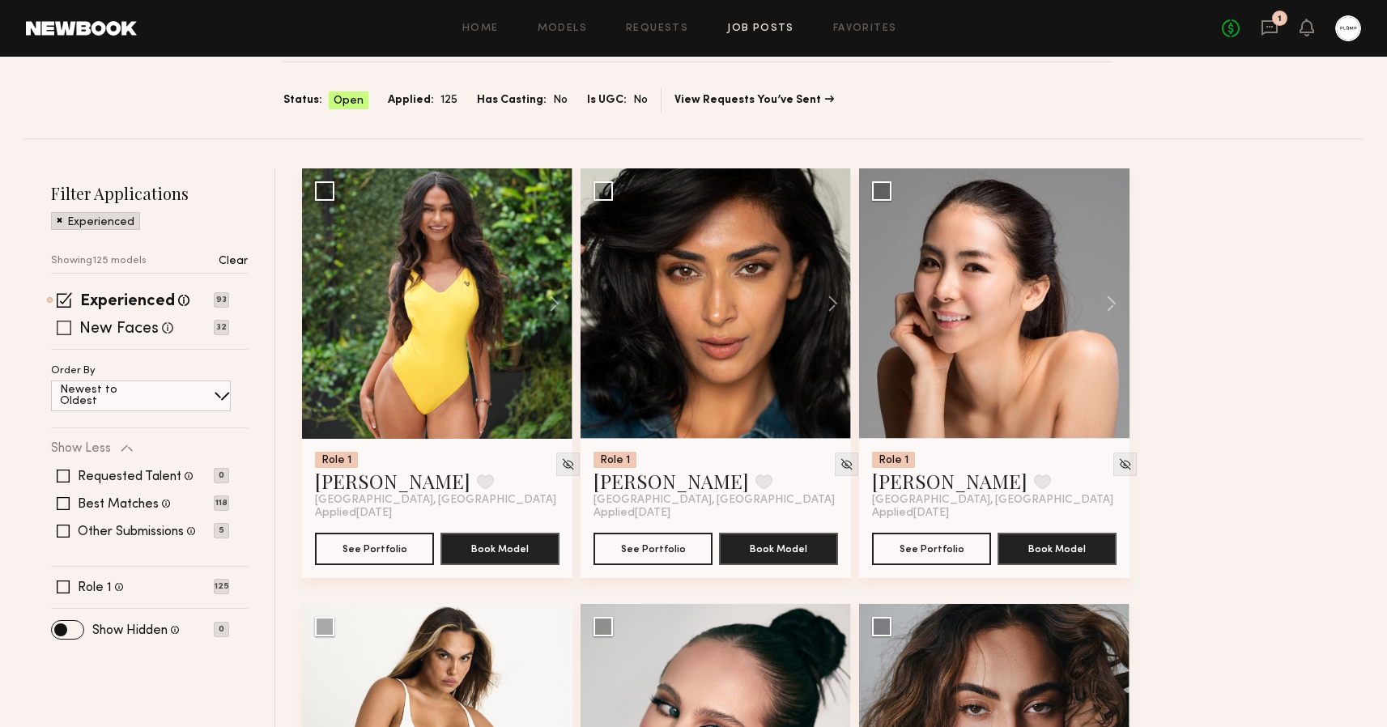
click at [68, 321] on span at bounding box center [64, 328] width 15 height 15
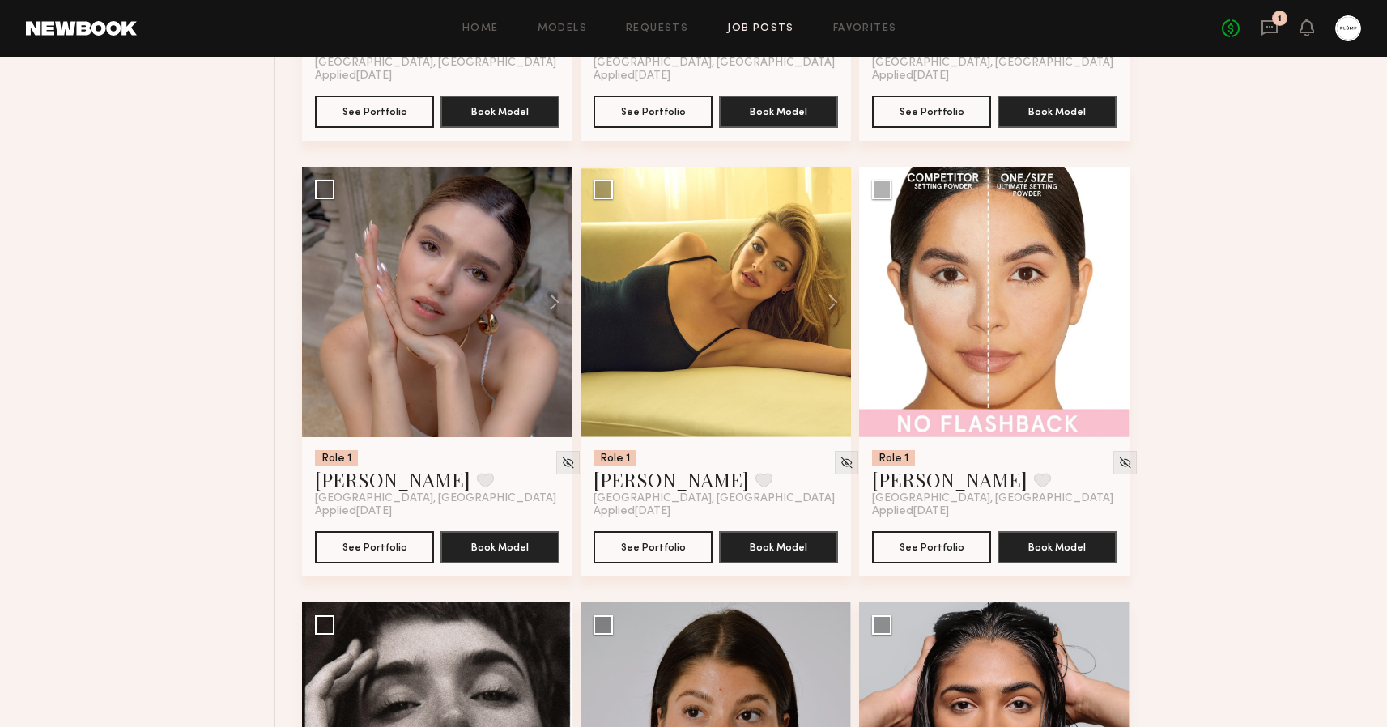
scroll to position [3195, 0]
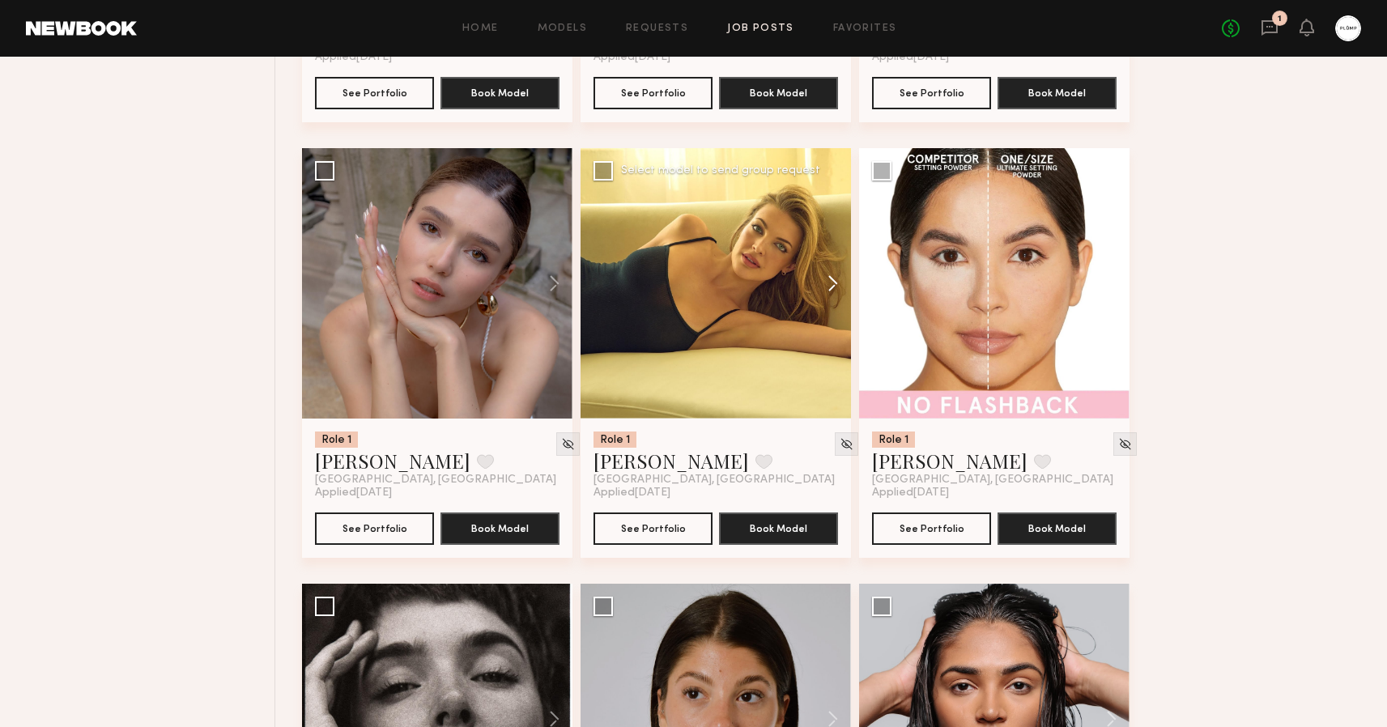
click at [833, 283] on button at bounding box center [825, 283] width 52 height 271
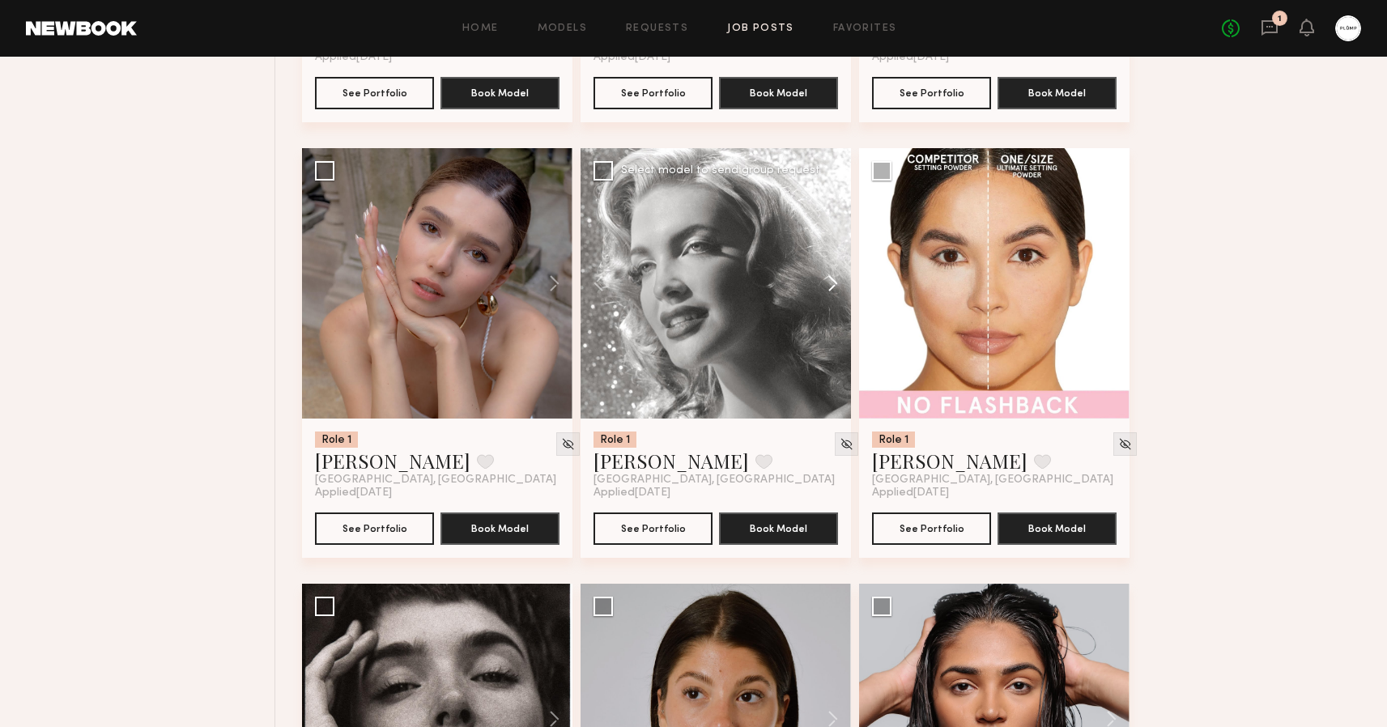
click at [833, 283] on button at bounding box center [825, 283] width 52 height 271
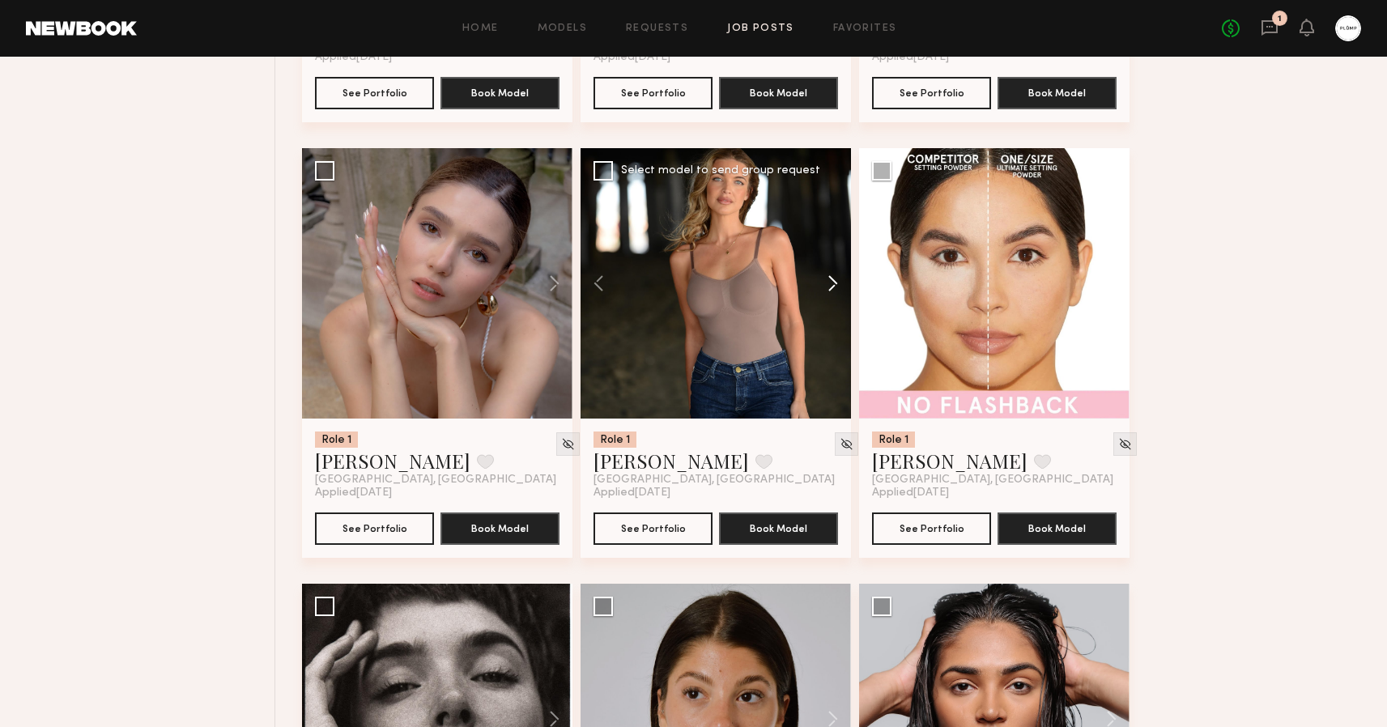
click at [833, 283] on button at bounding box center [825, 283] width 52 height 271
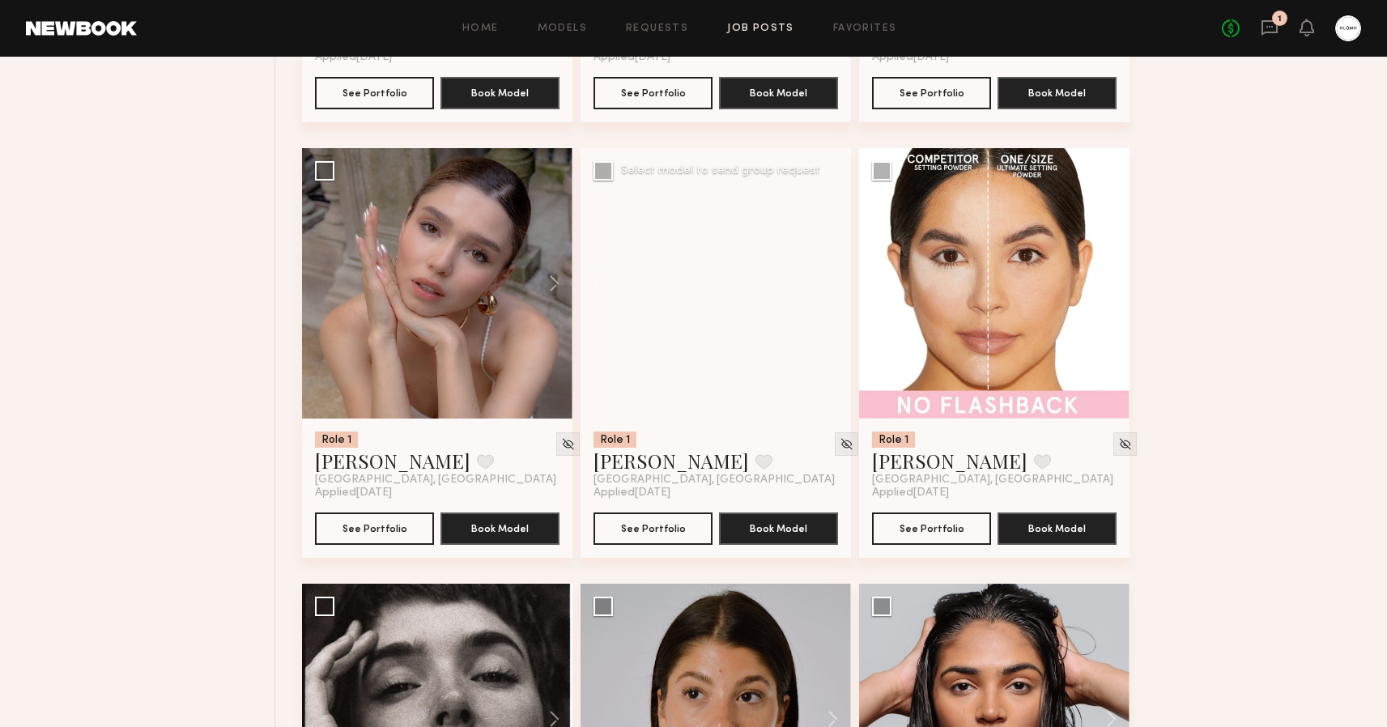
click at [833, 283] on div at bounding box center [716, 283] width 271 height 271
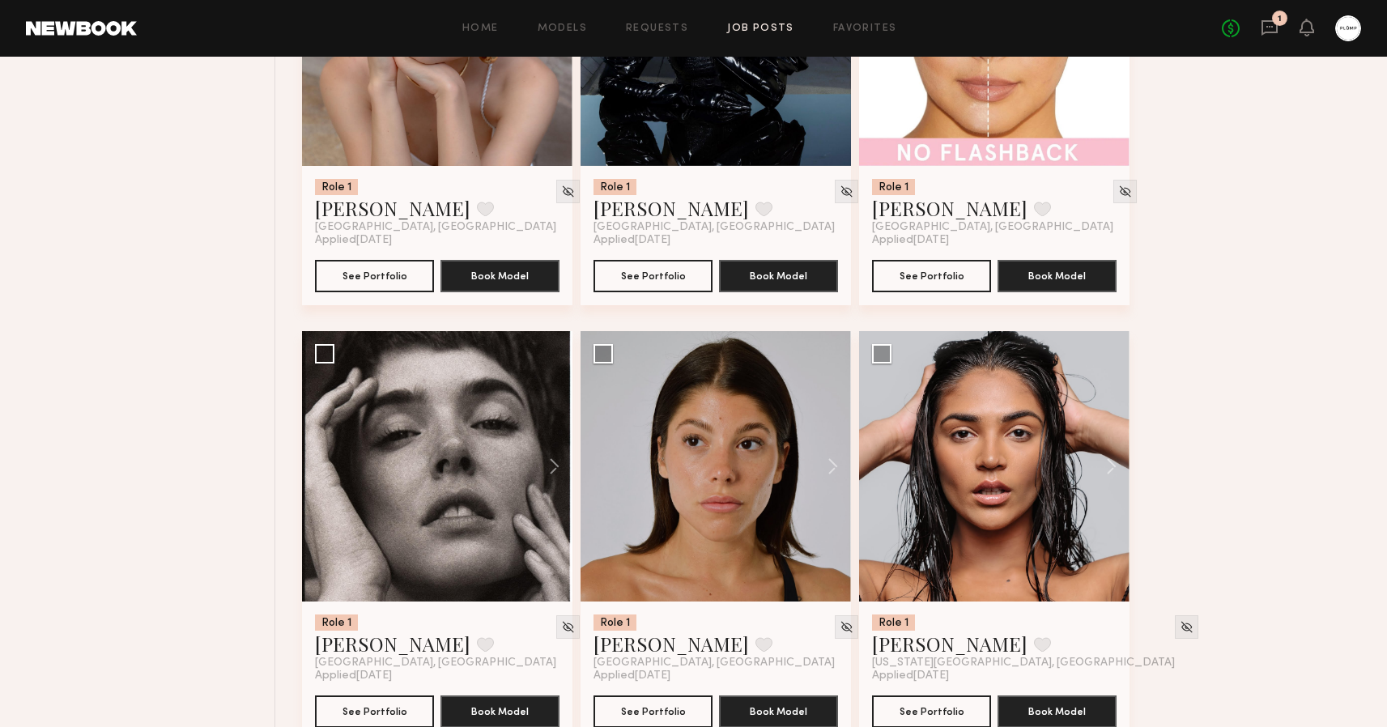
scroll to position [3544, 0]
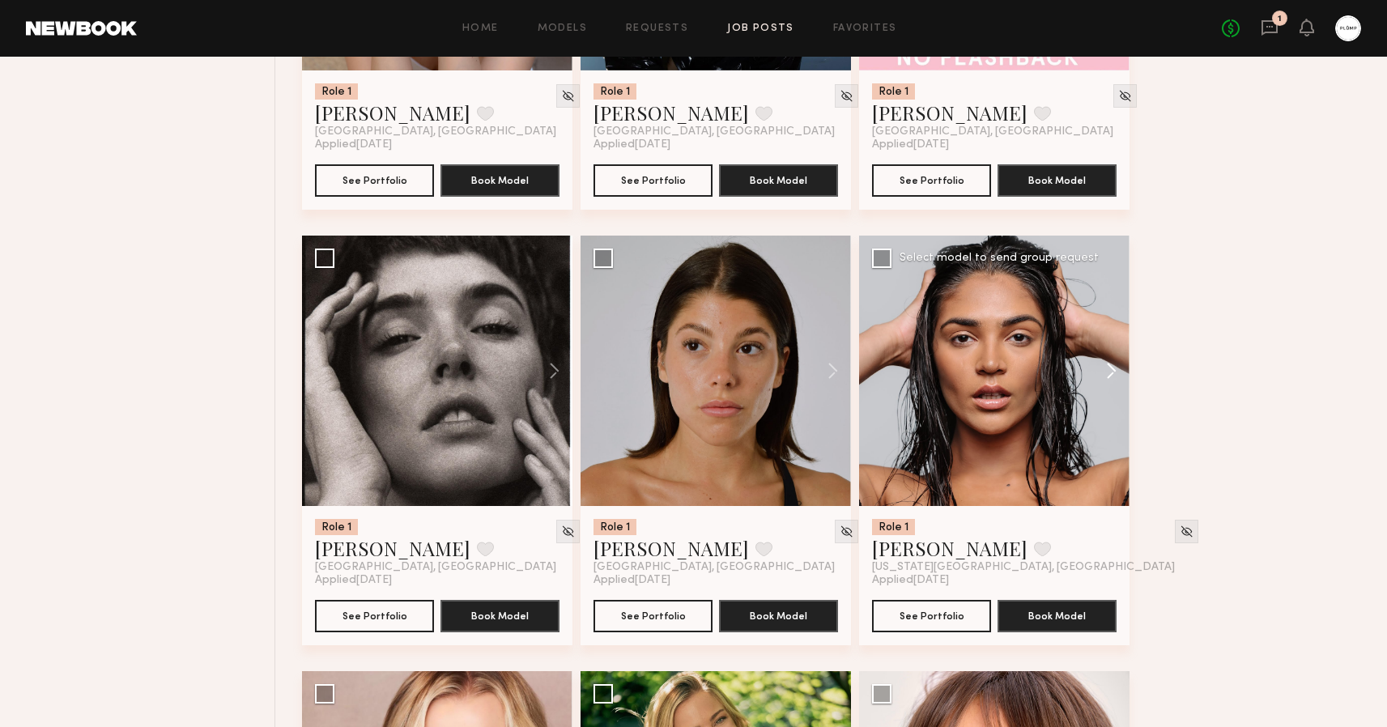
click at [1111, 364] on button at bounding box center [1104, 371] width 52 height 271
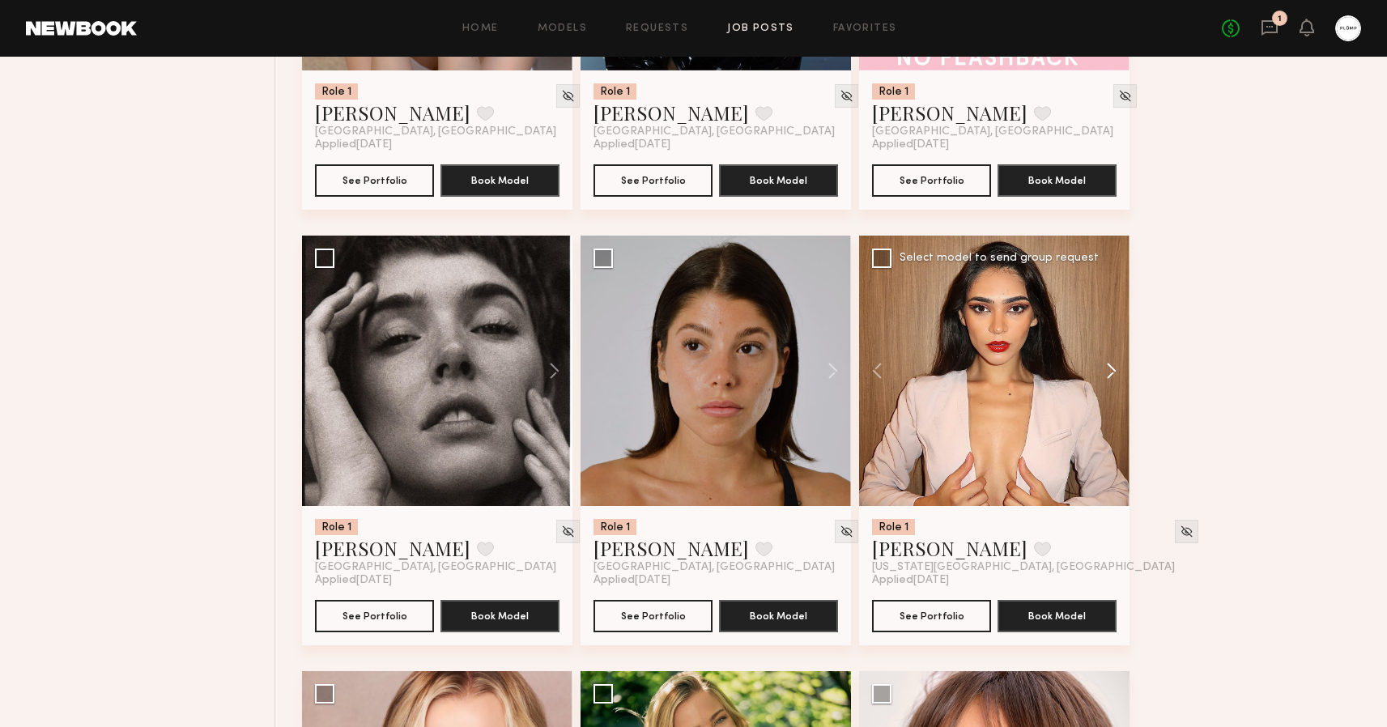
click at [1111, 364] on button at bounding box center [1104, 371] width 52 height 271
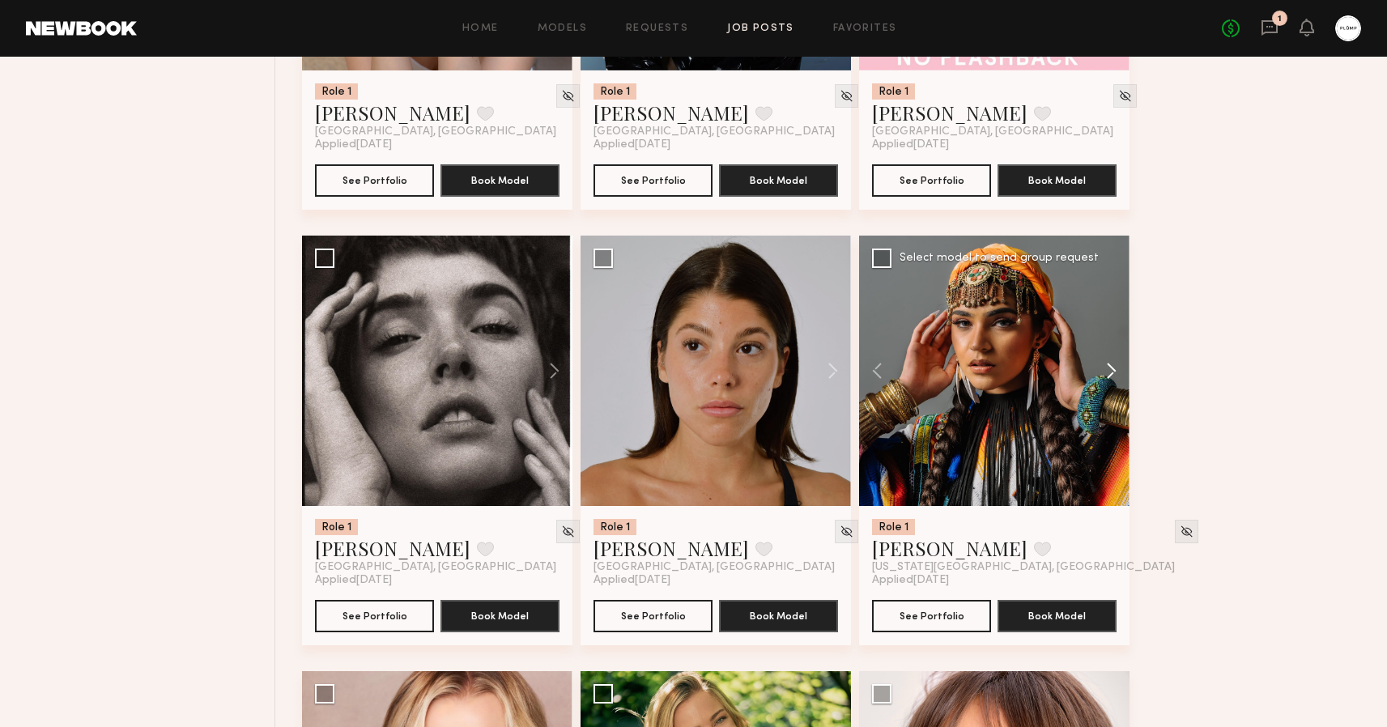
click at [1111, 364] on button at bounding box center [1104, 371] width 52 height 271
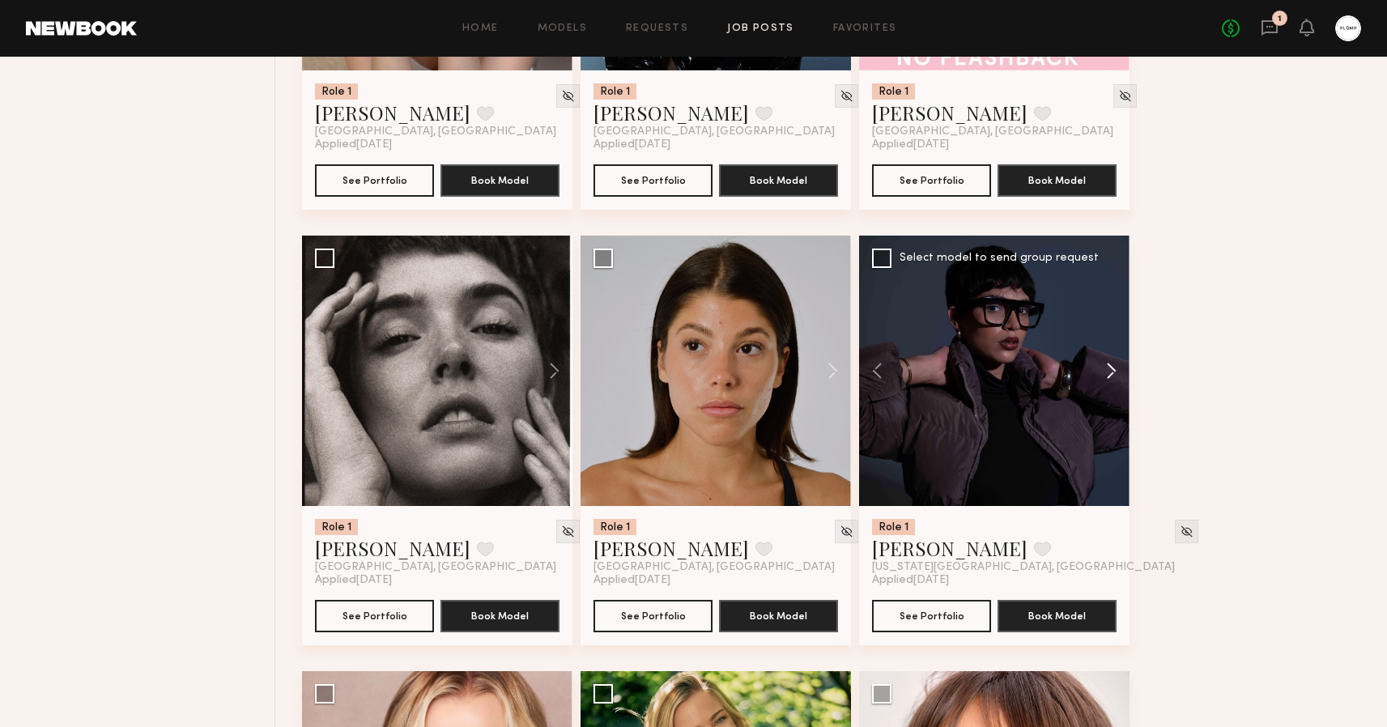
click at [1111, 364] on button at bounding box center [1104, 371] width 52 height 271
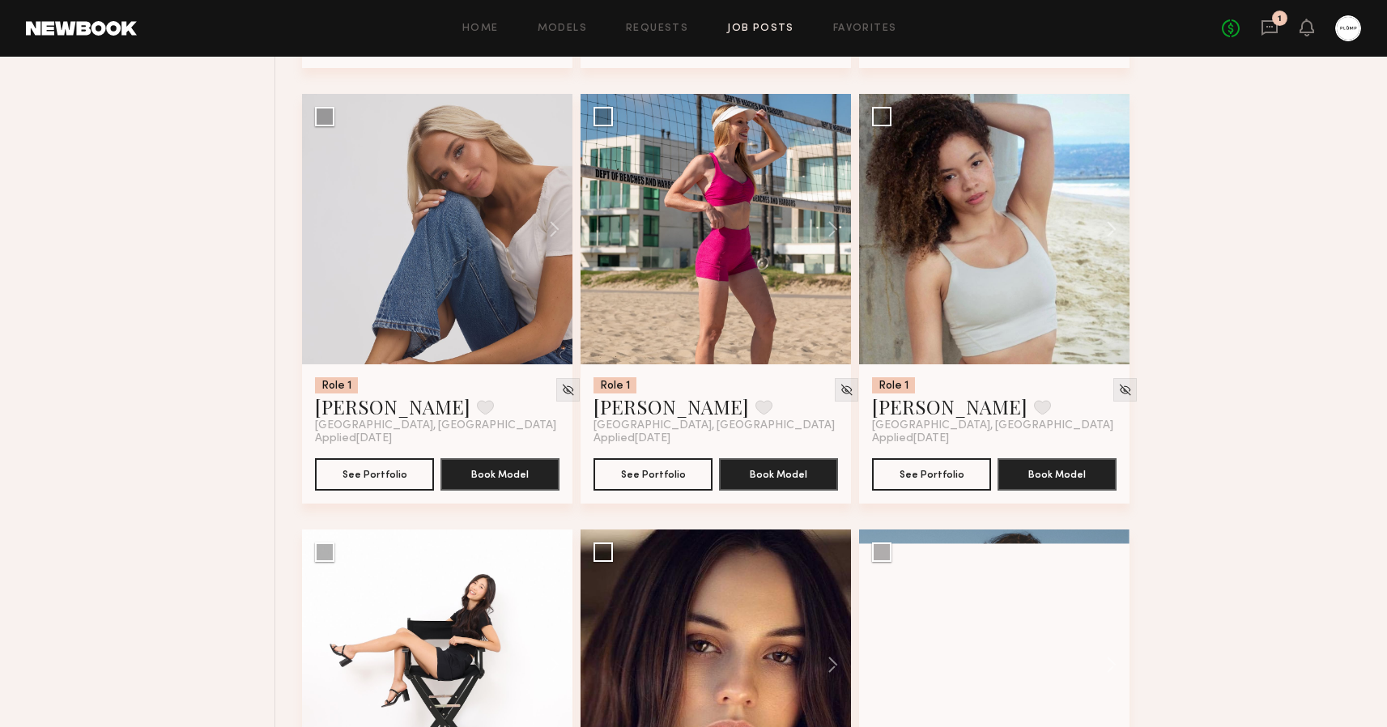
scroll to position [10225, 0]
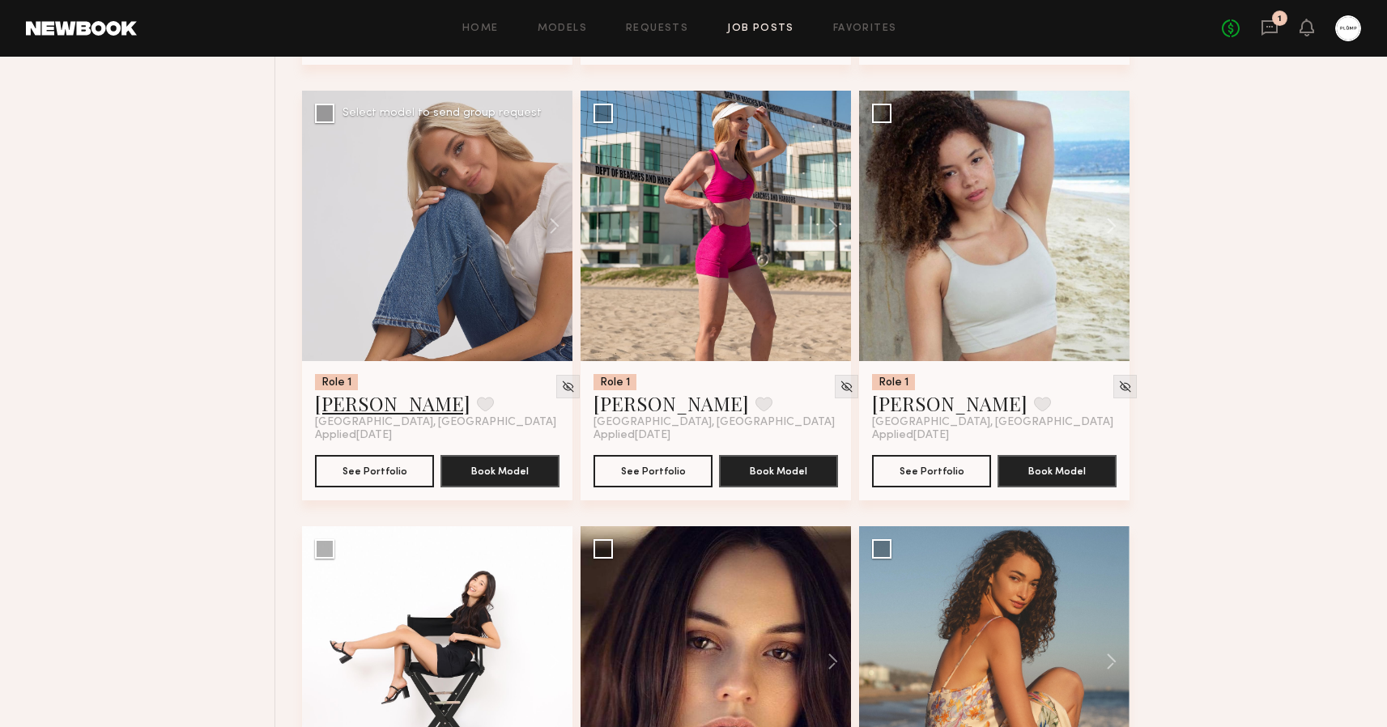
click at [363, 407] on link "Etianne J." at bounding box center [393, 403] width 156 height 26
click at [1278, 35] on icon at bounding box center [1270, 28] width 18 height 18
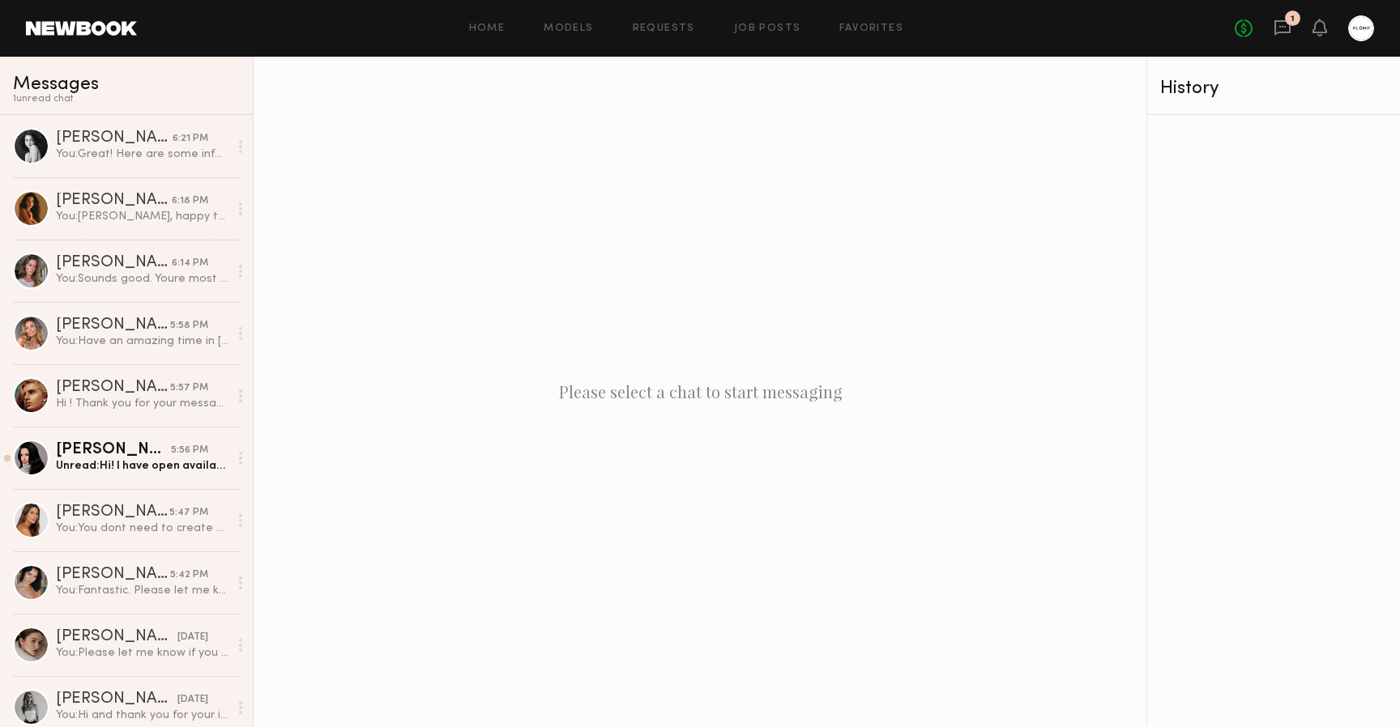
click at [75, 26] on link at bounding box center [81, 28] width 111 height 15
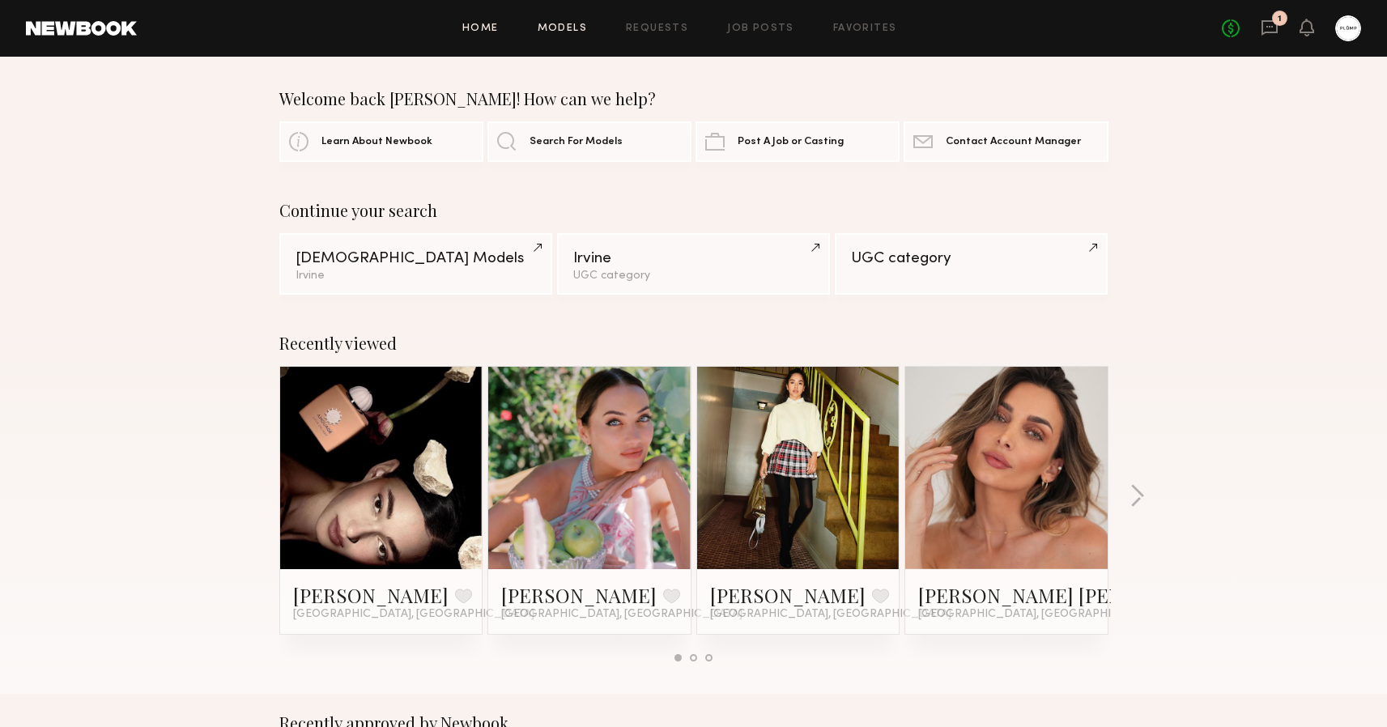
click at [556, 28] on link "Models" at bounding box center [562, 28] width 49 height 11
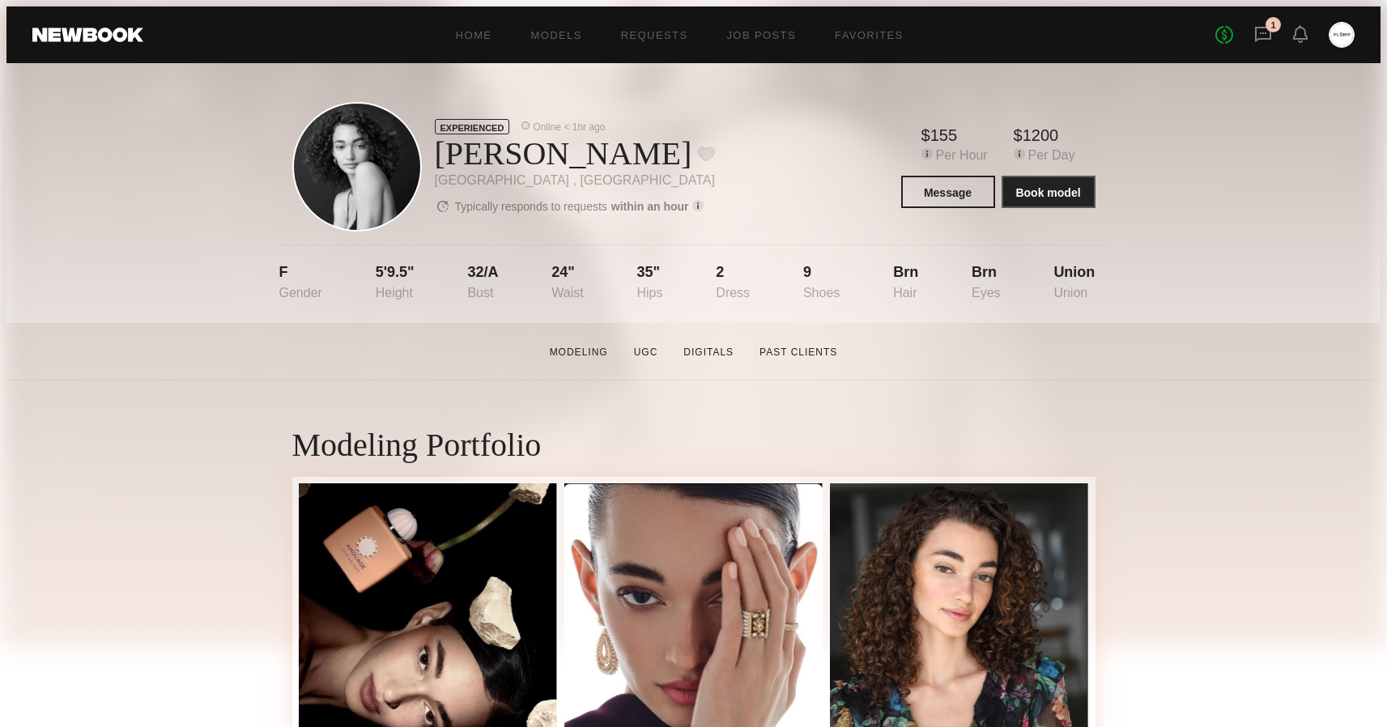
click at [484, 22] on div "Home Models Requests Job Posts Favorites Sign Out No fees up to $5,000 1" at bounding box center [749, 35] width 1212 height 26
click at [487, 31] on link "Home" at bounding box center [474, 35] width 36 height 11
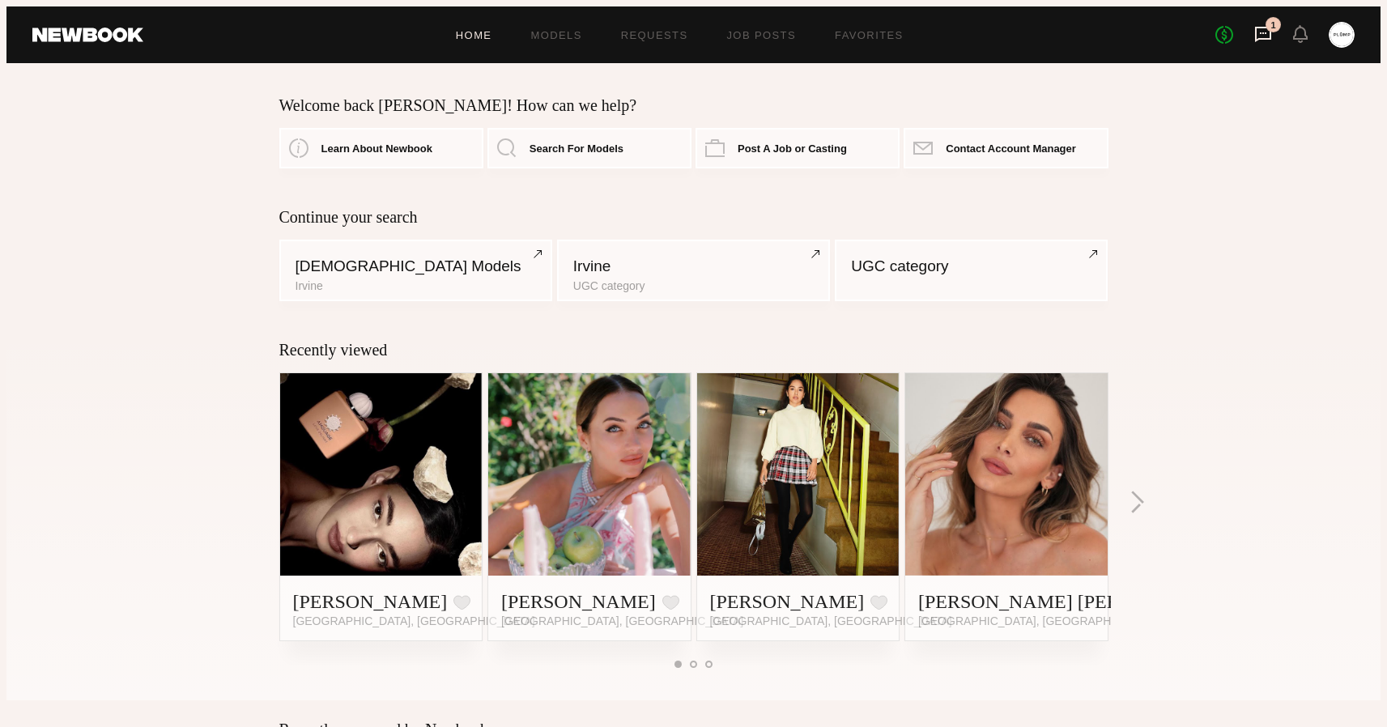
click at [1272, 25] on icon at bounding box center [1264, 34] width 18 height 18
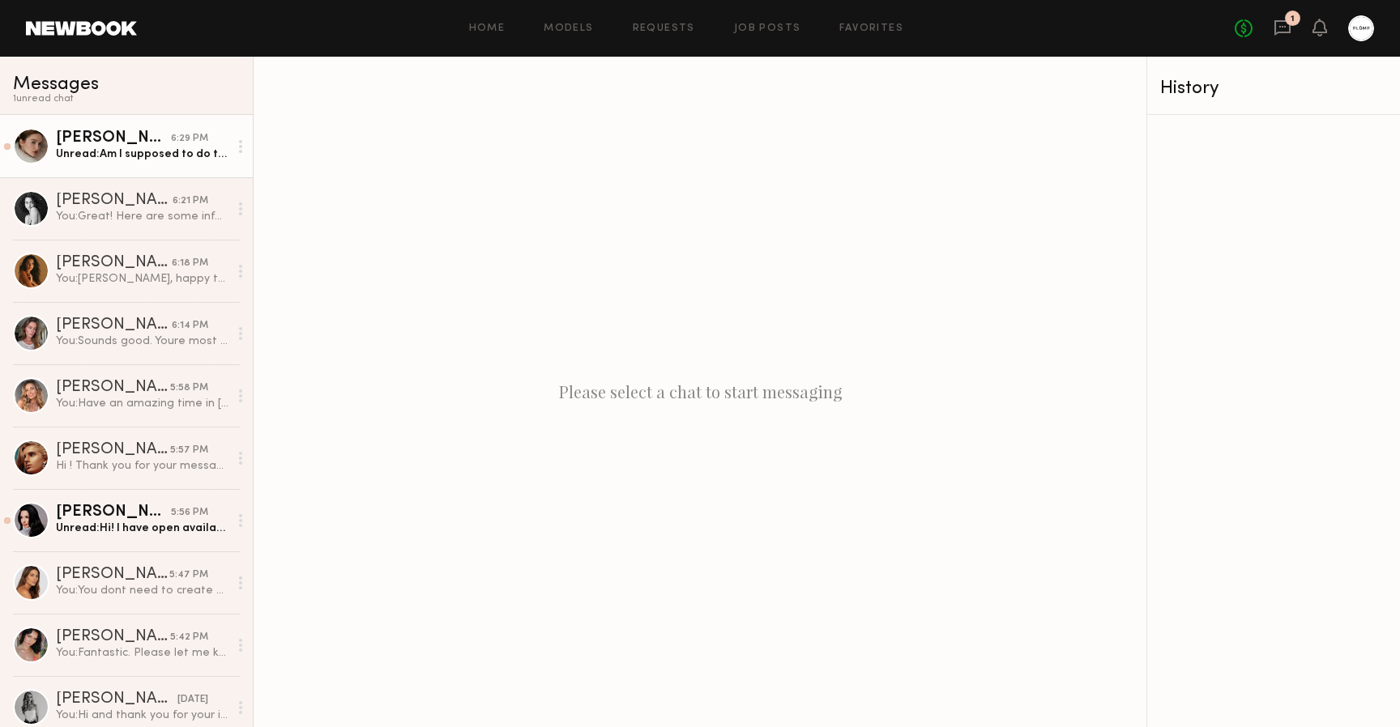
click at [149, 140] on div "[PERSON_NAME]" at bounding box center [113, 138] width 115 height 16
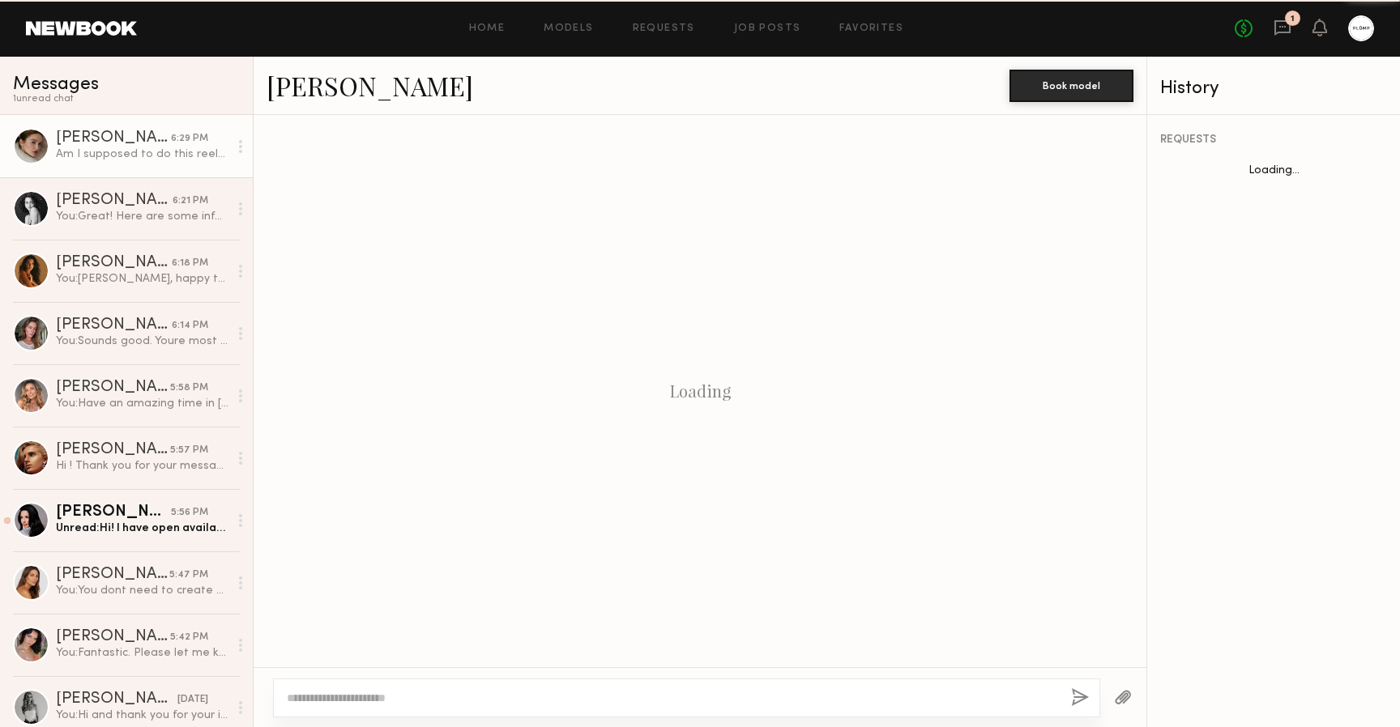
scroll to position [654, 0]
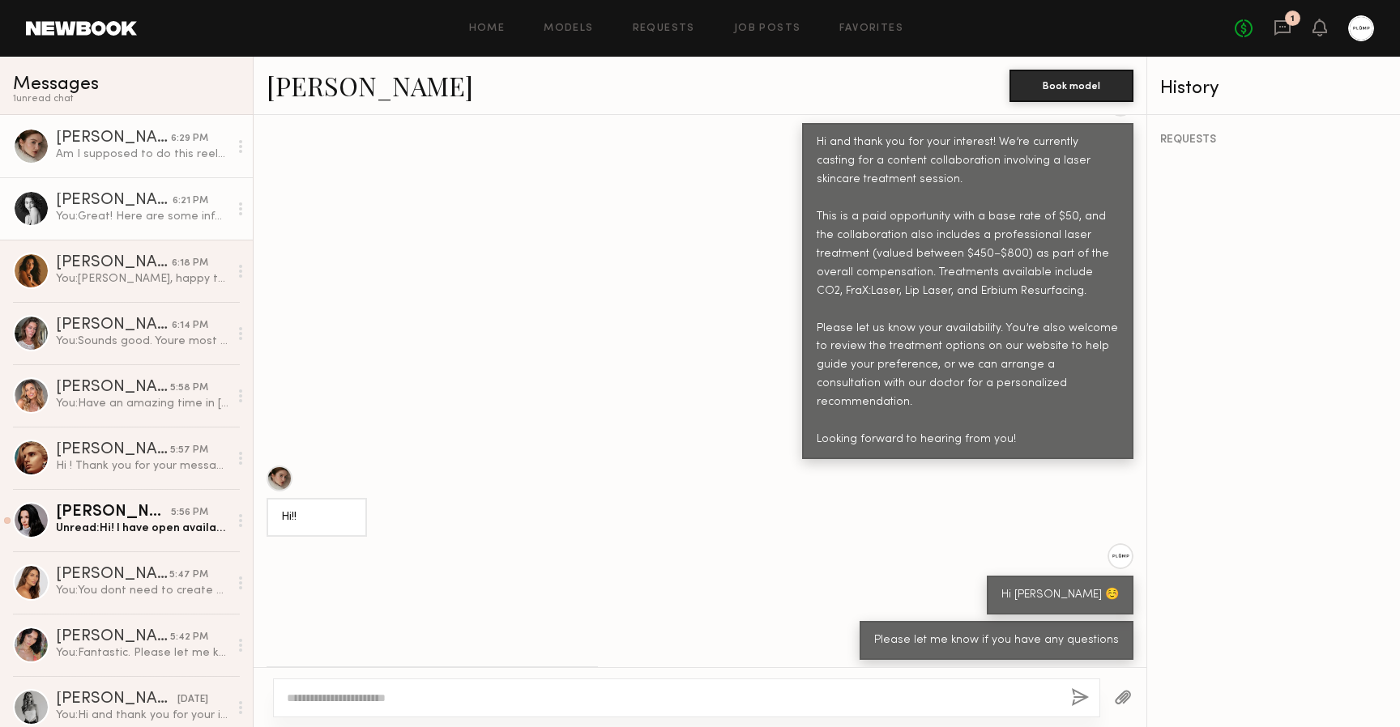
click at [120, 207] on div "[PERSON_NAME]" at bounding box center [114, 201] width 117 height 16
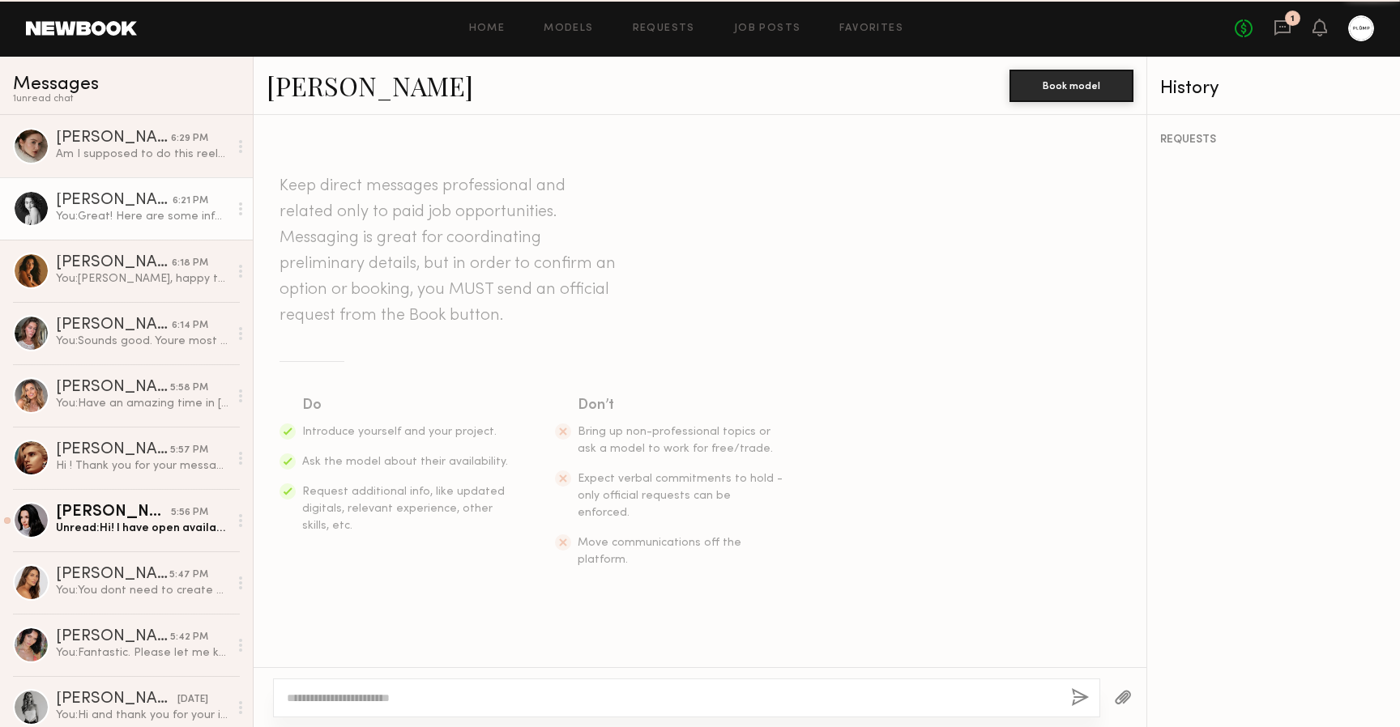
scroll to position [693, 0]
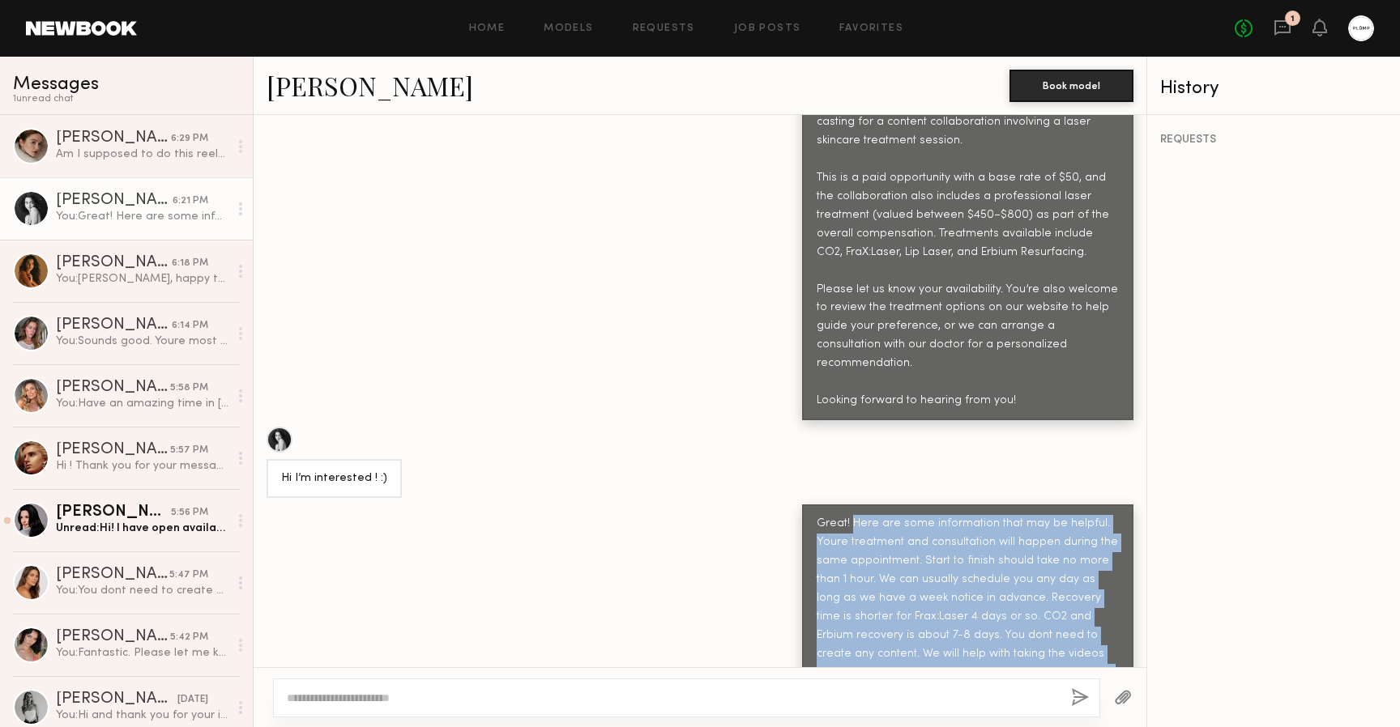
drag, startPoint x: 841, startPoint y: 457, endPoint x: 1060, endPoint y: 632, distance: 280.7
click at [1060, 632] on div "Great! Here are some information that may be helpful. Youre treatment and consu…" at bounding box center [967, 626] width 302 height 223
copy div "Here are some information that may be helpful. Youre treatment and consultation…"
click at [119, 147] on div "Am I supposed to do this reels specifically for your page or should I post it o…" at bounding box center [142, 154] width 173 height 15
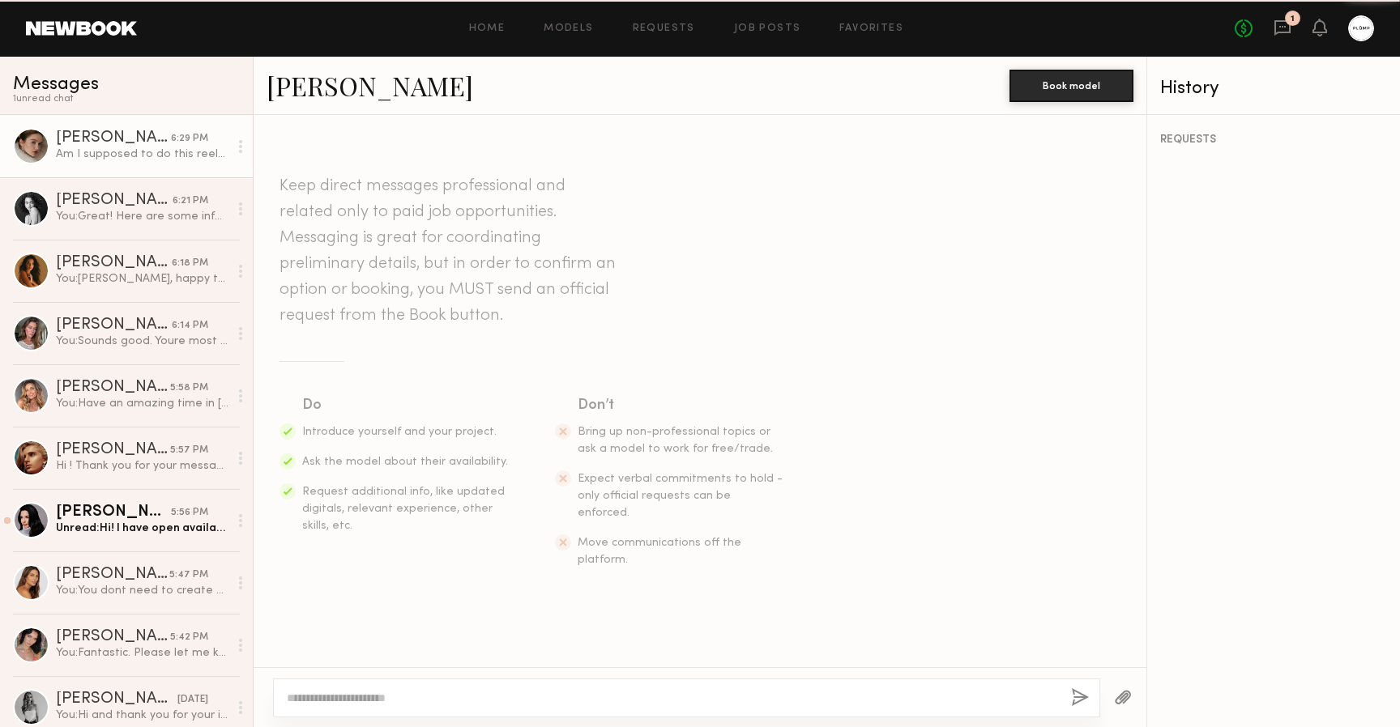
scroll to position [654, 0]
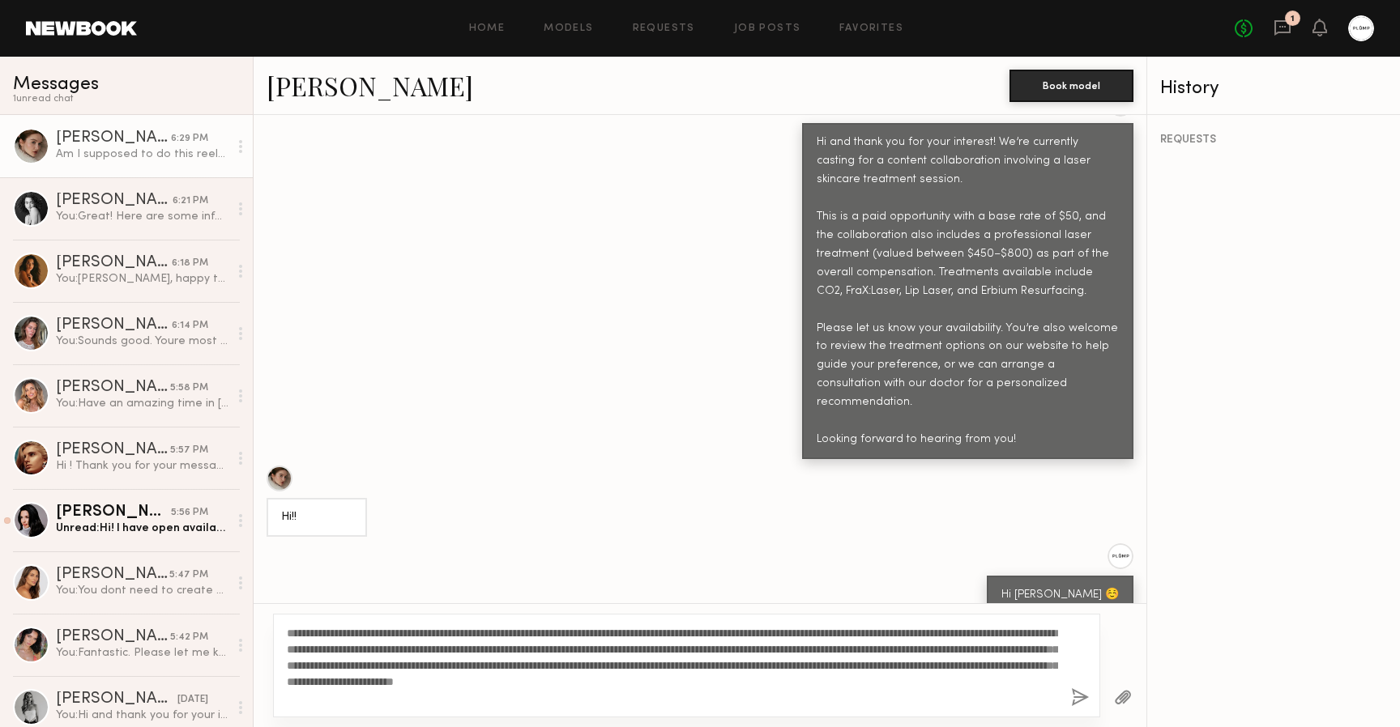
click at [985, 684] on textarea "**********" at bounding box center [672, 665] width 771 height 81
type textarea "**********"
click at [539, 707] on div "**********" at bounding box center [686, 666] width 827 height 104
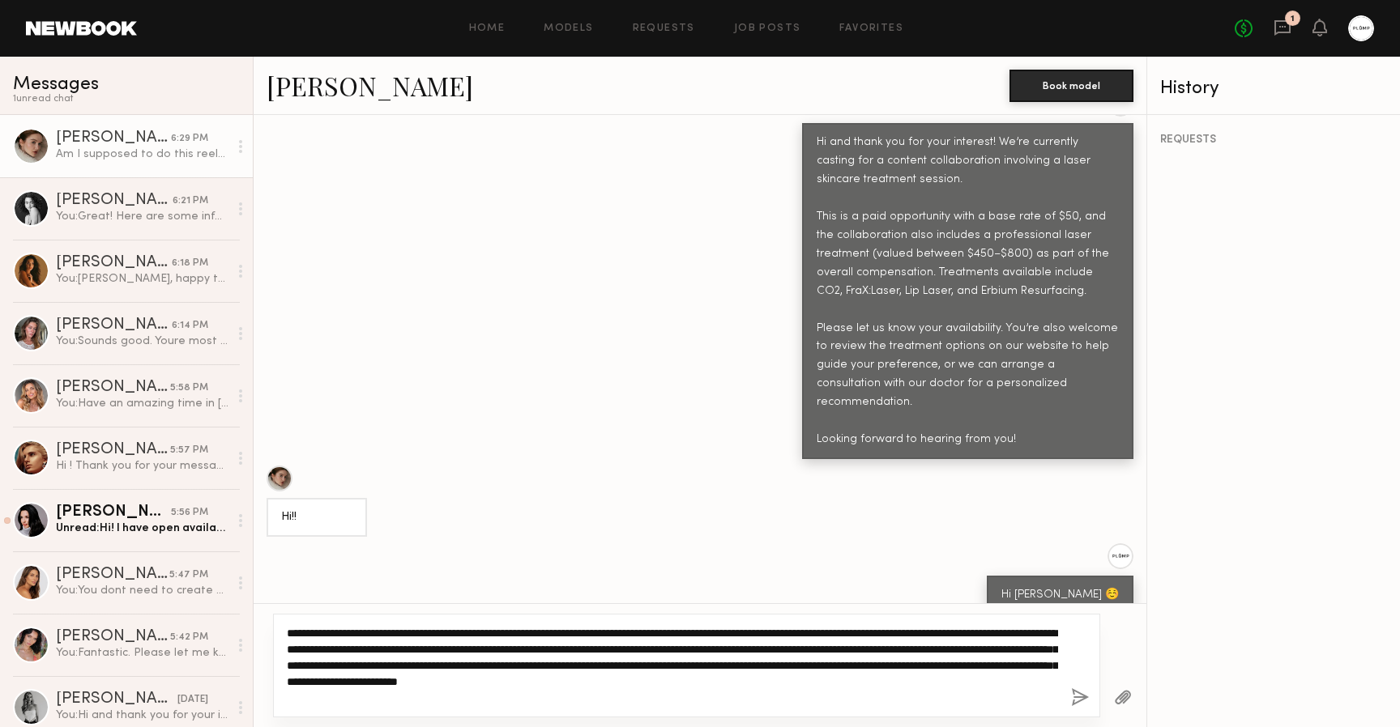
click at [539, 701] on textarea "**********" at bounding box center [672, 665] width 771 height 81
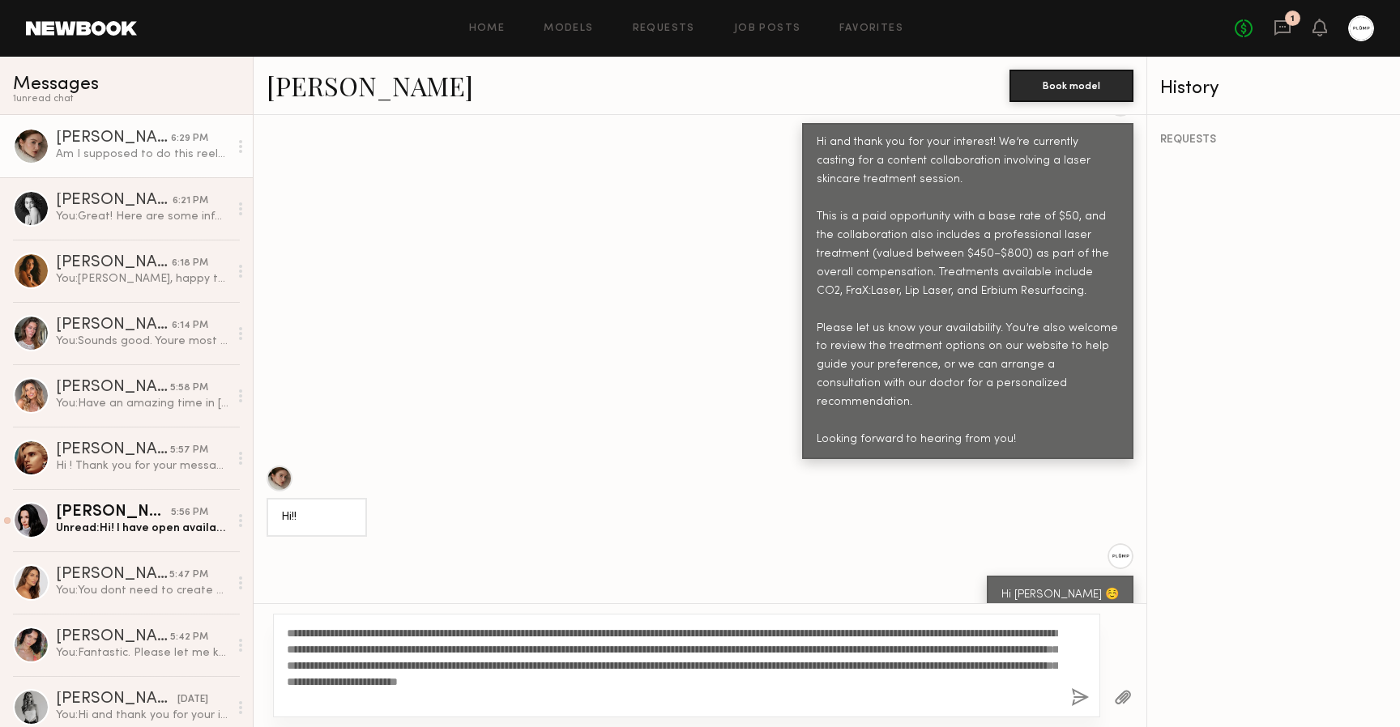
click at [1077, 698] on button "button" at bounding box center [1080, 698] width 18 height 20
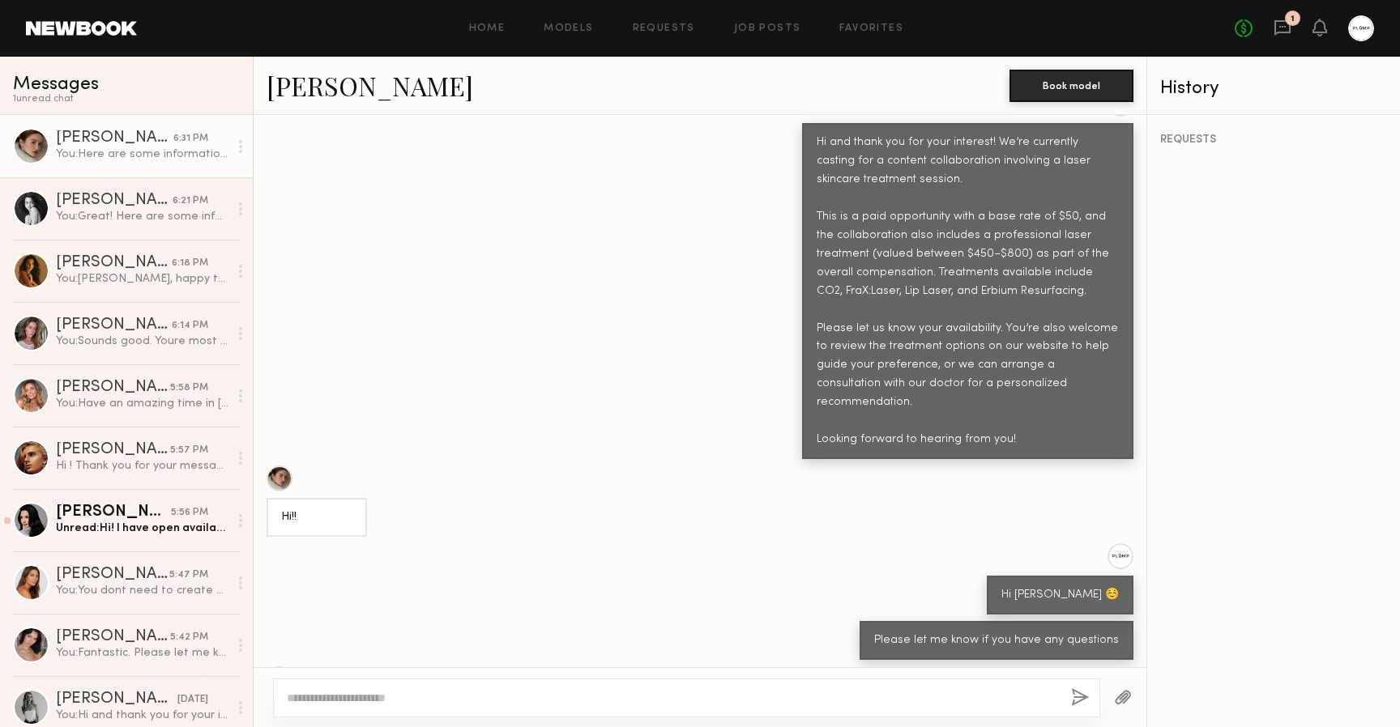
scroll to position [1033, 0]
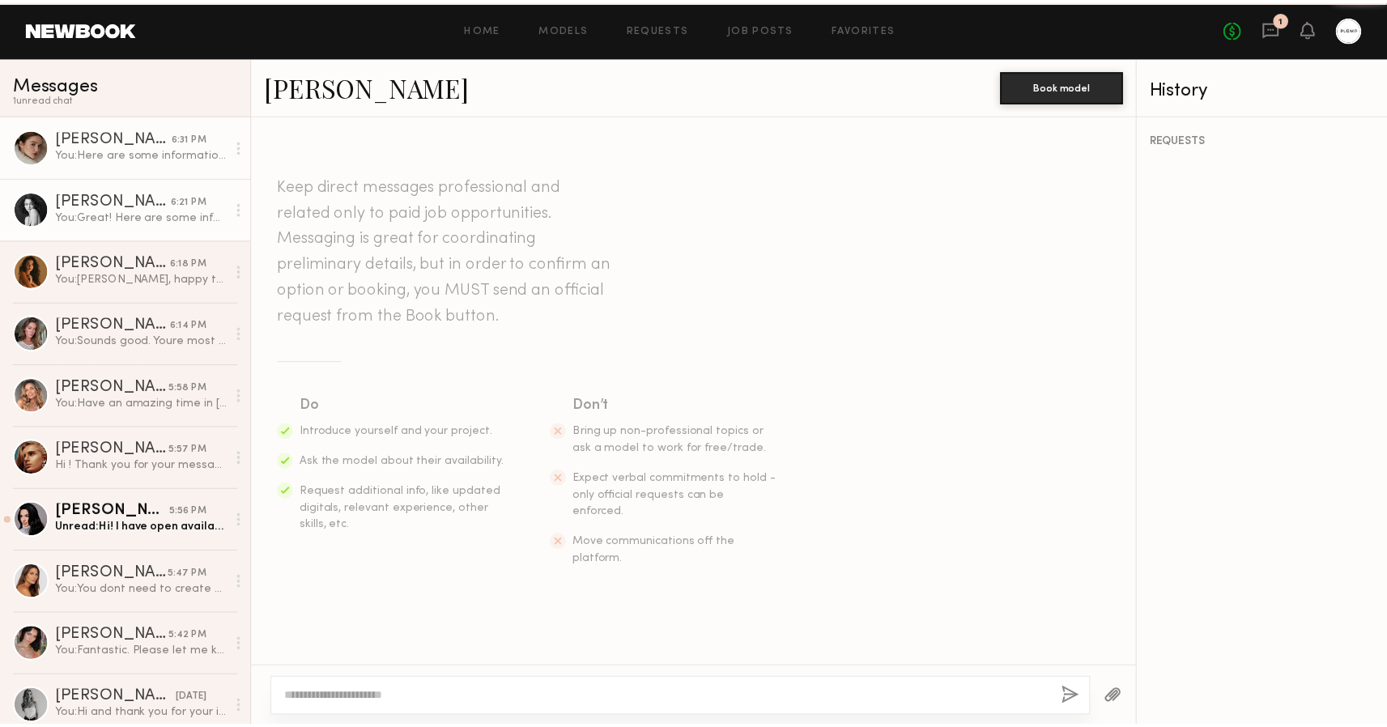
scroll to position [909, 0]
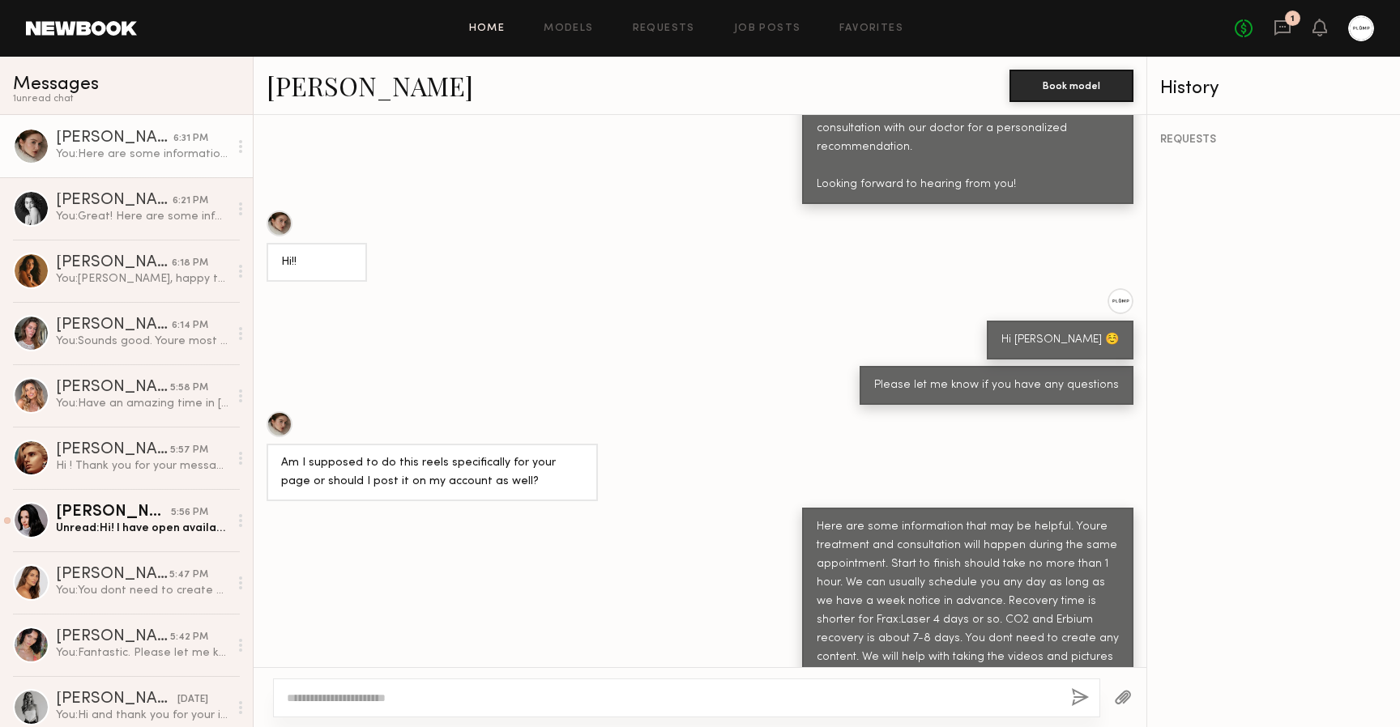
click at [487, 32] on link "Home" at bounding box center [487, 28] width 36 height 11
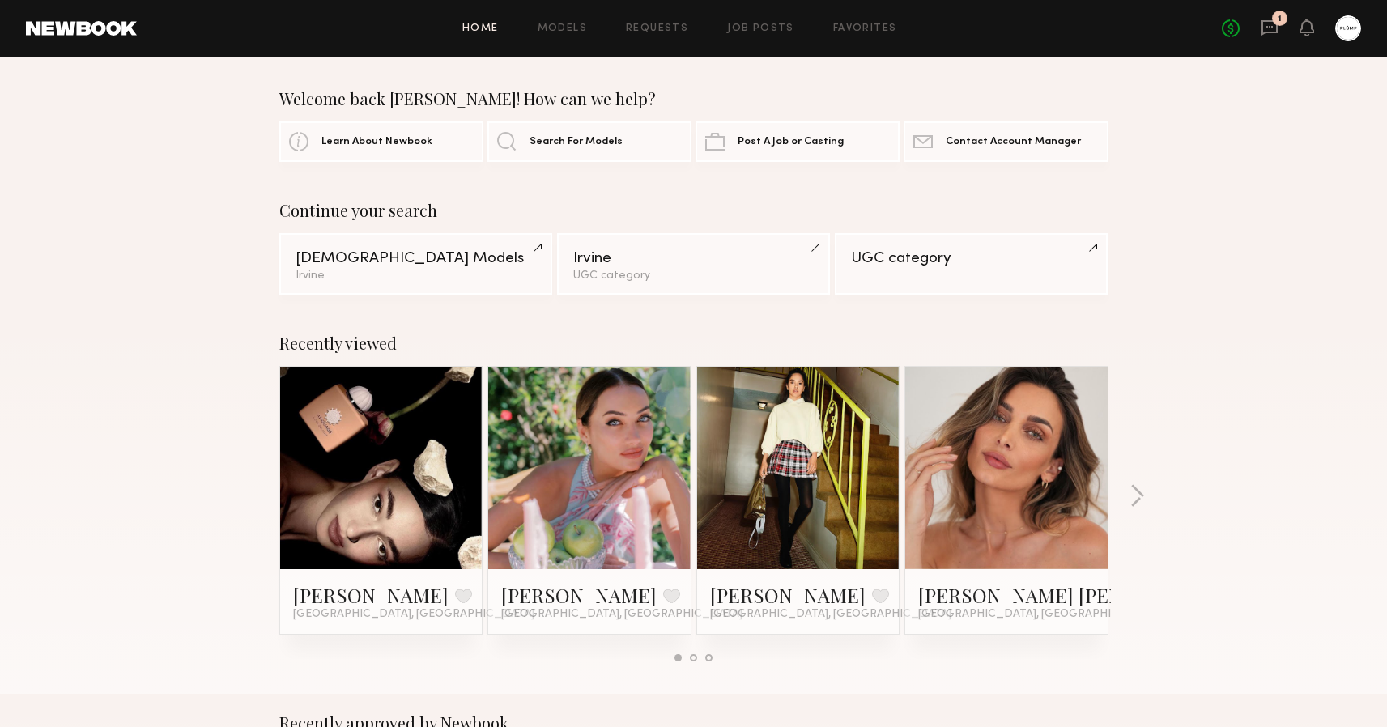
click at [255, 284] on div "Continue your search Female Models Irvine Irvine UGC category UGC category" at bounding box center [693, 248] width 1387 height 94
click at [1279, 25] on div "1" at bounding box center [1279, 18] width 15 height 15
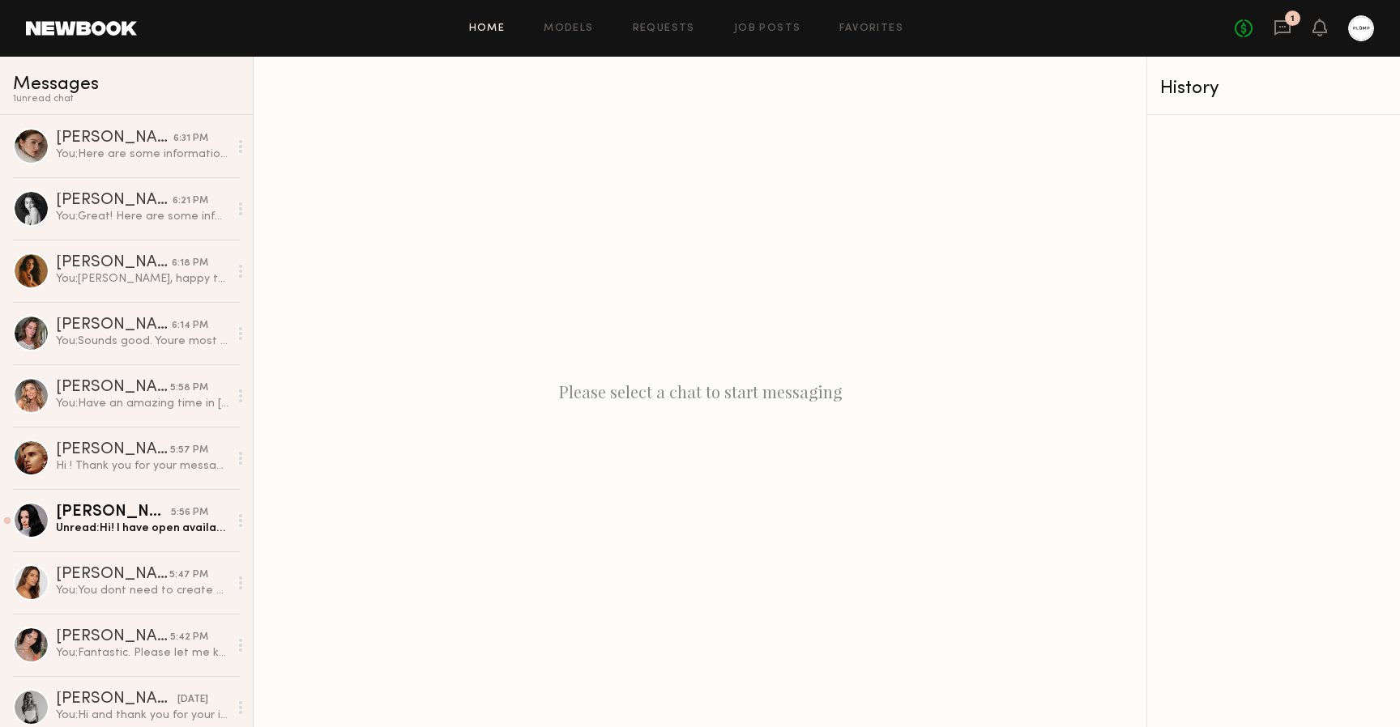
click at [492, 32] on link "Home" at bounding box center [487, 28] width 36 height 11
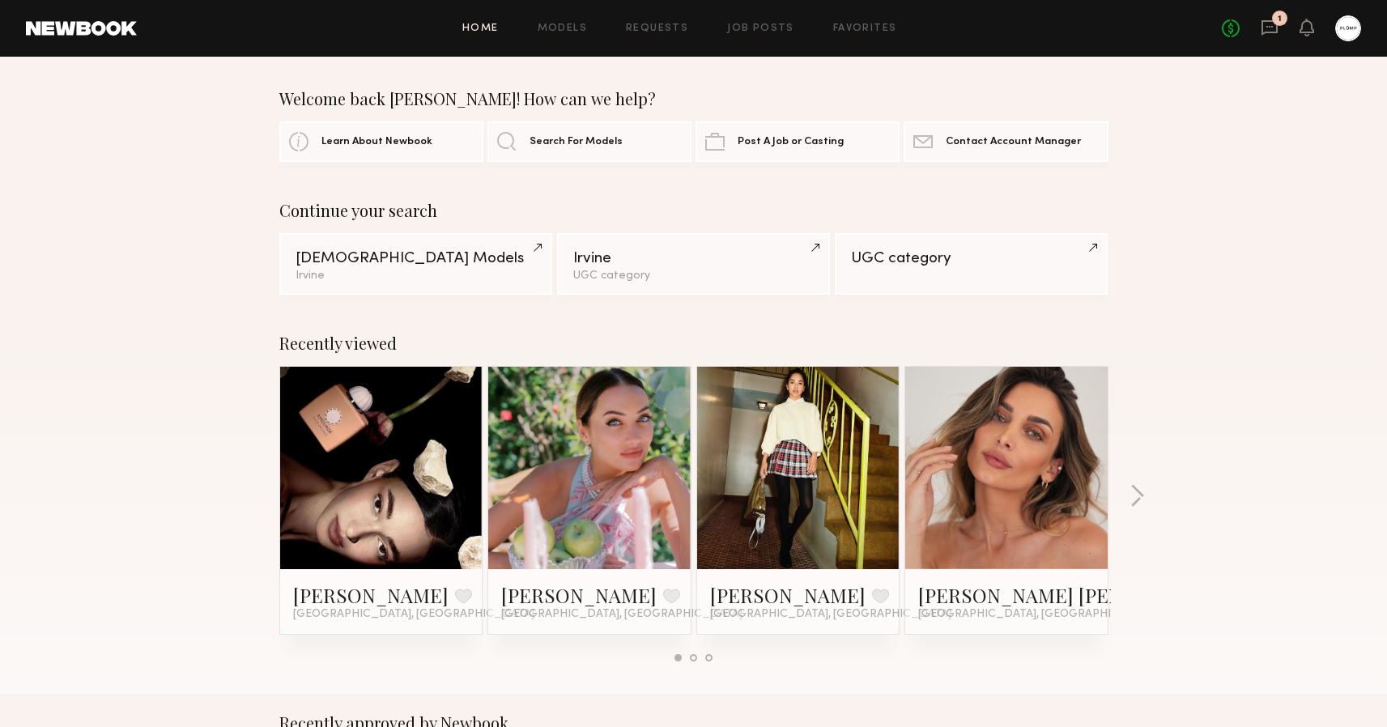
click at [1003, 458] on link at bounding box center [1006, 468] width 99 height 202
click at [774, 23] on link "Job Posts" at bounding box center [760, 28] width 67 height 11
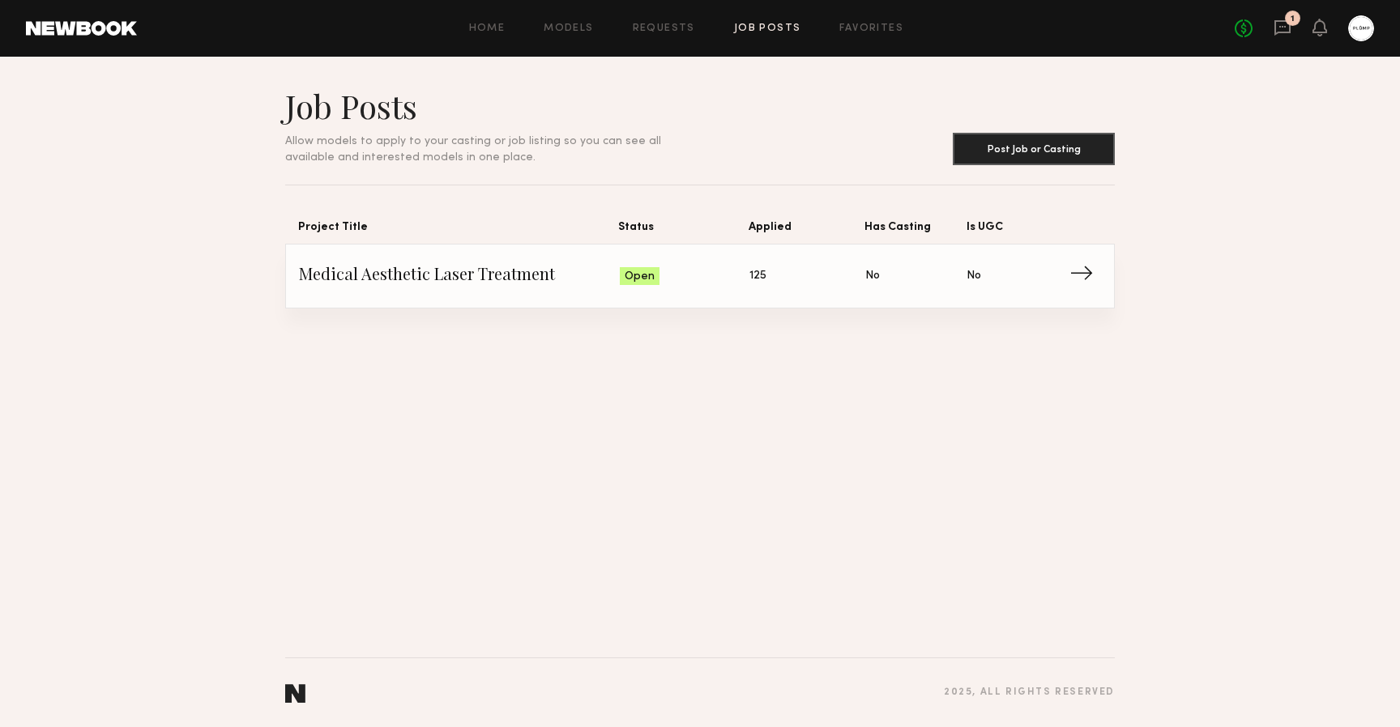
click at [1071, 271] on span "→" at bounding box center [1085, 276] width 33 height 24
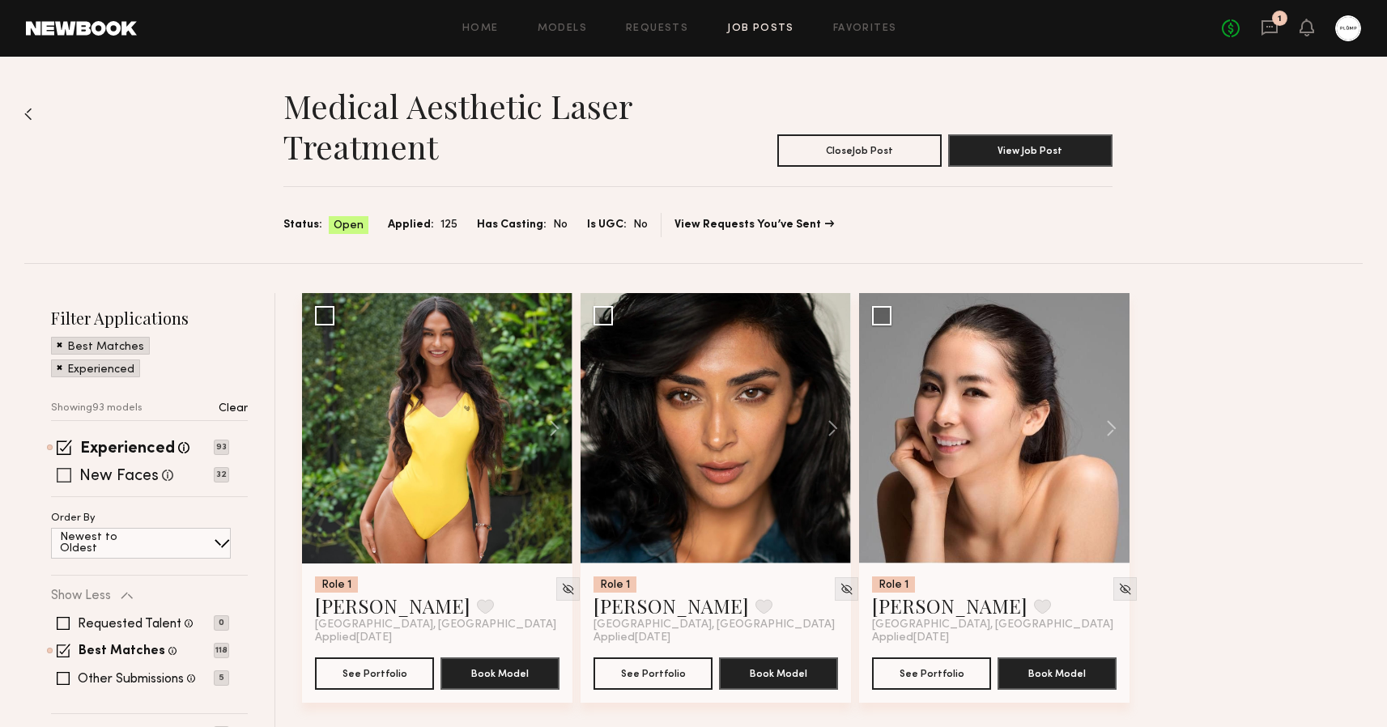
click at [64, 470] on span at bounding box center [64, 475] width 15 height 15
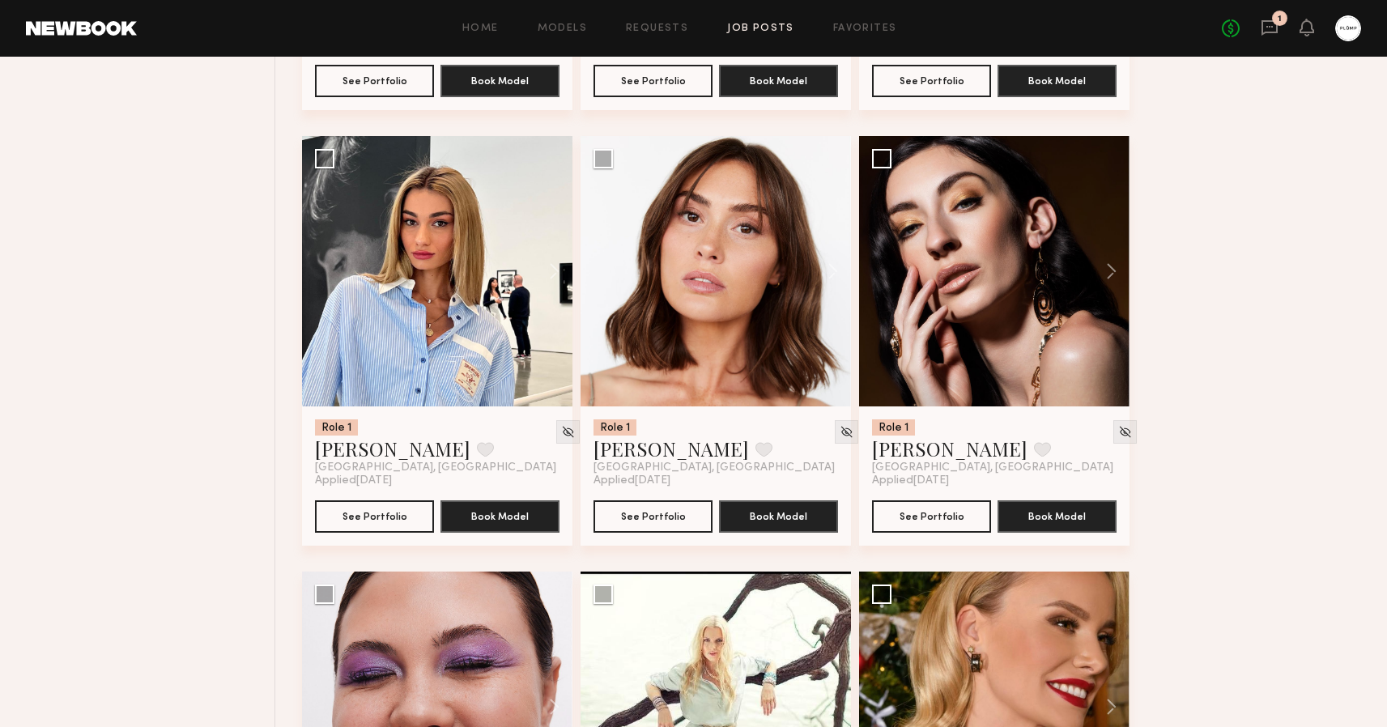
scroll to position [7571, 0]
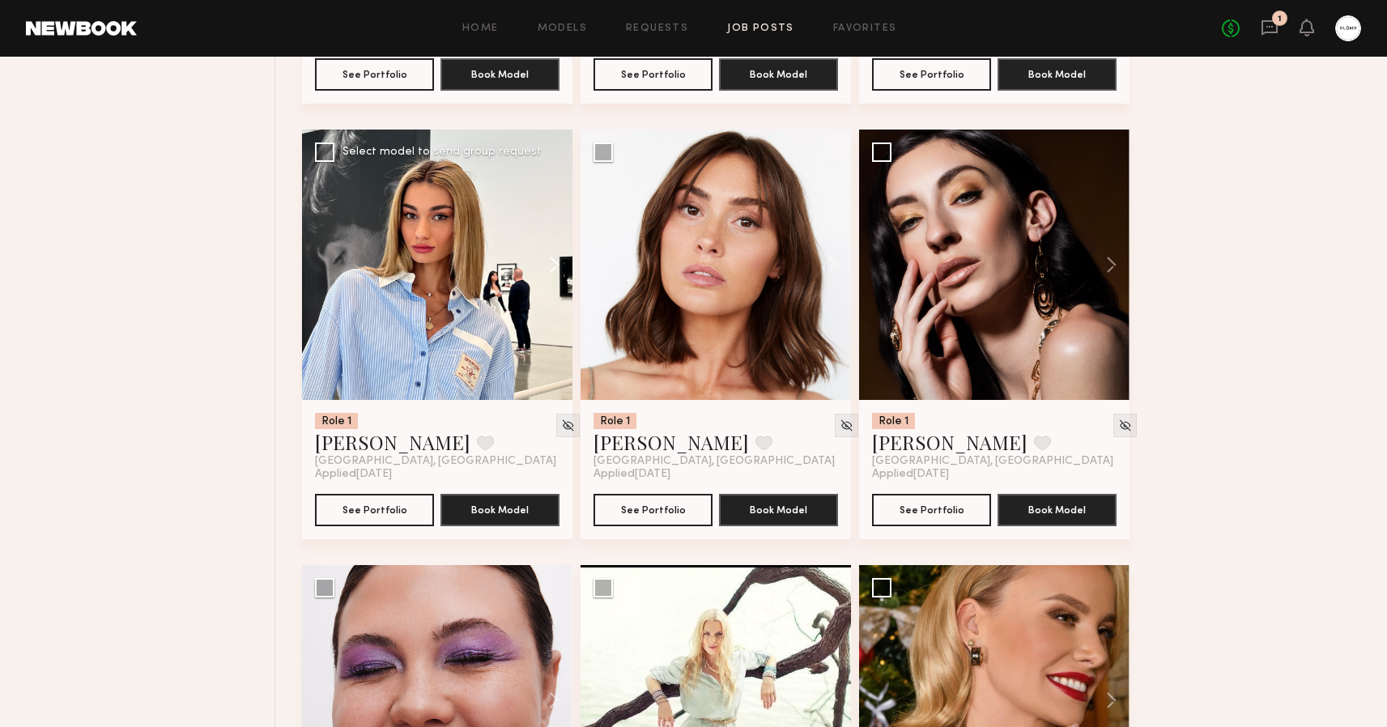
click at [556, 265] on button at bounding box center [547, 265] width 52 height 271
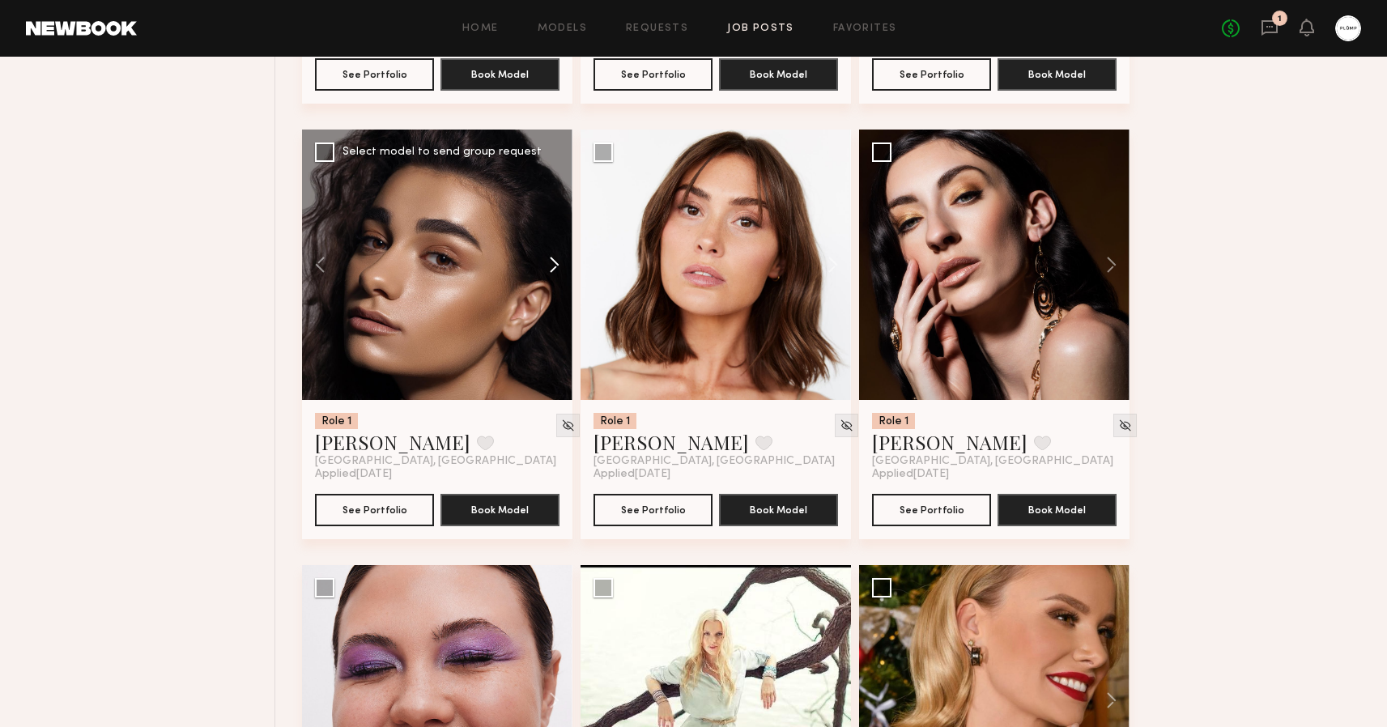
click at [556, 265] on button at bounding box center [547, 265] width 52 height 271
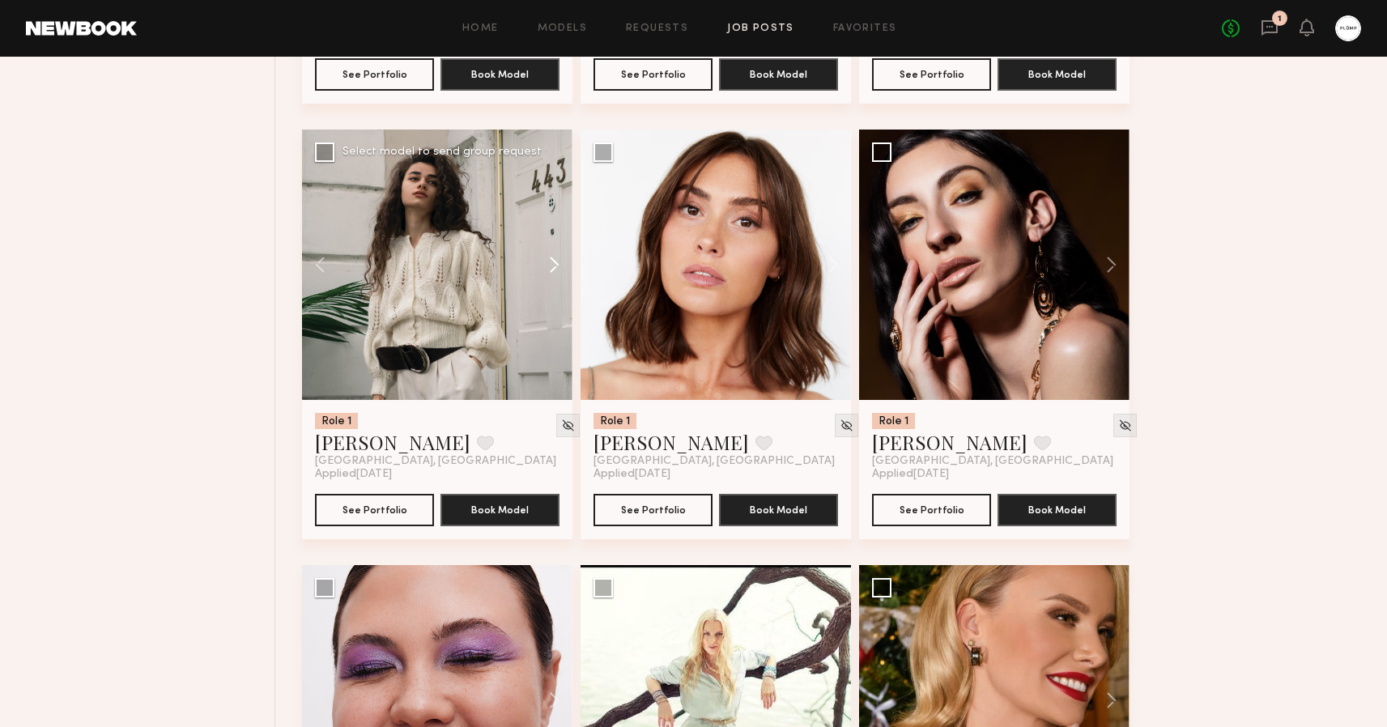
click at [556, 265] on button at bounding box center [547, 265] width 52 height 271
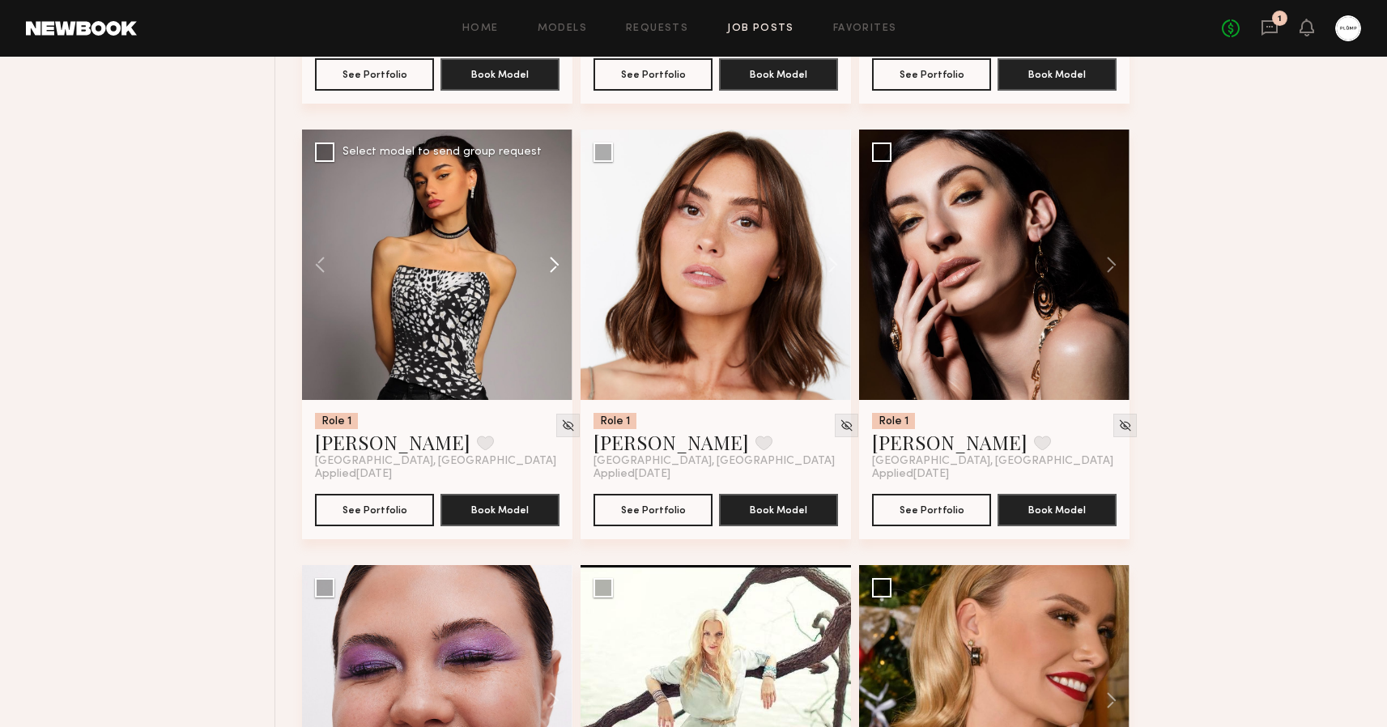
click at [556, 265] on button at bounding box center [547, 265] width 52 height 271
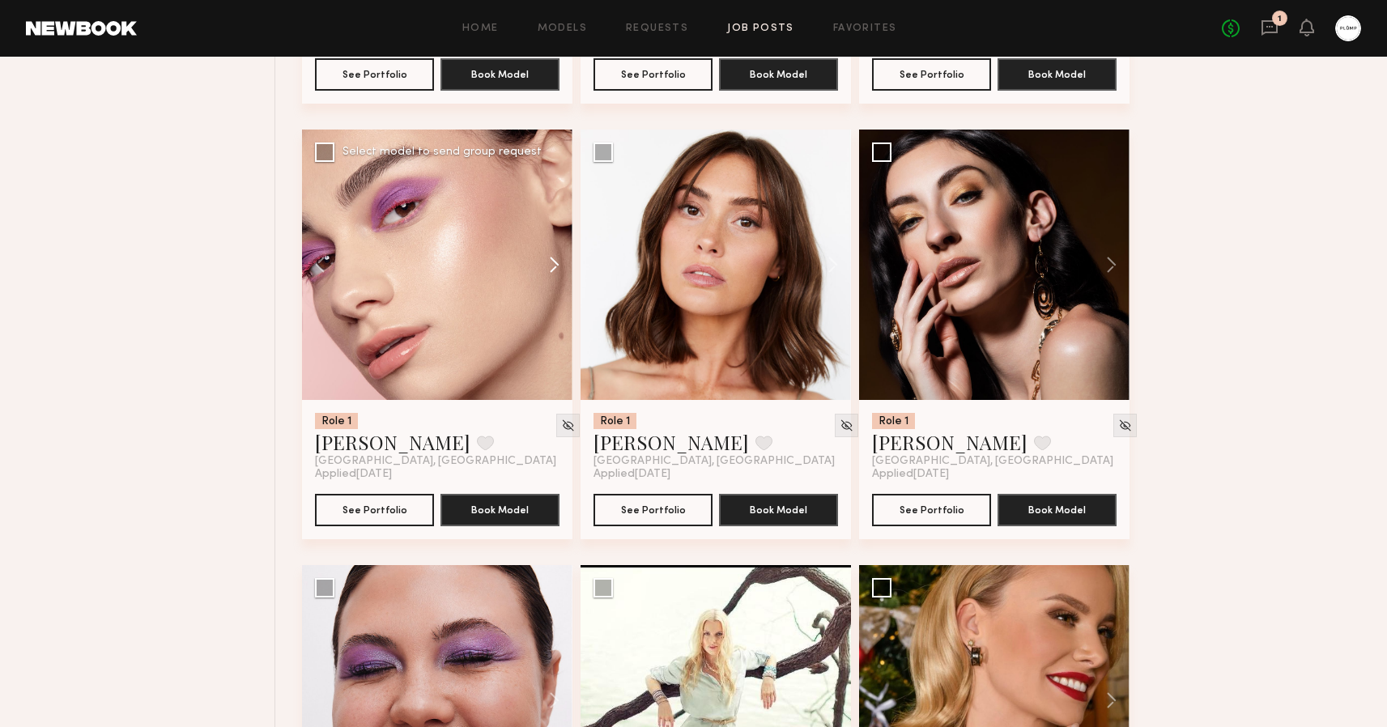
click at [556, 265] on button at bounding box center [547, 265] width 52 height 271
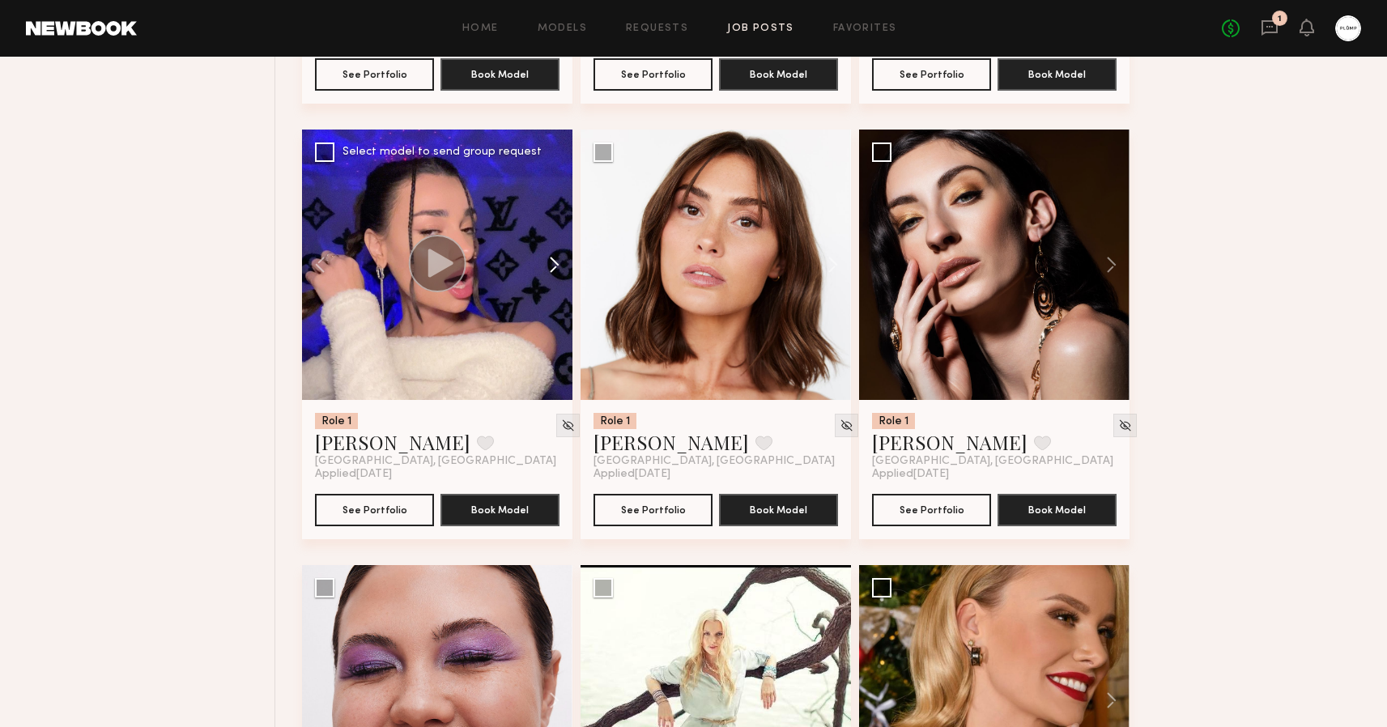
click at [556, 265] on button at bounding box center [547, 265] width 52 height 271
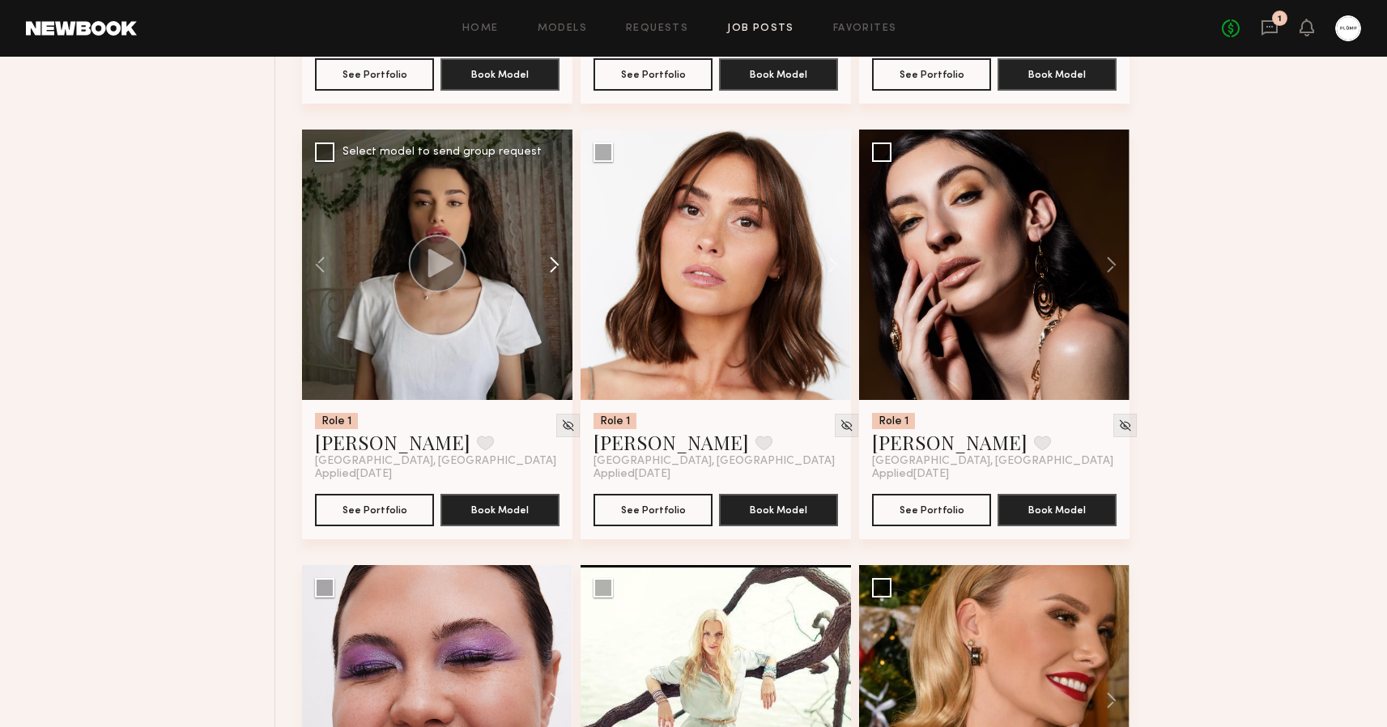
click at [556, 265] on button at bounding box center [547, 265] width 52 height 271
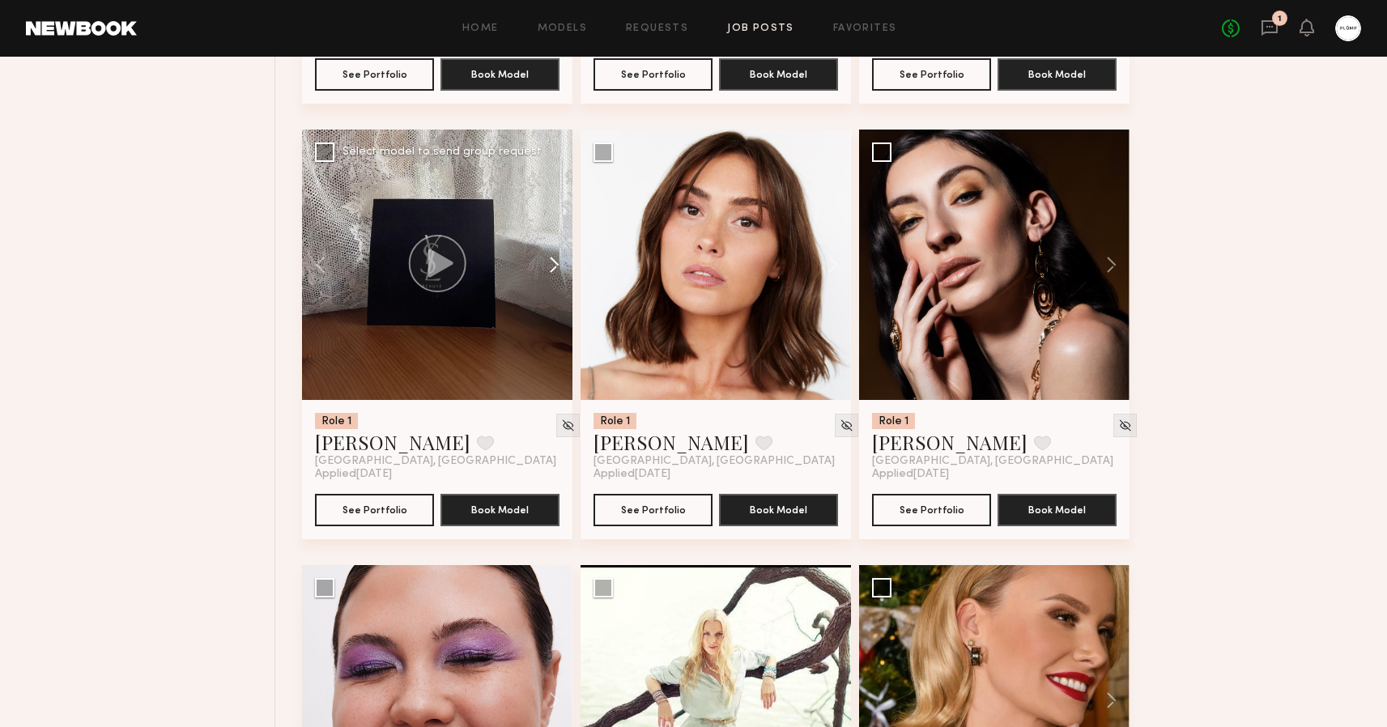
click at [556, 265] on button at bounding box center [547, 265] width 52 height 271
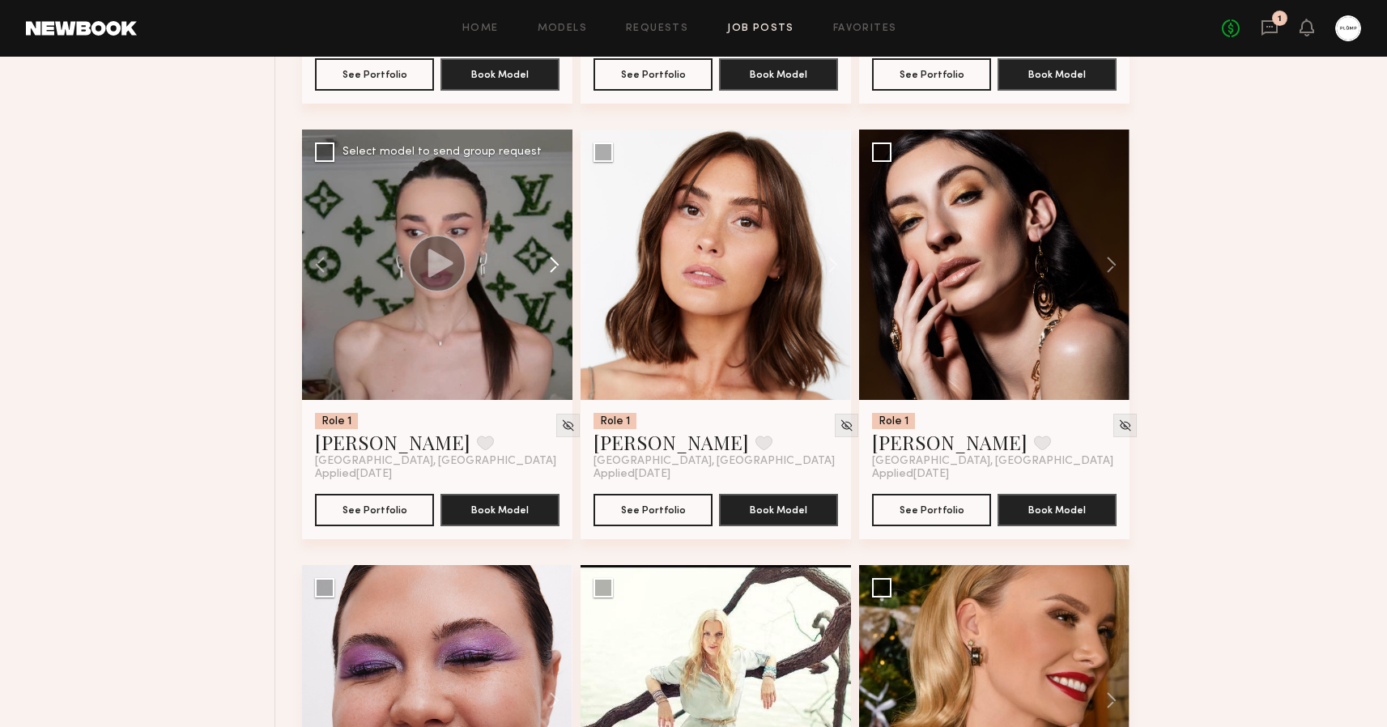
click at [556, 265] on button at bounding box center [547, 265] width 52 height 271
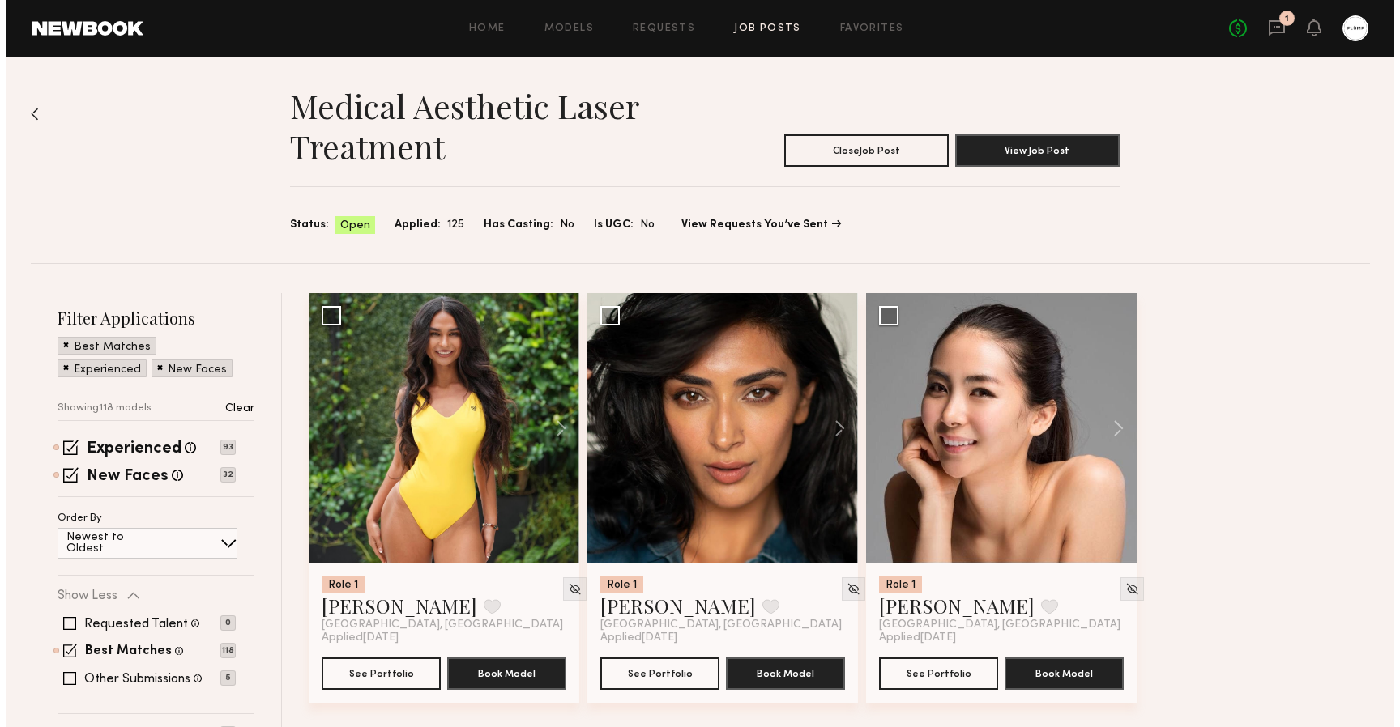
scroll to position [0, 0]
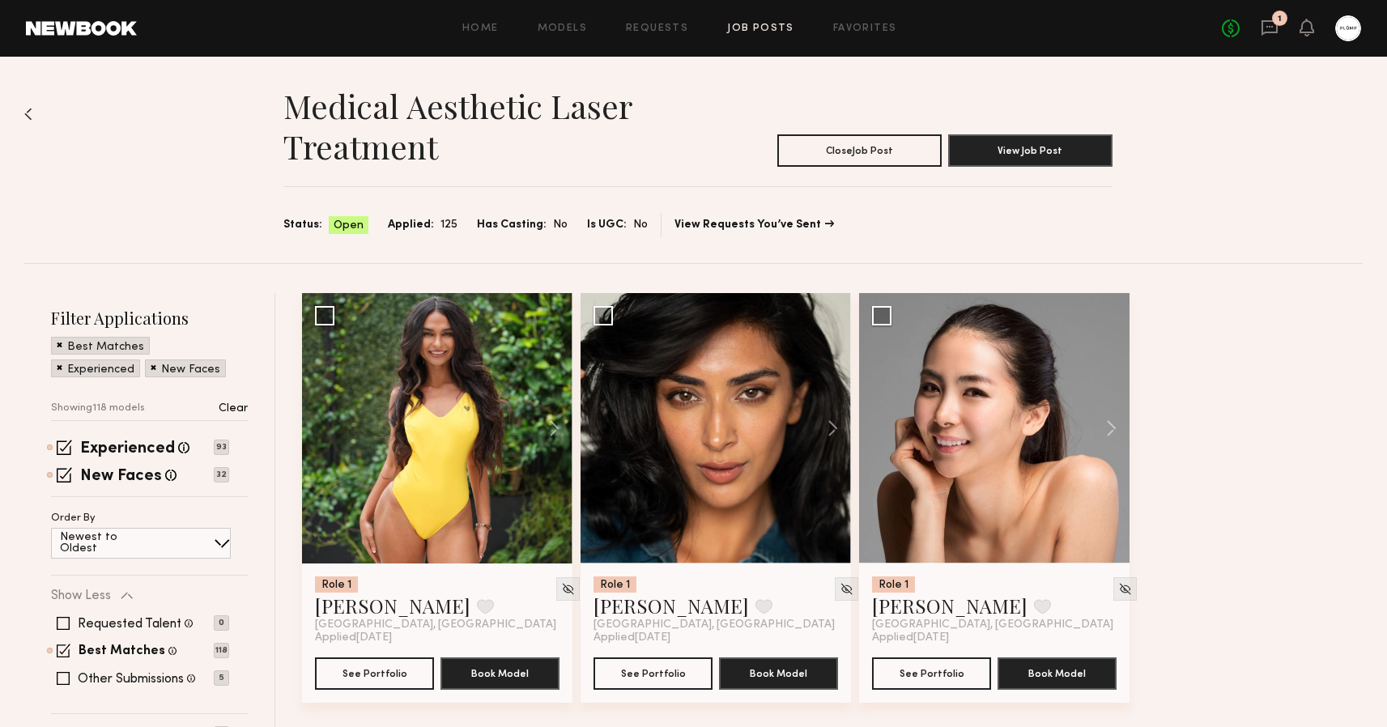
click at [1273, 14] on div "1" at bounding box center [1279, 18] width 15 height 15
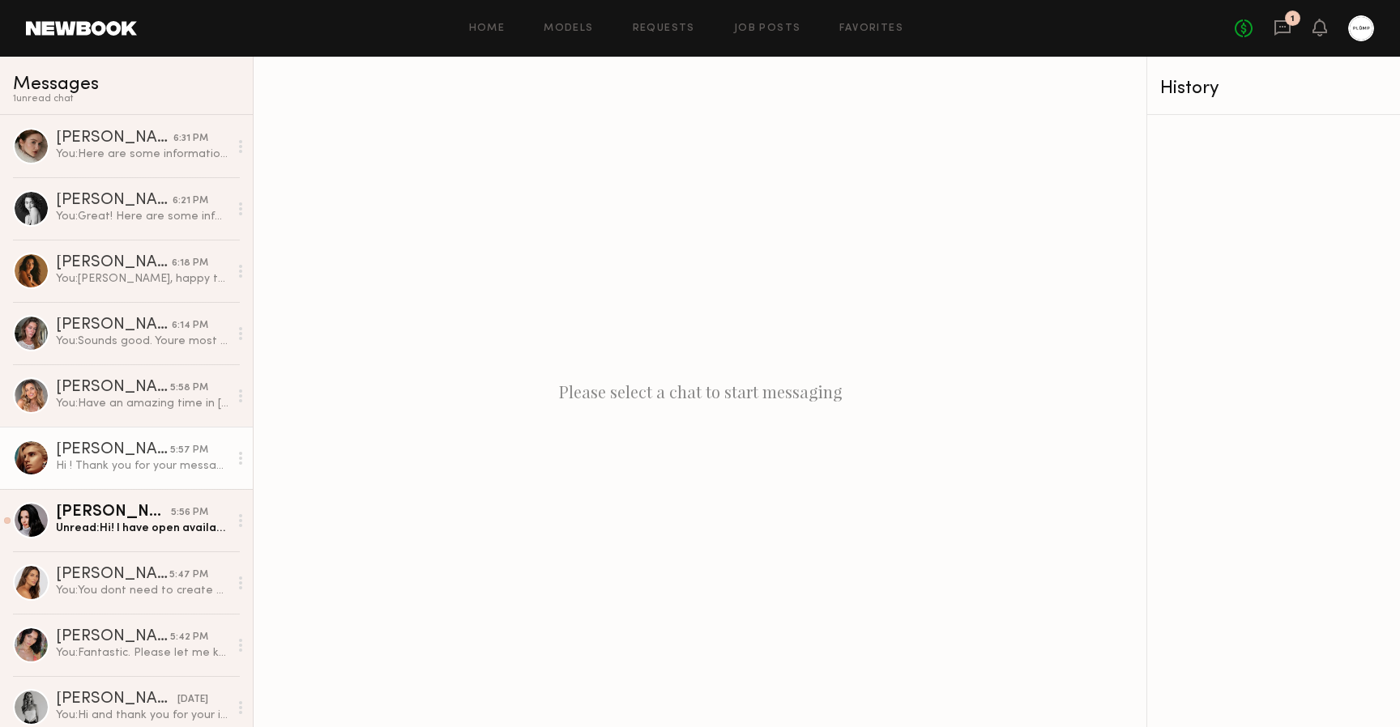
click at [83, 454] on div "Anzhela D." at bounding box center [113, 450] width 114 height 16
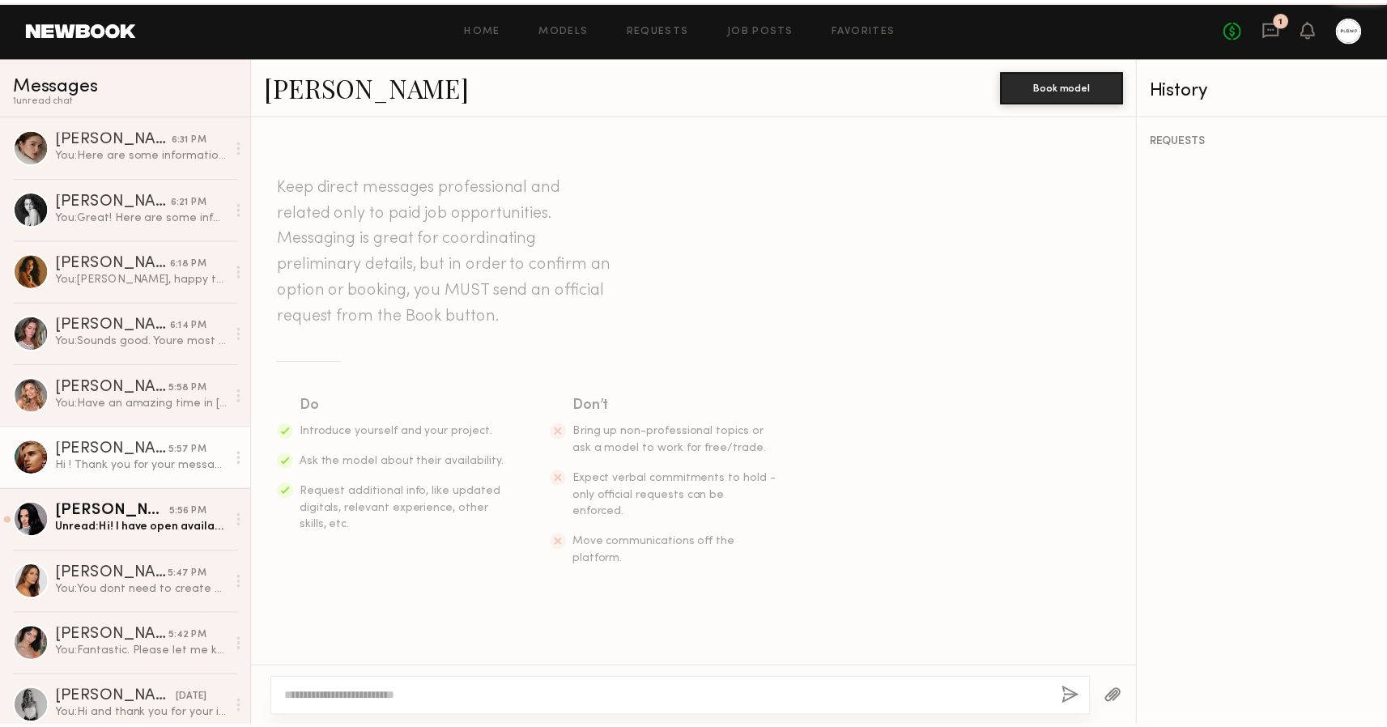
scroll to position [616, 0]
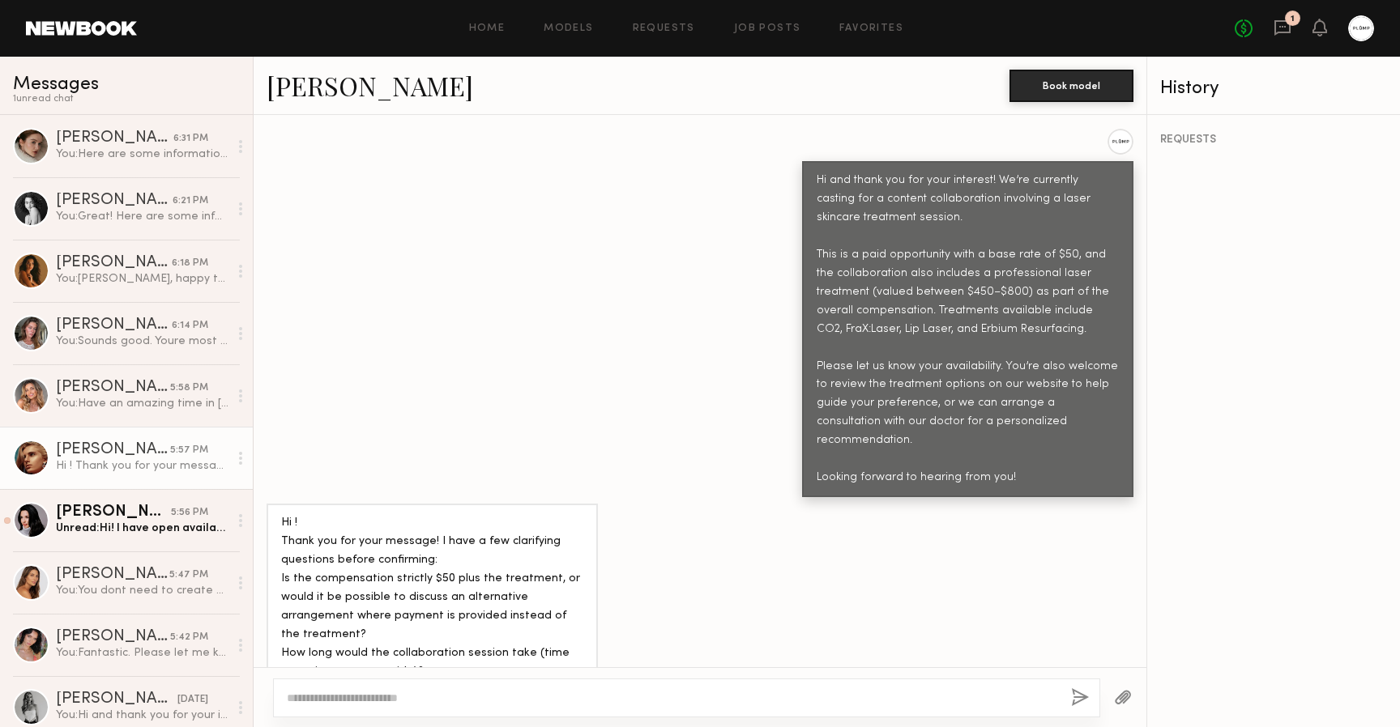
click at [323, 87] on link "Anzhela D." at bounding box center [369, 85] width 207 height 35
click at [66, 23] on link at bounding box center [81, 28] width 111 height 15
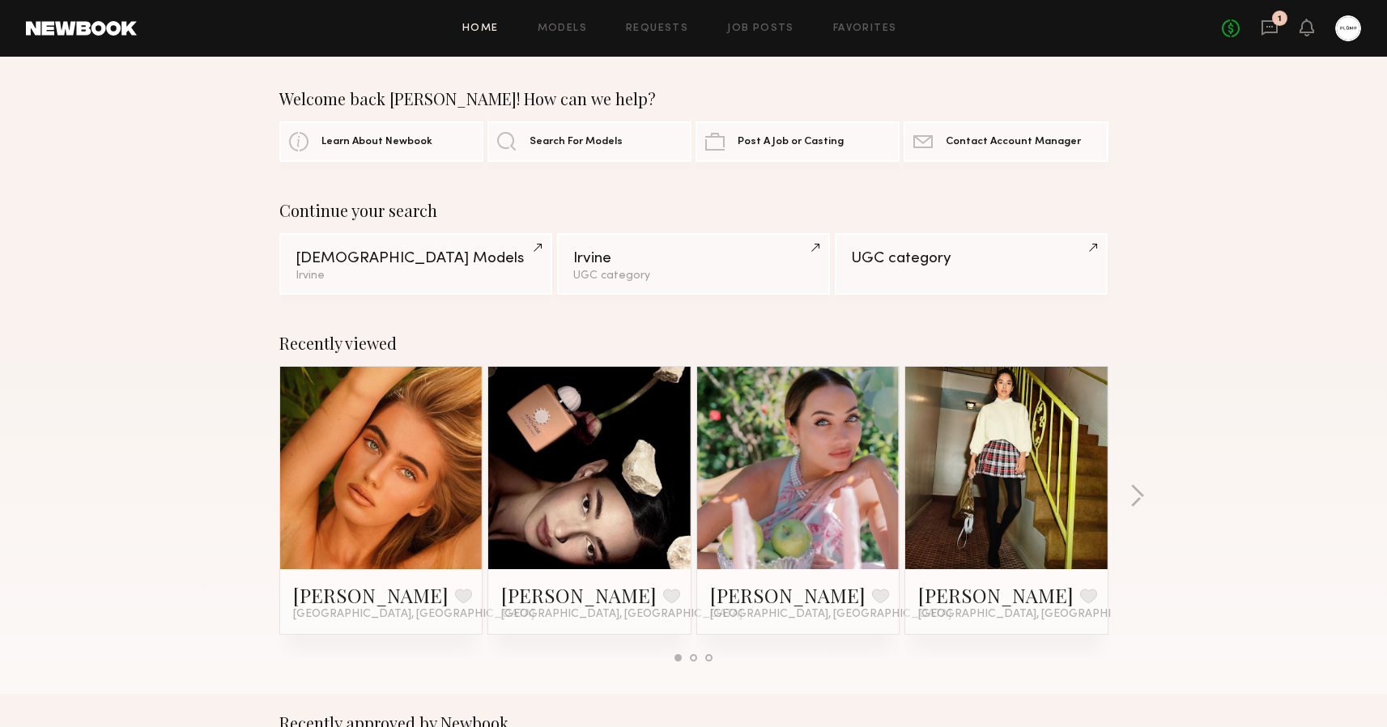
click at [203, 446] on div "Recently viewed Anzhela D. Favorite Los Angeles, CA Paige F. Favorite Los Angel…" at bounding box center [693, 504] width 1387 height 380
click at [1274, 23] on icon at bounding box center [1270, 28] width 18 height 18
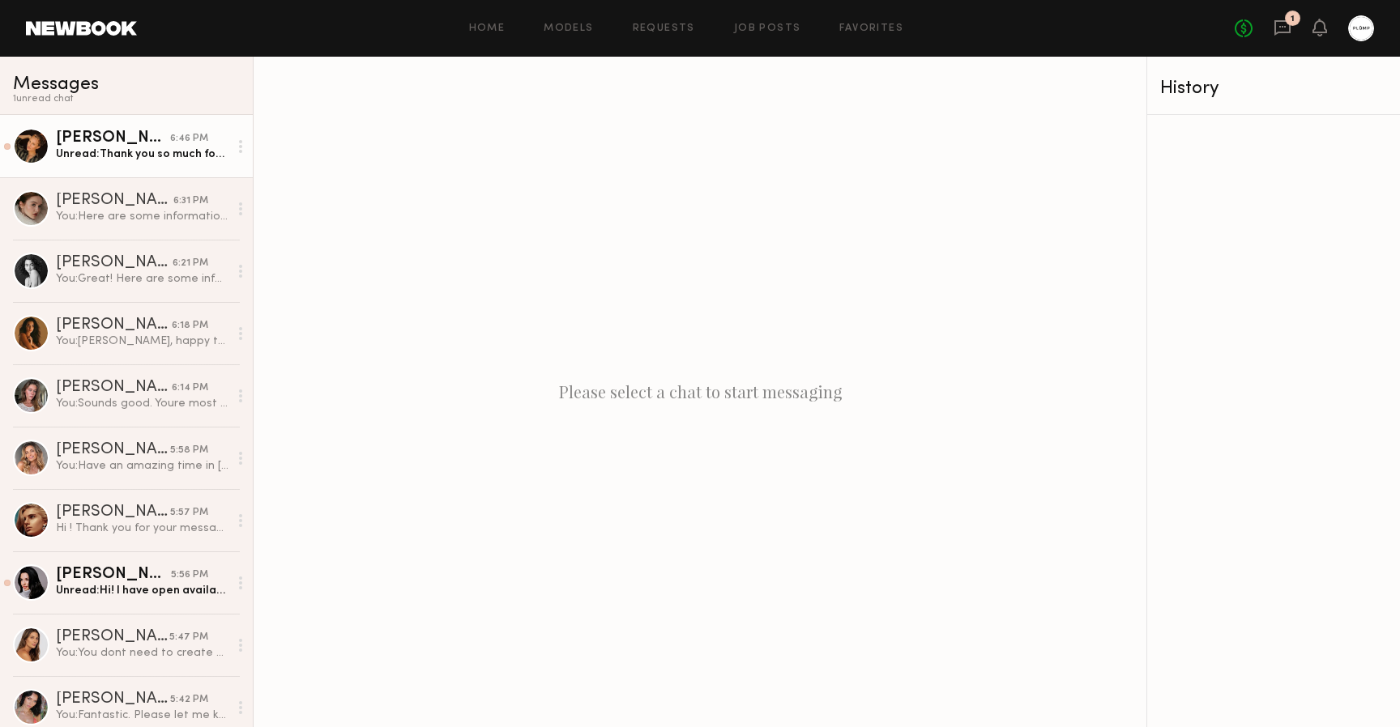
click at [33, 133] on div at bounding box center [31, 146] width 36 height 36
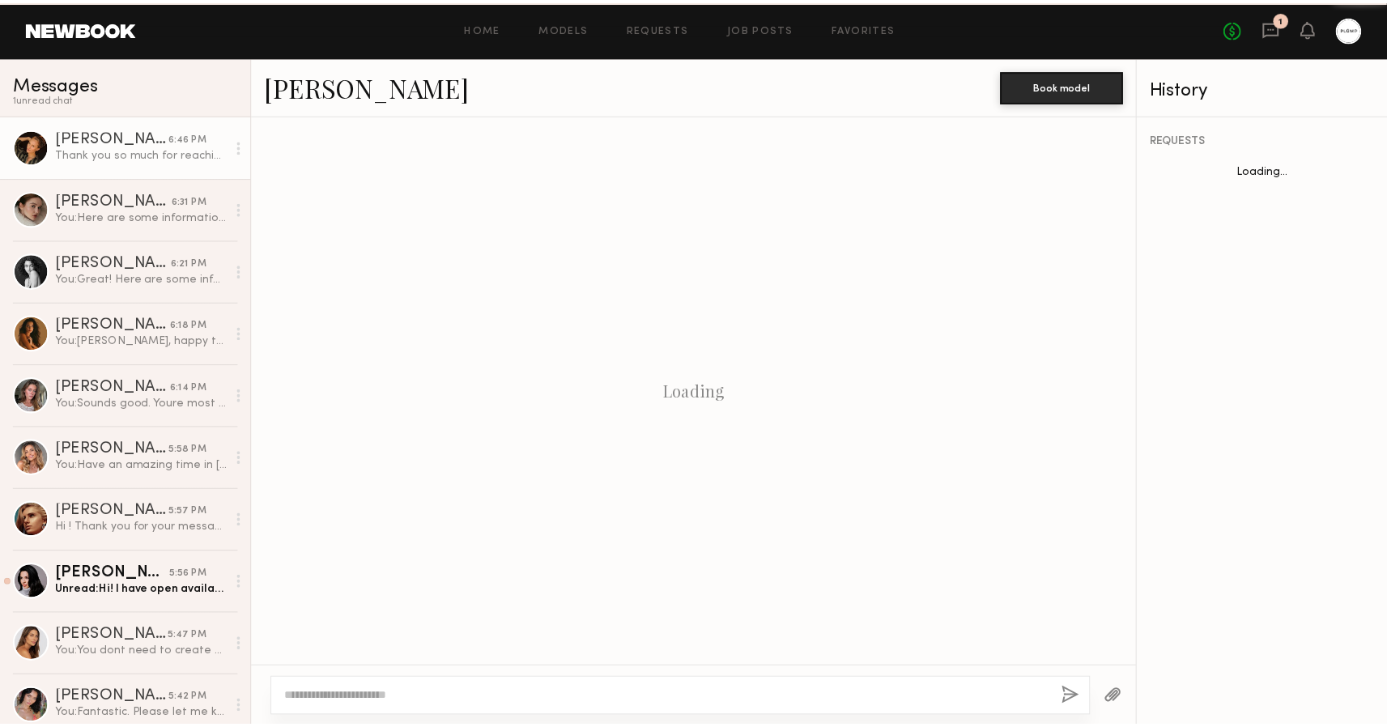
scroll to position [580, 0]
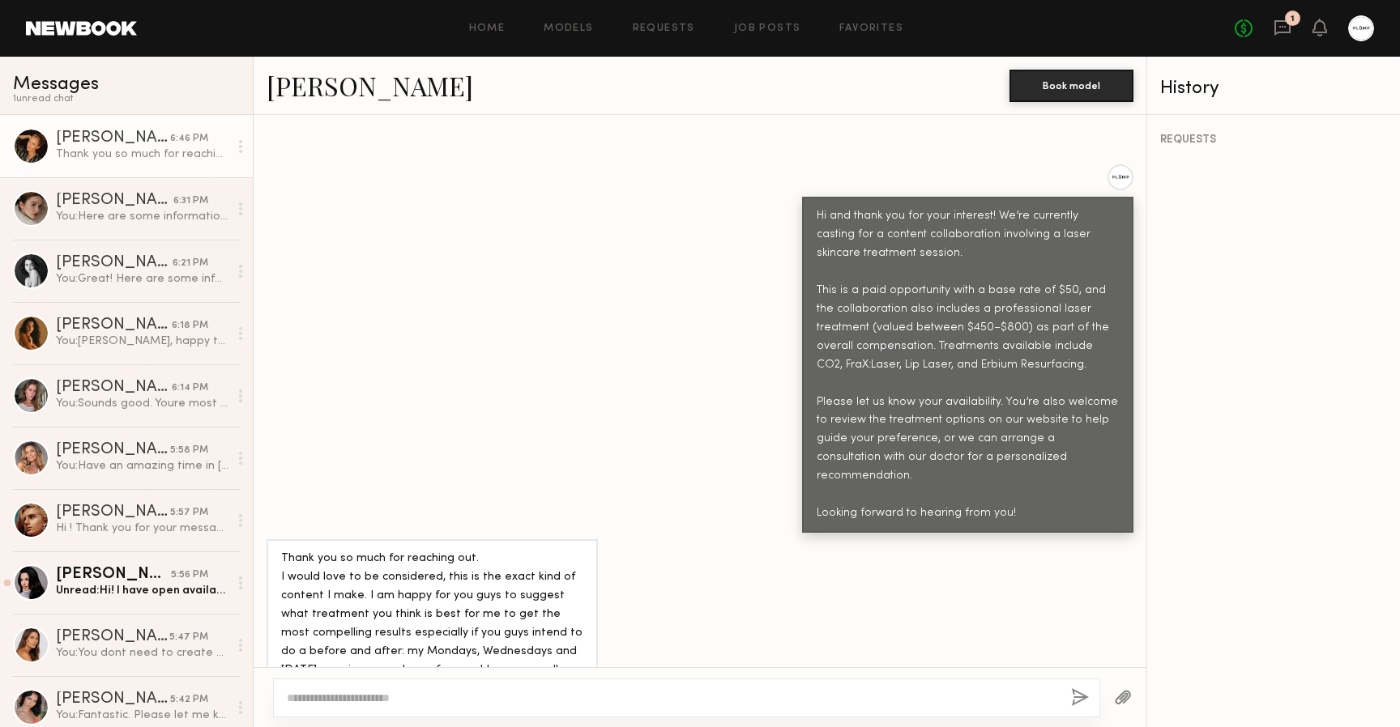
click at [296, 91] on link "Sarah K." at bounding box center [369, 85] width 207 height 35
click at [228, 147] on div at bounding box center [240, 146] width 24 height 32
click at [215, 171] on div "Mark unread" at bounding box center [192, 178] width 117 height 36
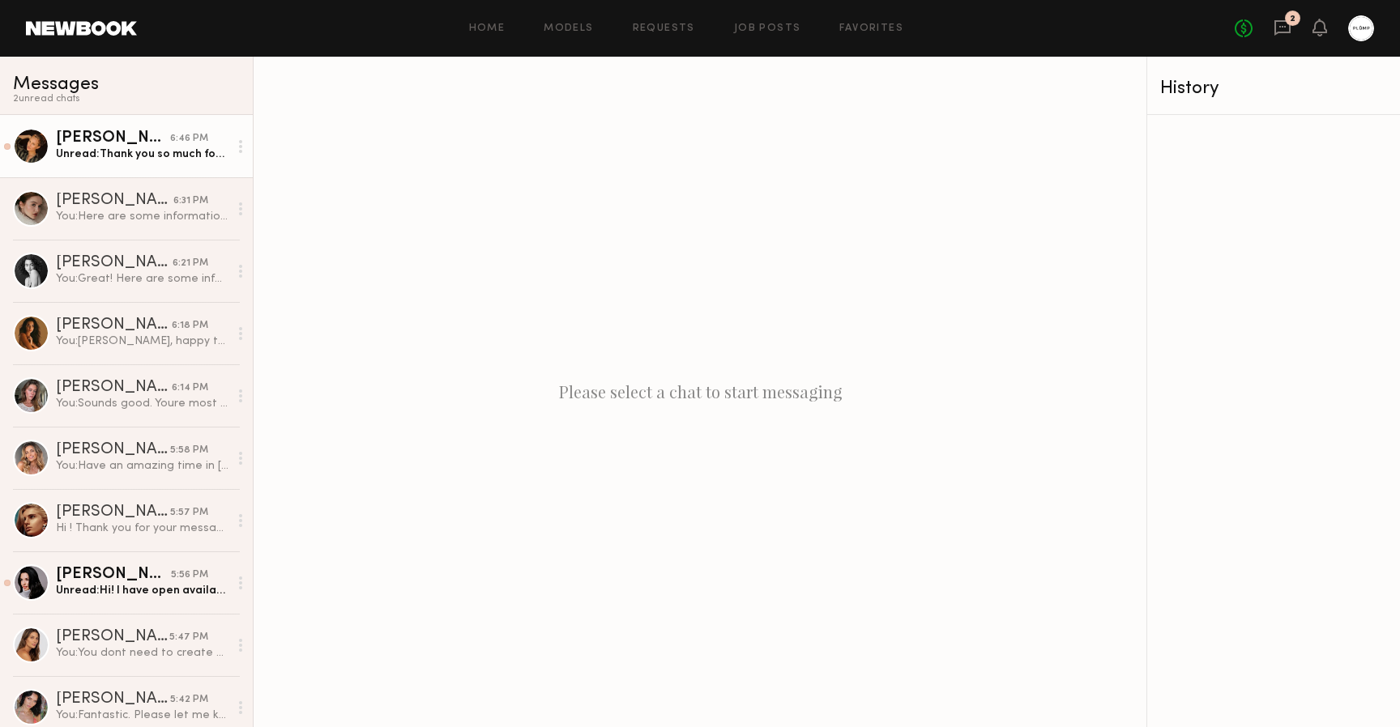
click at [92, 37] on header "Home Models Requests Job Posts Favorites Sign Out No fees up to $5,000 2" at bounding box center [700, 28] width 1400 height 57
click at [91, 28] on link at bounding box center [81, 28] width 111 height 15
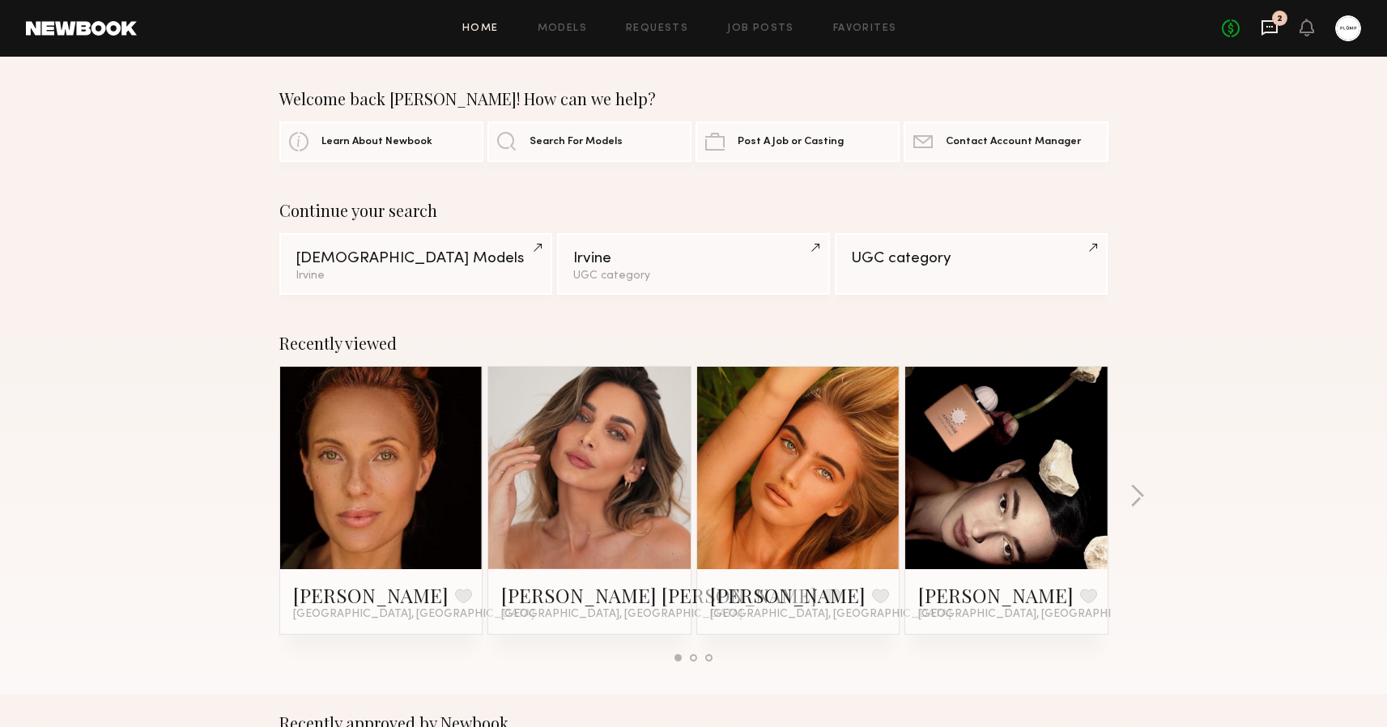
click at [1267, 28] on icon at bounding box center [1270, 28] width 18 height 18
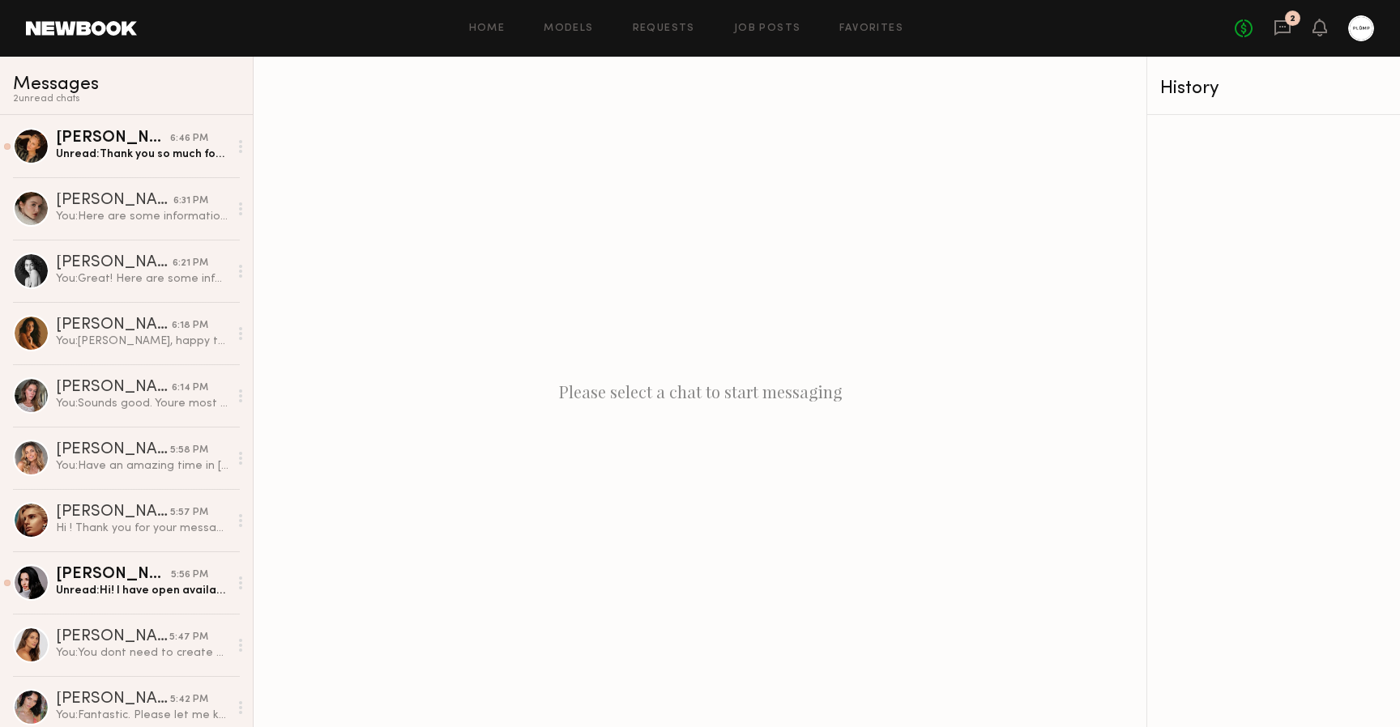
click at [594, 34] on div "Home Models Requests Job Posts Favorites Sign Out No fees up to $5,000 2" at bounding box center [755, 28] width 1237 height 26
click at [562, 26] on link "Models" at bounding box center [567, 28] width 49 height 11
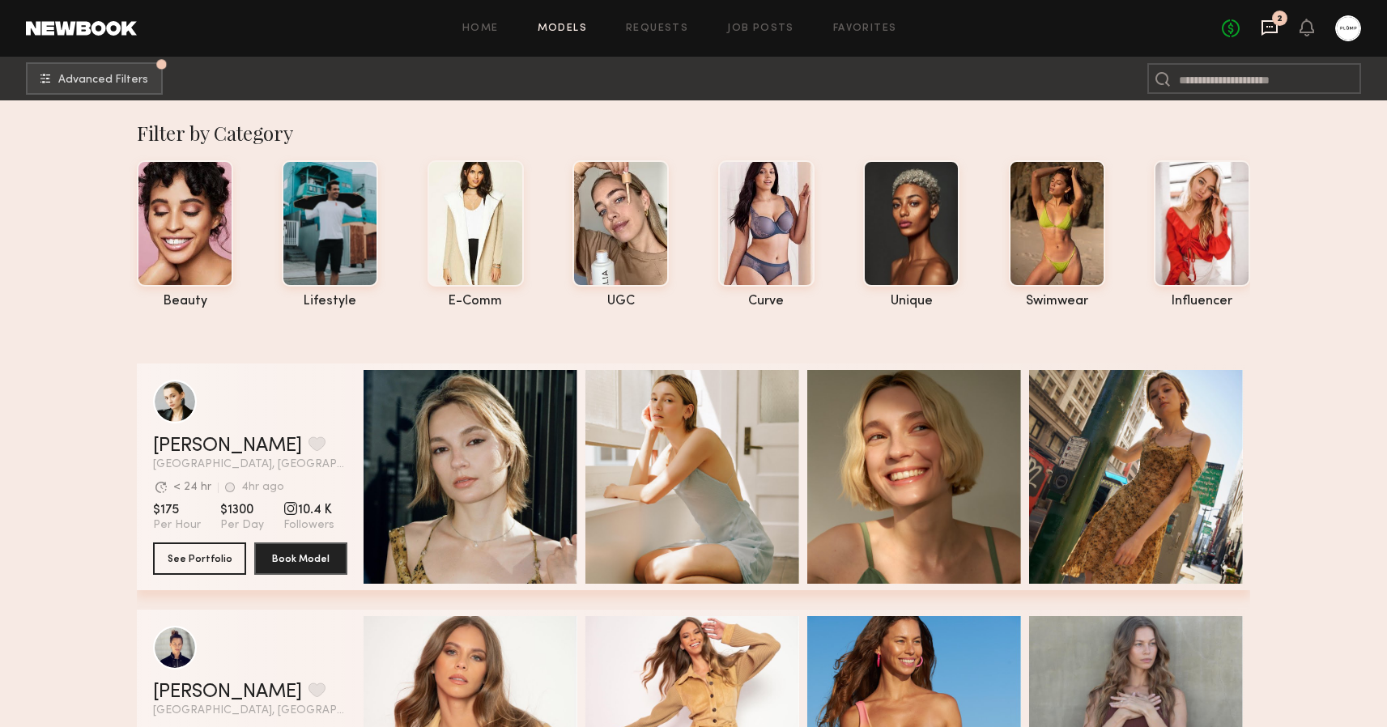
click at [1273, 33] on icon at bounding box center [1270, 27] width 16 height 15
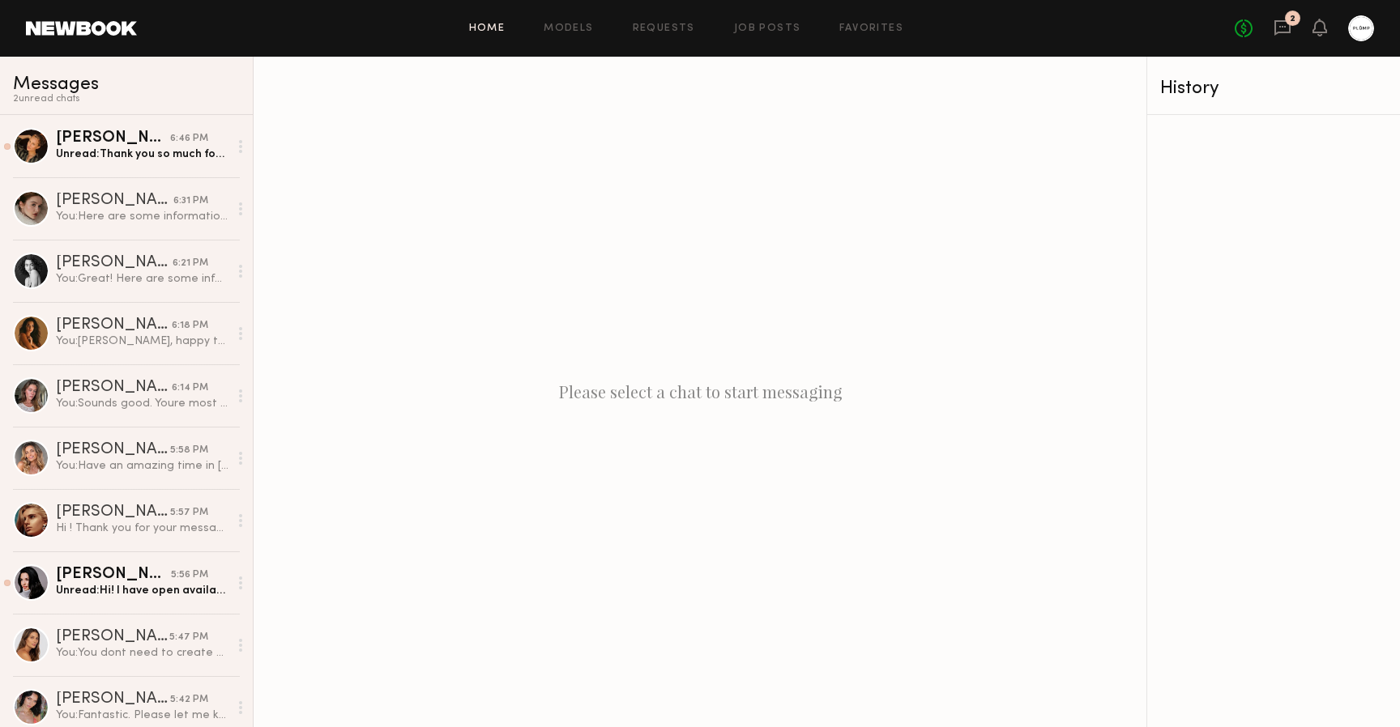
click at [500, 23] on link "Home" at bounding box center [487, 28] width 36 height 11
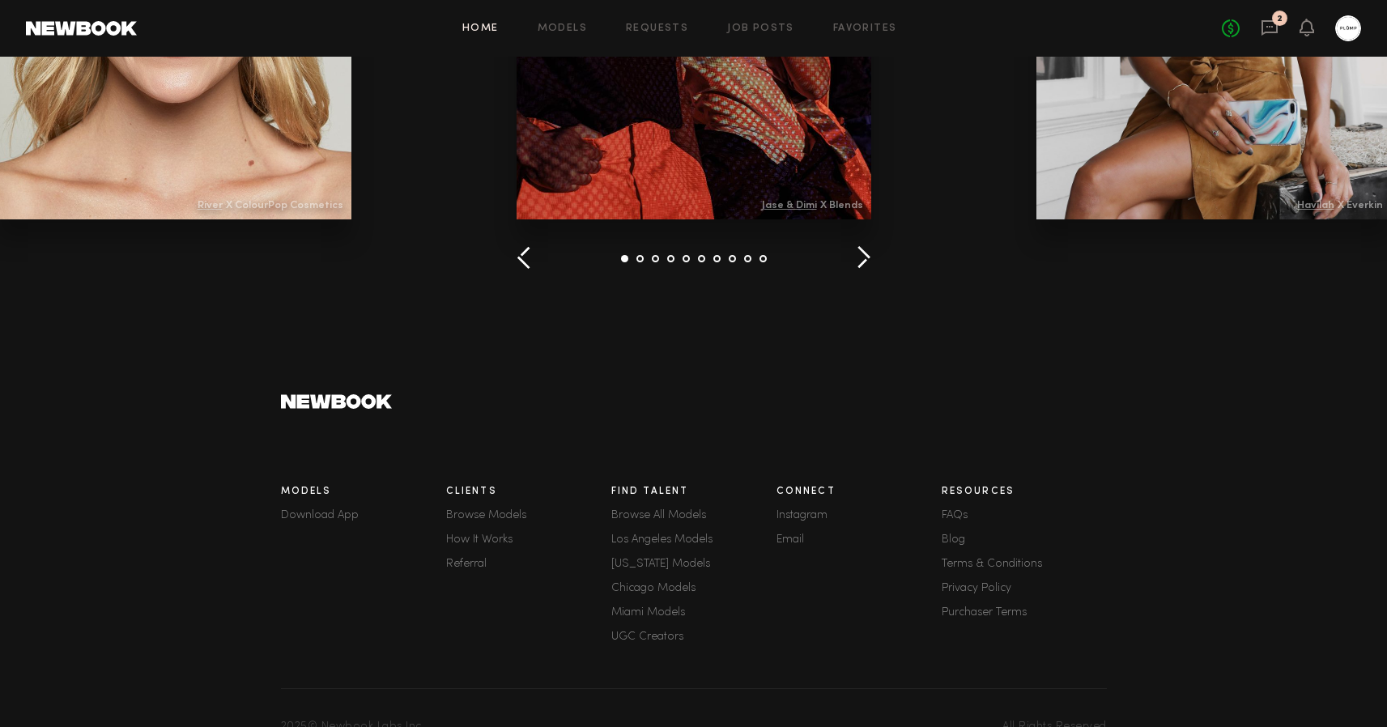
scroll to position [2189, 0]
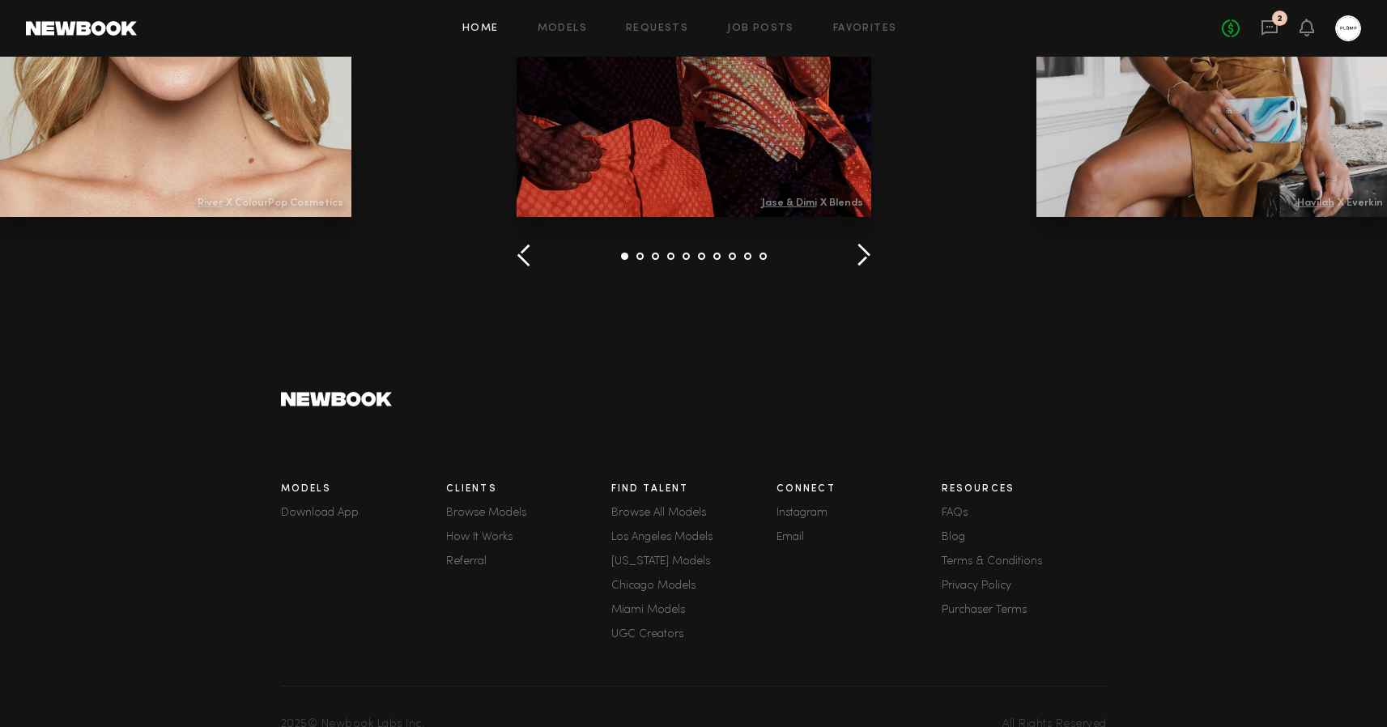
click at [790, 510] on link "Instagram" at bounding box center [859, 513] width 165 height 11
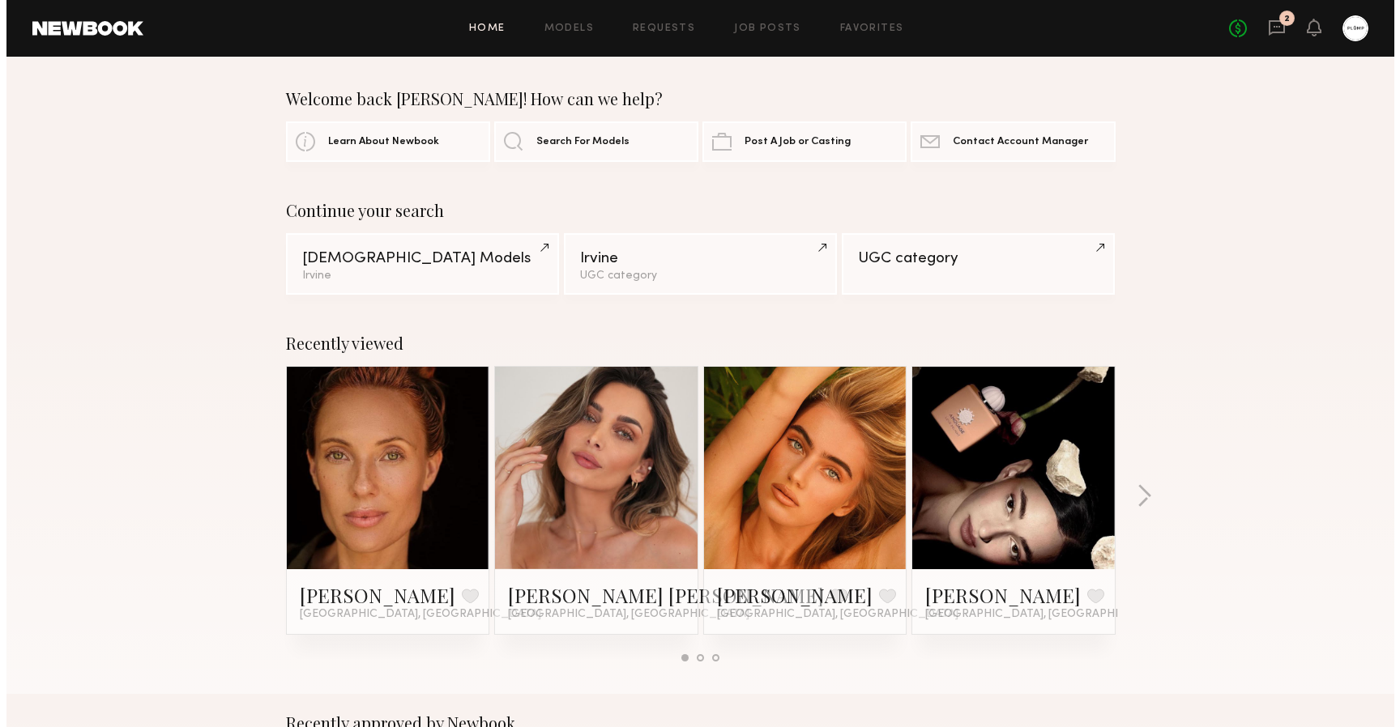
scroll to position [0, 0]
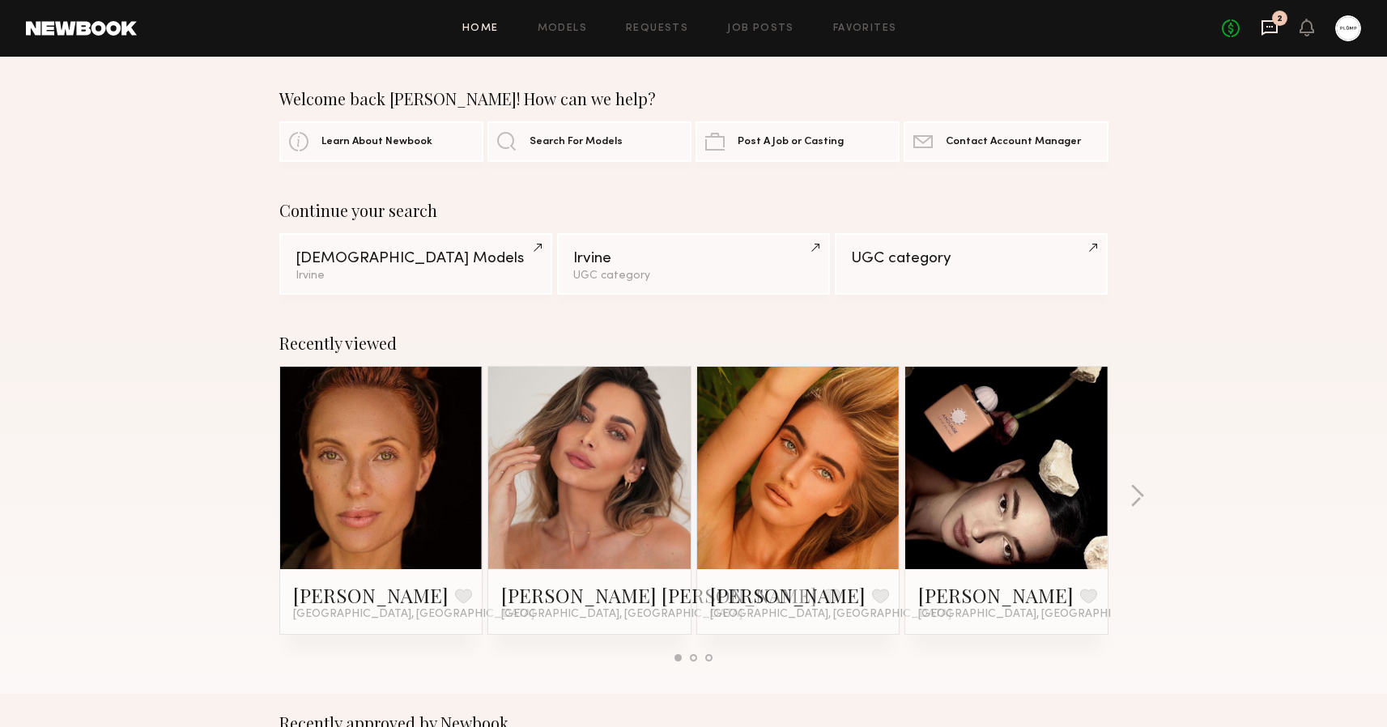
click at [1275, 30] on icon at bounding box center [1270, 28] width 18 height 18
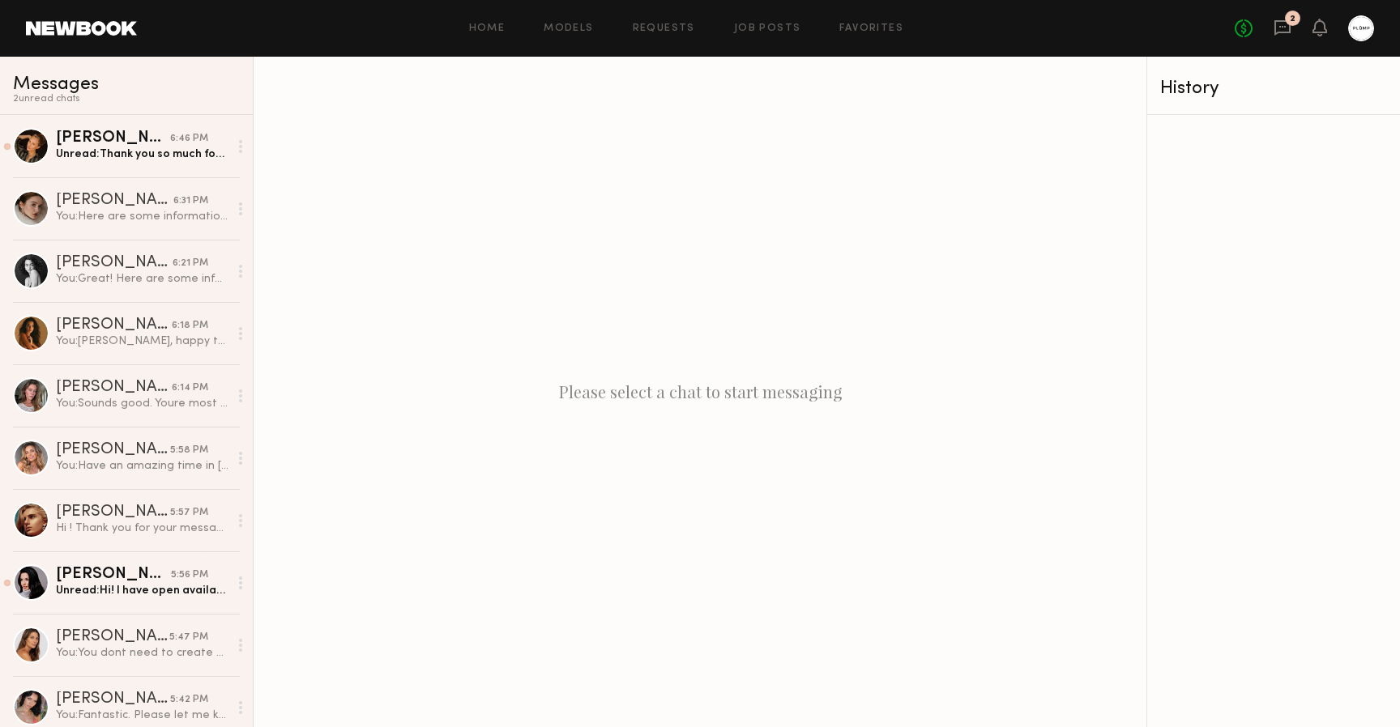
click at [84, 21] on link at bounding box center [81, 28] width 111 height 15
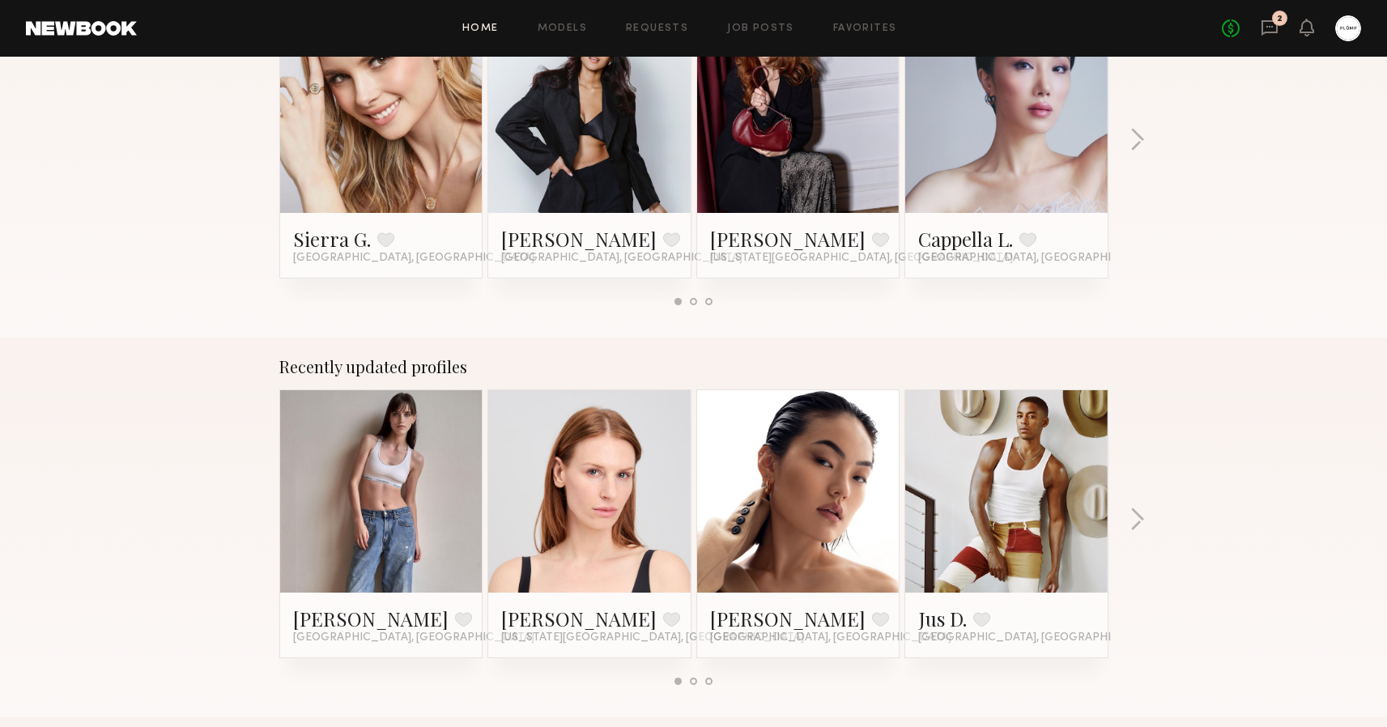
scroll to position [812, 0]
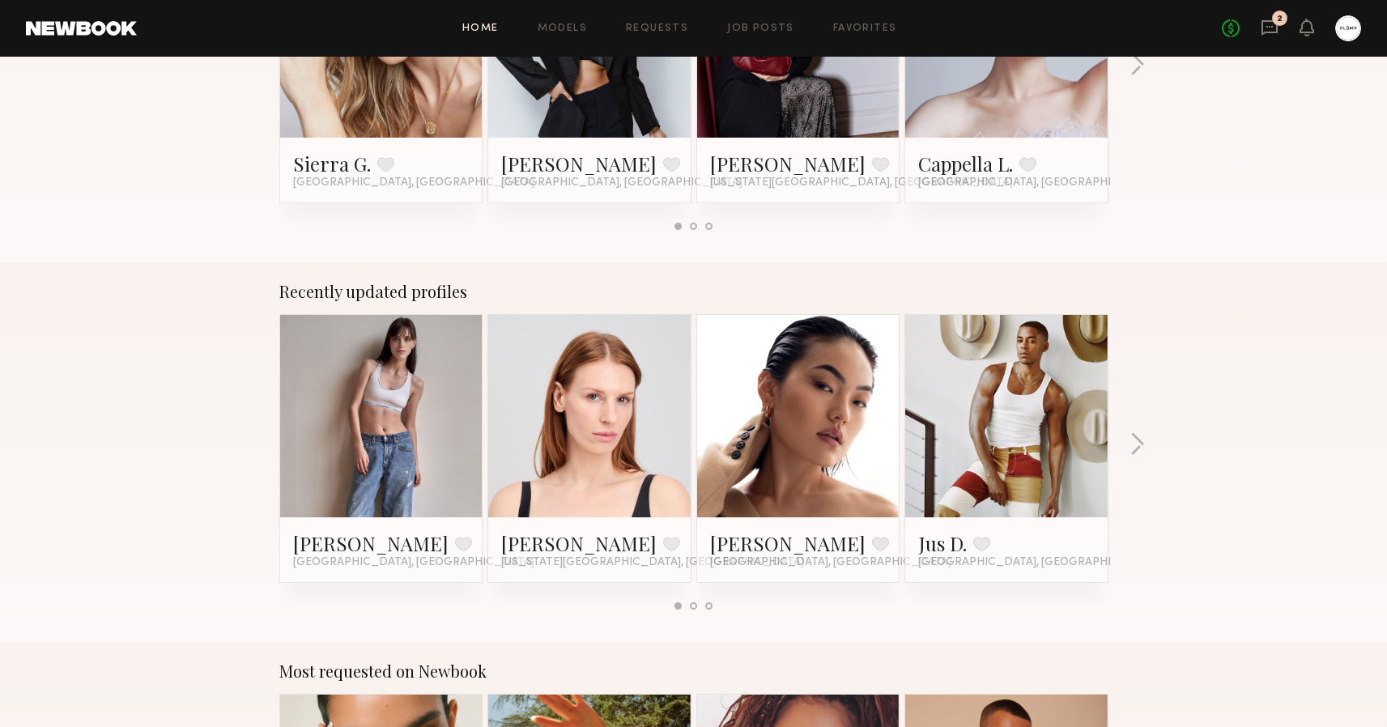
click at [686, 246] on div "Recently approved by Newbook Sierra G. Favorite Los Angeles, CA Charisse P. Fav…" at bounding box center [693, 73] width 1387 height 380
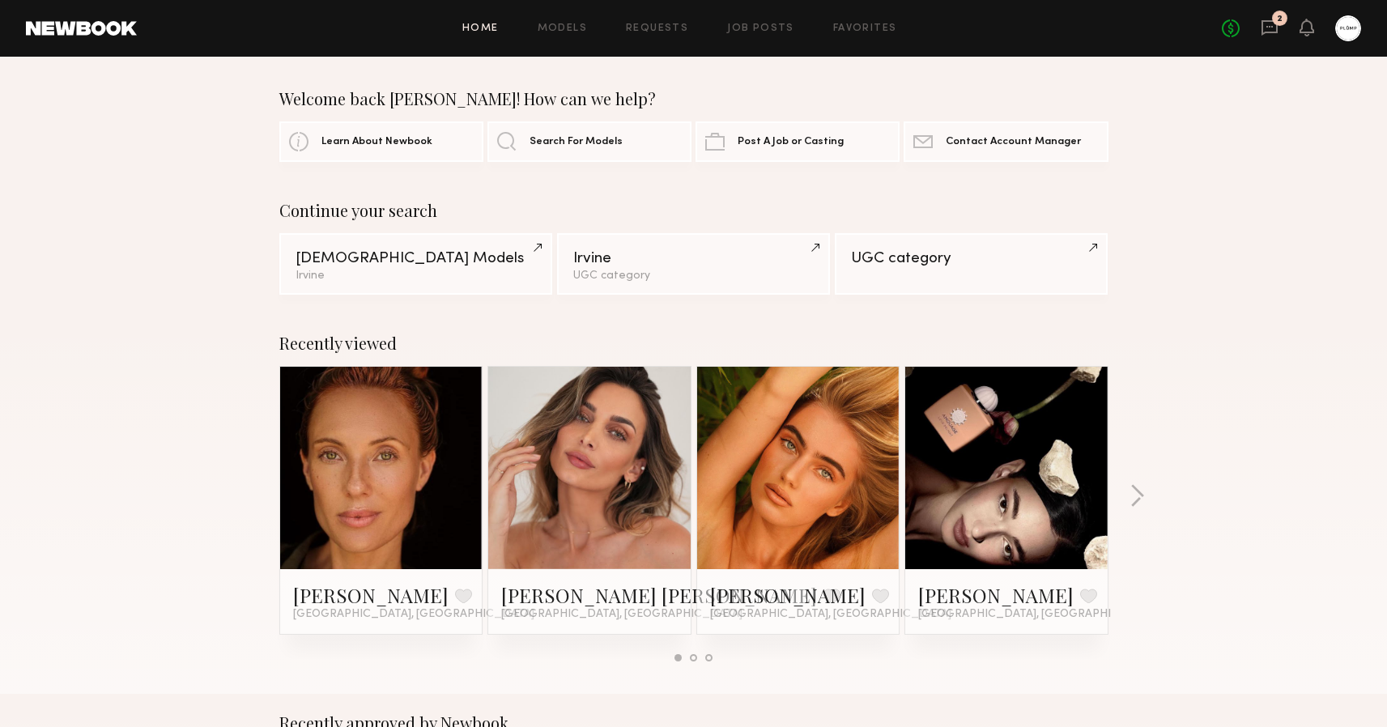
scroll to position [0, 0]
click at [82, 24] on link at bounding box center [81, 28] width 111 height 15
click at [1280, 28] on div "No fees up to $5,000 2" at bounding box center [1291, 28] width 139 height 26
click at [1269, 28] on icon at bounding box center [1270, 28] width 18 height 18
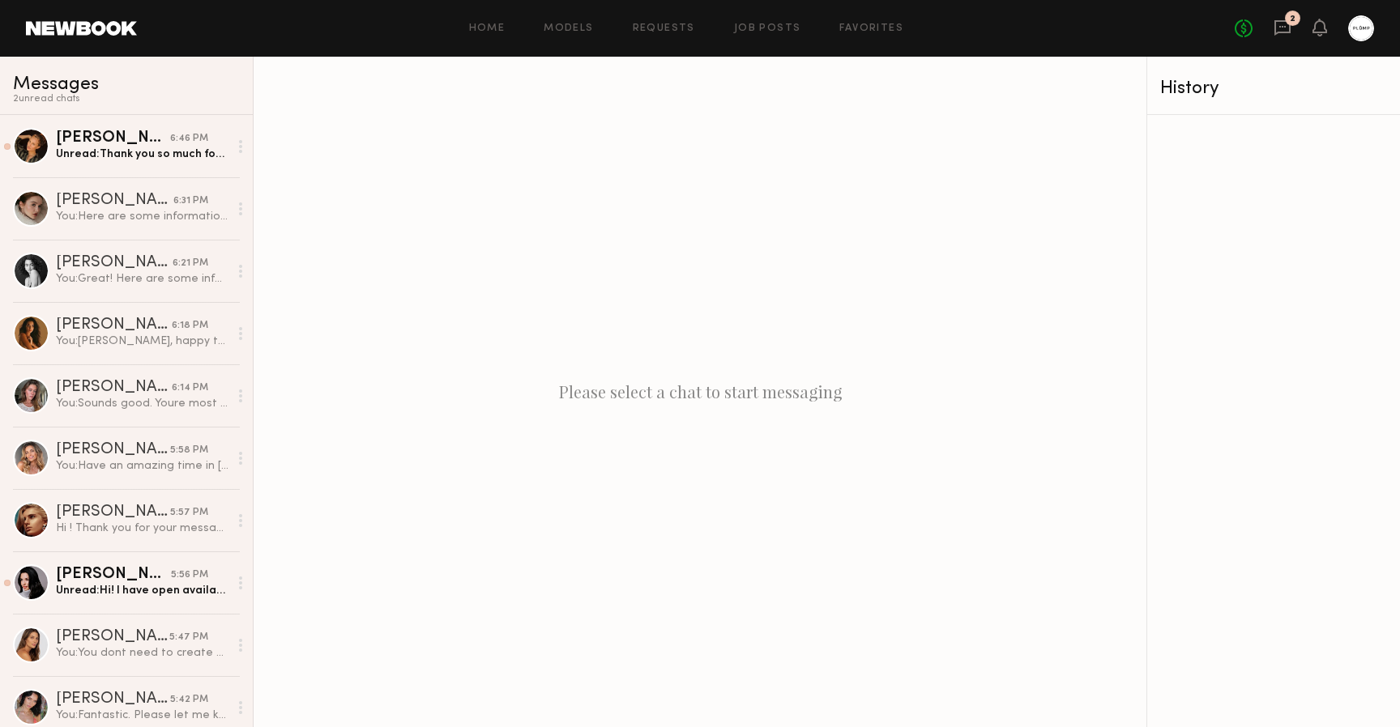
click at [66, 32] on link at bounding box center [81, 28] width 111 height 15
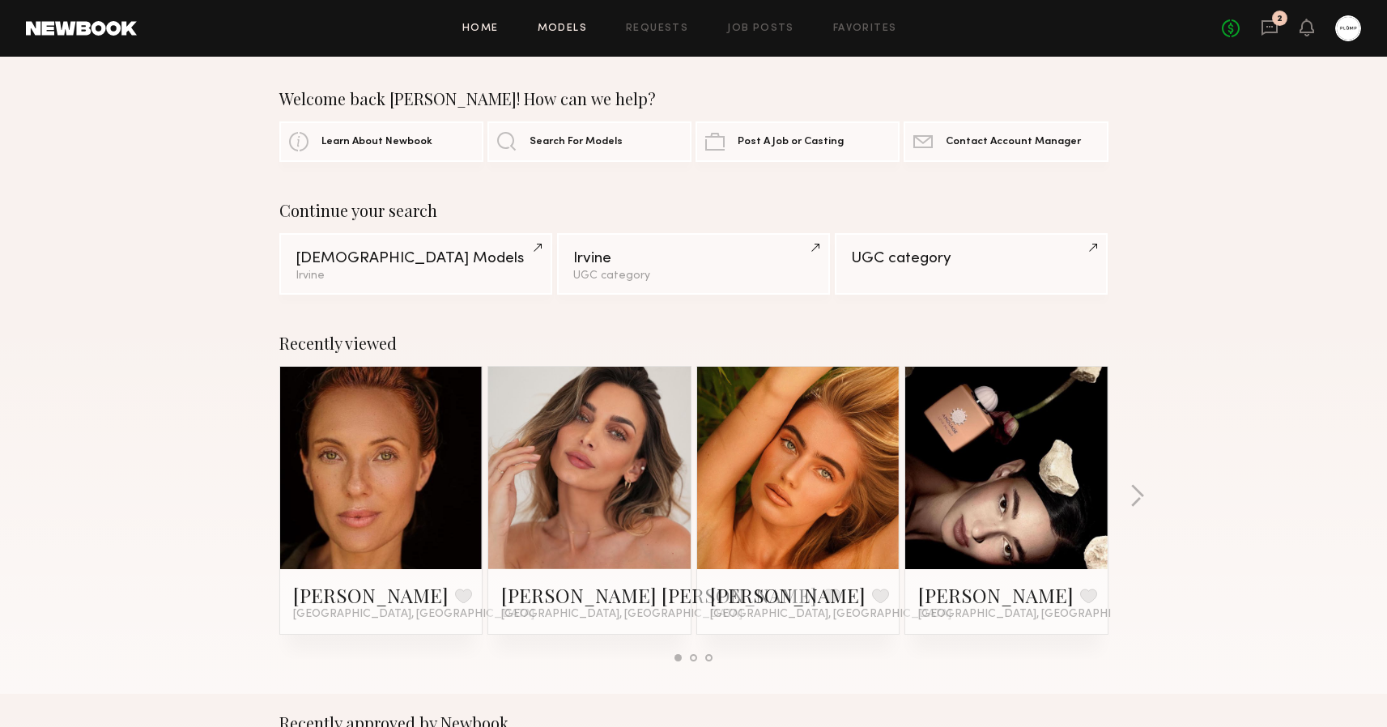
click at [571, 28] on link "Models" at bounding box center [562, 28] width 49 height 11
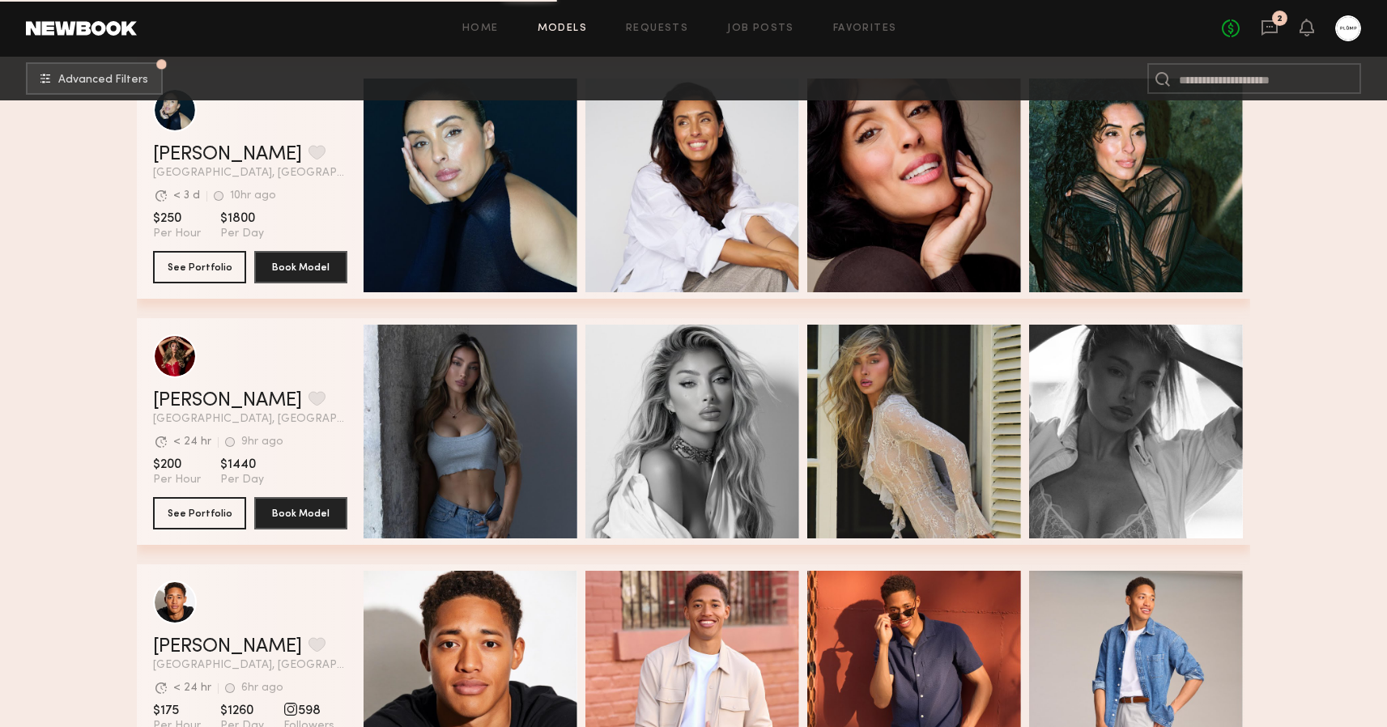
scroll to position [8426, 0]
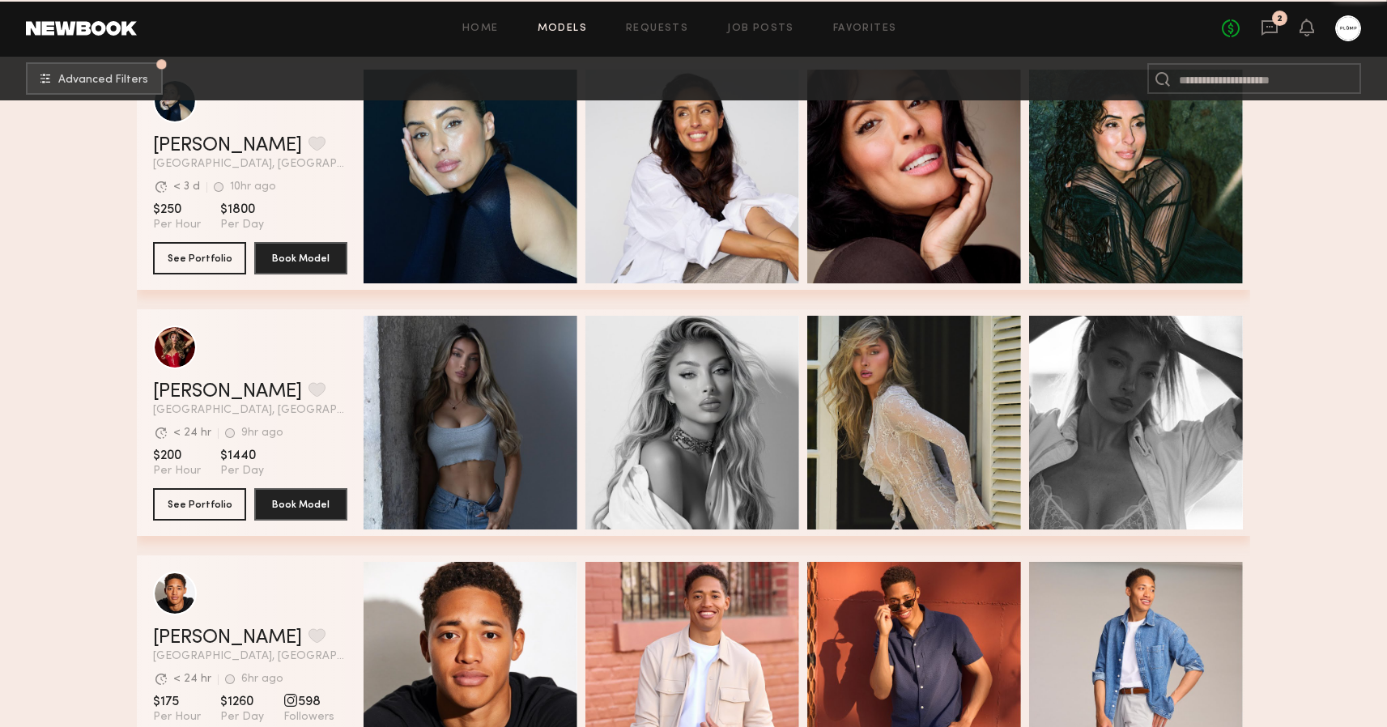
click at [738, 345] on div "Quick Preview" at bounding box center [693, 423] width 214 height 214
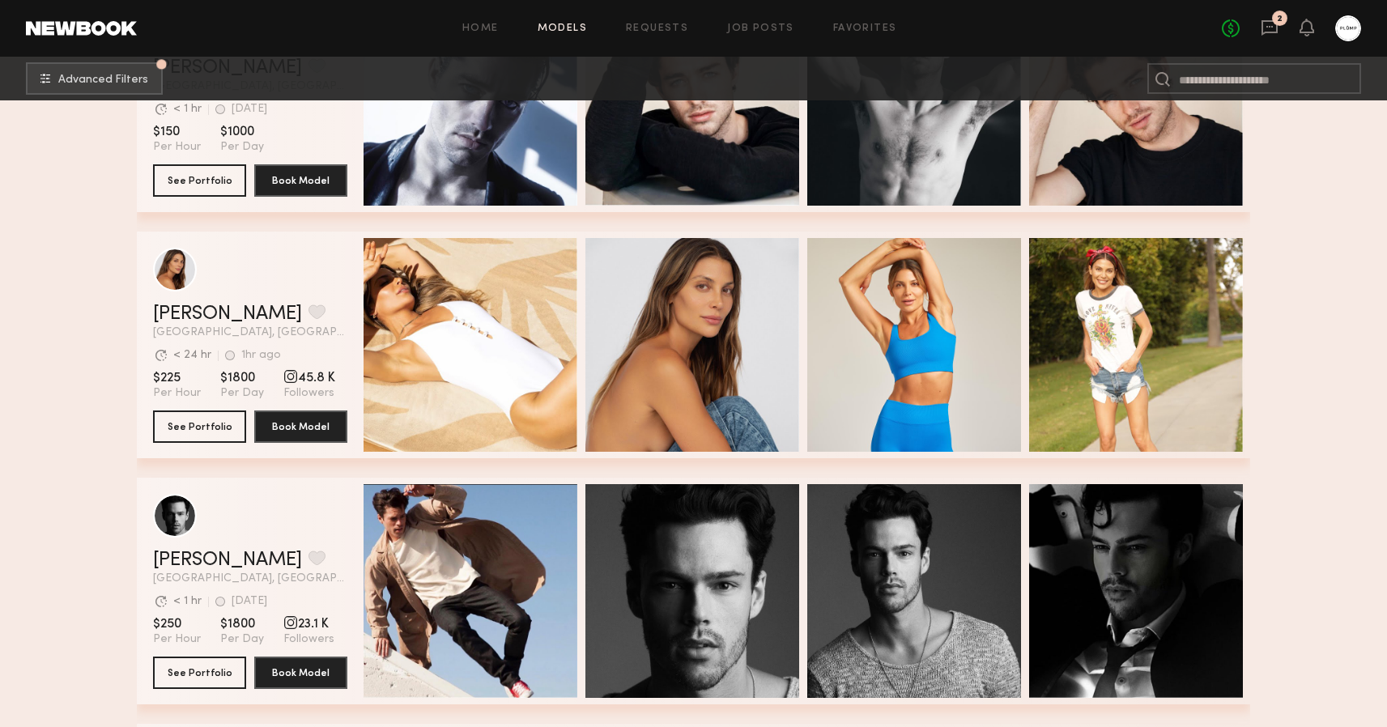
scroll to position [9245, 0]
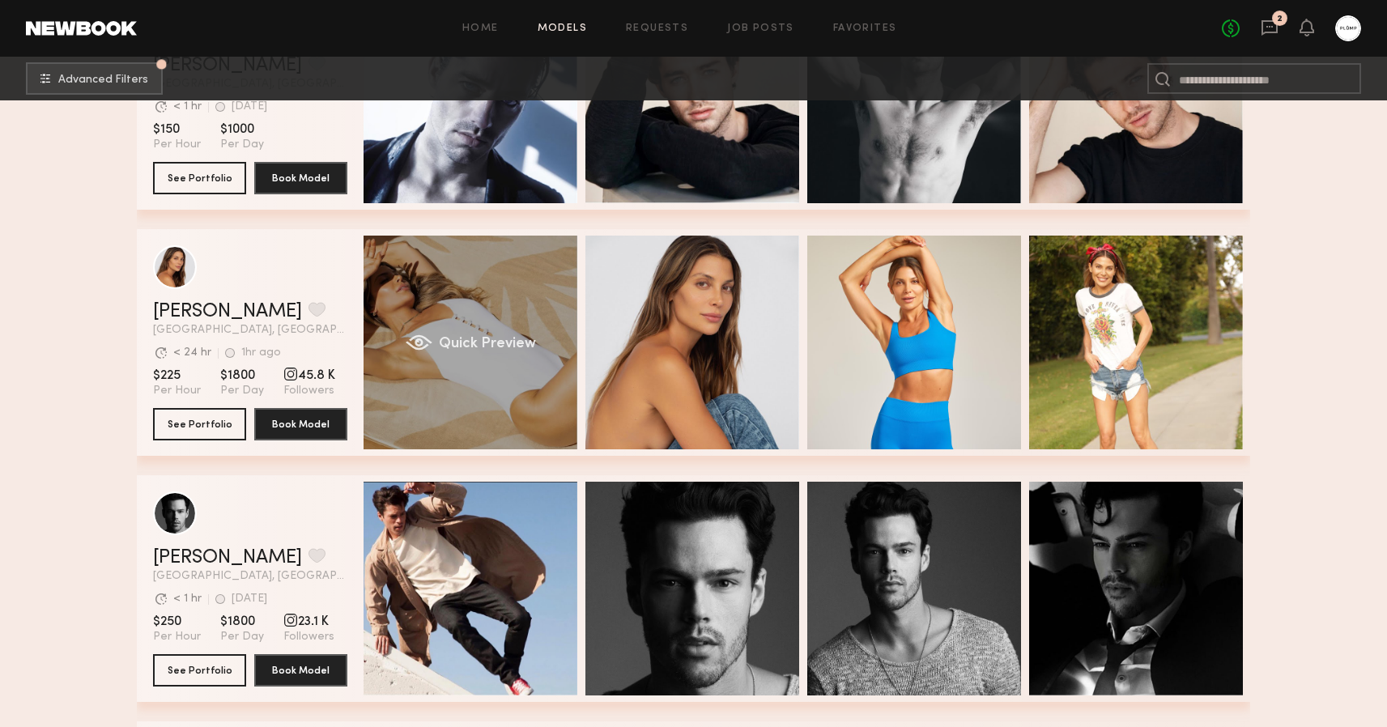
click at [489, 247] on div "Quick Preview" at bounding box center [471, 343] width 214 height 214
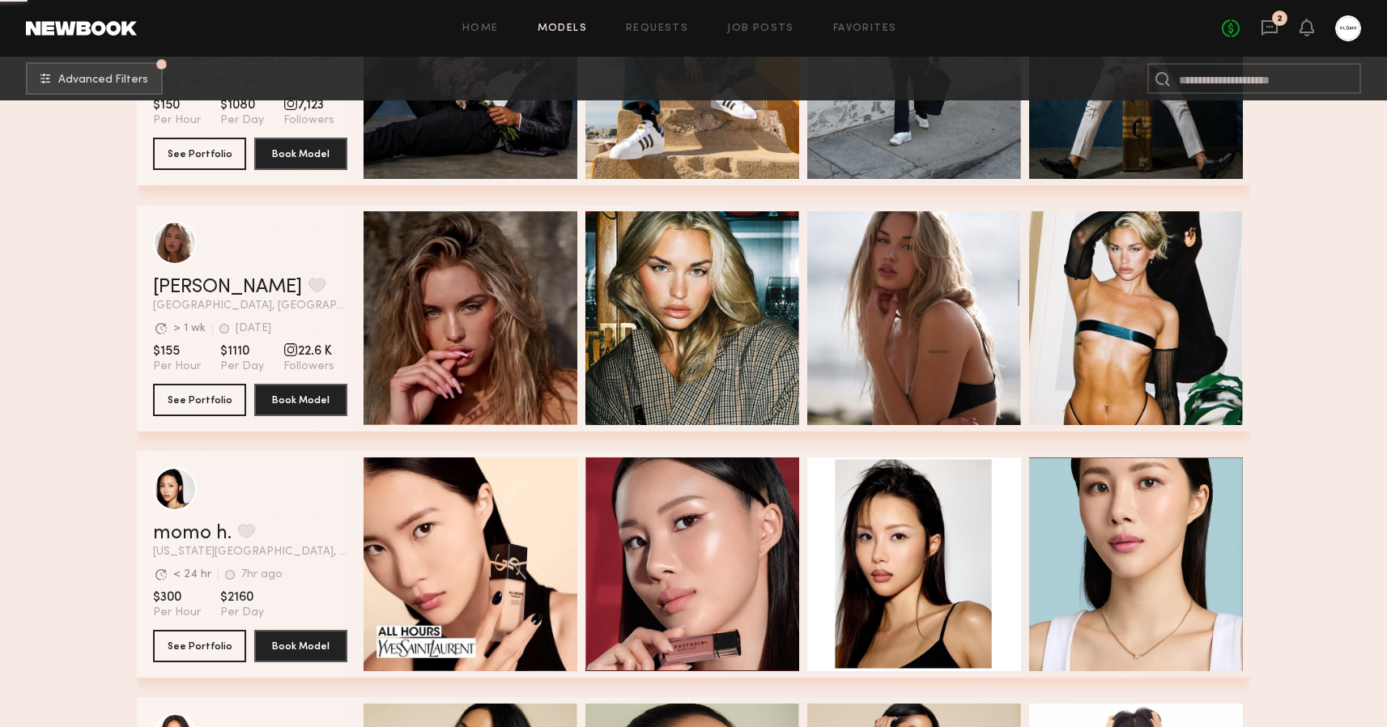
scroll to position [10751, 0]
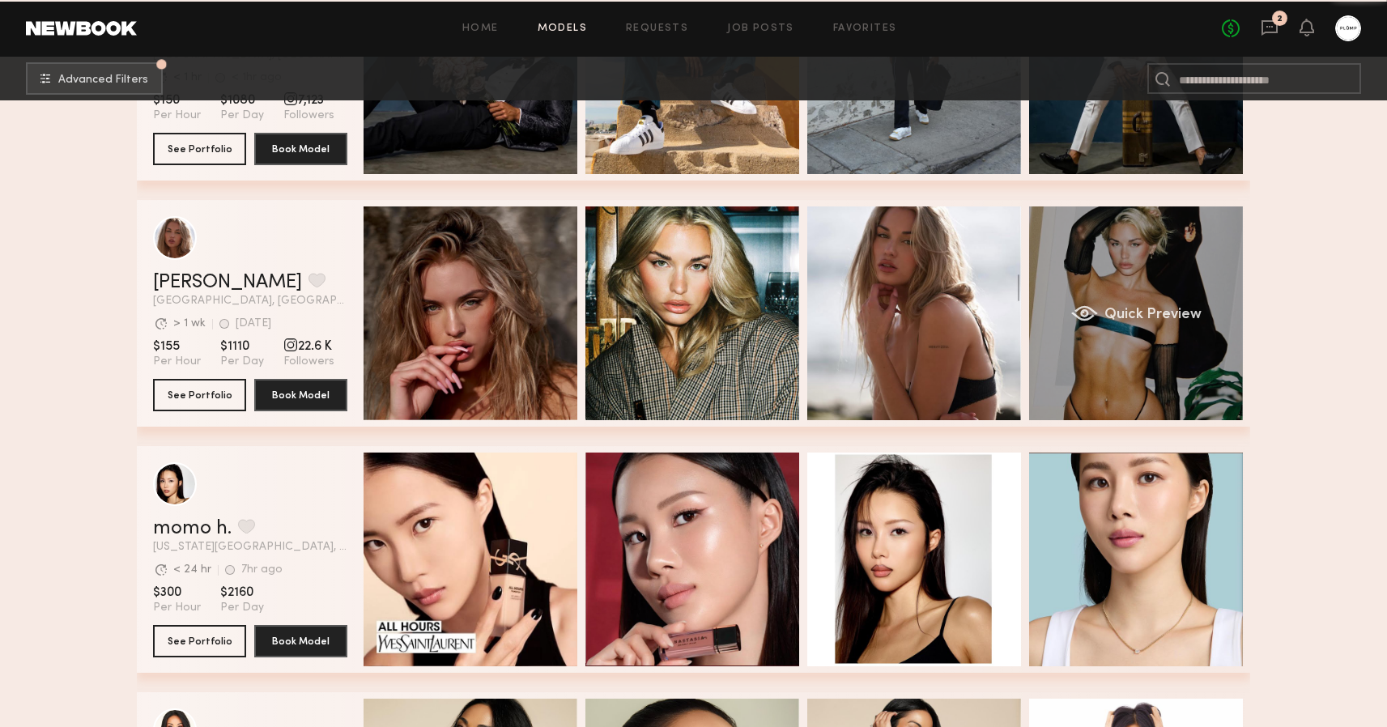
click at [1085, 258] on div "Quick Preview" at bounding box center [1136, 314] width 214 height 214
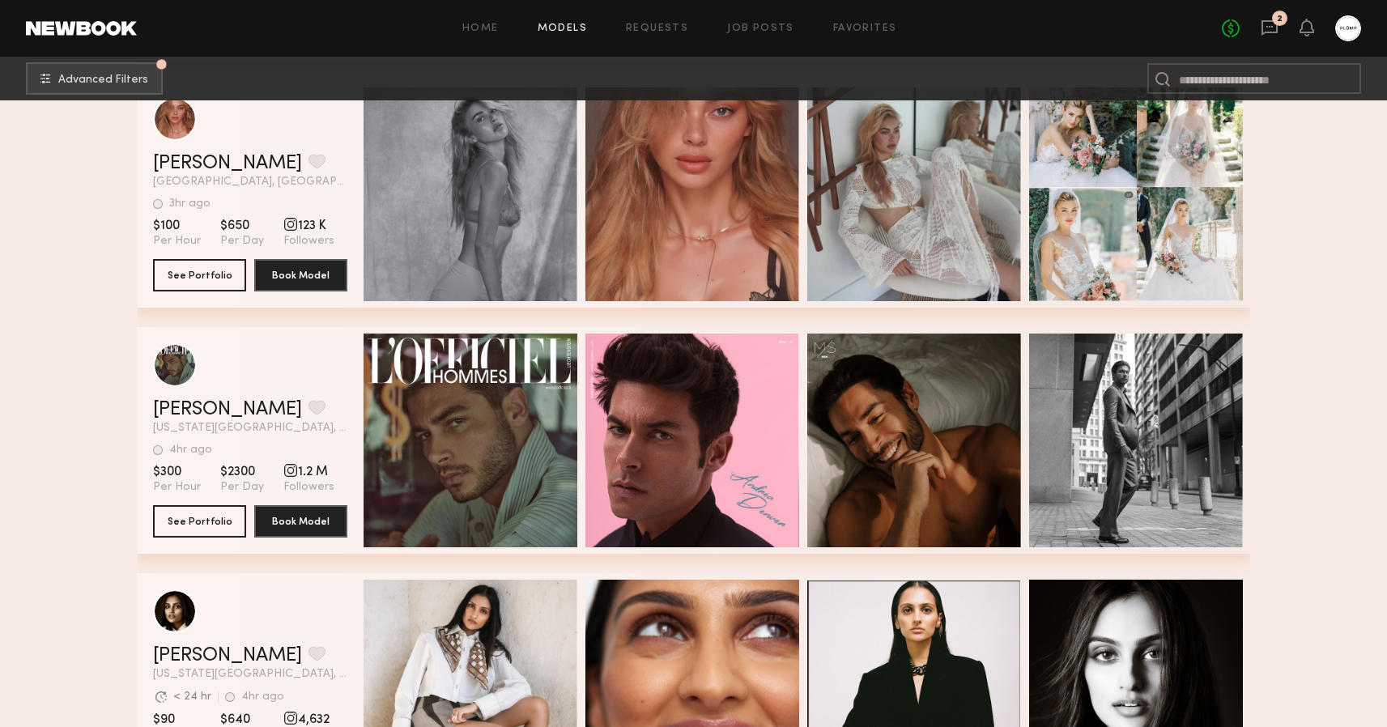
scroll to position [16289, 0]
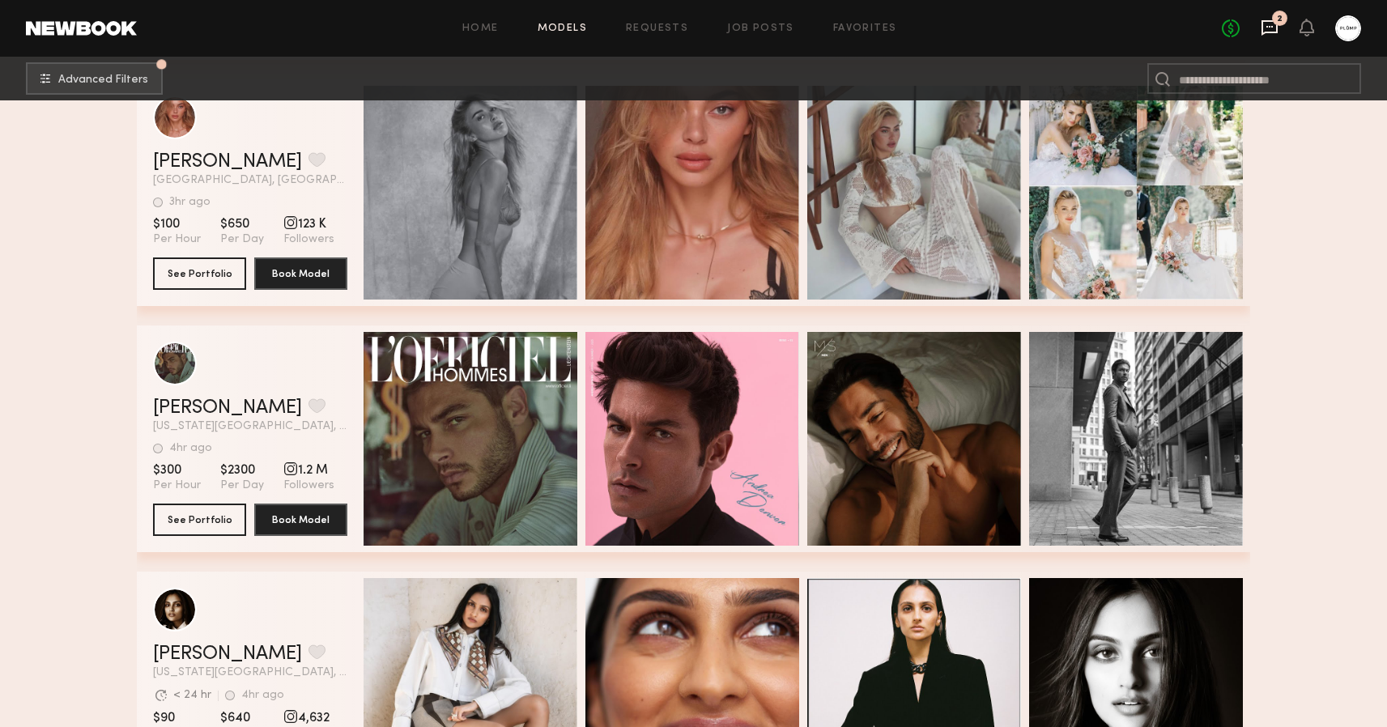
click at [1271, 27] on icon at bounding box center [1270, 27] width 6 height 2
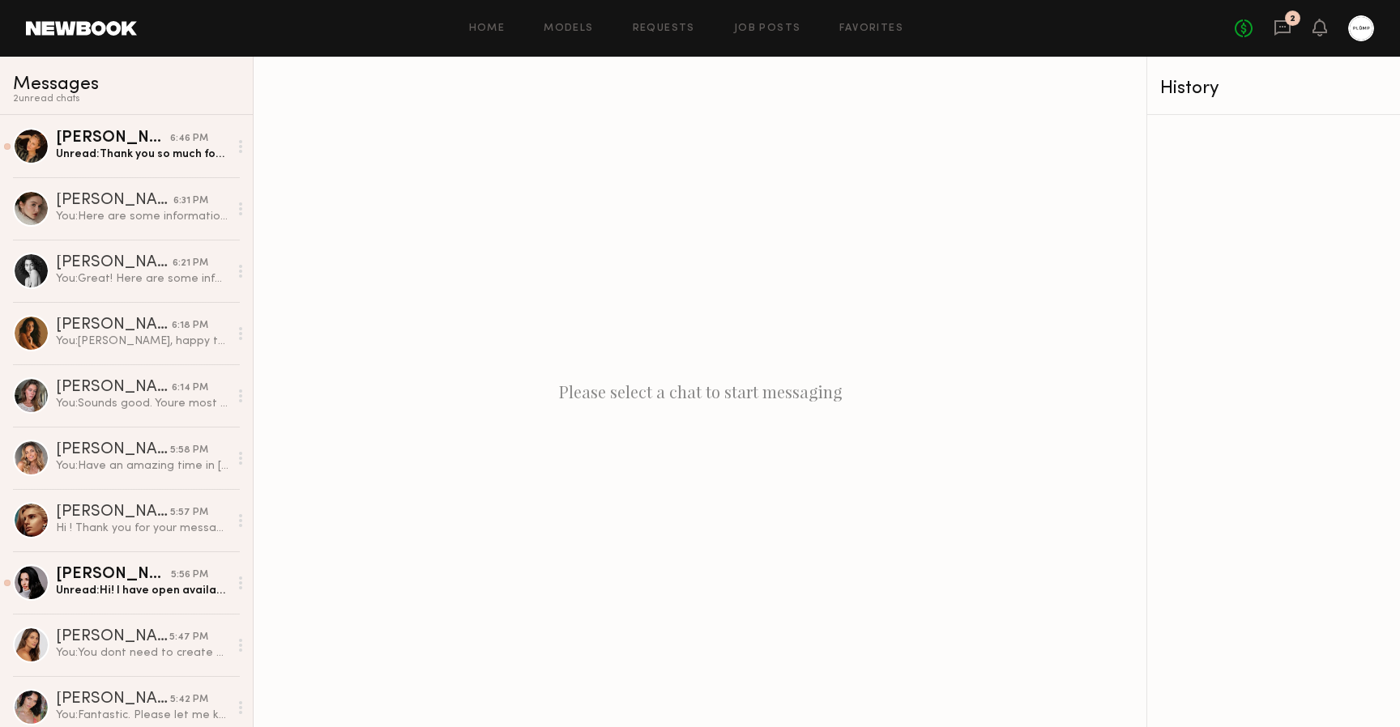
click at [70, 30] on link at bounding box center [81, 28] width 111 height 15
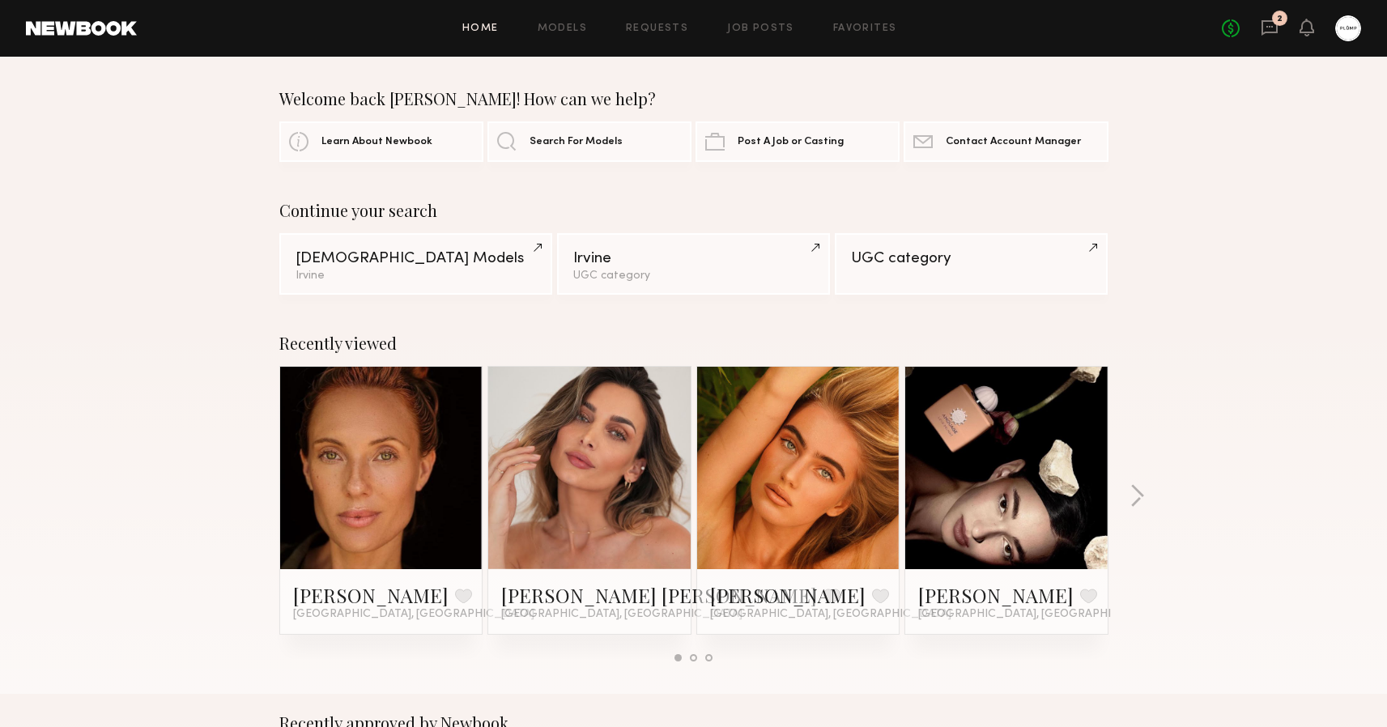
scroll to position [-32, 0]
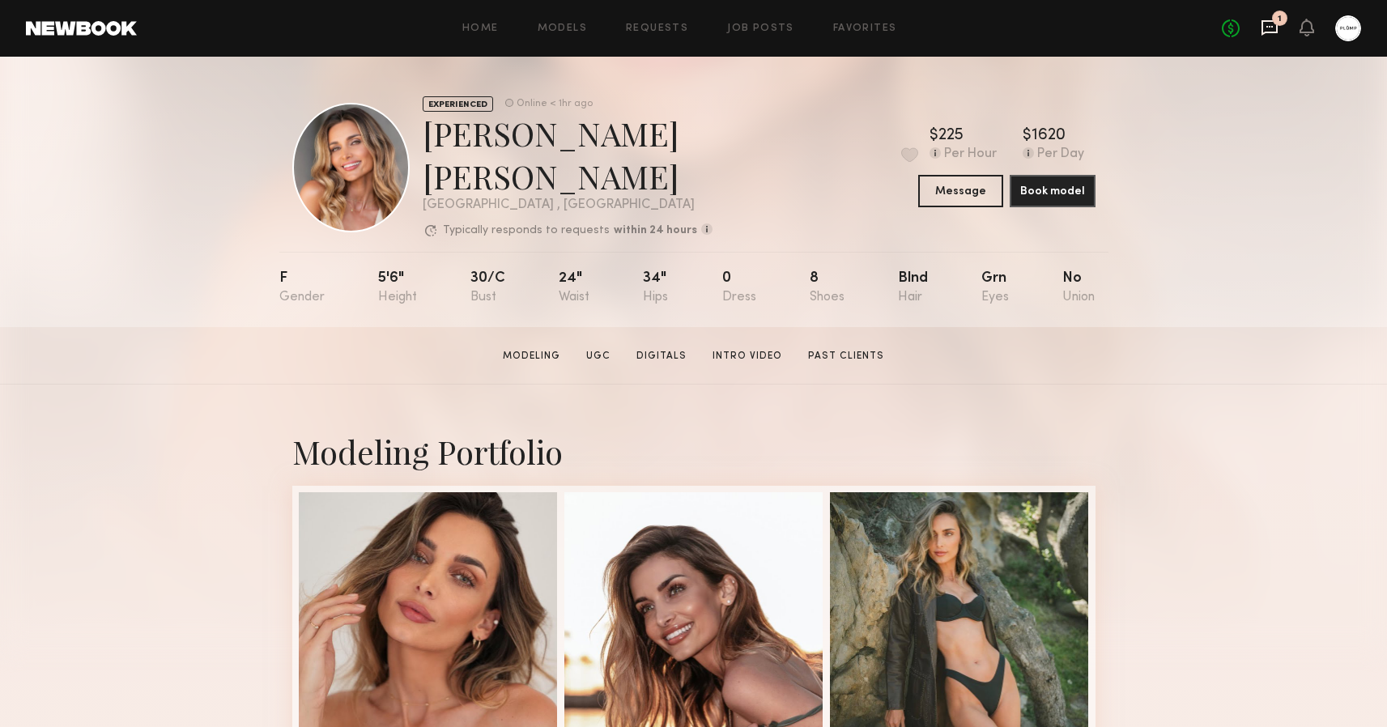
click at [1272, 32] on icon at bounding box center [1270, 27] width 16 height 15
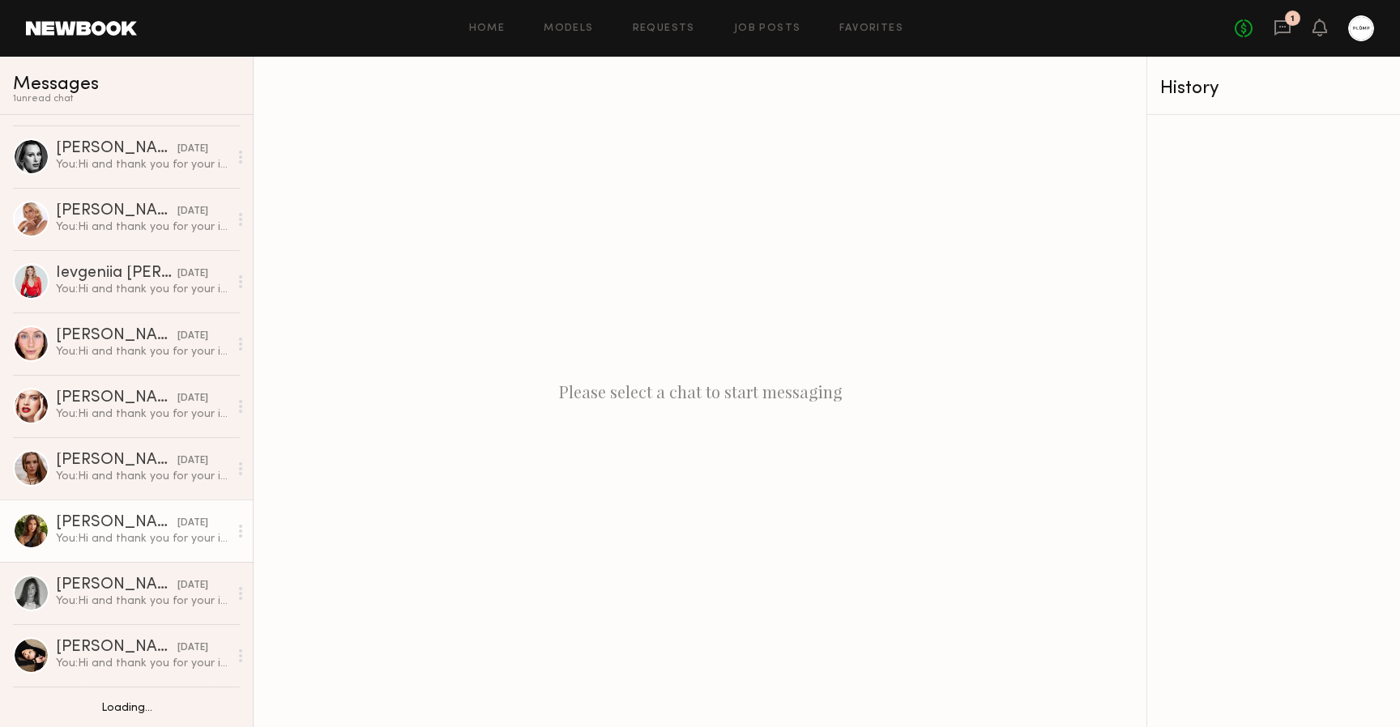
scroll to position [815, 0]
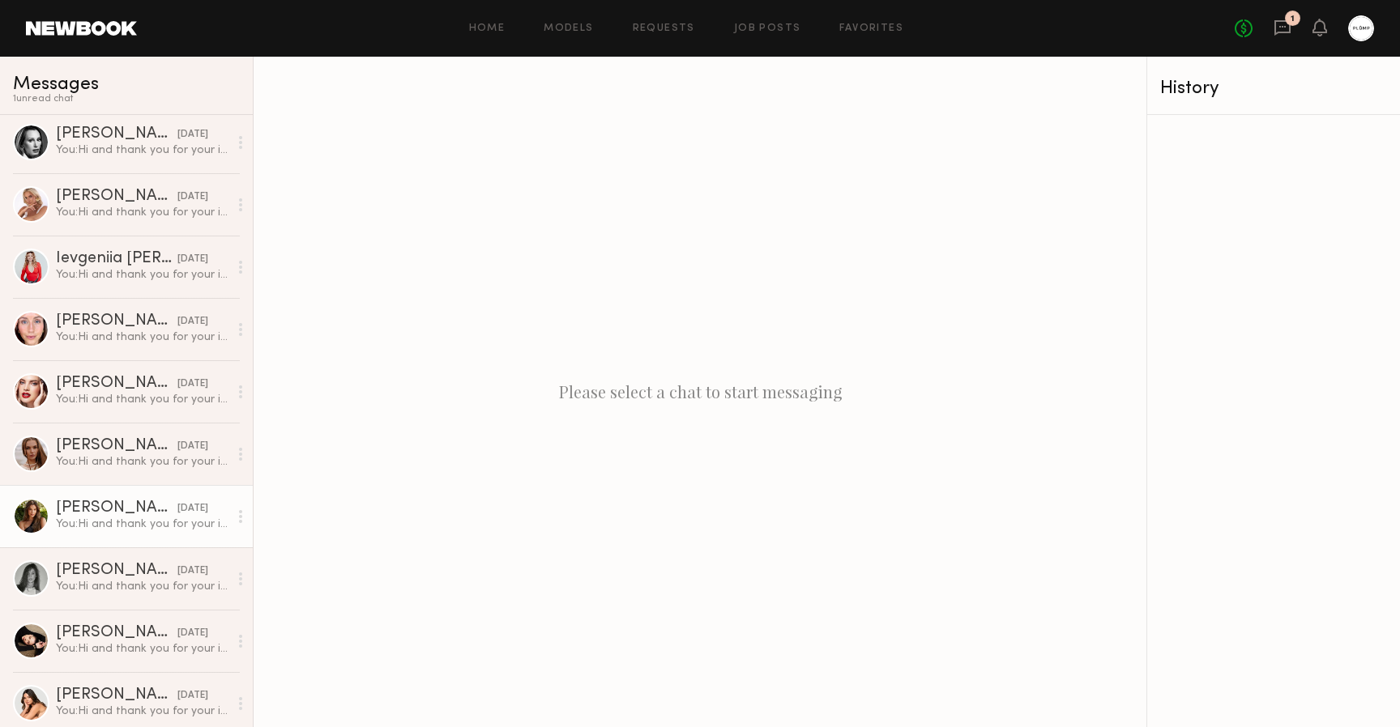
click at [118, 512] on div "[PERSON_NAME]" at bounding box center [116, 509] width 121 height 16
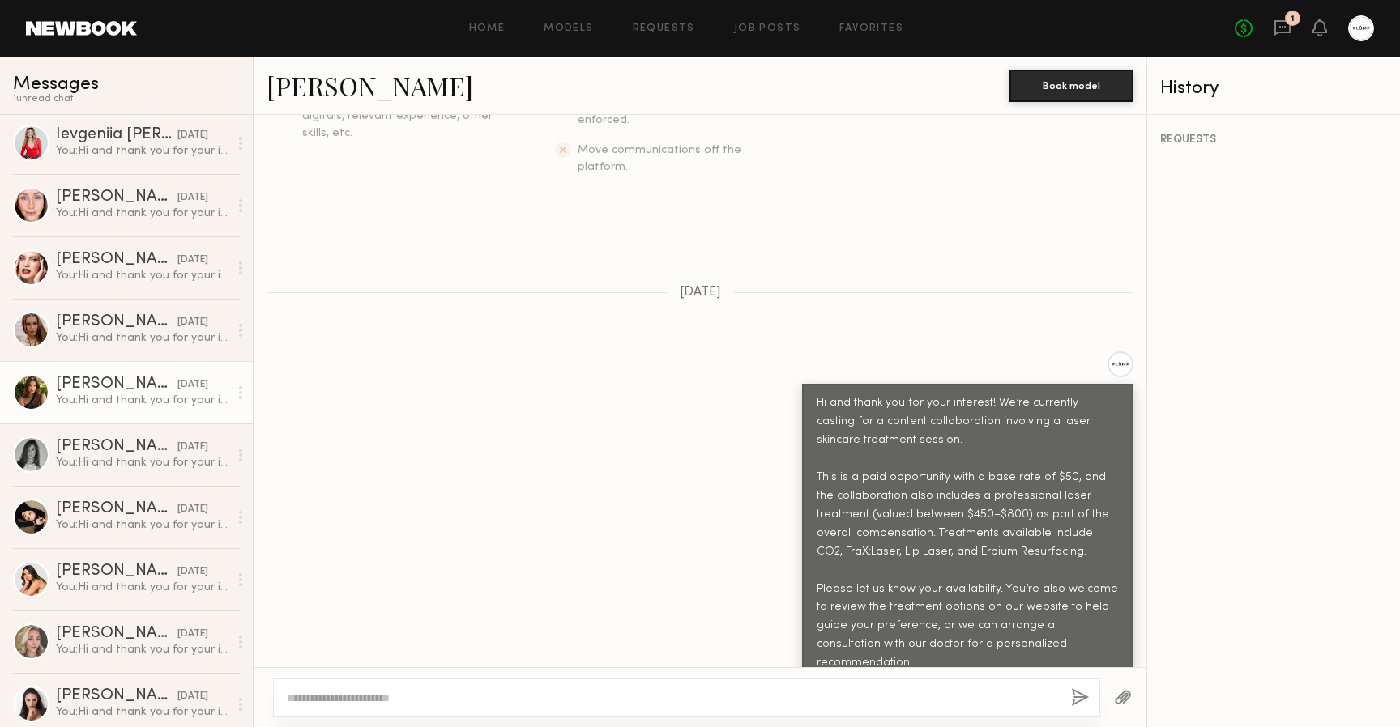
scroll to position [1100, 0]
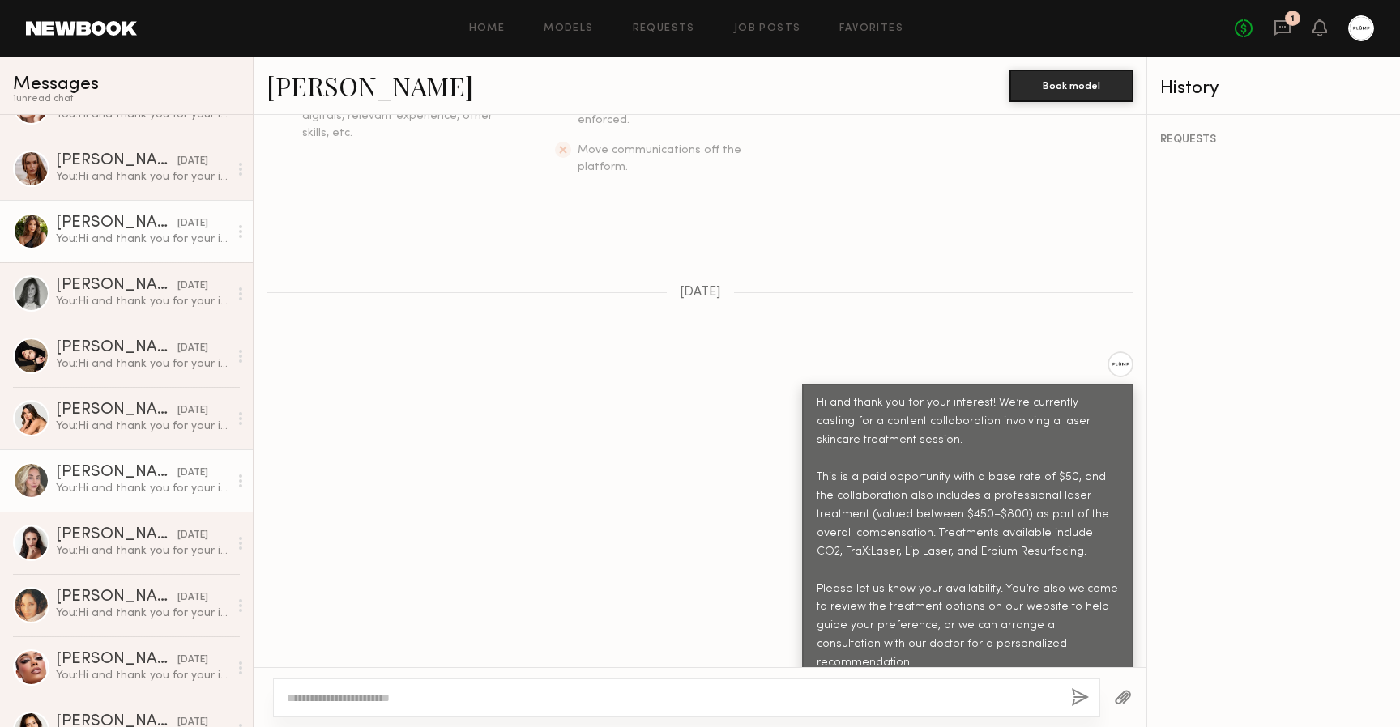
click at [122, 475] on div "[PERSON_NAME]" at bounding box center [116, 473] width 121 height 16
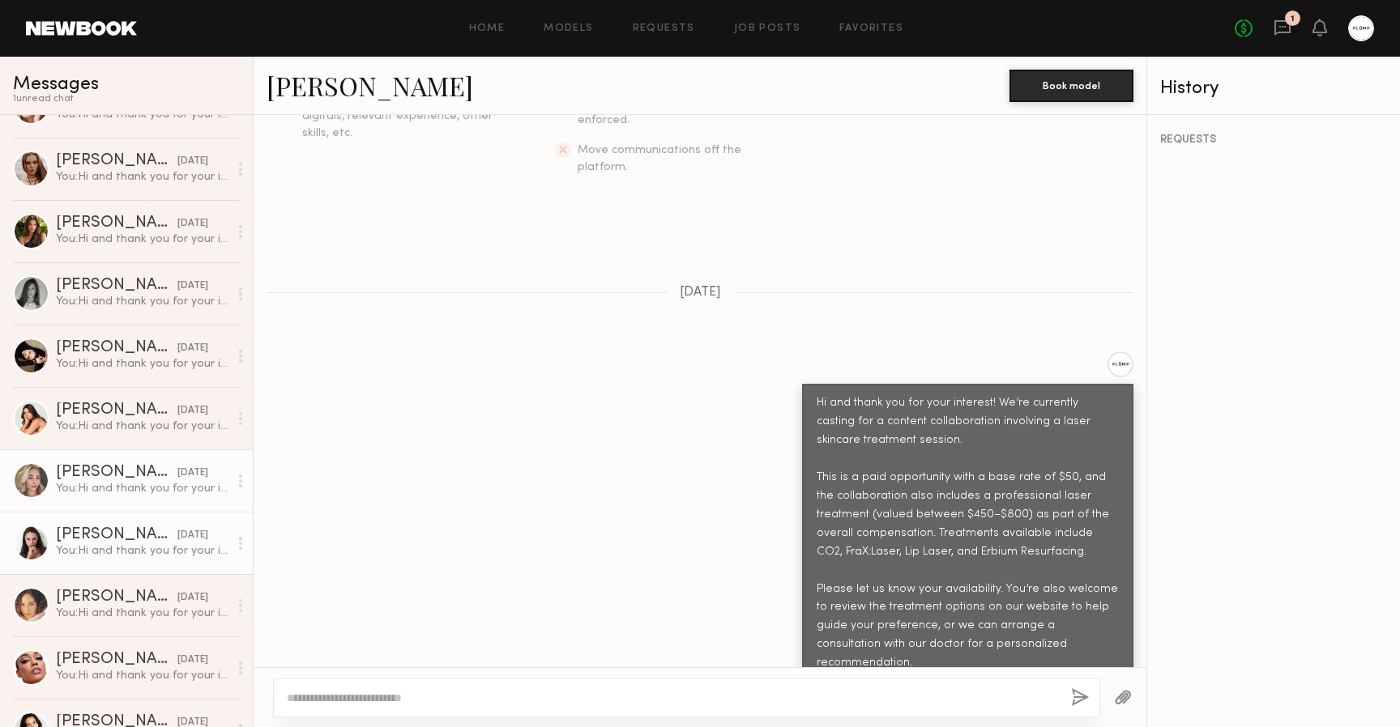
scroll to position [1519, 0]
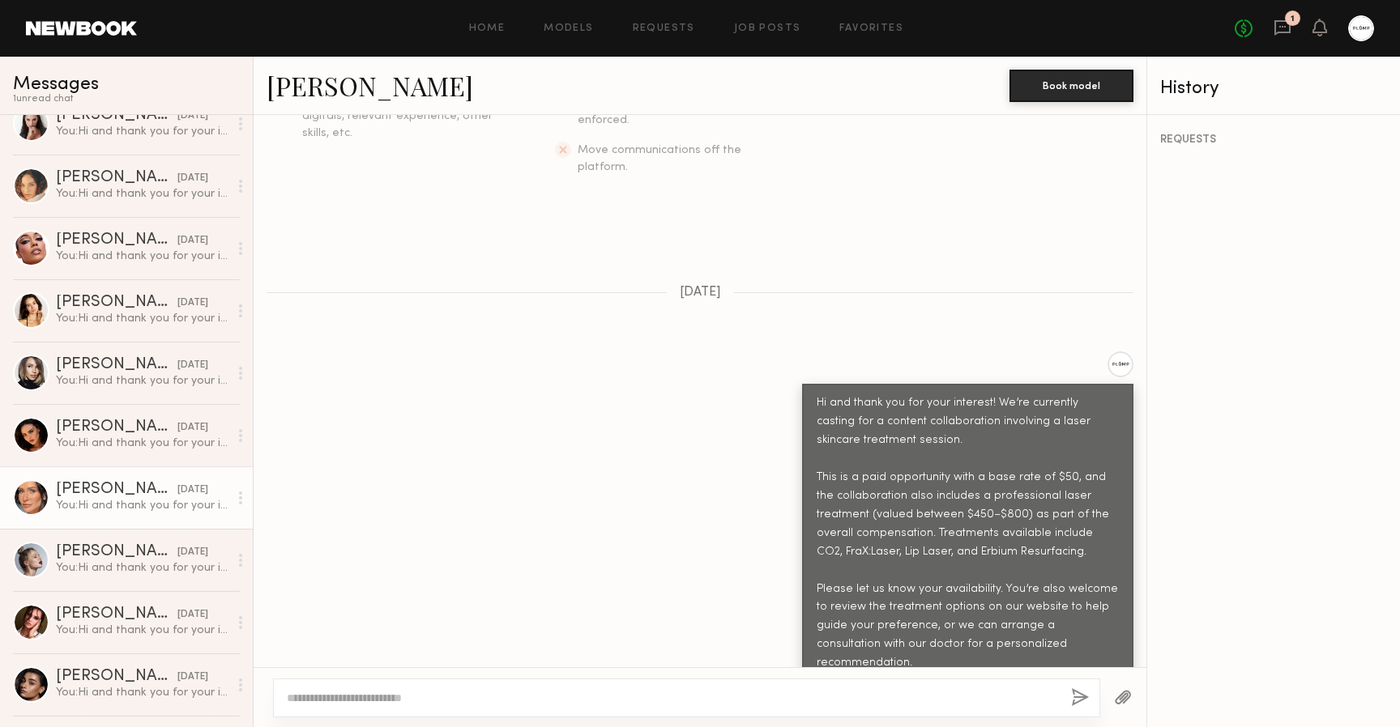
click at [116, 518] on link "Maria M. yesterday You: Hi and thank you for your interest! We’re currently cas…" at bounding box center [126, 498] width 253 height 62
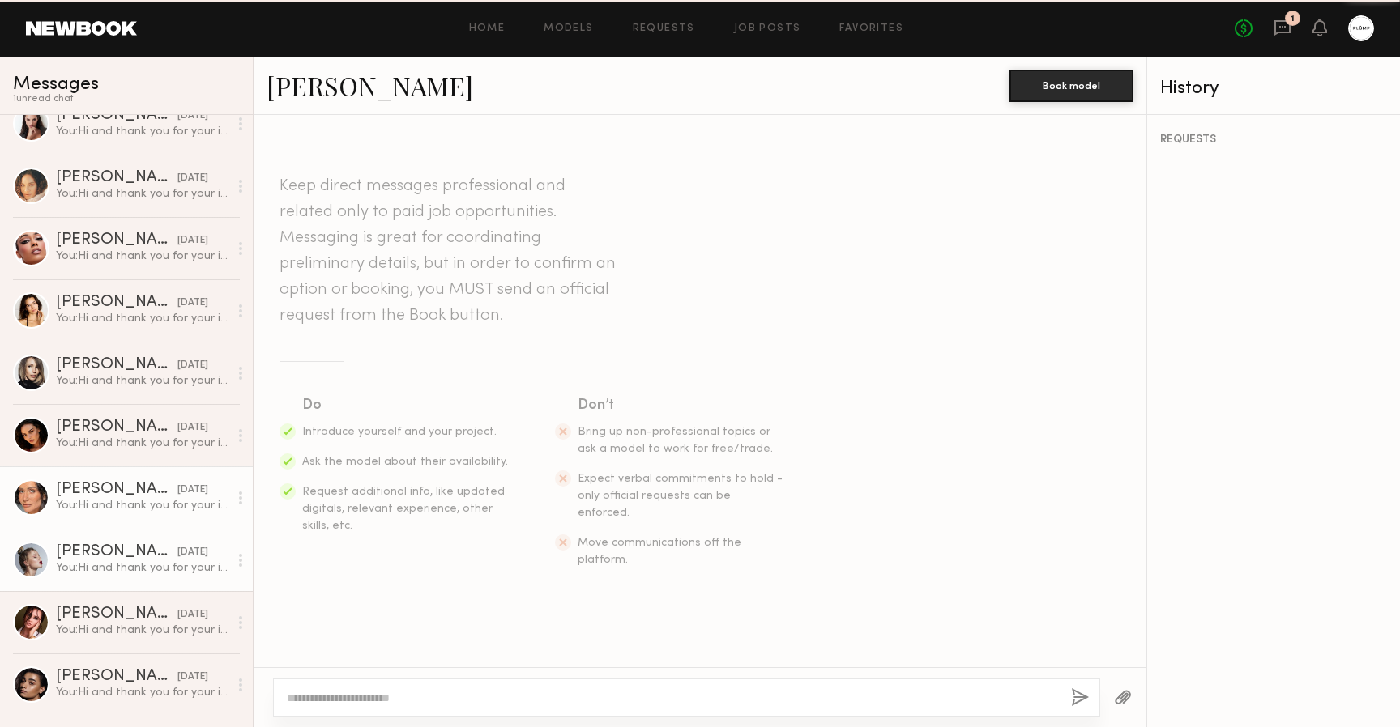
scroll to position [393, 0]
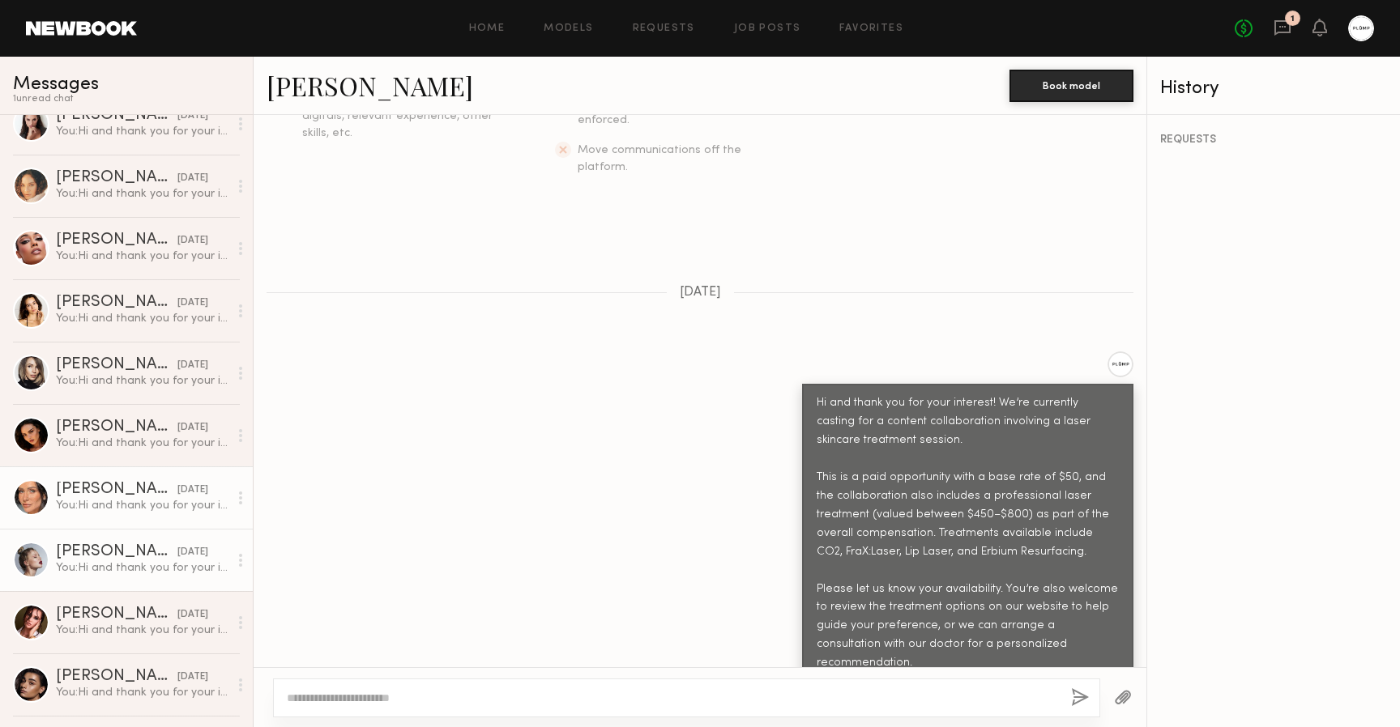
click at [112, 565] on div "You: Hi and thank you for your interest! We’re currently casting for a content …" at bounding box center [142, 567] width 173 height 15
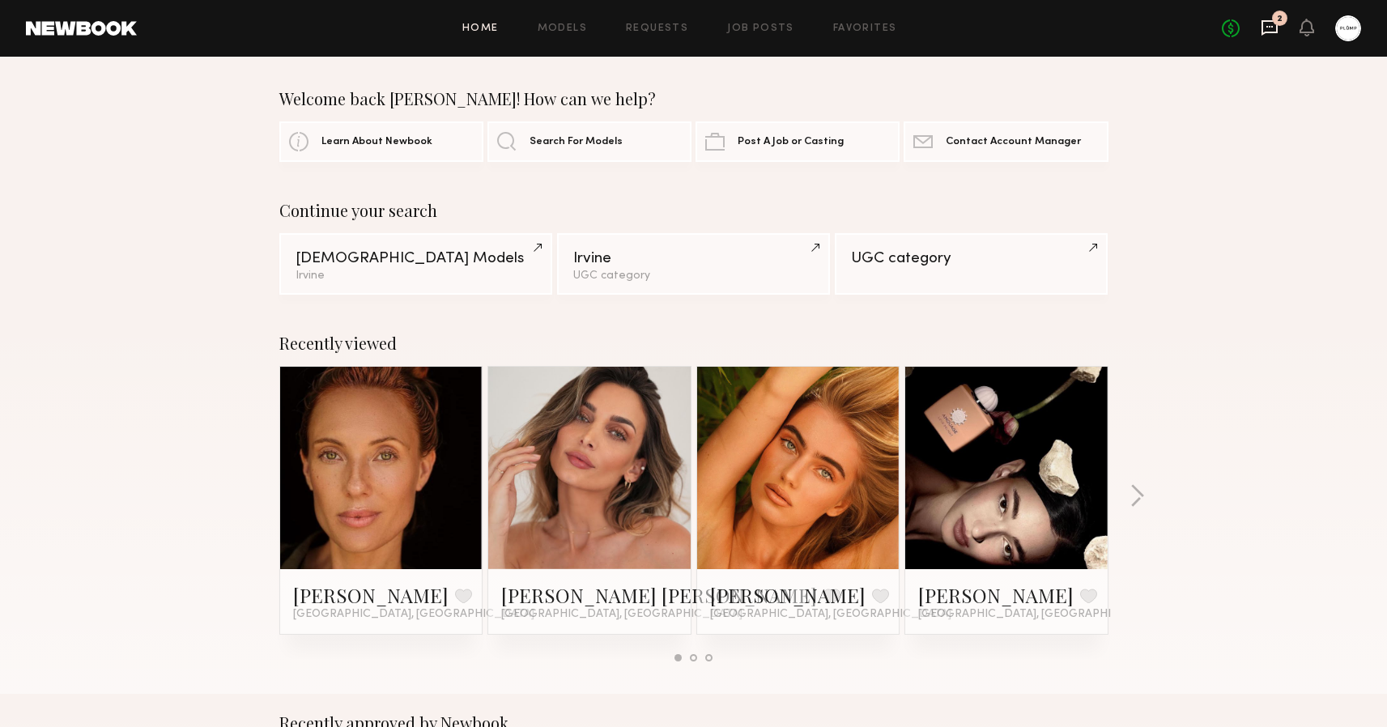
click at [1276, 29] on icon at bounding box center [1270, 28] width 18 height 18
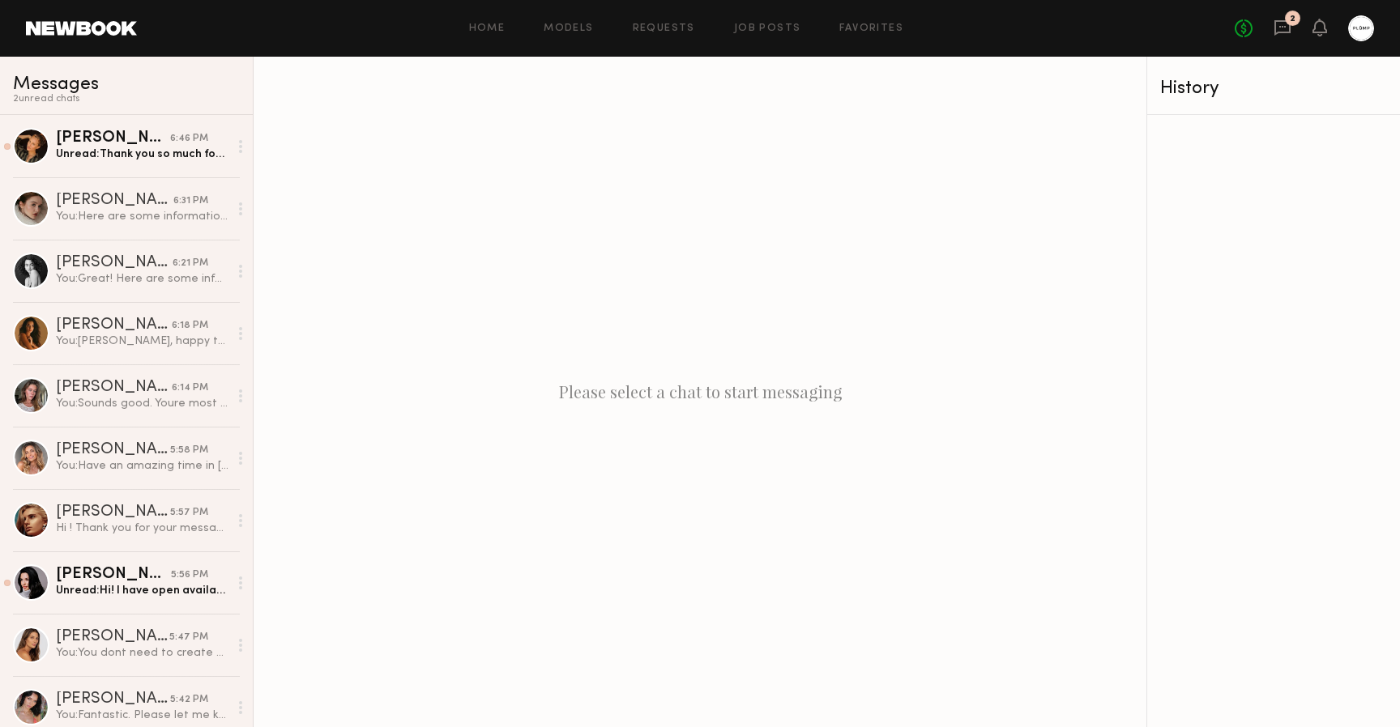
click at [75, 27] on link at bounding box center [81, 28] width 111 height 15
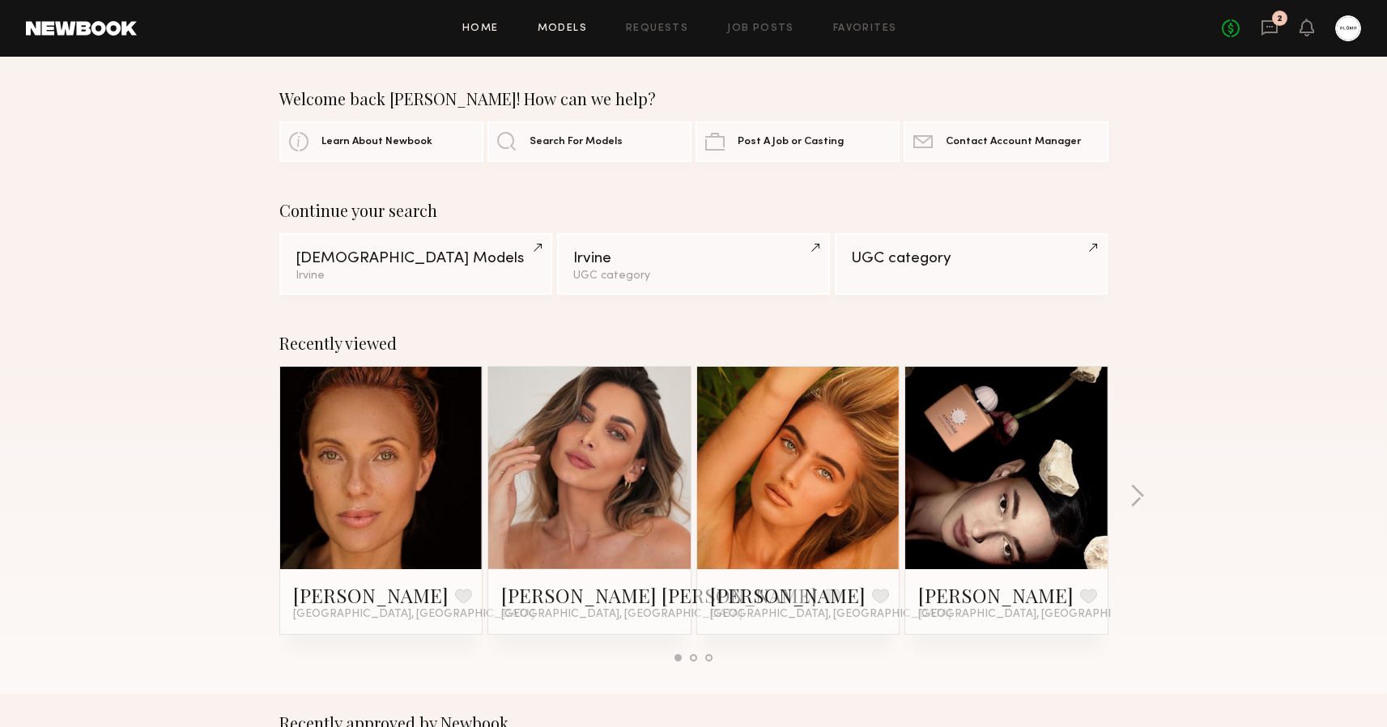
click at [566, 25] on link "Models" at bounding box center [562, 28] width 49 height 11
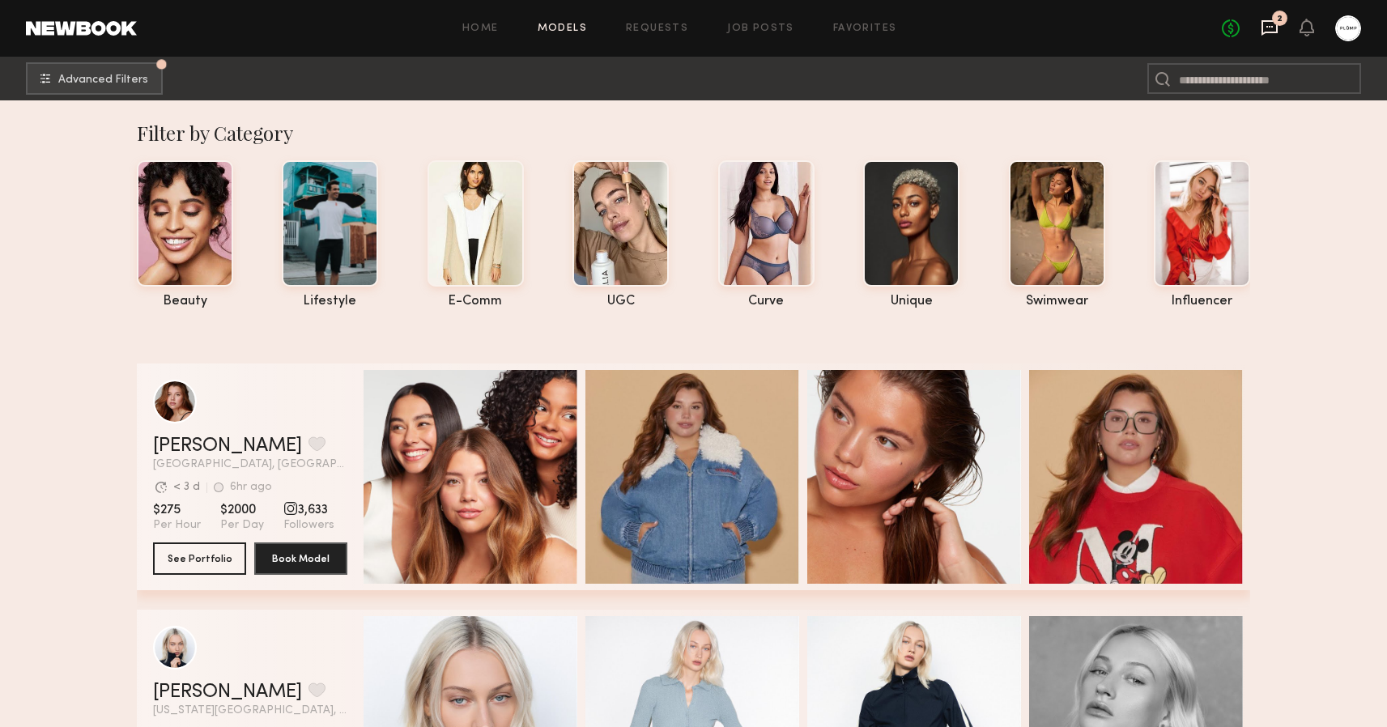
click at [1269, 31] on icon at bounding box center [1270, 27] width 16 height 15
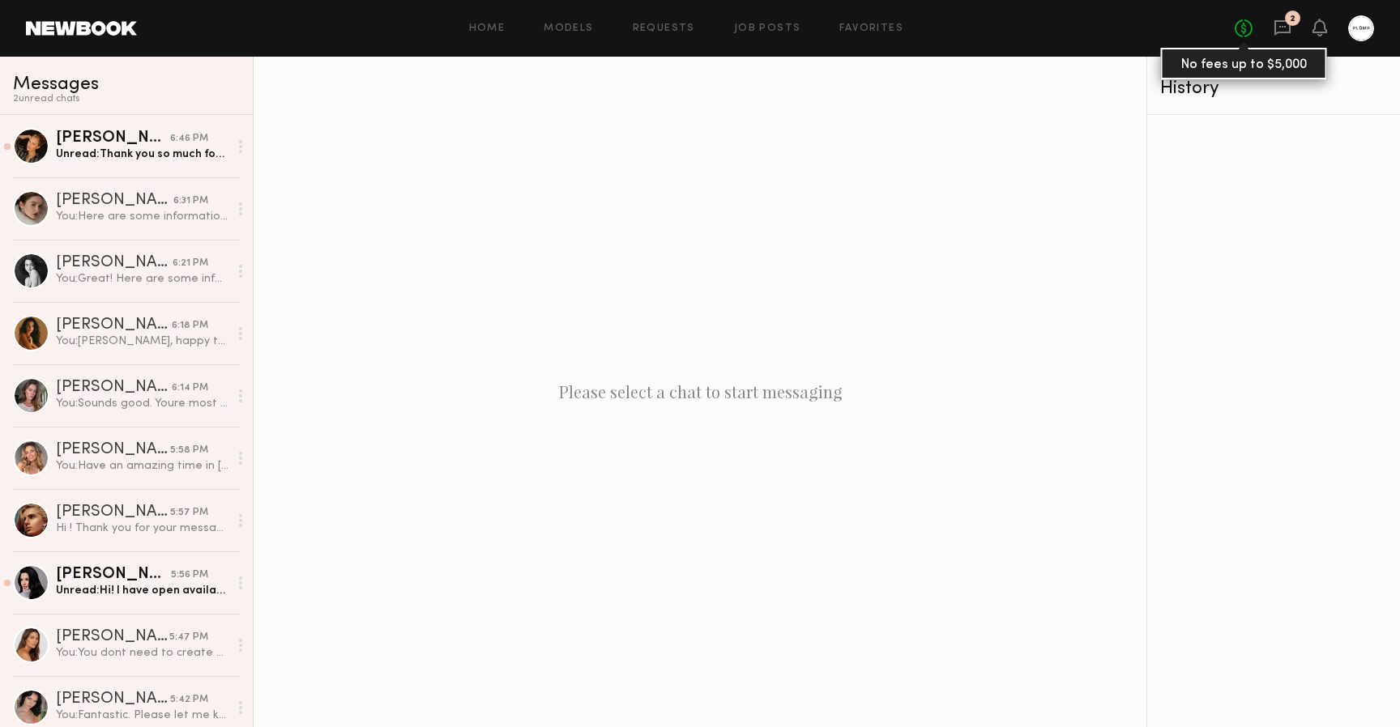
click at [1246, 33] on link "No fees up to $5,000" at bounding box center [1243, 28] width 18 height 18
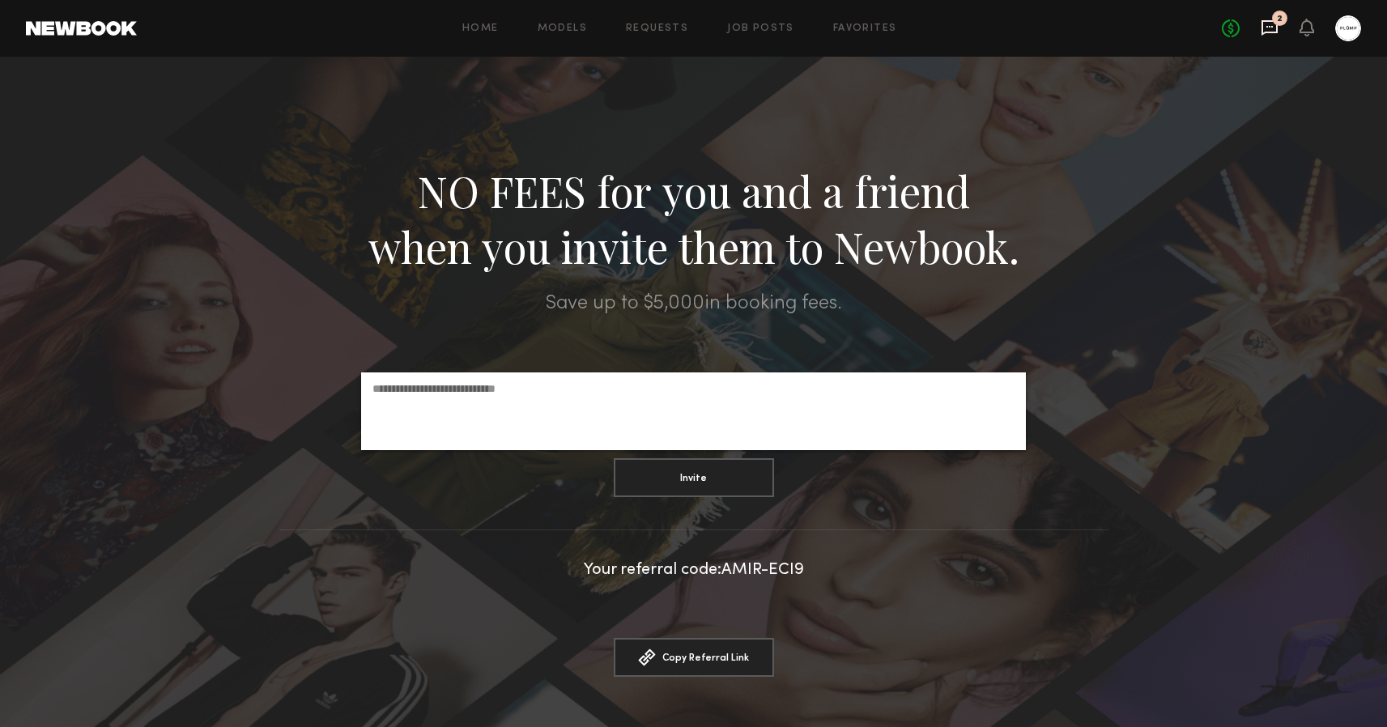
click at [1272, 30] on icon at bounding box center [1270, 28] width 18 height 18
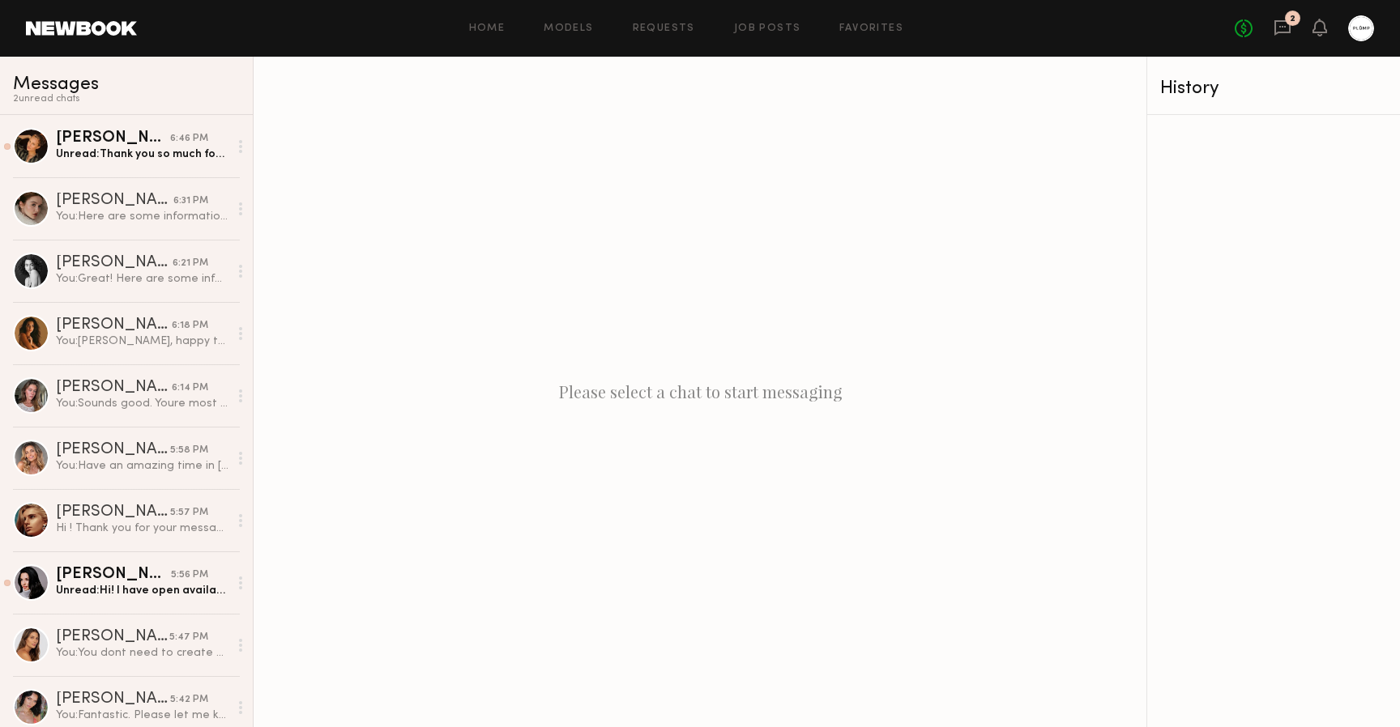
click at [837, 2] on header "Home Models Requests Job Posts Favorites Sign Out No fees up to $5,000 2" at bounding box center [700, 28] width 1400 height 57
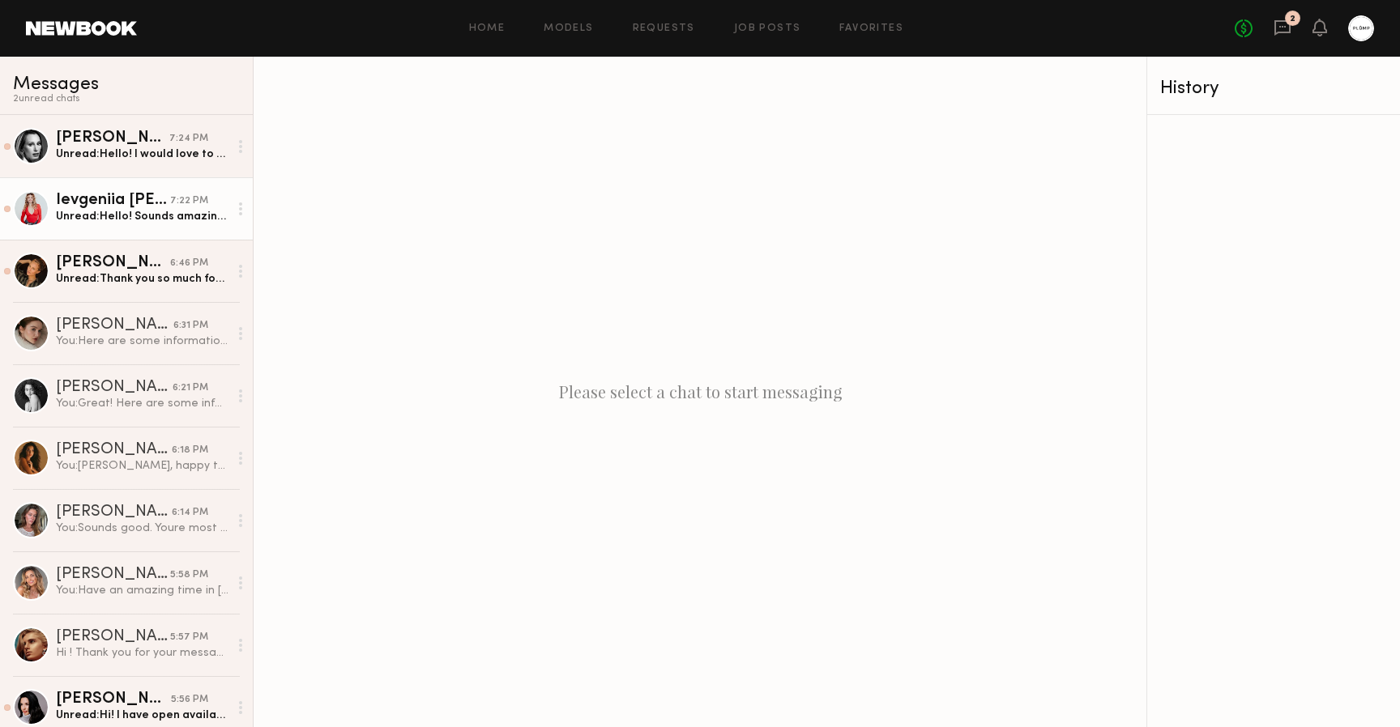
click at [121, 199] on div "Ievgeniia G." at bounding box center [113, 201] width 114 height 16
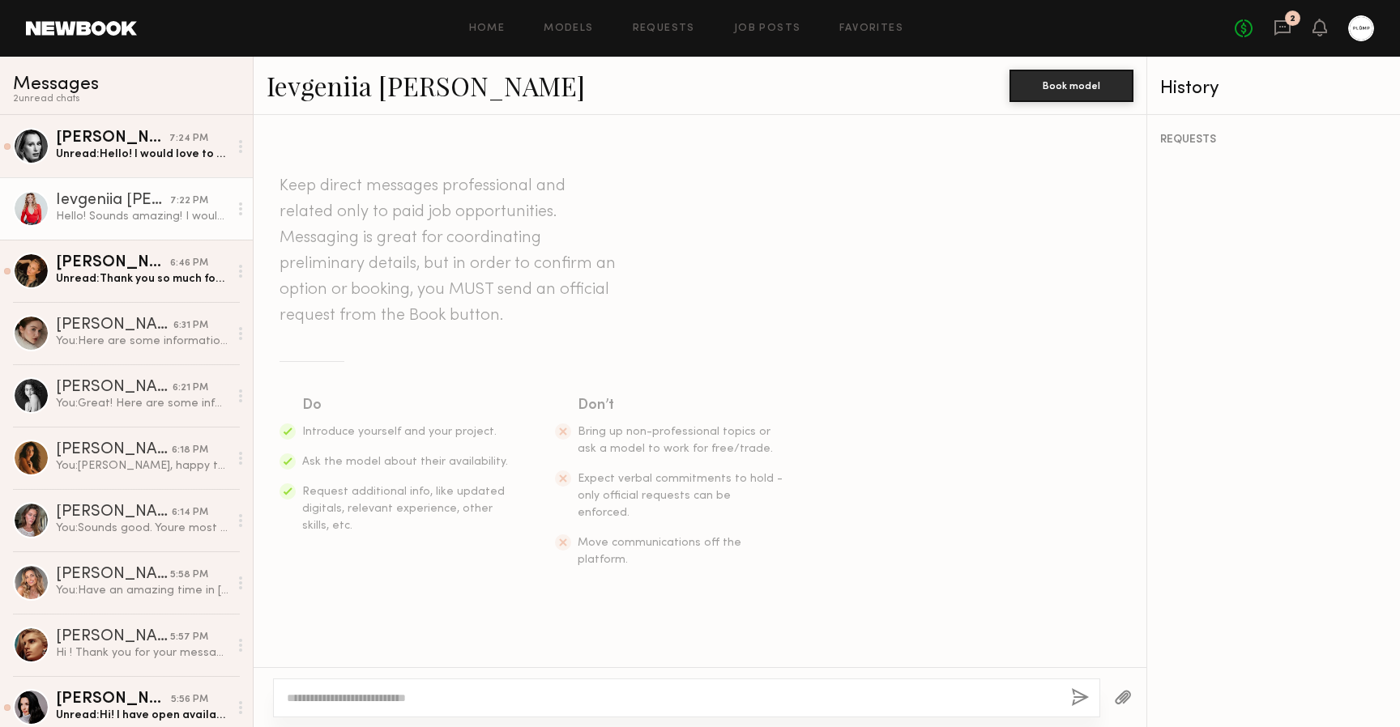
scroll to position [473, 0]
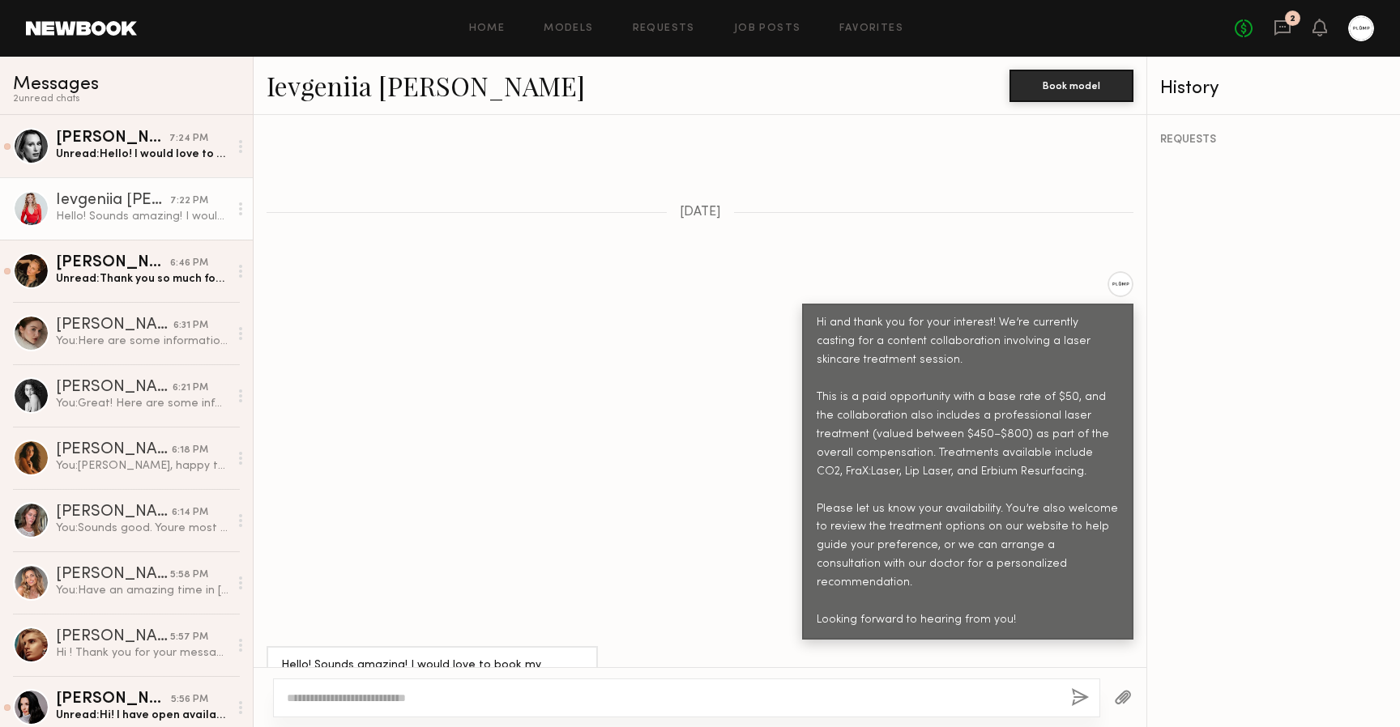
click at [313, 93] on link "Ievgeniia G." at bounding box center [425, 85] width 318 height 35
click at [239, 209] on circle at bounding box center [240, 208] width 3 height 3
click at [207, 237] on div "Mark unread" at bounding box center [192, 241] width 117 height 36
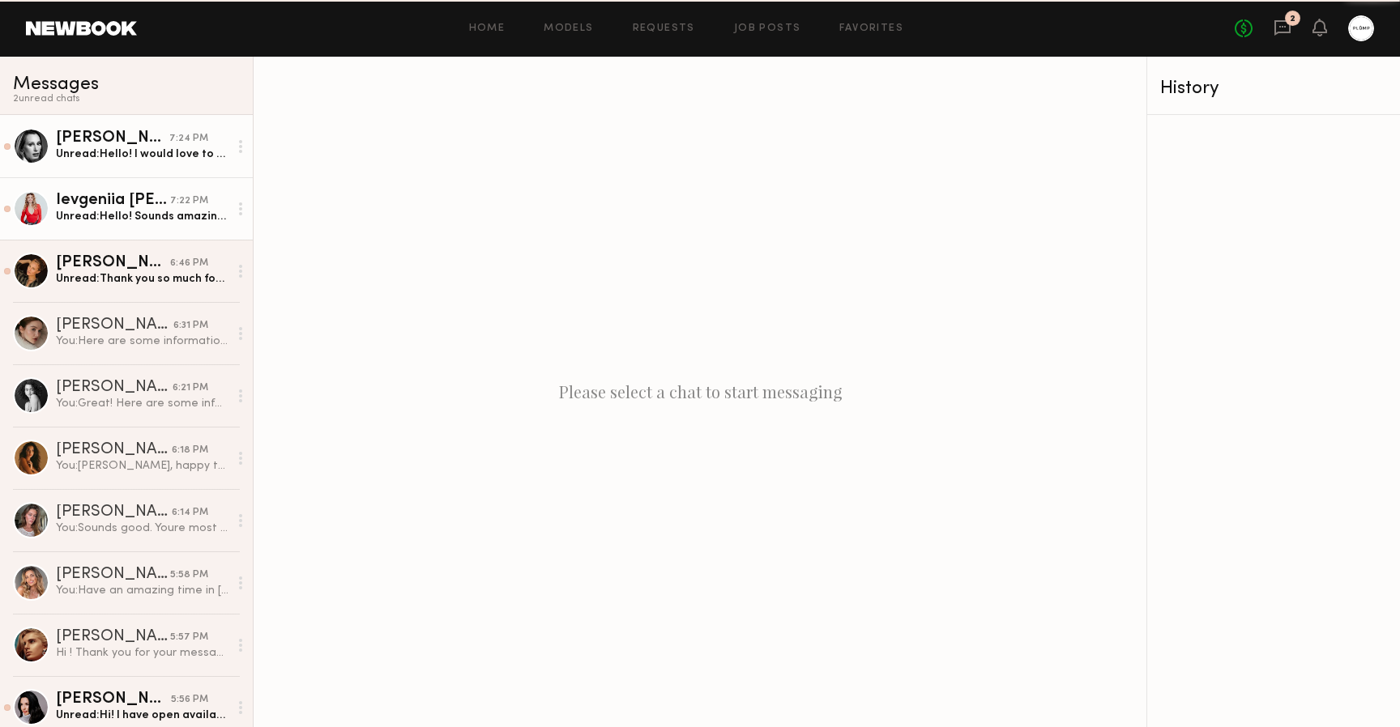
click at [163, 127] on link "Willow R. 7:24 PM Unread: Hello! I would love to work with you and get a treatm…" at bounding box center [126, 146] width 253 height 62
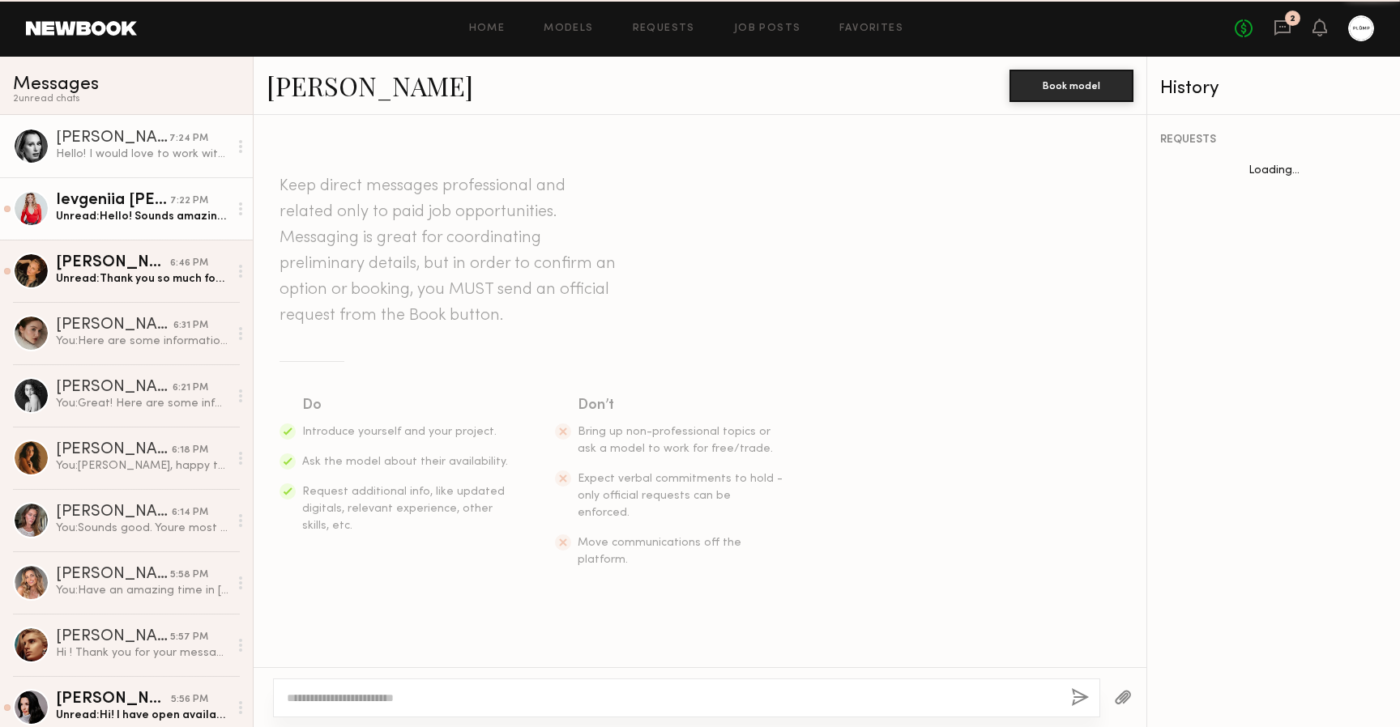
scroll to position [580, 0]
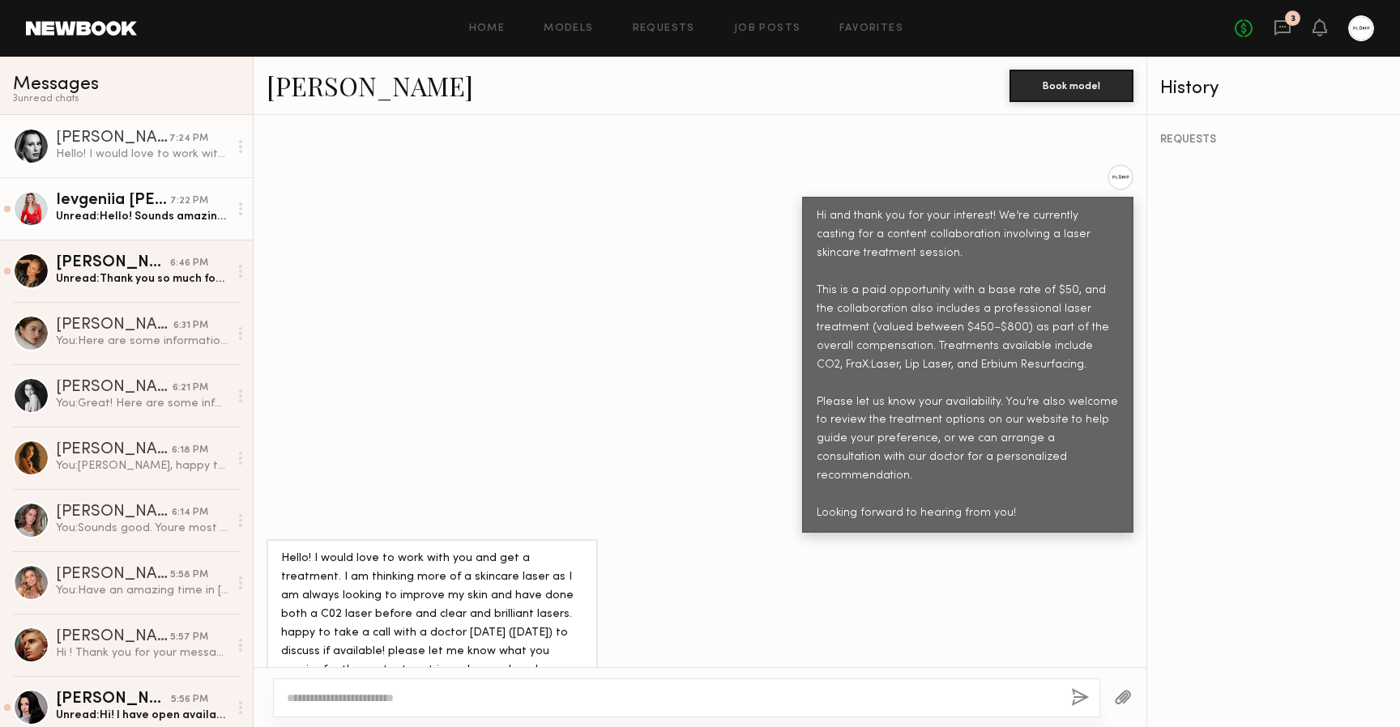
click at [331, 82] on link "Willow R." at bounding box center [369, 85] width 207 height 35
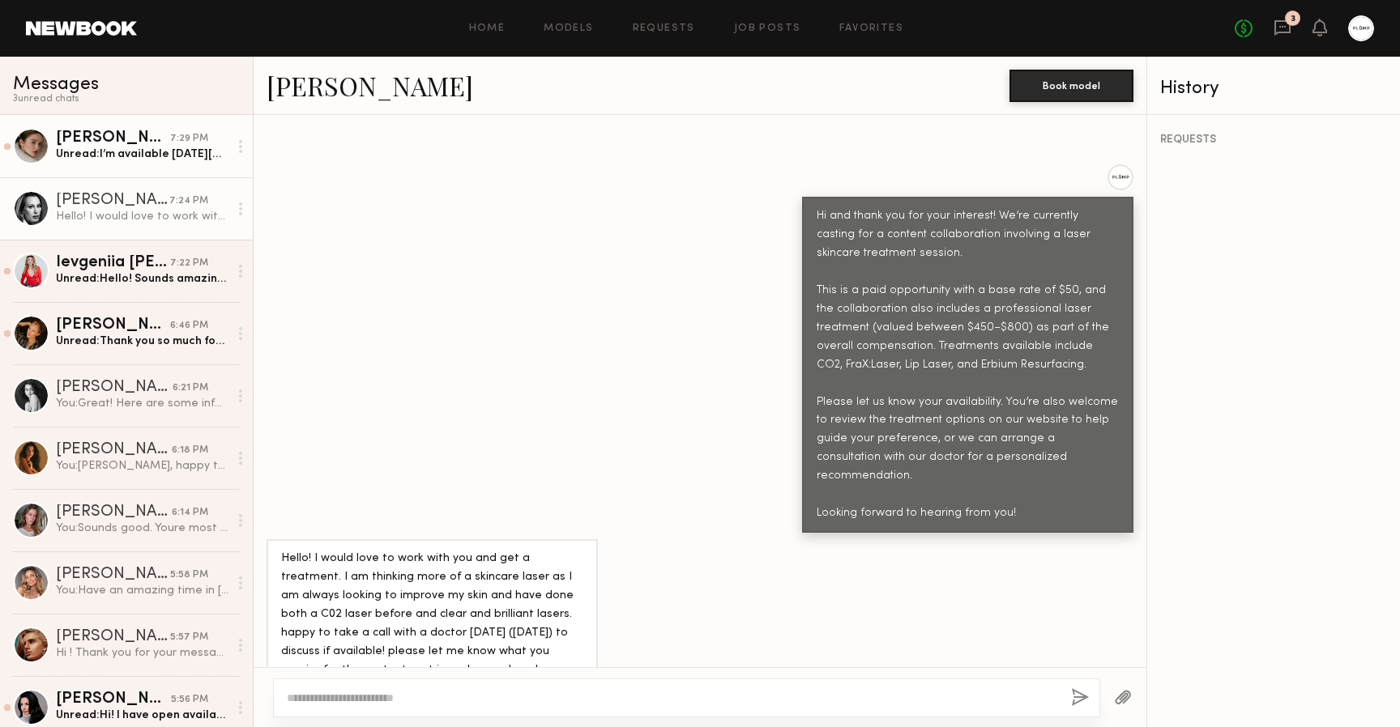
click at [230, 145] on div at bounding box center [240, 146] width 24 height 32
click at [239, 211] on icon at bounding box center [240, 208] width 3 height 13
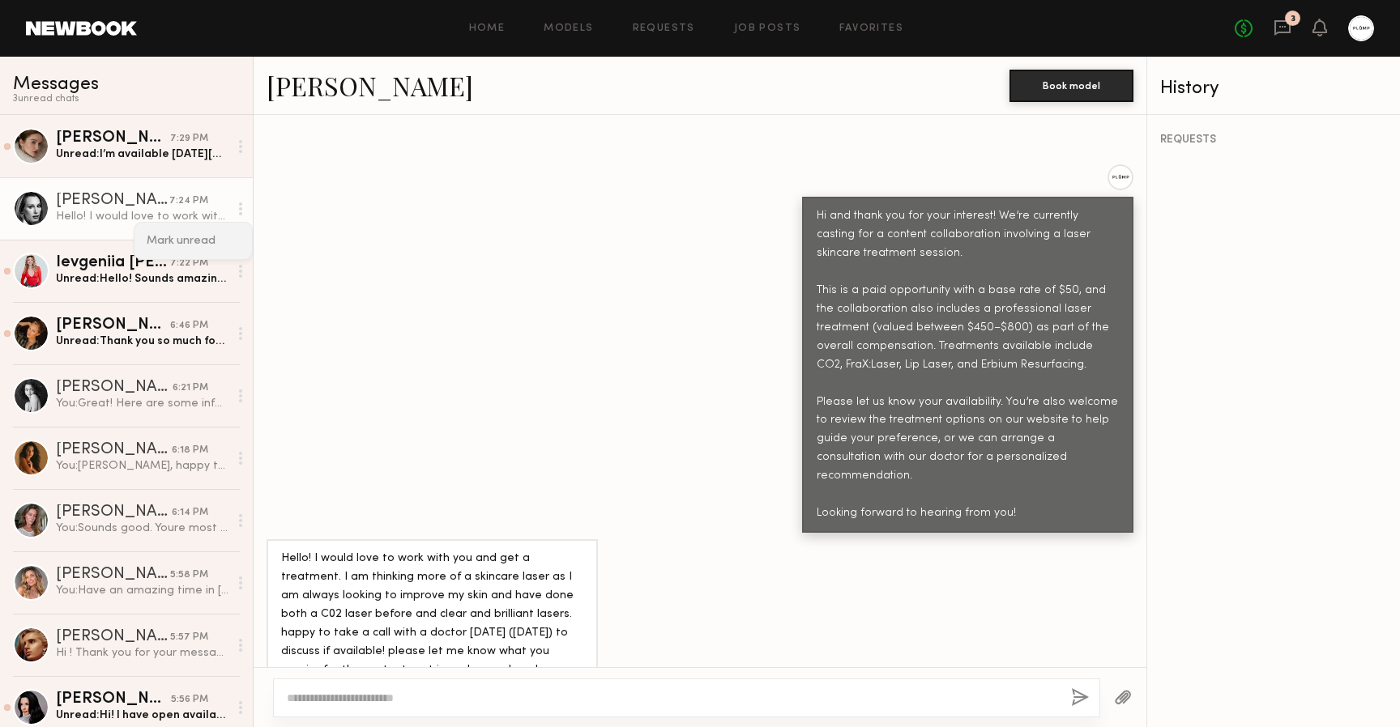
click at [200, 243] on div "Mark unread" at bounding box center [192, 241] width 117 height 36
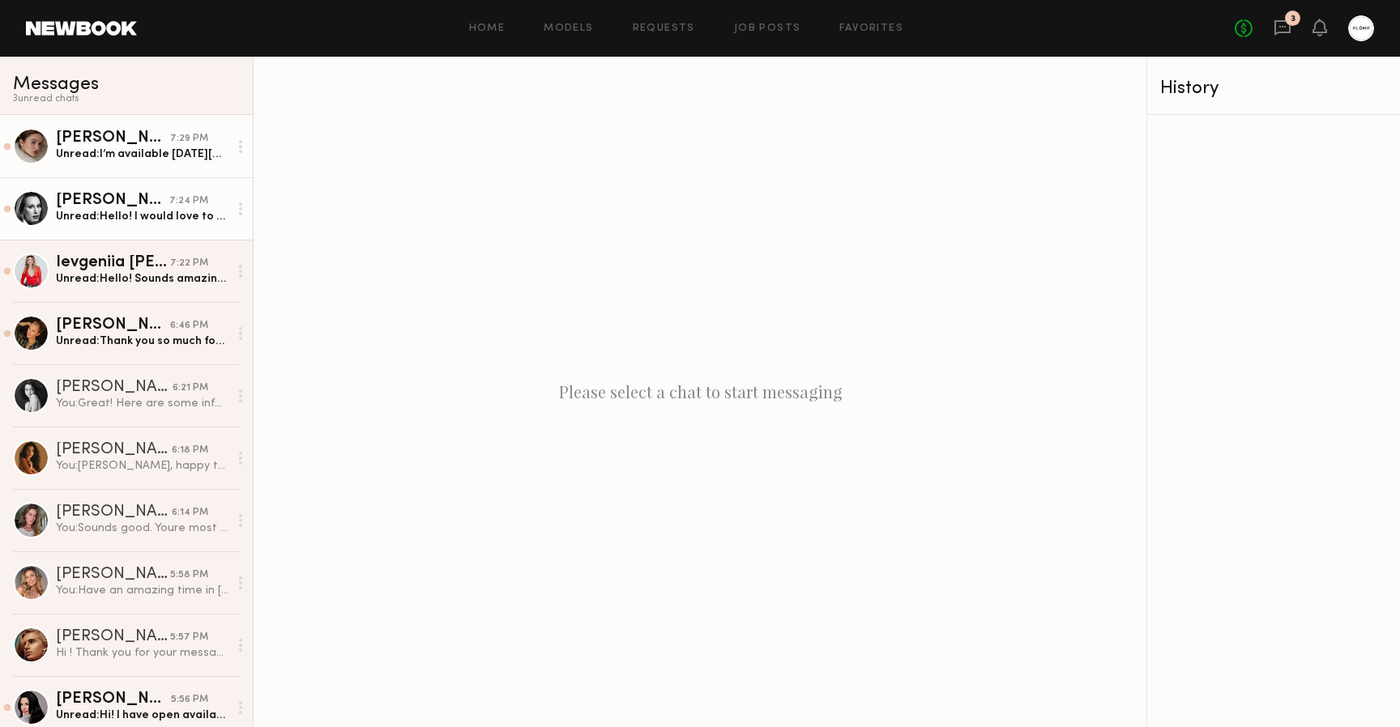
click at [157, 162] on link "Olga N. 7:29 PM Unread: I’m available on Sunday, September 6th" at bounding box center [126, 146] width 253 height 62
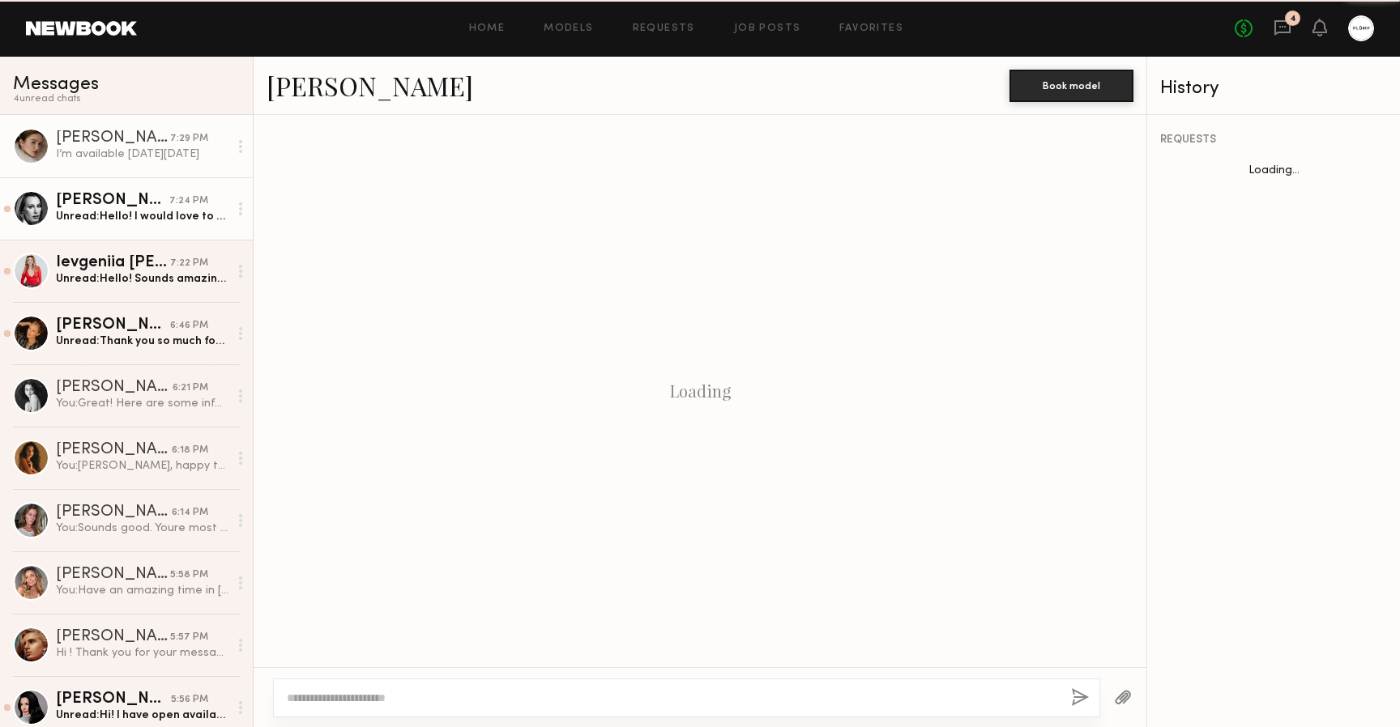
scroll to position [986, 0]
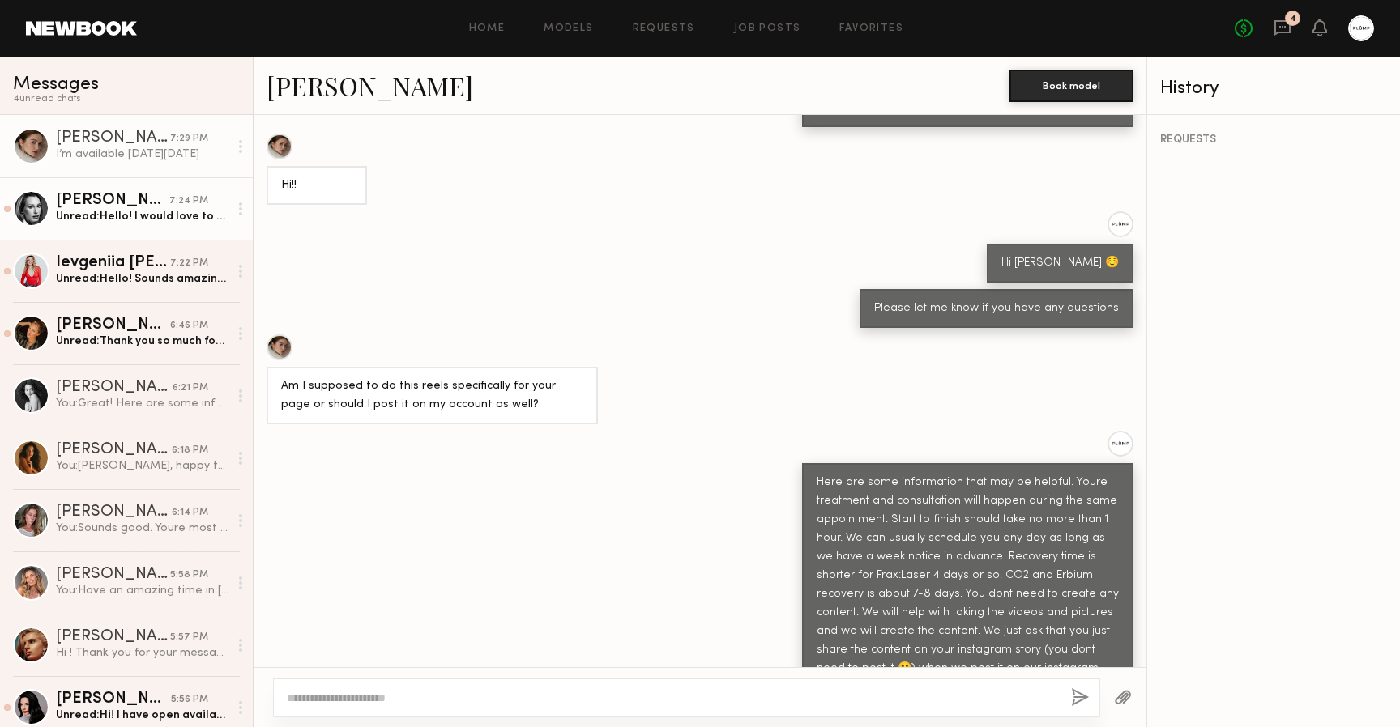
click at [231, 143] on div at bounding box center [240, 146] width 24 height 32
click at [191, 179] on div "Mark unread" at bounding box center [192, 178] width 117 height 36
